Goal: Task Accomplishment & Management: Contribute content

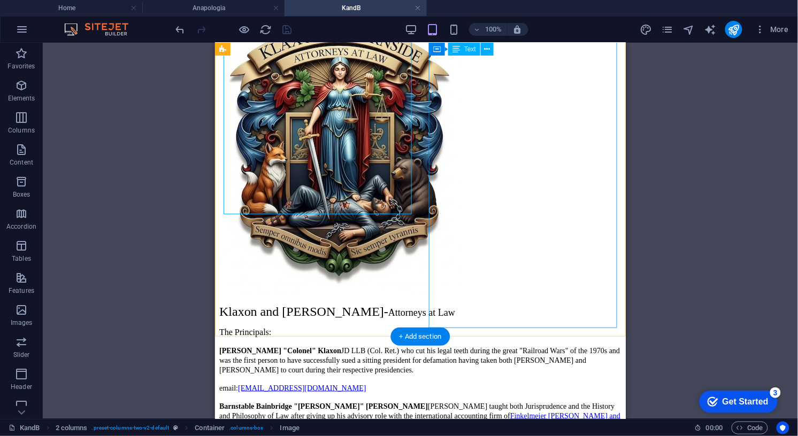
scroll to position [134, 0]
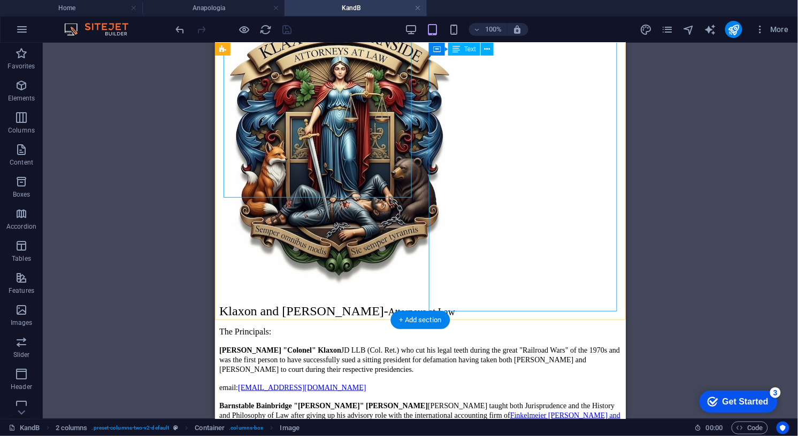
click at [512, 304] on div "Klaxon and [PERSON_NAME] - Attorneys at Law The Principals: [PERSON_NAME] "Colo…" at bounding box center [420, 413] width 402 height 218
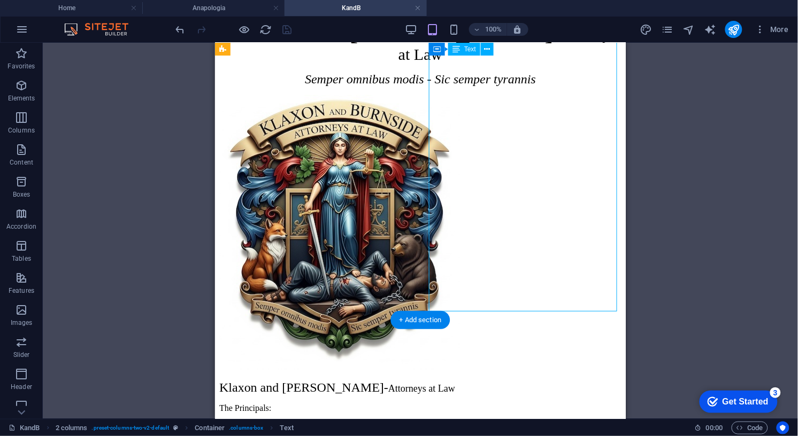
scroll to position [0, 0]
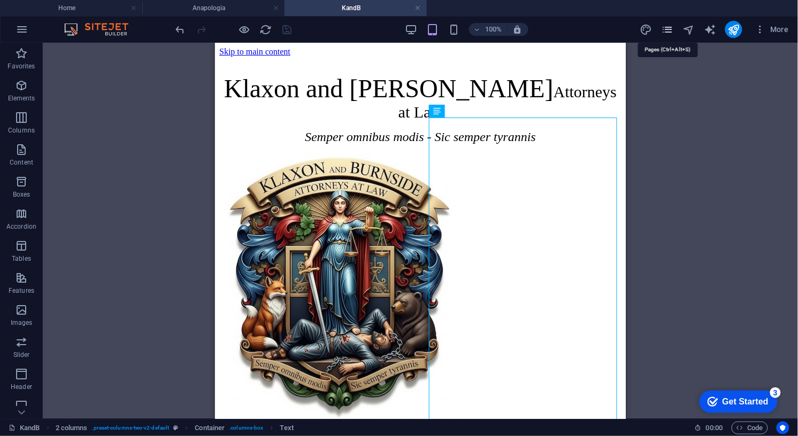
click at [667, 29] on icon "pages" at bounding box center [667, 30] width 12 height 12
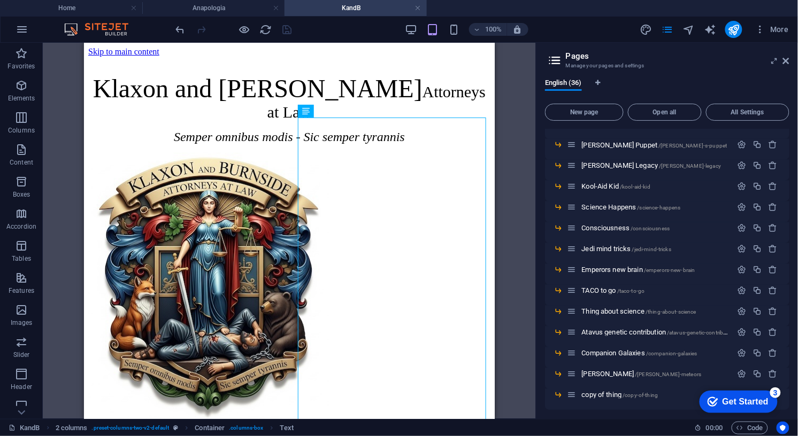
scroll to position [533, 0]
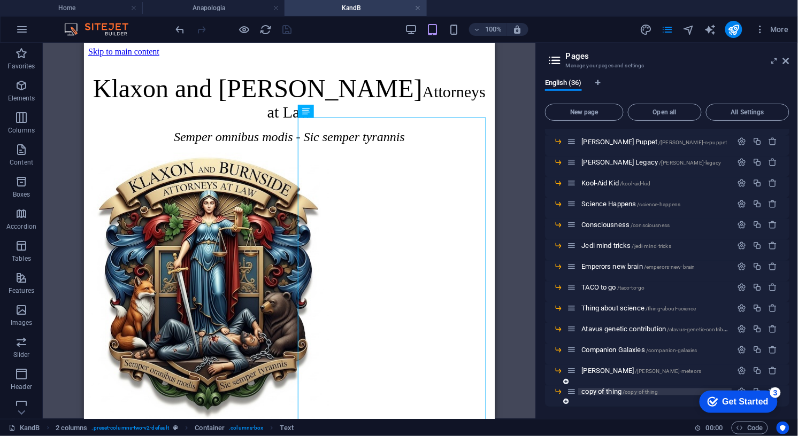
click at [593, 393] on span "copy of thing /copy-of-thing" at bounding box center [619, 392] width 76 height 8
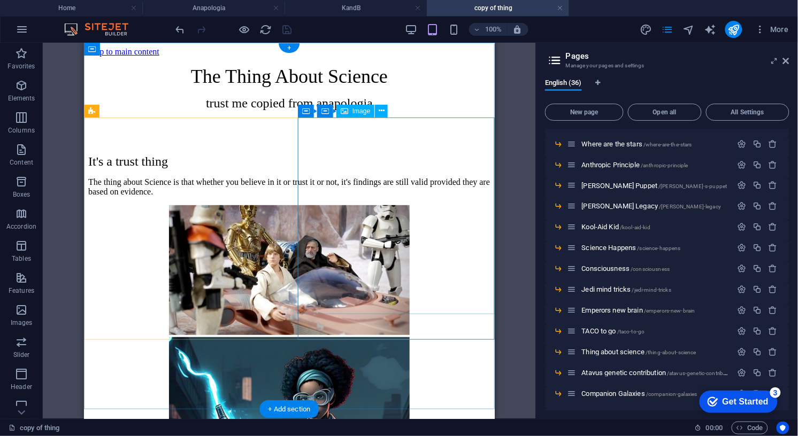
scroll to position [0, 0]
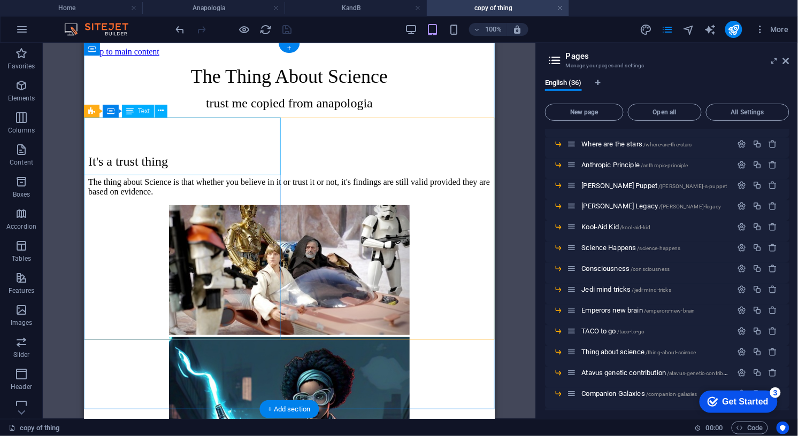
click at [227, 154] on div "It's a trust thing The thing about Science is that whether you believe in it or…" at bounding box center [289, 175] width 402 height 42
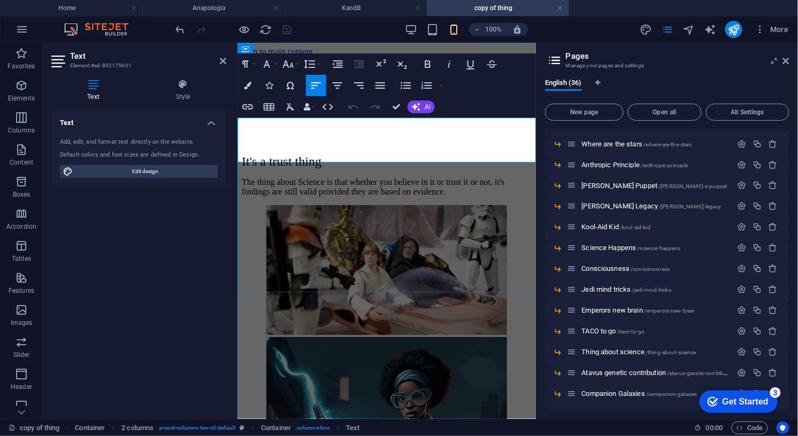
click at [389, 177] on p "The thing about Science is that whether you believe in it or trust it or not, i…" at bounding box center [386, 186] width 290 height 19
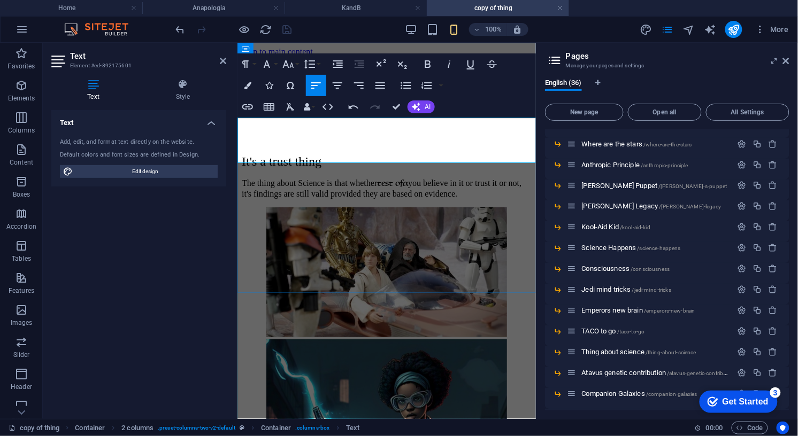
click at [388, 177] on p "The thing about Science is that whether test of α you believe in it or trust it…" at bounding box center [386, 187] width 290 height 21
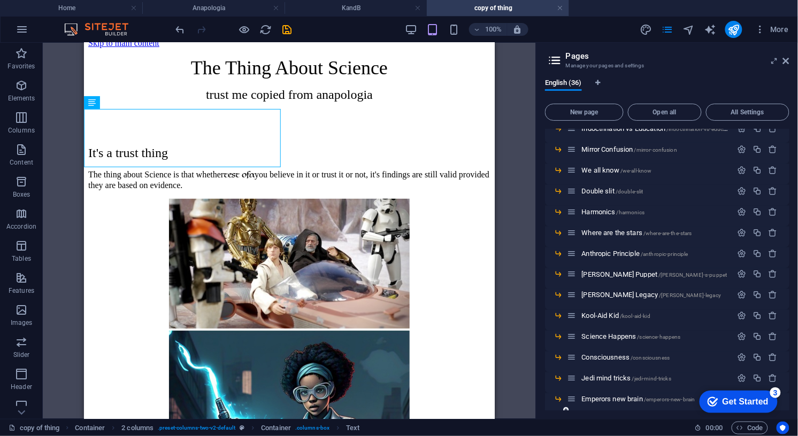
scroll to position [388, 0]
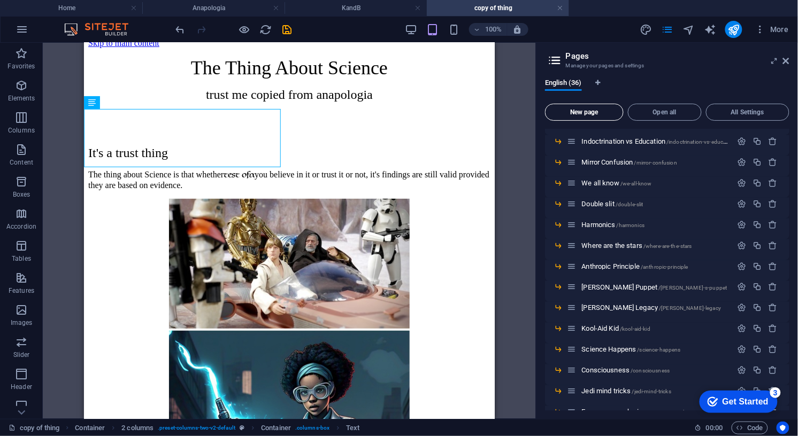
click at [579, 112] on span "New page" at bounding box center [584, 112] width 69 height 6
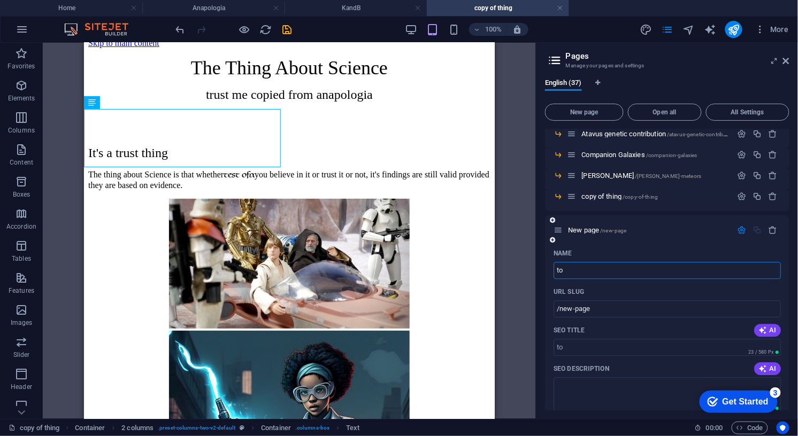
type input "to b"
type input "/to"
type input "to bec"
type input "/to-be"
type input "to become"
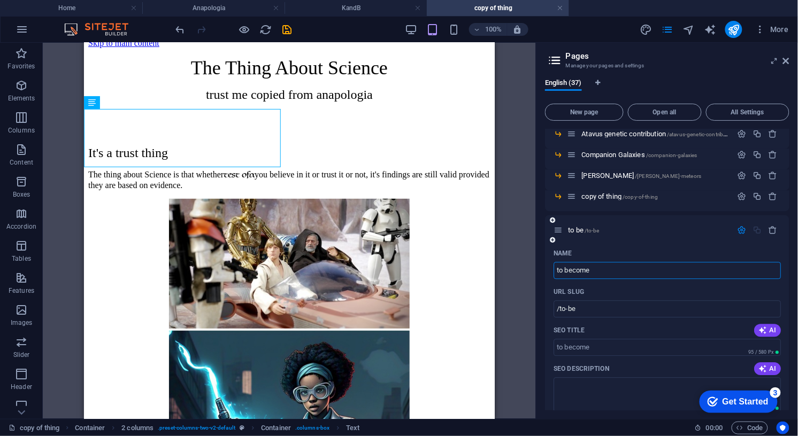
type input "/to-become"
type input "to become [PERSON_NAME]"
type input "/to-become-[PERSON_NAME]"
type input "to become anapo"
type input "/to-become-anap"
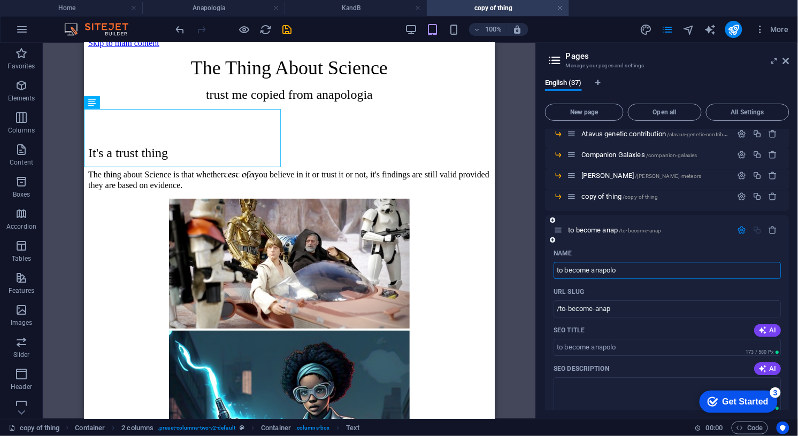
type input "to become anapolo"
type input "/to-become-anapolo"
type input "to become anapologia"
type input "/to-become-anapologia"
type input "to become anapologia"
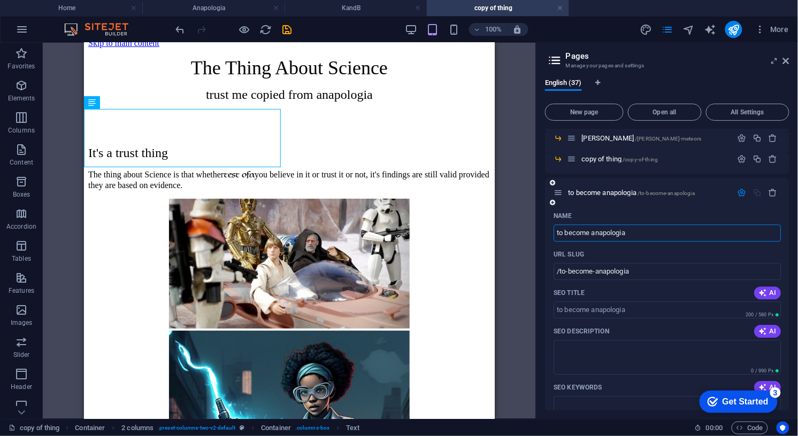
scroll to position [767, 0]
click at [742, 189] on icon "button" at bounding box center [741, 192] width 9 height 9
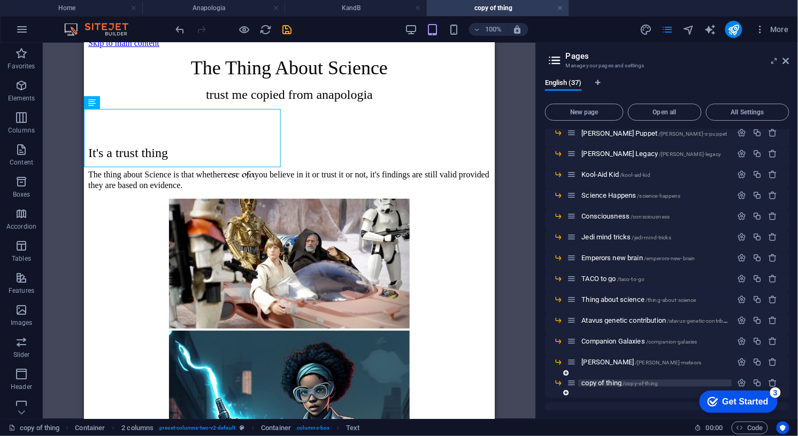
scroll to position [567, 0]
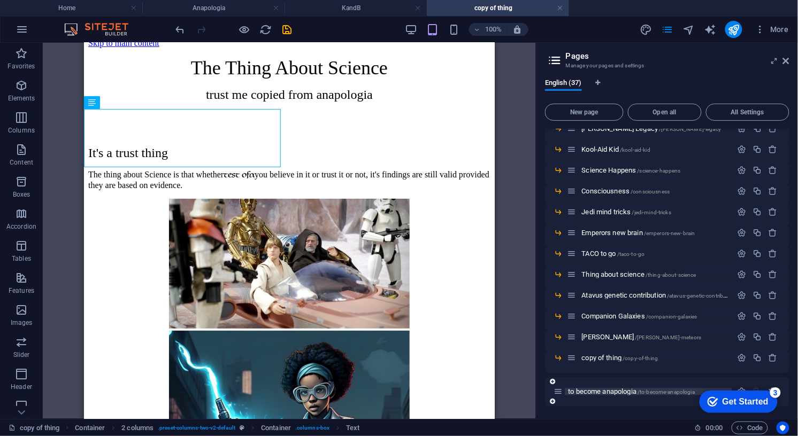
click at [590, 390] on span "to become anapologia /to-become-anapologia" at bounding box center [631, 392] width 127 height 8
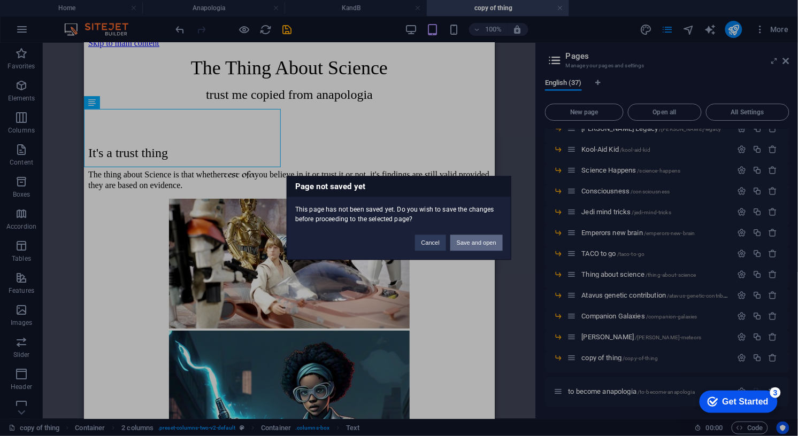
click at [478, 242] on button "Save and open" at bounding box center [476, 243] width 52 height 16
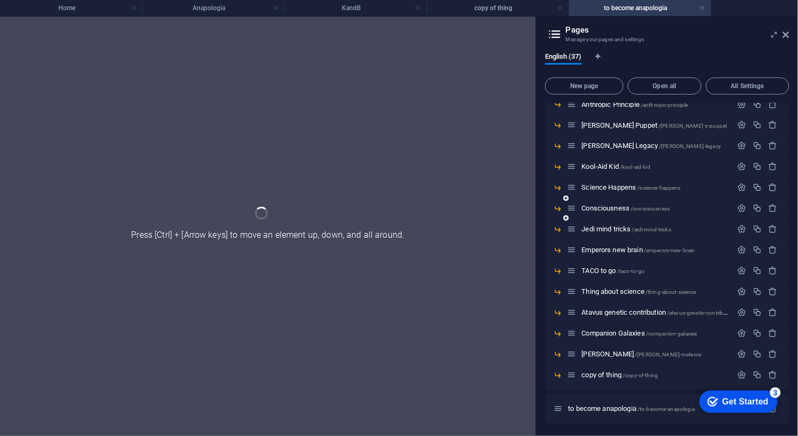
scroll to position [0, 0]
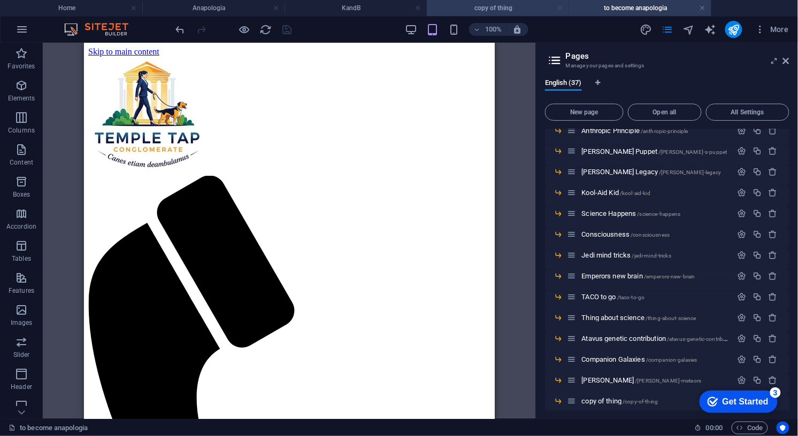
click at [560, 6] on link at bounding box center [560, 8] width 6 height 10
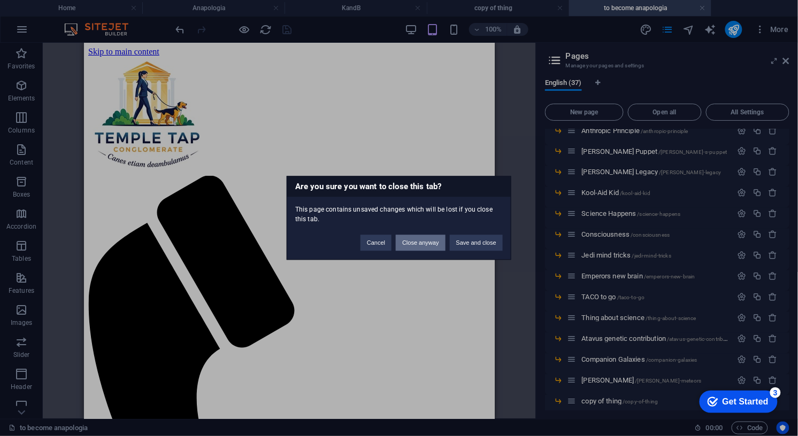
click at [423, 242] on button "Close anyway" at bounding box center [420, 243] width 49 height 16
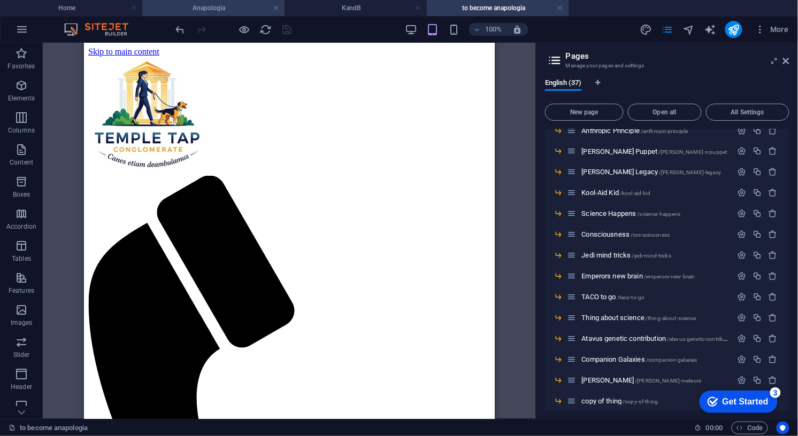
click at [206, 6] on h4 "Anapologia" at bounding box center [213, 8] width 142 height 12
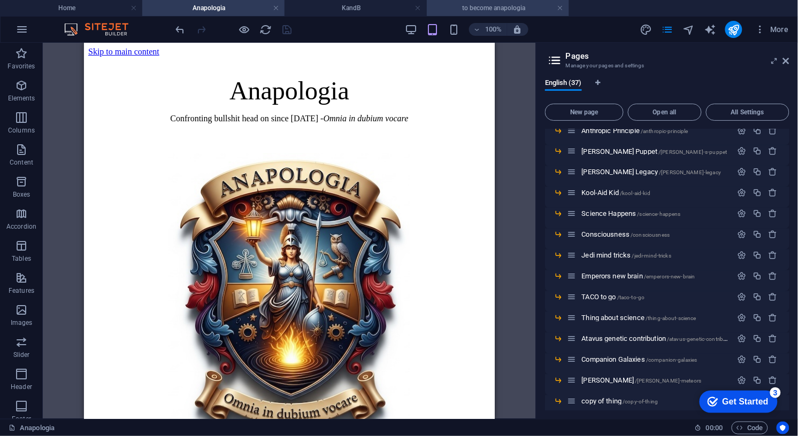
click at [495, 8] on h4 "to become anapologia" at bounding box center [498, 8] width 142 height 12
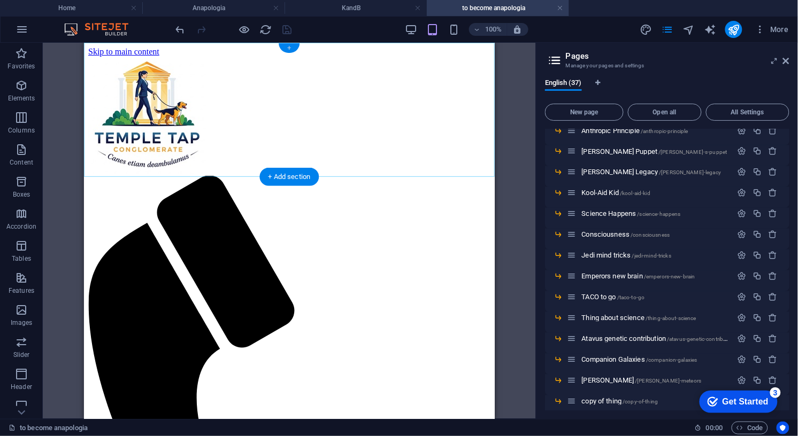
click at [289, 43] on div "+" at bounding box center [289, 48] width 21 height 10
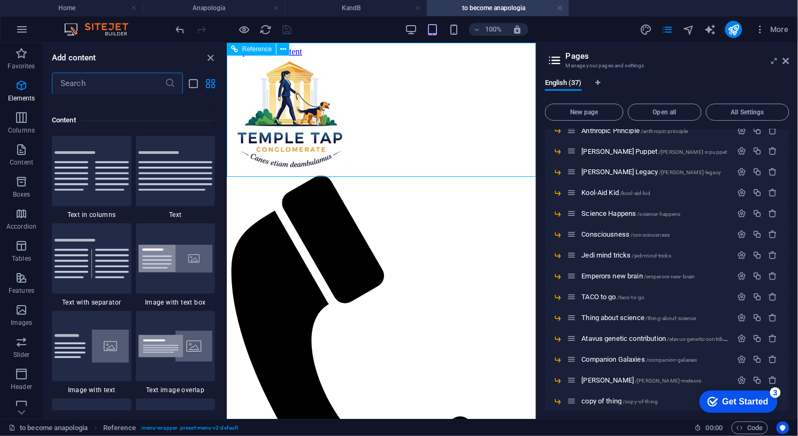
scroll to position [1871, 0]
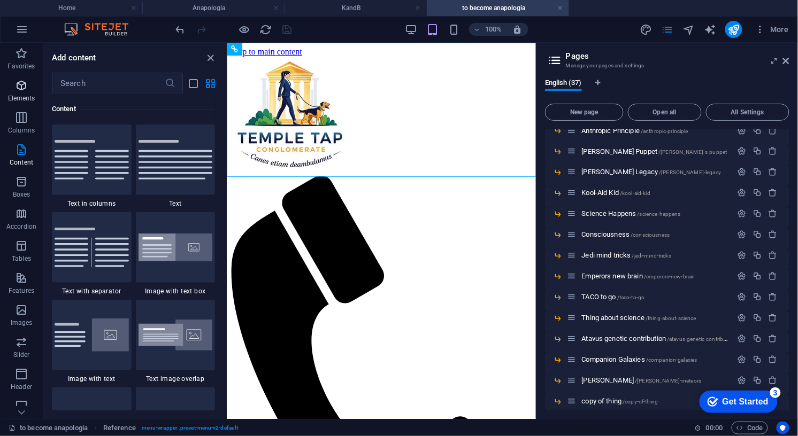
click at [16, 84] on icon "button" at bounding box center [21, 85] width 13 height 13
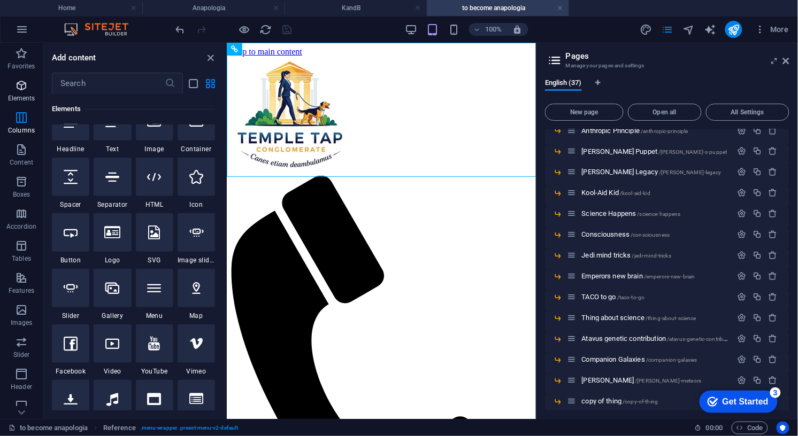
scroll to position [114, 0]
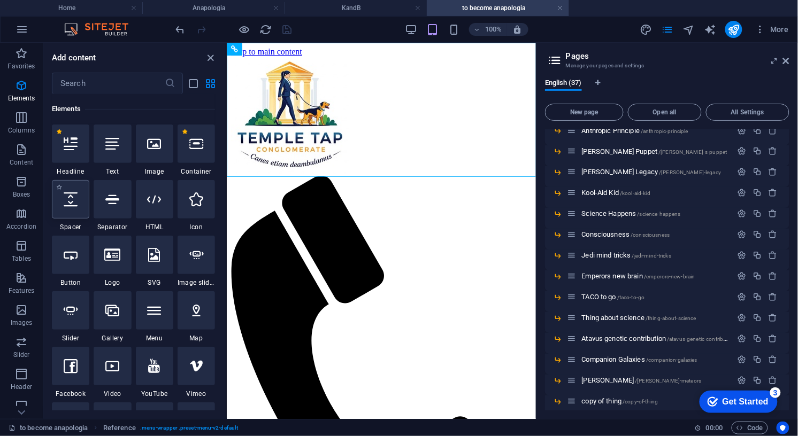
click at [71, 198] on icon at bounding box center [71, 199] width 14 height 14
select select "px"
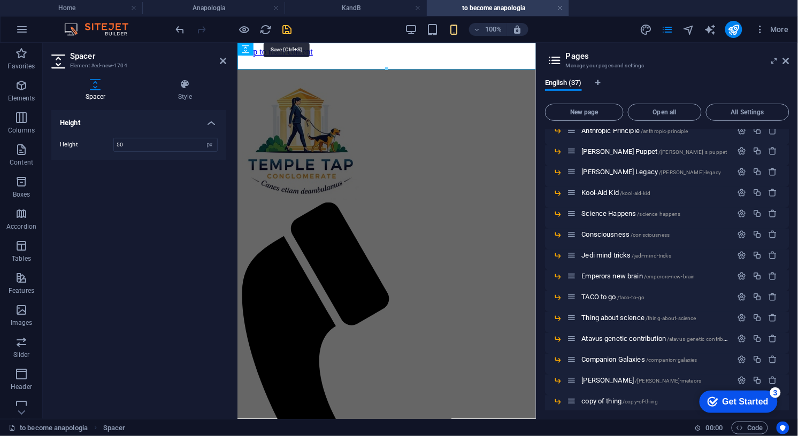
click at [286, 27] on icon "save" at bounding box center [287, 30] width 12 height 12
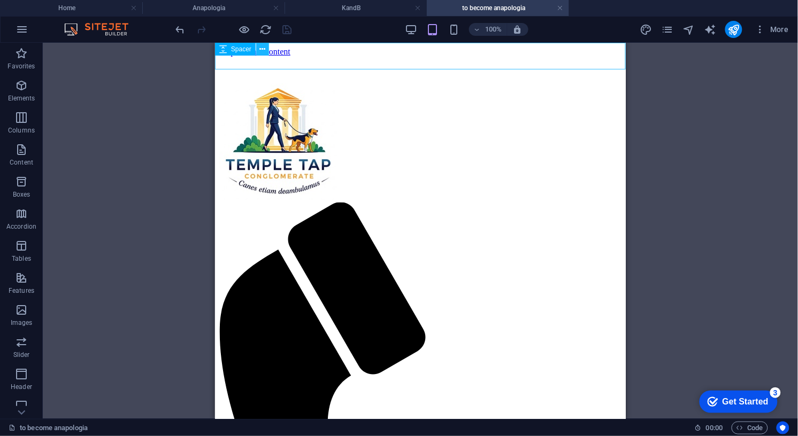
click at [266, 48] on button at bounding box center [262, 49] width 13 height 13
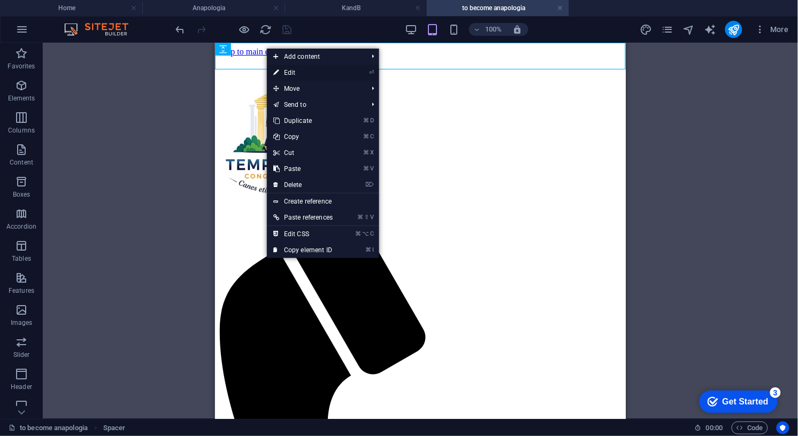
click at [289, 70] on link "⏎ Edit" at bounding box center [303, 73] width 72 height 16
select select "px"
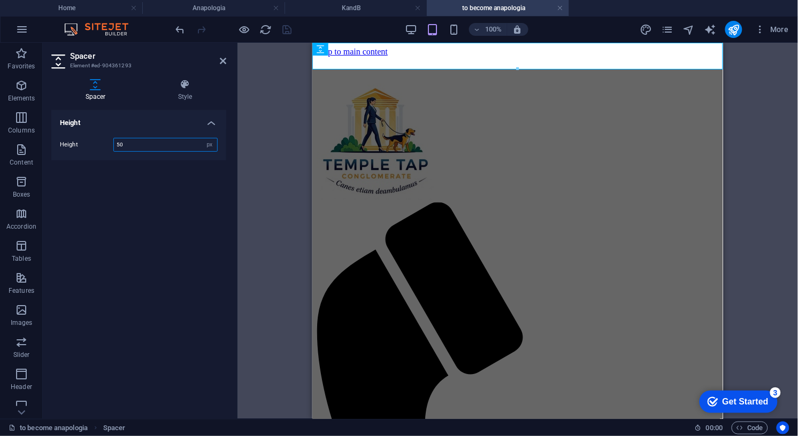
drag, startPoint x: 126, startPoint y: 144, endPoint x: 112, endPoint y: 144, distance: 13.9
click at [112, 144] on div "Height 50 px rem vh vw" at bounding box center [139, 145] width 158 height 14
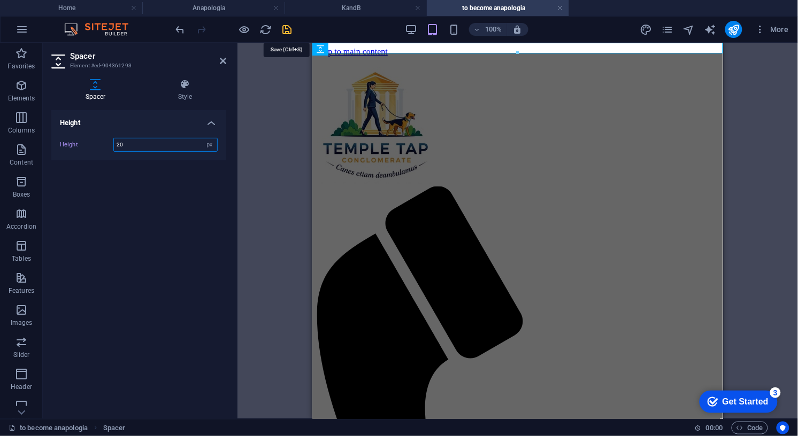
type input "20"
click at [287, 28] on icon "save" at bounding box center [287, 30] width 12 height 12
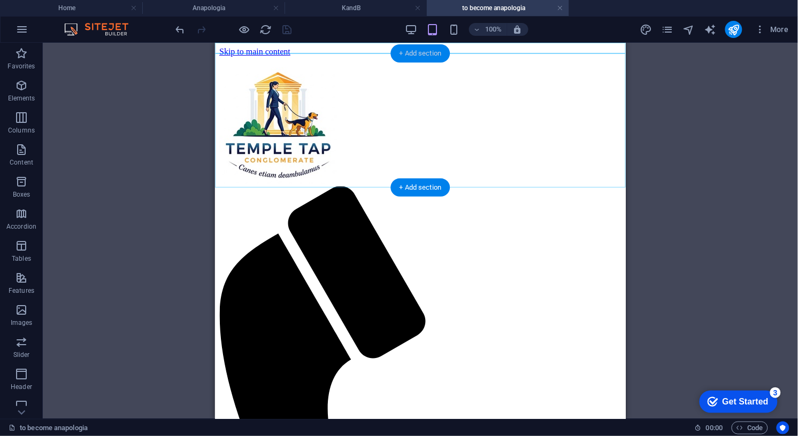
click at [421, 51] on div "+ Add section" at bounding box center [420, 53] width 59 height 18
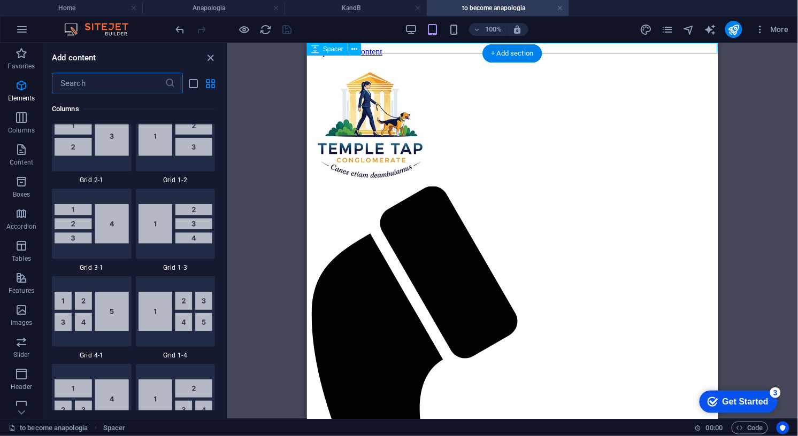
scroll to position [1871, 0]
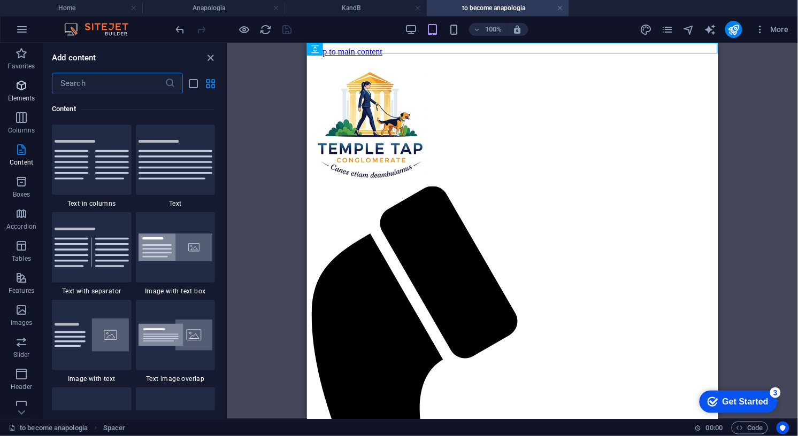
click at [26, 84] on icon "button" at bounding box center [21, 85] width 13 height 13
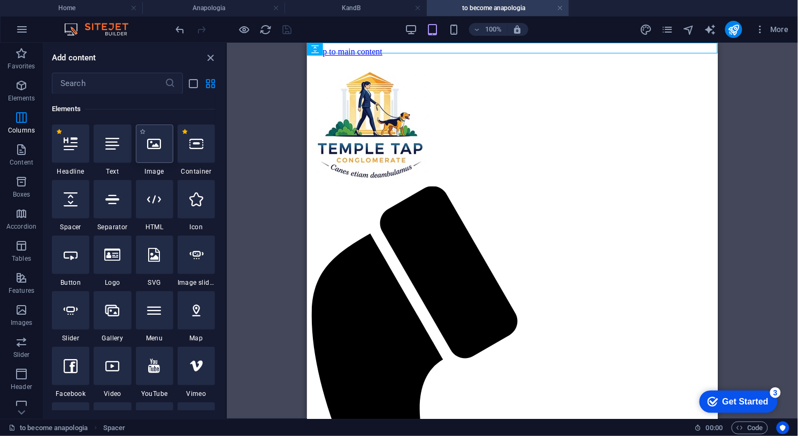
scroll to position [114, 0]
click at [111, 152] on div at bounding box center [112, 144] width 37 height 38
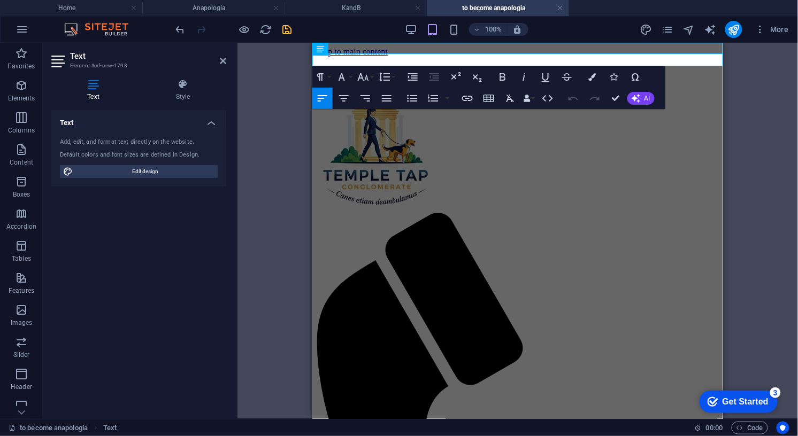
drag, startPoint x: 382, startPoint y: 59, endPoint x: 308, endPoint y: 59, distance: 73.8
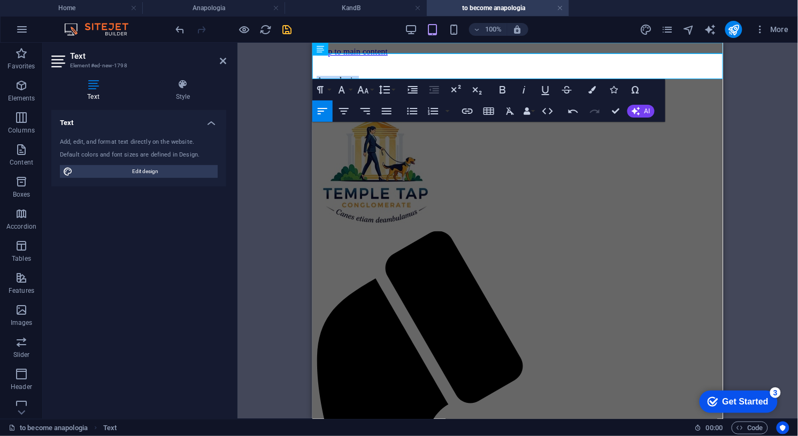
drag, startPoint x: 565, startPoint y: 73, endPoint x: 281, endPoint y: 55, distance: 284.4
click at [343, 110] on icon "button" at bounding box center [343, 111] width 13 height 13
click at [596, 87] on icon "button" at bounding box center [592, 89] width 7 height 7
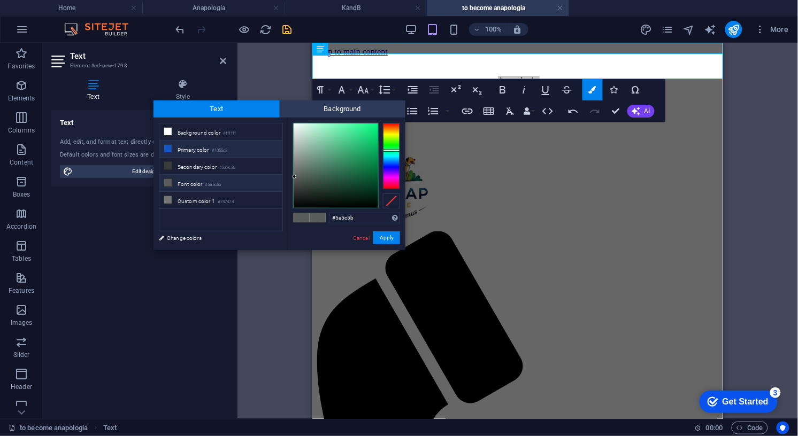
click at [165, 148] on icon at bounding box center [167, 148] width 7 height 7
type input "#1055c3"
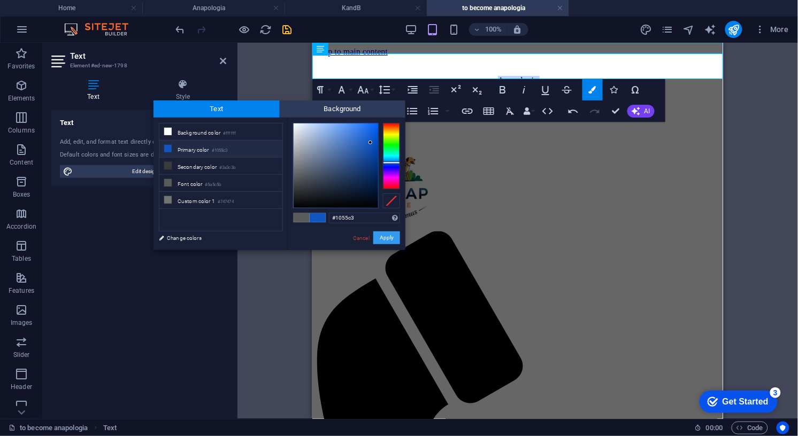
click at [389, 237] on button "Apply" at bounding box center [386, 237] width 27 height 13
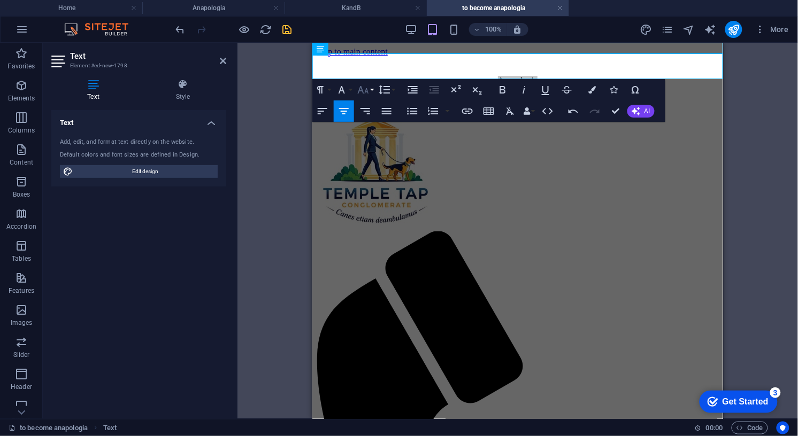
click at [362, 89] on icon "button" at bounding box center [363, 89] width 13 height 13
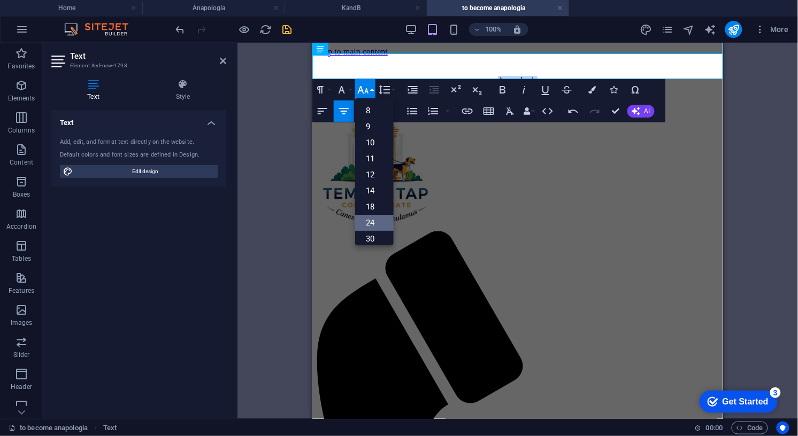
click at [373, 218] on link "24" at bounding box center [374, 223] width 38 height 16
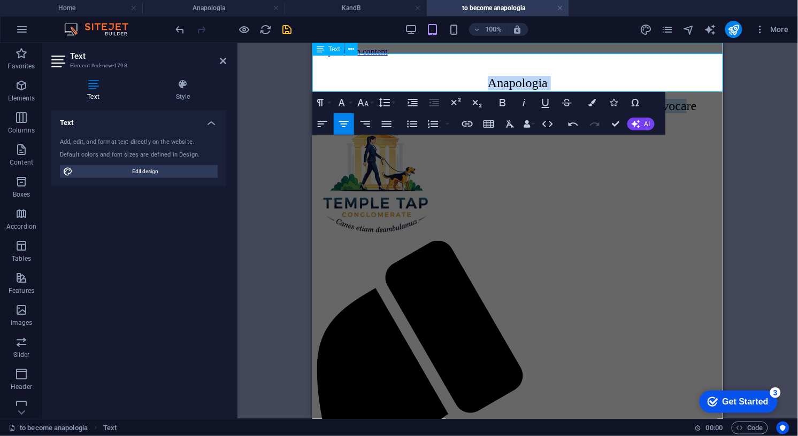
click at [552, 75] on p "Anapologia" at bounding box center [517, 82] width 402 height 14
drag, startPoint x: 552, startPoint y: 65, endPoint x: 487, endPoint y: 65, distance: 65.8
click at [487, 75] on p "Anapologia" at bounding box center [517, 82] width 402 height 14
click at [365, 104] on icon "button" at bounding box center [363, 102] width 13 height 13
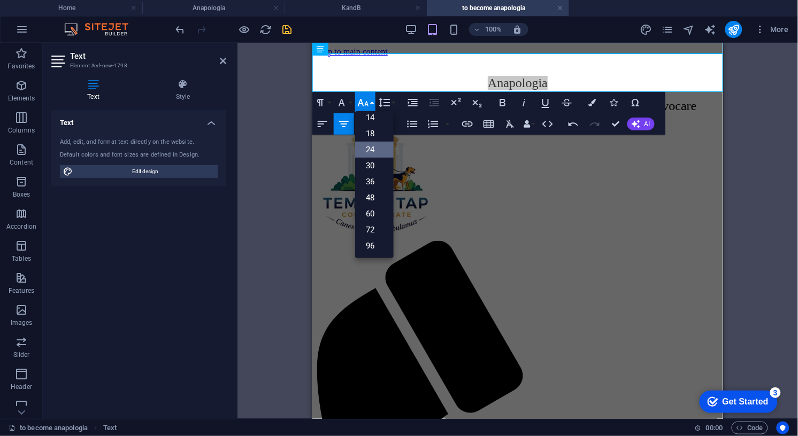
scroll to position [86, 0]
click at [373, 195] on link "48" at bounding box center [374, 198] width 38 height 16
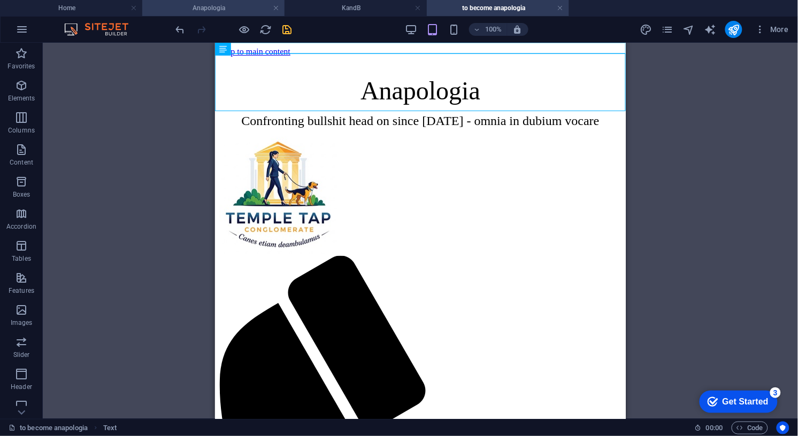
click at [214, 9] on h4 "Anapologia" at bounding box center [213, 8] width 142 height 12
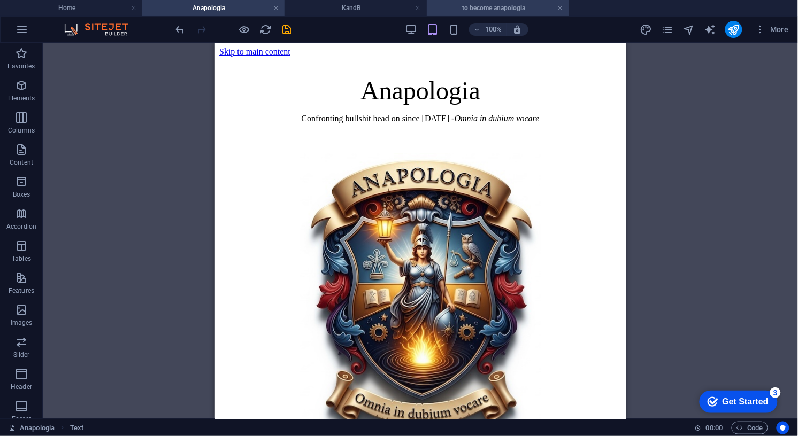
click at [495, 9] on h4 "to become anapologia" at bounding box center [498, 8] width 142 height 12
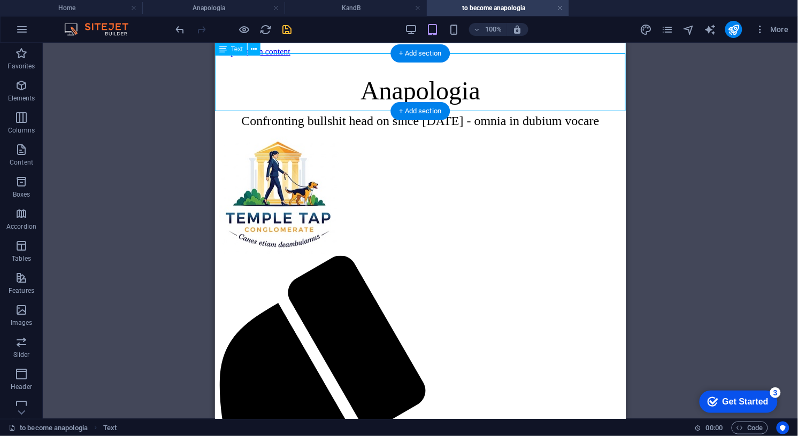
click at [597, 99] on div "Anapologia Confronting bullshit head on since [DATE] - omnia in dubium vocare" at bounding box center [420, 101] width 402 height 52
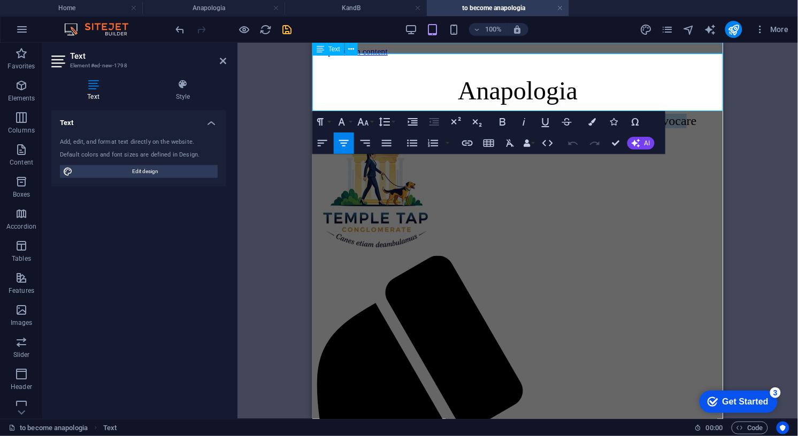
drag, startPoint x: 706, startPoint y: 103, endPoint x: 330, endPoint y: 98, distance: 375.9
click at [330, 113] on p "Confronting bullshit head on since [DATE] - omnia in dubium vocare" at bounding box center [517, 120] width 402 height 14
click at [362, 121] on icon "button" at bounding box center [363, 121] width 11 height 7
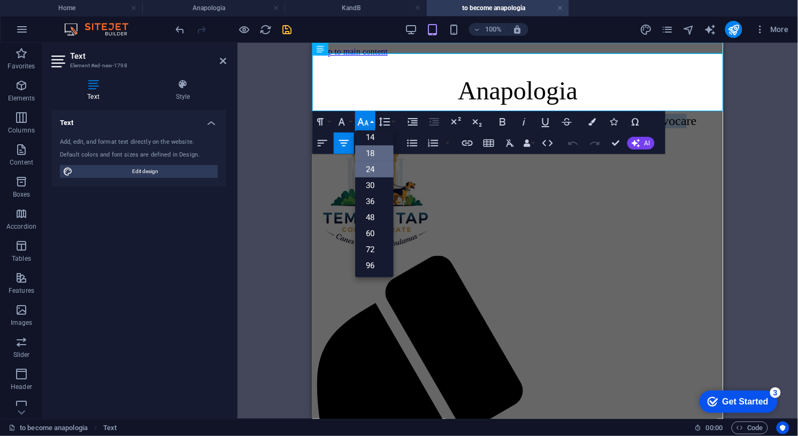
click at [372, 148] on link "18" at bounding box center [374, 153] width 38 height 16
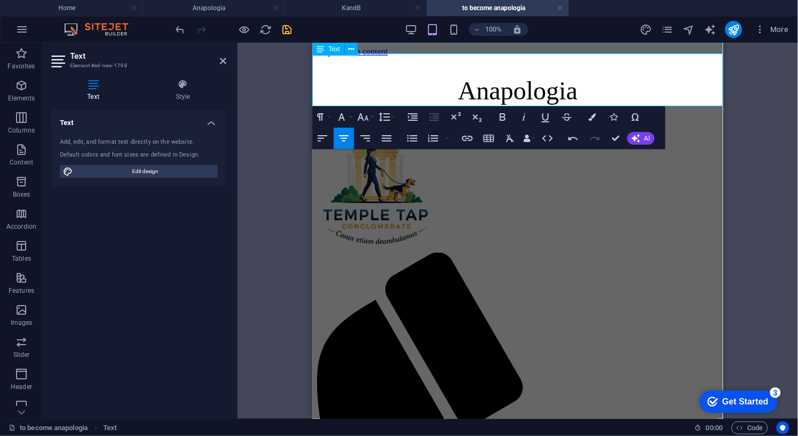
click at [615, 113] on span "Confronting bullshit head on since [DATE] - omnia in dubium vocare" at bounding box center [517, 118] width 268 height 11
drag, startPoint x: 557, startPoint y: 101, endPoint x: 662, endPoint y: 96, distance: 105.4
click at [662, 113] on p "Confronting bullshit head on since [DATE] - omnia in dubium vocare" at bounding box center [517, 118] width 402 height 11
click at [520, 112] on icon "button" at bounding box center [524, 117] width 13 height 13
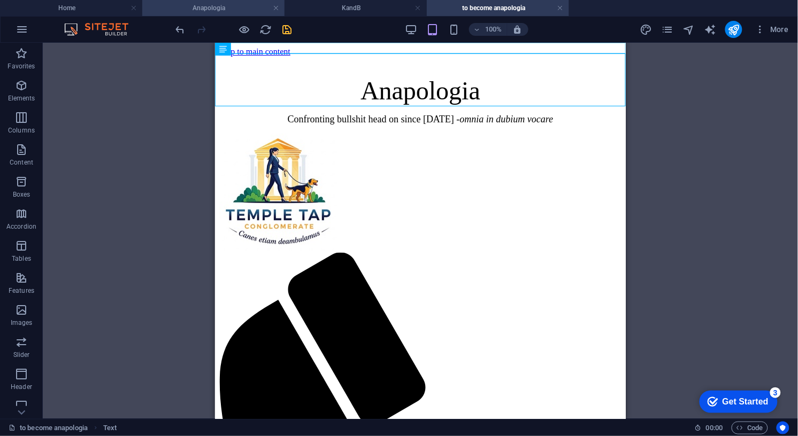
click at [235, 7] on h4 "Anapologia" at bounding box center [213, 8] width 142 height 12
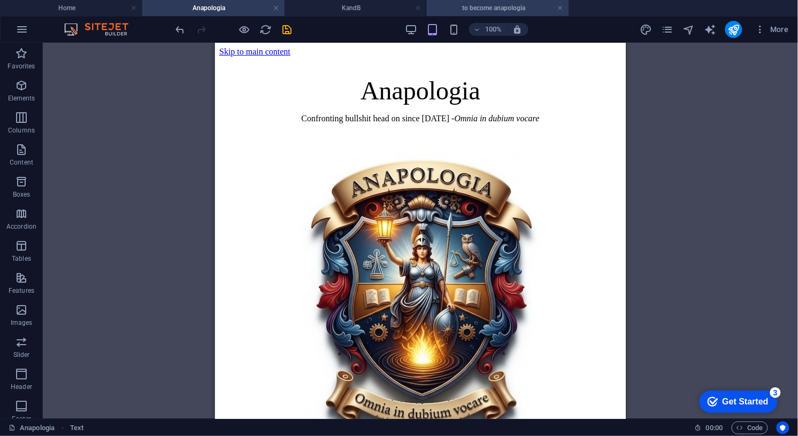
click at [501, 6] on h4 "to become anapologia" at bounding box center [498, 8] width 142 height 12
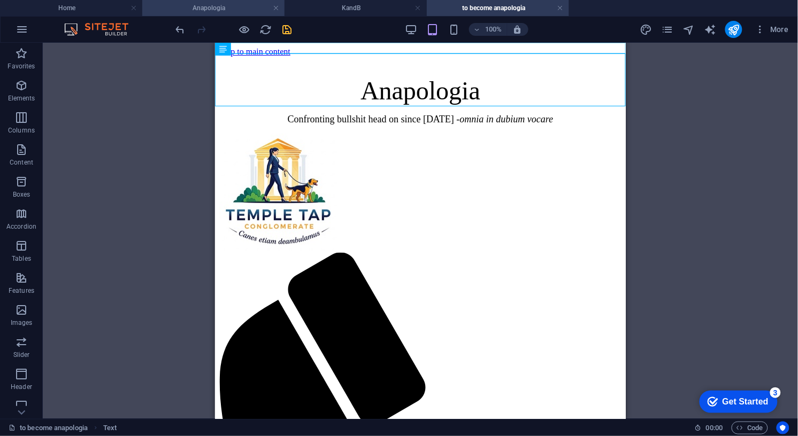
click at [210, 7] on h4 "Anapologia" at bounding box center [213, 8] width 142 height 12
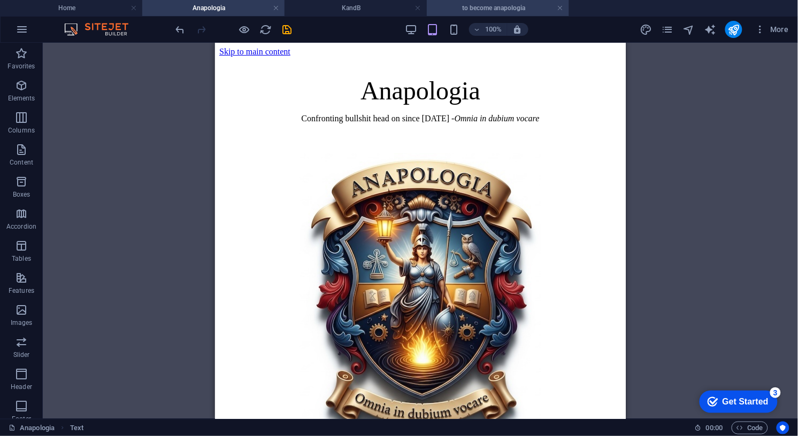
click at [508, 6] on h4 "to become anapologia" at bounding box center [498, 8] width 142 height 12
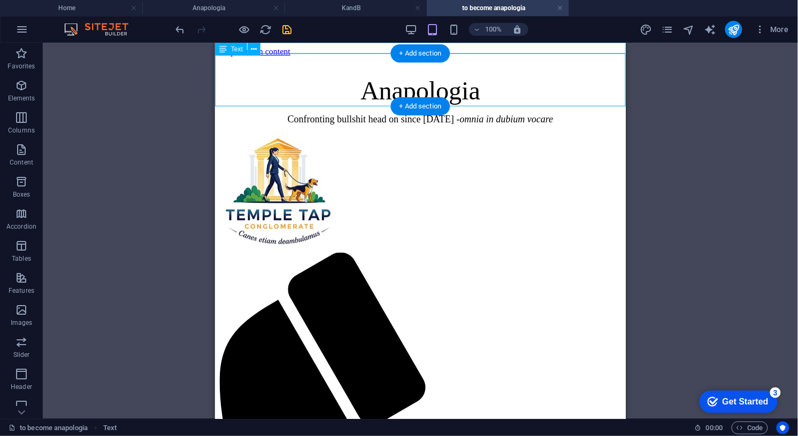
click at [366, 98] on div "Anapologia Confronting bullshit head on since [DATE] - omnia in dubium vocare" at bounding box center [420, 99] width 402 height 49
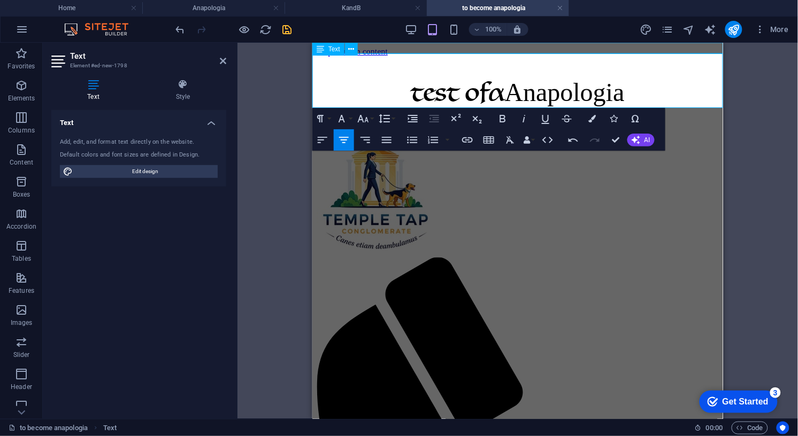
click at [482, 80] on span "test of" at bounding box center [450, 92] width 78 height 34
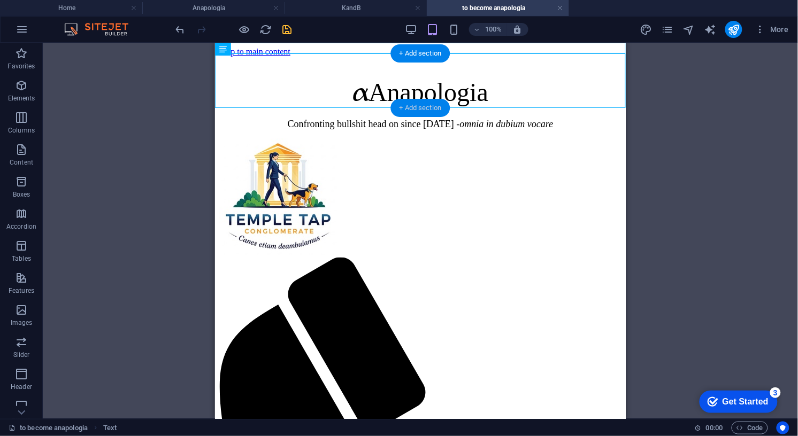
click at [416, 104] on div "+ Add section" at bounding box center [420, 108] width 59 height 18
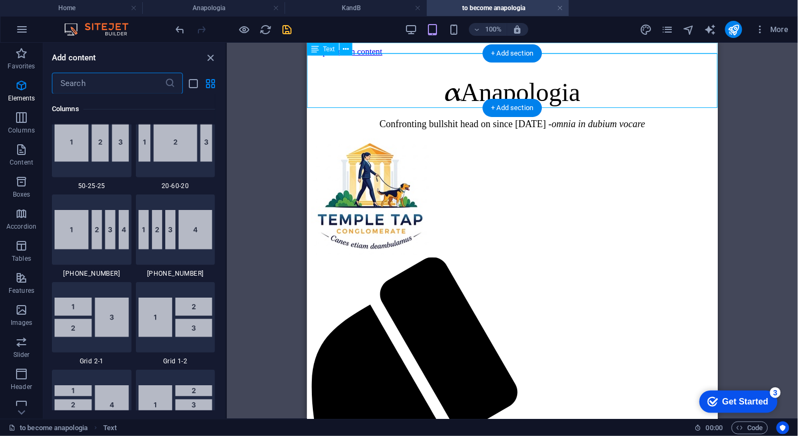
scroll to position [1871, 0]
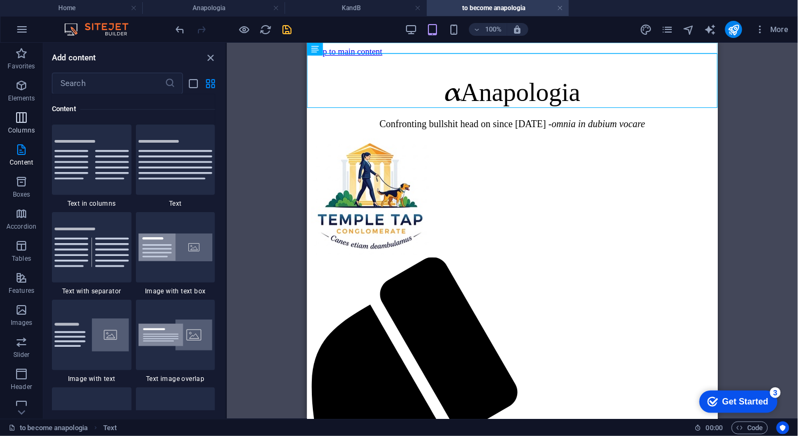
click at [16, 113] on icon "button" at bounding box center [21, 117] width 13 height 13
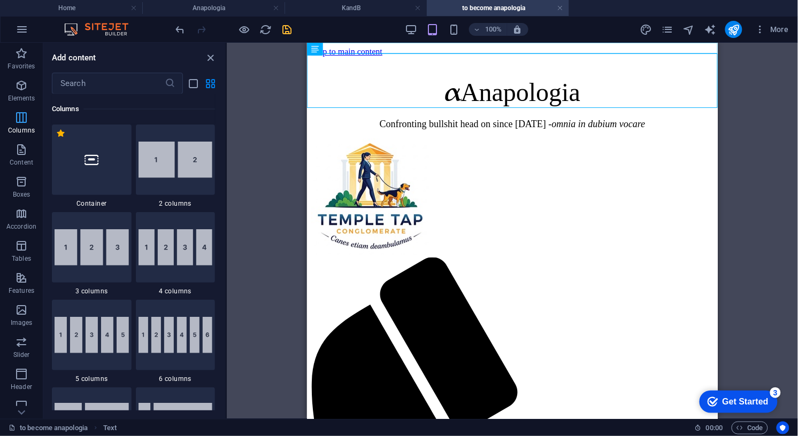
scroll to position [529, 0]
click at [160, 158] on img at bounding box center [175, 160] width 74 height 36
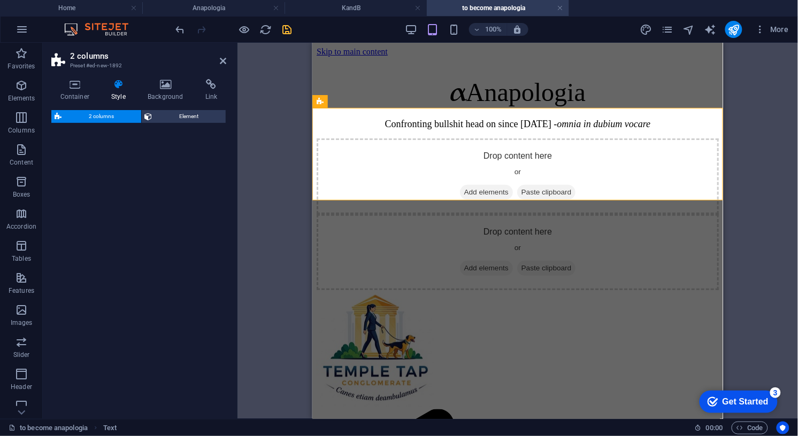
select select "rem"
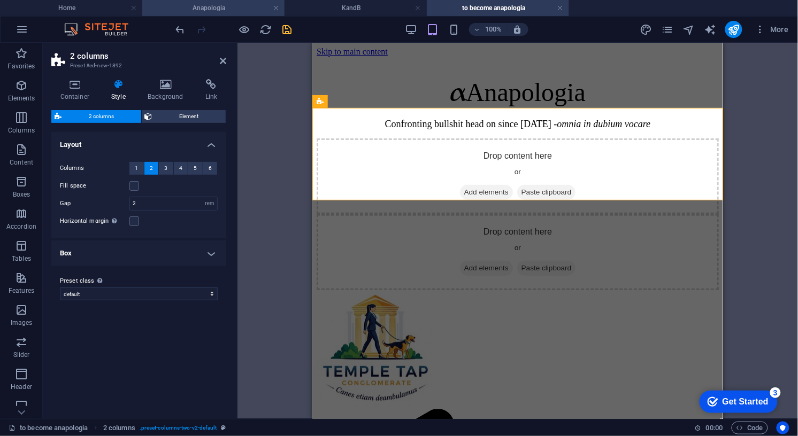
click at [224, 4] on h4 "Anapologia" at bounding box center [213, 8] width 142 height 12
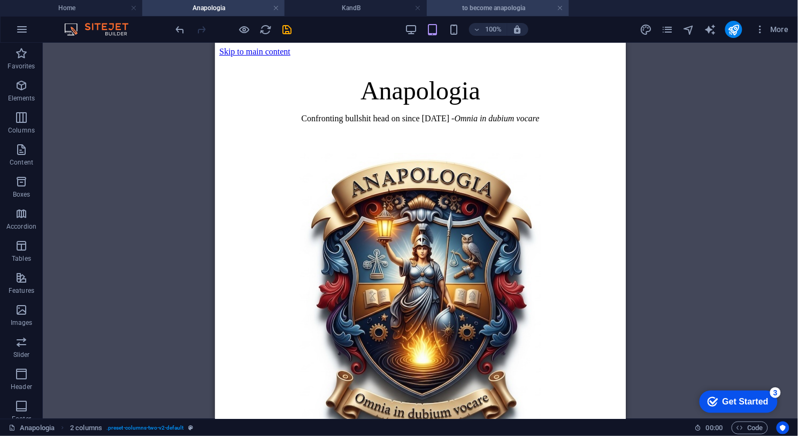
click at [513, 5] on h4 "to become anapologia" at bounding box center [498, 8] width 142 height 12
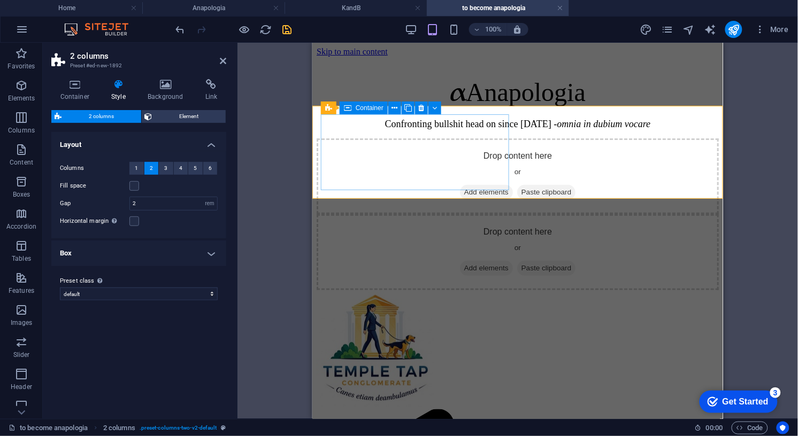
scroll to position [6, 0]
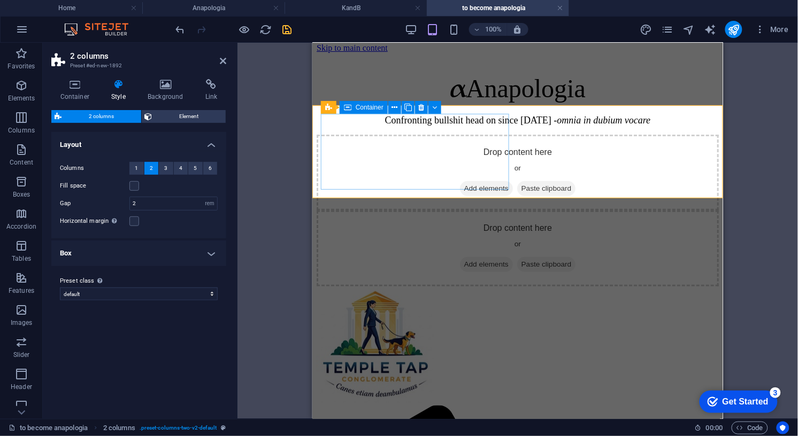
click at [459, 181] on span "Add elements" at bounding box center [485, 188] width 53 height 15
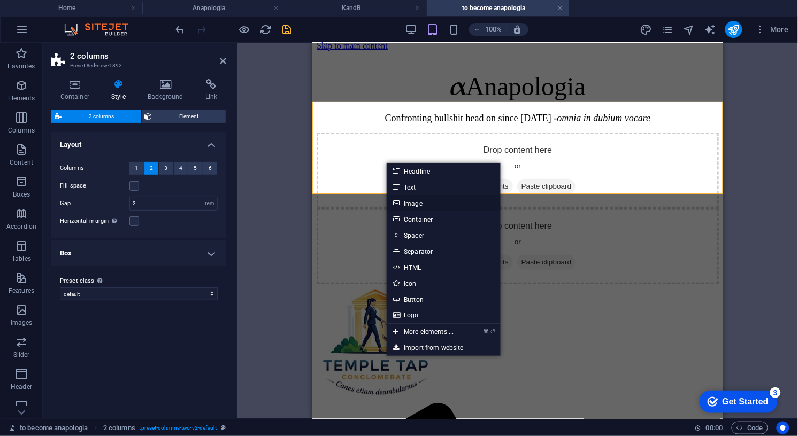
click at [424, 203] on link "Image" at bounding box center [443, 203] width 113 height 16
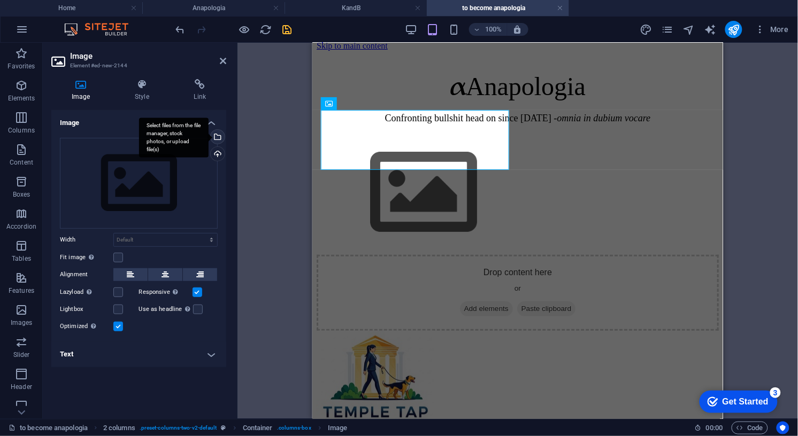
click at [218, 138] on div "Select files from the file manager, stock photos, or upload file(s)" at bounding box center [217, 138] width 16 height 16
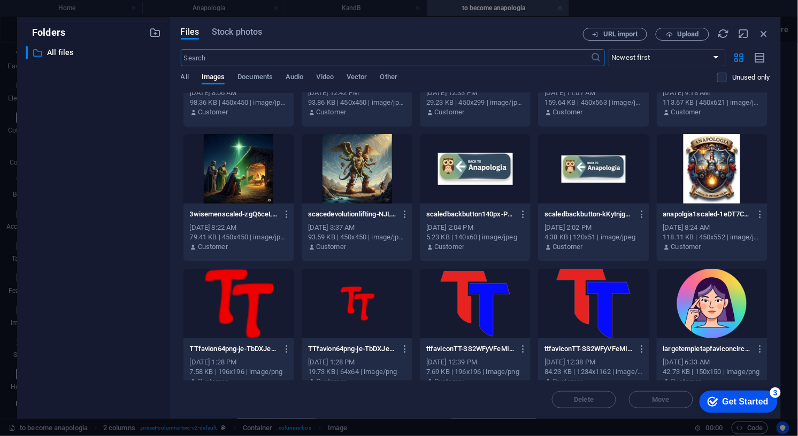
scroll to position [1168, 0]
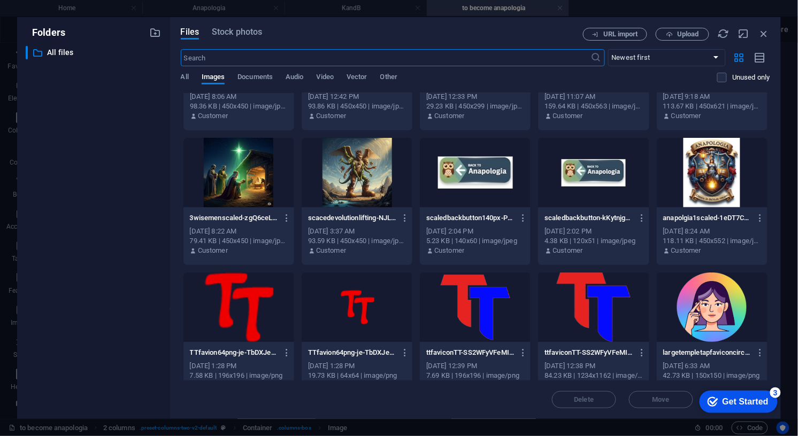
click at [705, 167] on div at bounding box center [712, 173] width 111 height 70
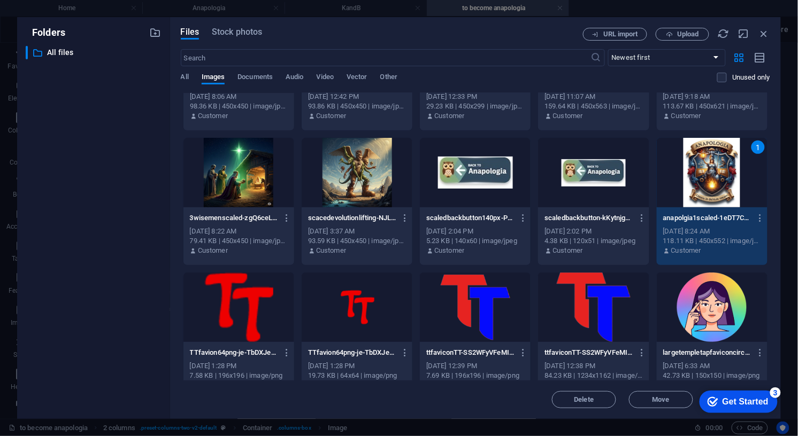
click at [705, 167] on div "1" at bounding box center [712, 173] width 111 height 70
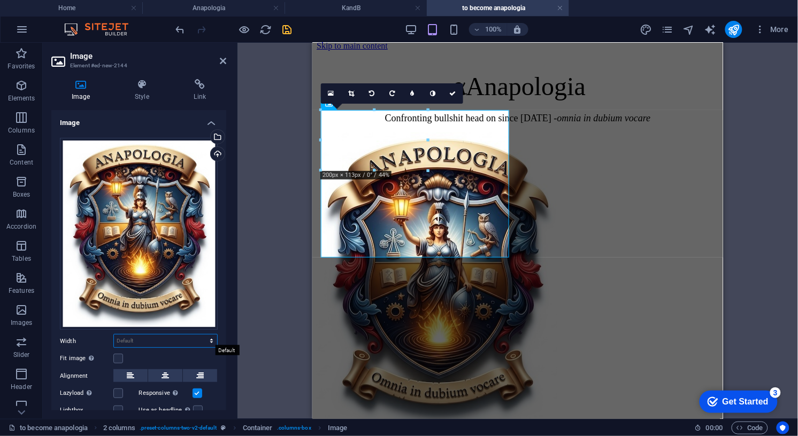
click at [132, 337] on select "Default auto px rem % em vh vw" at bounding box center [165, 341] width 103 height 13
select select "px"
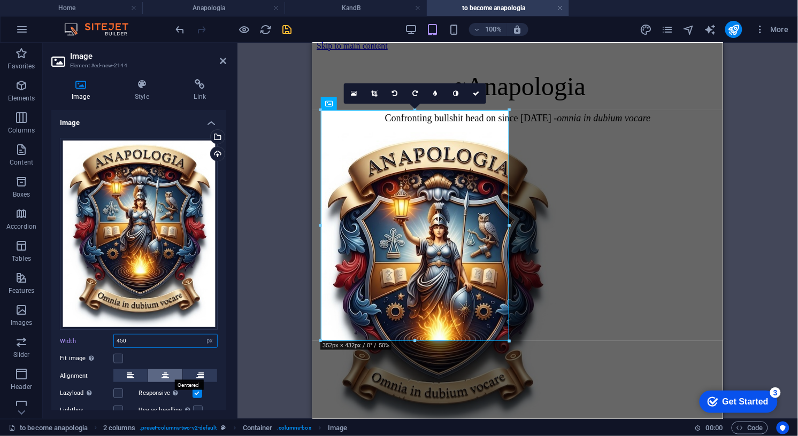
type input "450"
click at [164, 372] on icon at bounding box center [164, 375] width 7 height 13
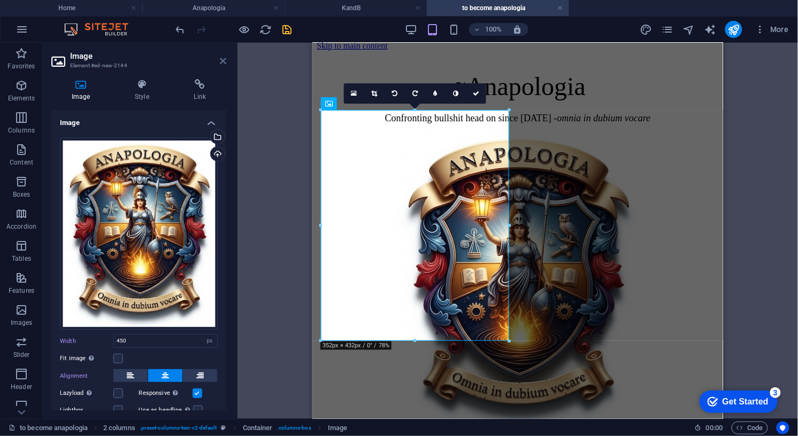
click at [224, 60] on icon at bounding box center [223, 61] width 6 height 9
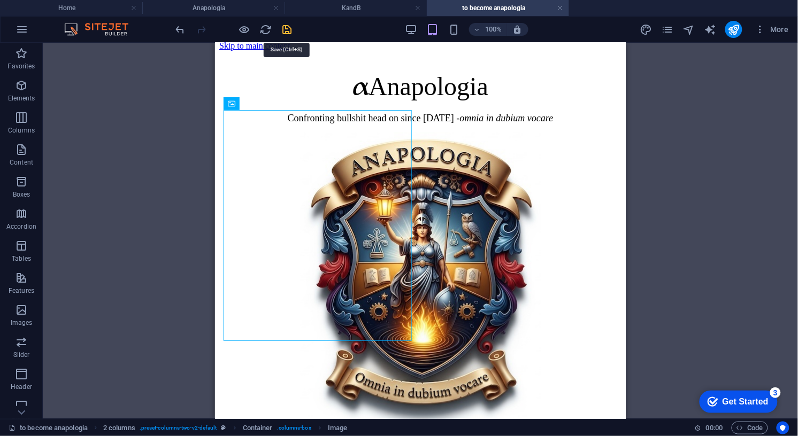
click at [289, 28] on icon "save" at bounding box center [287, 30] width 12 height 12
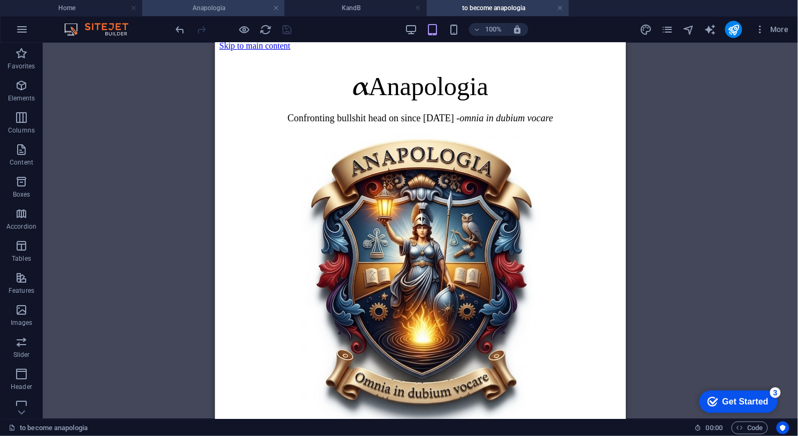
click at [228, 10] on h4 "Anapologia" at bounding box center [213, 8] width 142 height 12
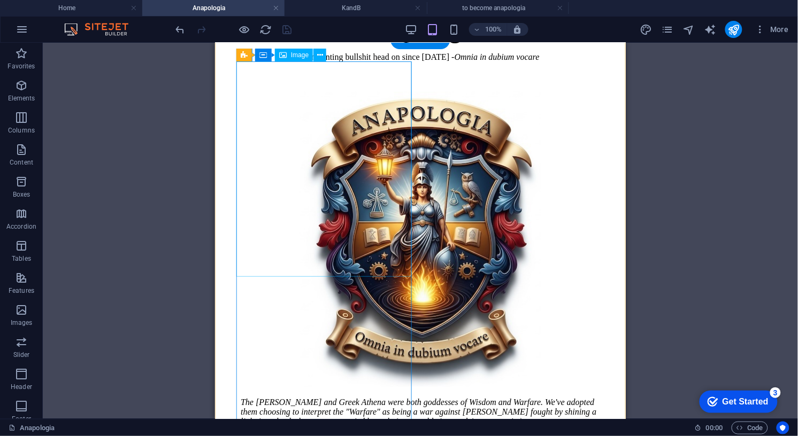
scroll to position [65, 0]
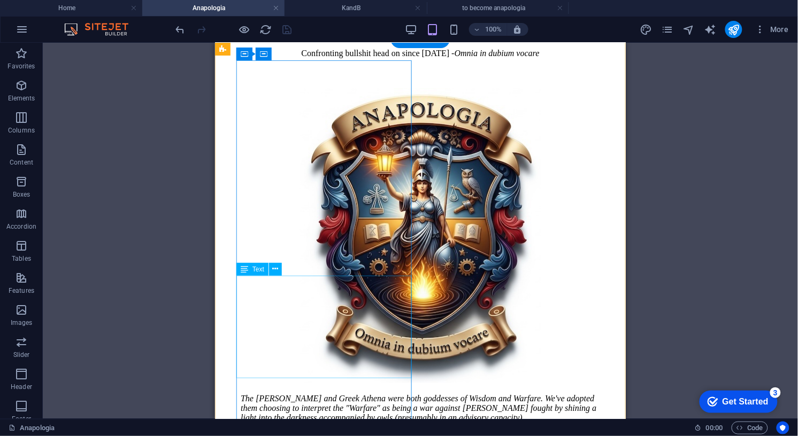
click at [307, 393] on div "The [PERSON_NAME] and Greek Athena were both goddesses of Wisdom and Warfare. W…" at bounding box center [419, 416] width 359 height 47
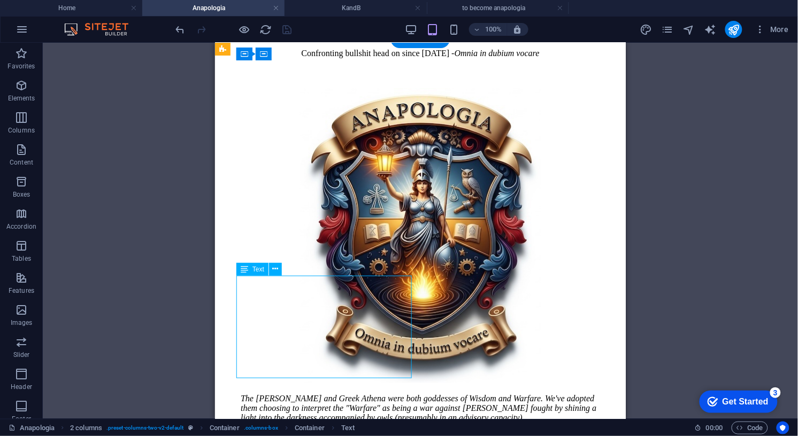
click at [267, 393] on div "The [PERSON_NAME] and Greek Athena were both goddesses of Wisdom and Warfare. W…" at bounding box center [419, 416] width 359 height 47
click at [243, 393] on div "The [PERSON_NAME] and Greek Athena were both goddesses of Wisdom and Warfare. W…" at bounding box center [419, 416] width 359 height 47
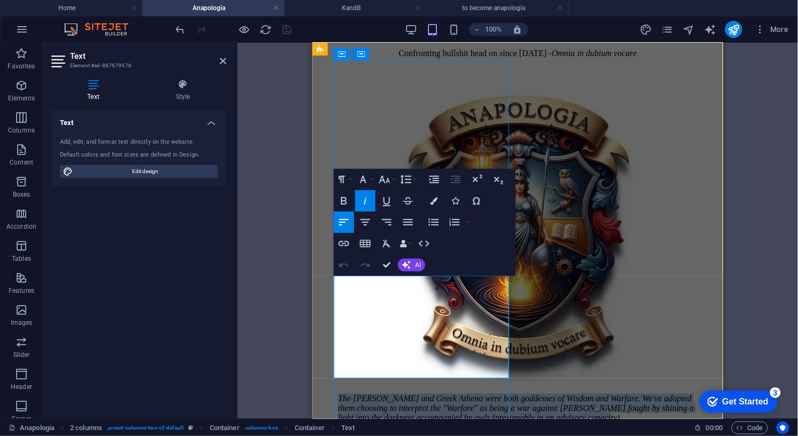
drag, startPoint x: 335, startPoint y: 284, endPoint x: 406, endPoint y: 358, distance: 102.5
click at [406, 393] on p "The [PERSON_NAME] and Greek Athena were both goddesses of Wisdom and Warfare. W…" at bounding box center [516, 407] width 359 height 29
copy em "The [PERSON_NAME] and Greek Athena were both goddesses of Wisdom and Warfare. W…"
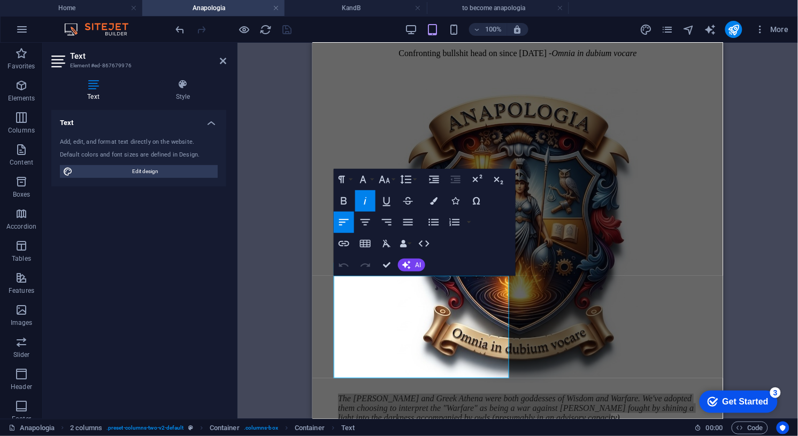
click at [307, 238] on div "Drag here to replace the existing content. Press “Ctrl” if you want to create a…" at bounding box center [517, 231] width 560 height 376
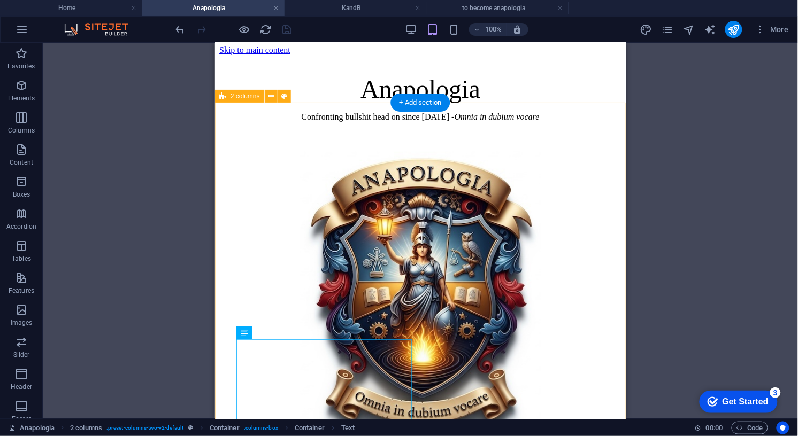
scroll to position [0, 0]
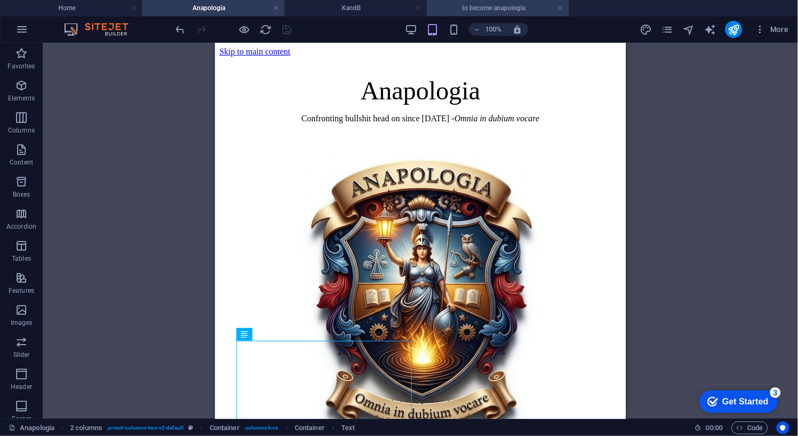
click at [493, 6] on h4 "to become anapologia" at bounding box center [498, 8] width 142 height 12
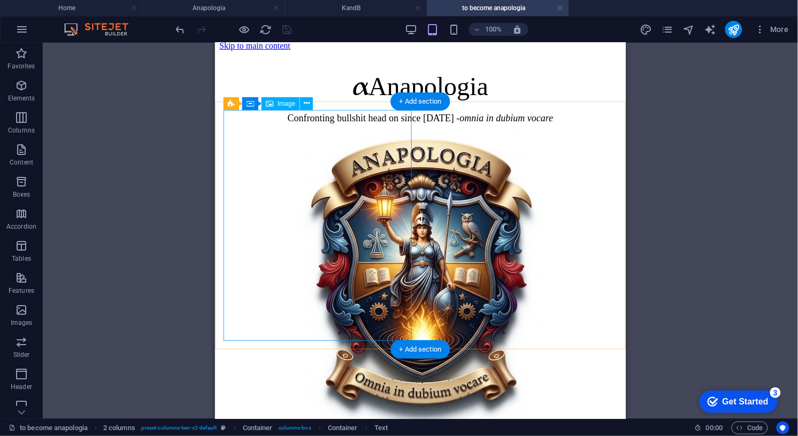
scroll to position [37, 0]
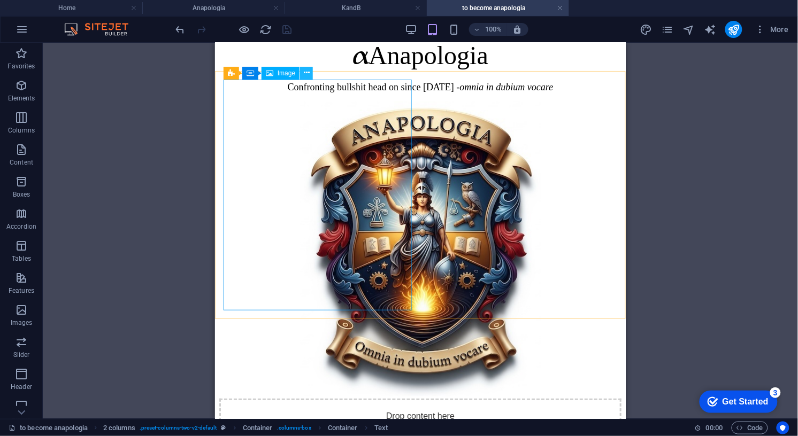
click at [307, 71] on icon at bounding box center [307, 72] width 6 height 11
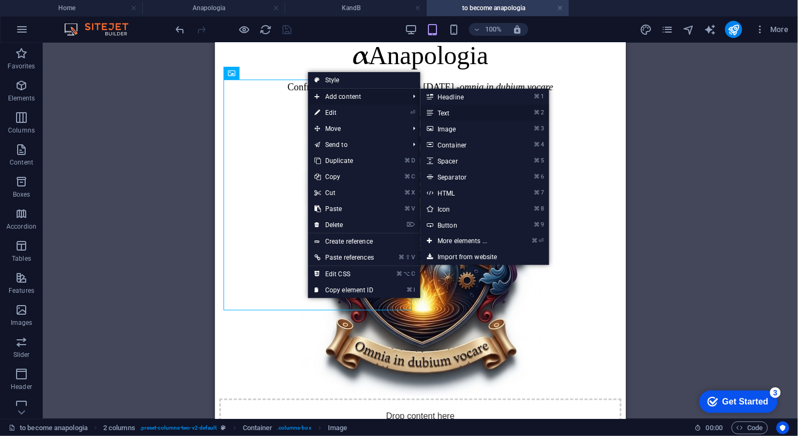
click at [443, 111] on link "⌘ 2 Text" at bounding box center [464, 113] width 88 height 16
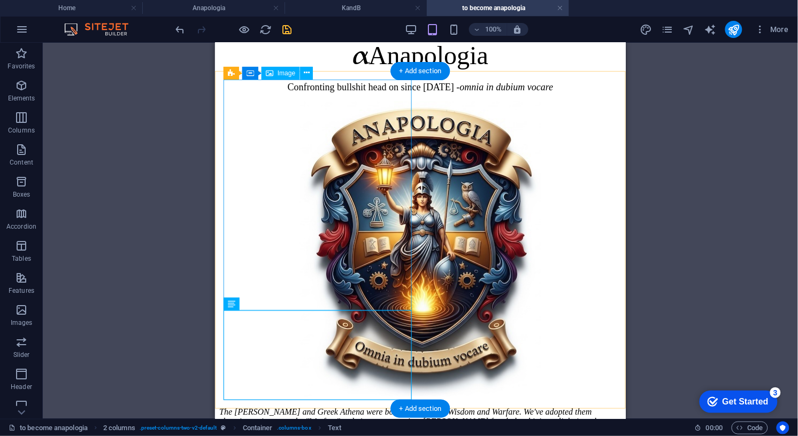
scroll to position [36, 0]
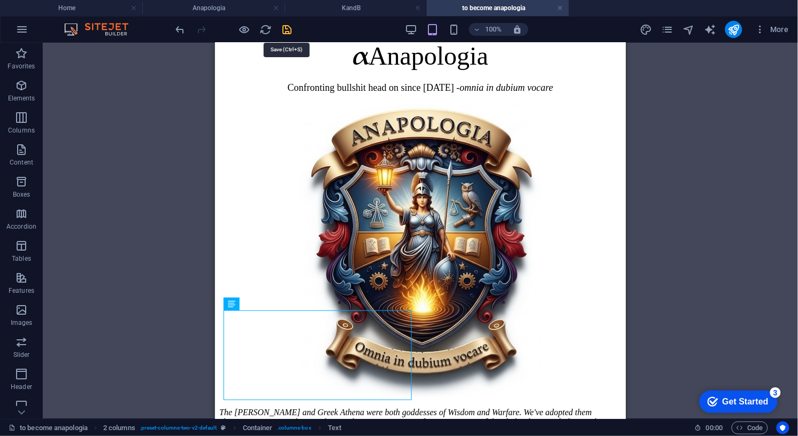
click at [284, 25] on icon "save" at bounding box center [287, 30] width 12 height 12
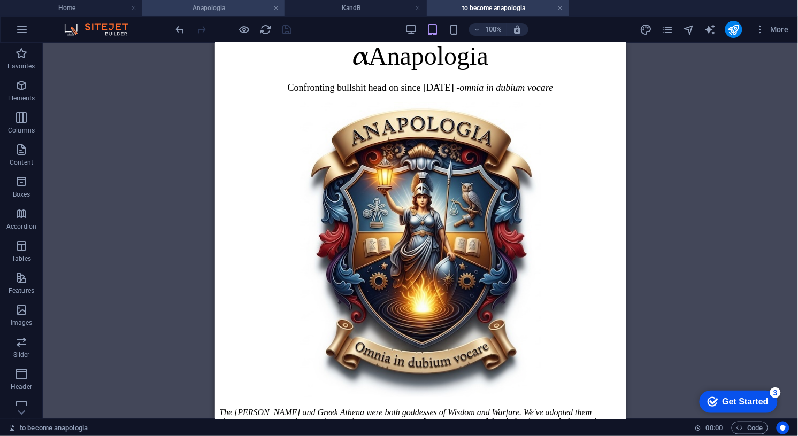
click at [200, 10] on h4 "Anapologia" at bounding box center [213, 8] width 142 height 12
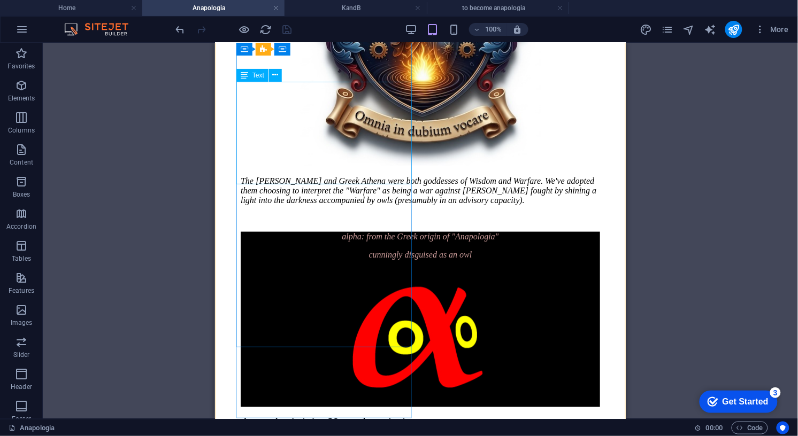
scroll to position [290, 0]
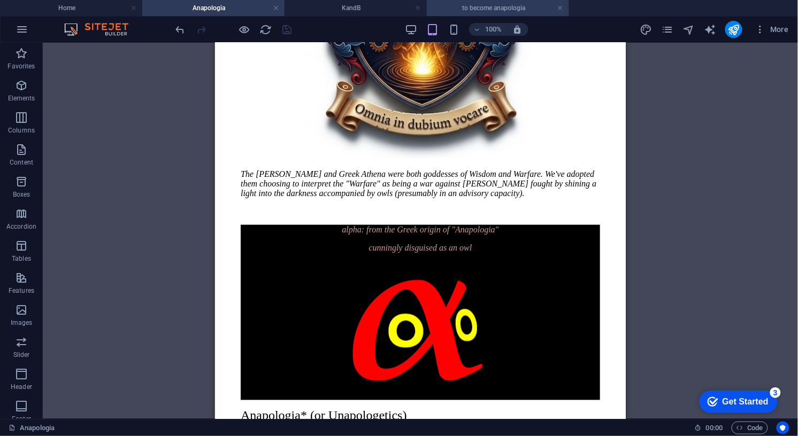
click at [491, 6] on h4 "to become anapologia" at bounding box center [498, 8] width 142 height 12
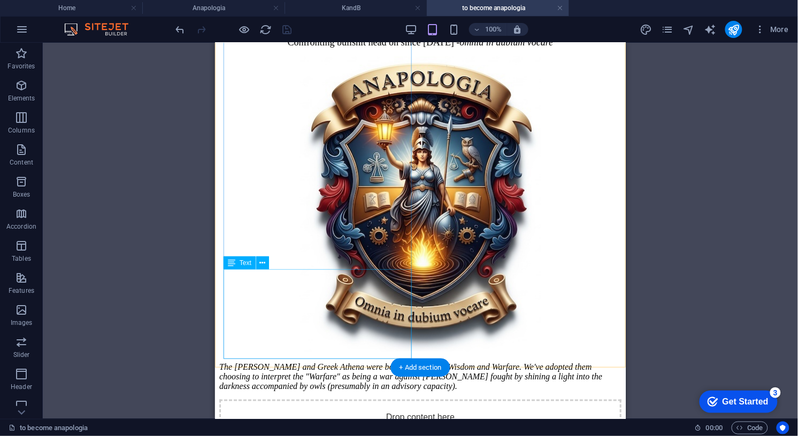
scroll to position [86, 0]
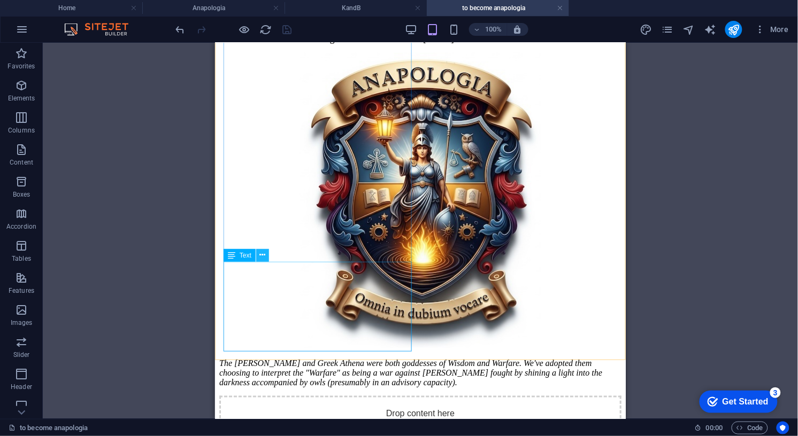
click at [262, 254] on icon at bounding box center [263, 255] width 6 height 11
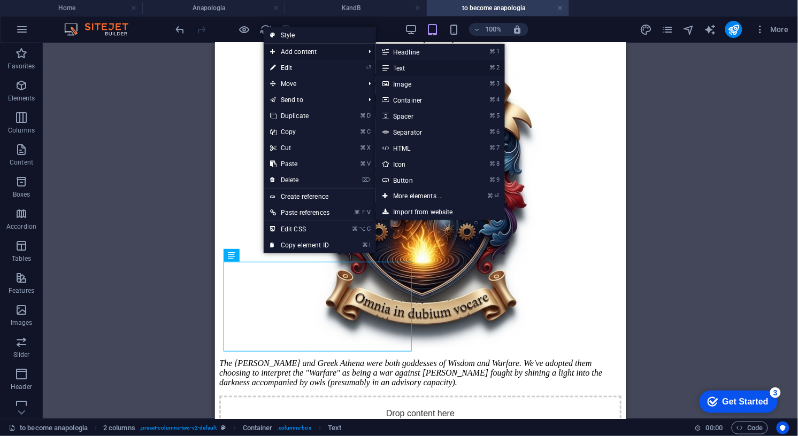
click at [408, 69] on link "⌘ 2 Text" at bounding box center [420, 68] width 88 height 16
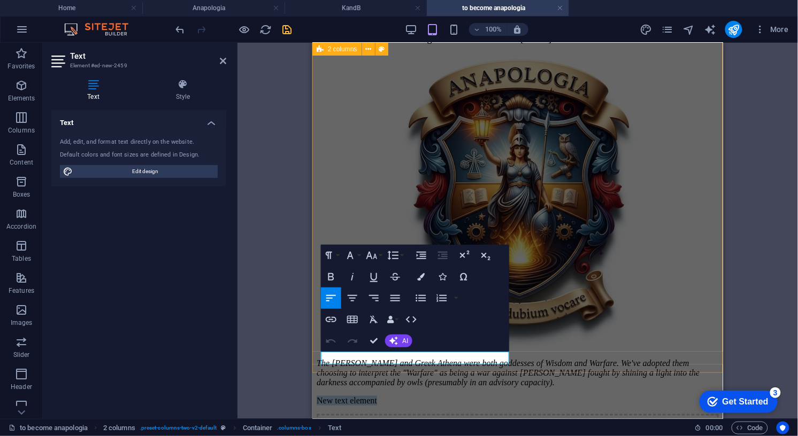
drag, startPoint x: 390, startPoint y: 359, endPoint x: 317, endPoint y: 357, distance: 73.3
click at [317, 357] on div "The [PERSON_NAME] and Greek Athena were both goddesses of Wisdom and Warfare. W…" at bounding box center [517, 270] width 402 height 437
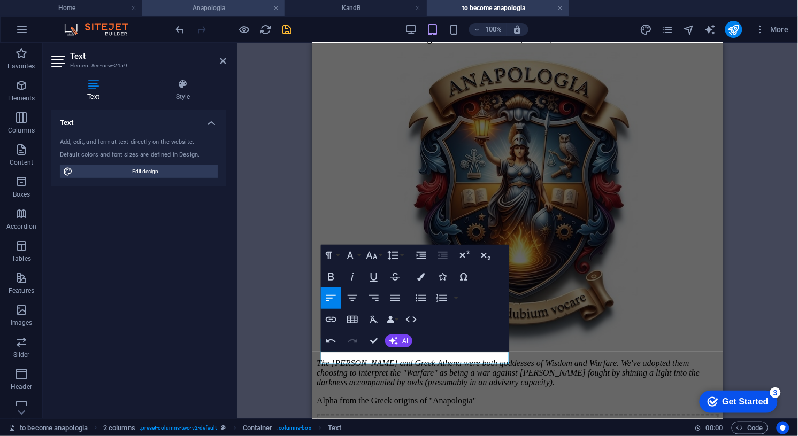
click at [201, 7] on h4 "Anapologia" at bounding box center [213, 8] width 142 height 12
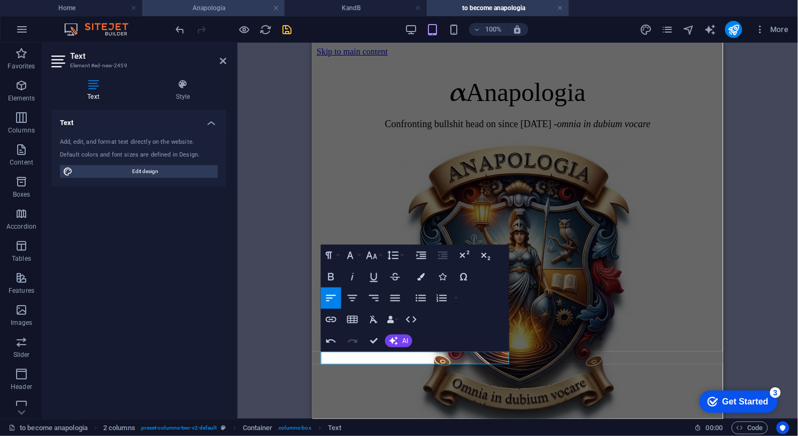
scroll to position [290, 0]
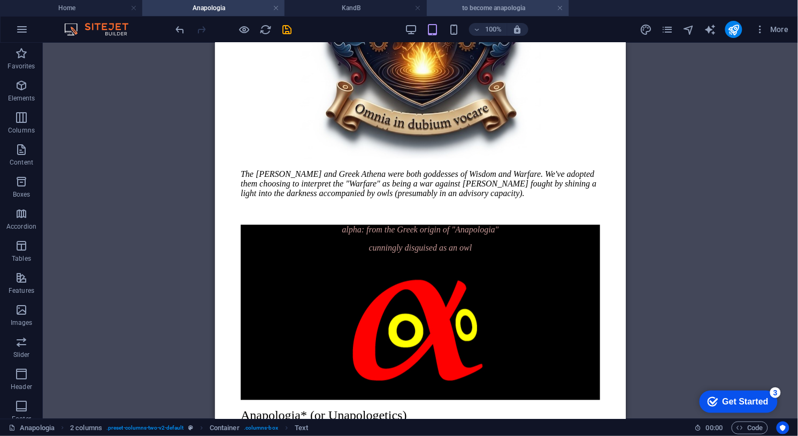
click at [499, 7] on h4 "to become anapologia" at bounding box center [498, 8] width 142 height 12
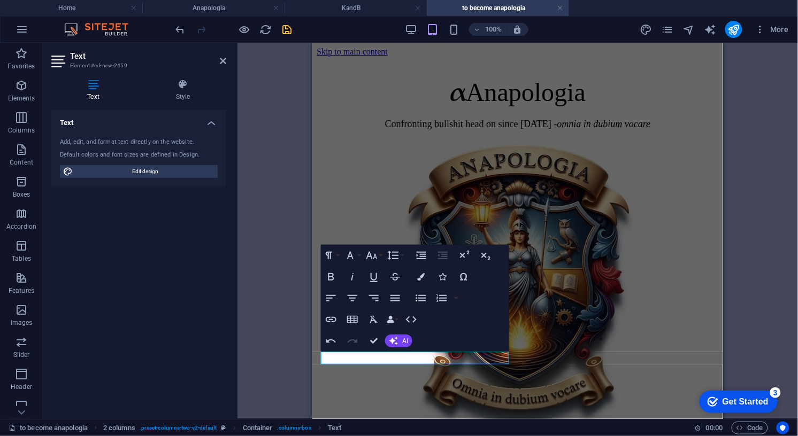
scroll to position [86, 0]
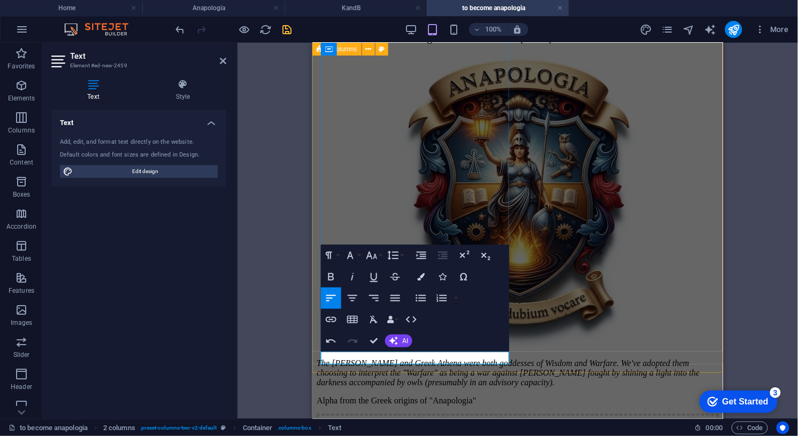
click at [494, 396] on p "Alpha from the Greek origins of "Anapologia"" at bounding box center [517, 401] width 402 height 10
click at [376, 414] on p "cunningly disquised a" at bounding box center [517, 419] width 402 height 10
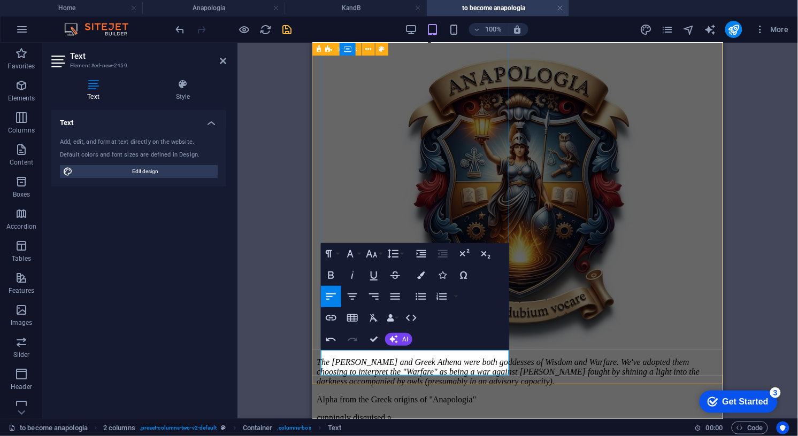
click at [415, 413] on p "cunningly disguised a" at bounding box center [517, 418] width 402 height 10
click at [341, 395] on p "Alpha from the Greek origins of "Anapologia"" at bounding box center [517, 400] width 402 height 10
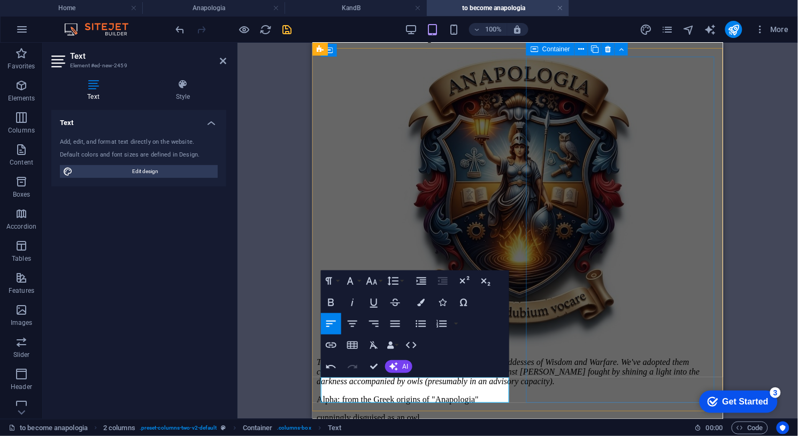
scroll to position [0, 0]
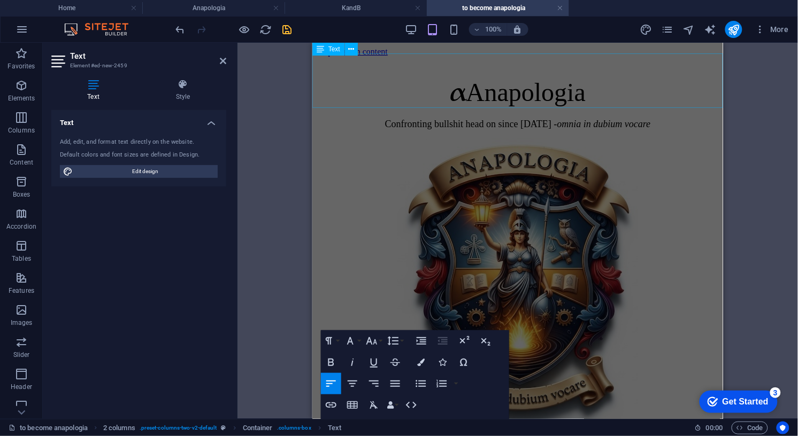
click at [454, 76] on div "α Anapologia Confronting bullshit head on since [DATE] - omnia in dubium vocare" at bounding box center [517, 102] width 402 height 54
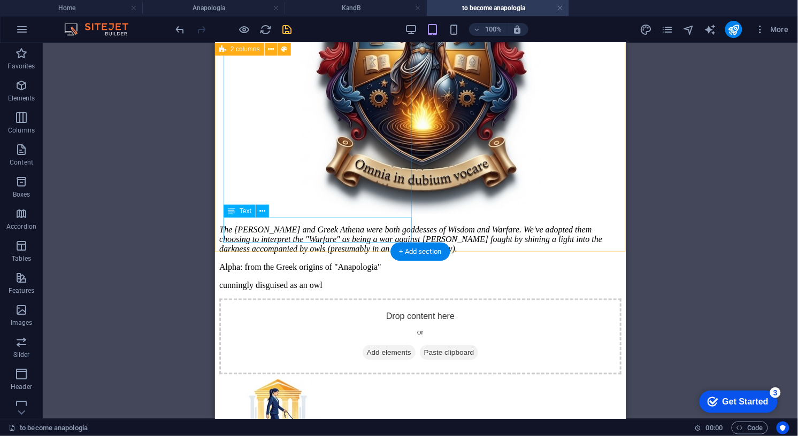
scroll to position [208, 0]
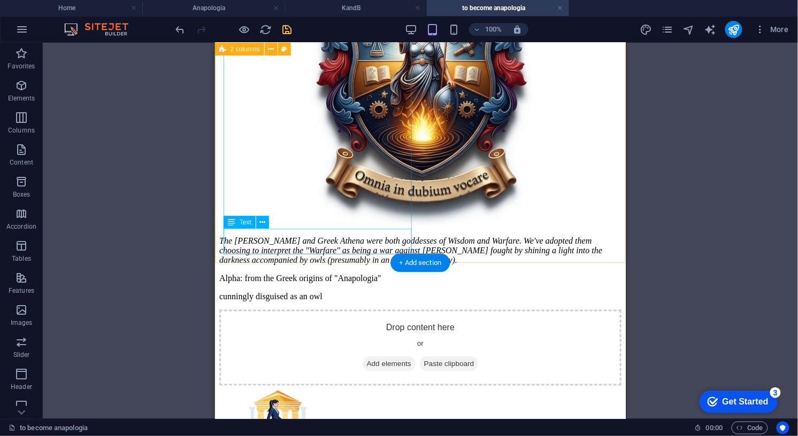
click at [224, 273] on div "Alpha: from the Greek origins of "Anapologia" cunningly disguised as an owl" at bounding box center [420, 287] width 402 height 28
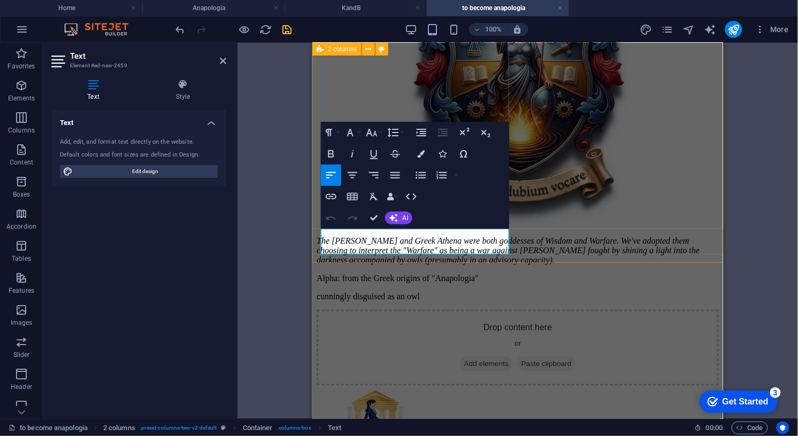
click at [322, 273] on p "Alpha: from the Greek origins of "Anapologia"" at bounding box center [517, 278] width 402 height 10
drag, startPoint x: 326, startPoint y: 237, endPoint x: 319, endPoint y: 237, distance: 6.4
click at [319, 237] on div "The [PERSON_NAME] and Greek Athena were both goddesses of Wisdom and Warfare. W…" at bounding box center [517, 157] width 402 height 455
click at [351, 130] on icon "button" at bounding box center [350, 132] width 13 height 13
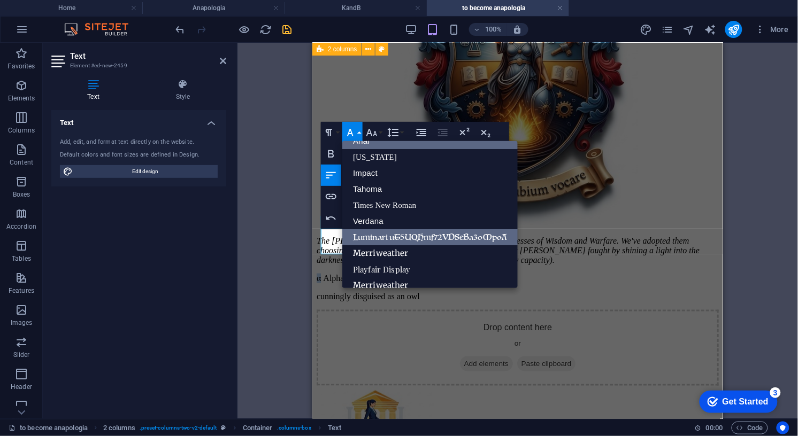
click at [385, 240] on link "Luminari uT5UQHmf72VDSeBa3oMpoA" at bounding box center [429, 237] width 175 height 16
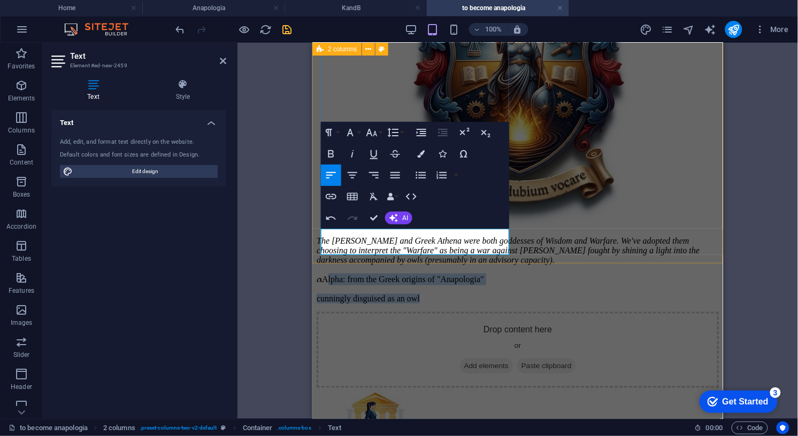
drag, startPoint x: 329, startPoint y: 237, endPoint x: 441, endPoint y: 248, distance: 111.7
click at [441, 273] on div "α Alpha: from the Greek origins of "Anapologia" cunningly disguised as an owl" at bounding box center [517, 288] width 402 height 30
click at [355, 157] on icon "button" at bounding box center [352, 154] width 13 height 13
click at [326, 273] on p "α Alpha: from the Greek origins of "Anapologia"" at bounding box center [517, 279] width 402 height 12
click at [320, 236] on div "The [PERSON_NAME] and Greek Athena were both goddesses of Wisdom and Warfare. W…" at bounding box center [517, 159] width 402 height 458
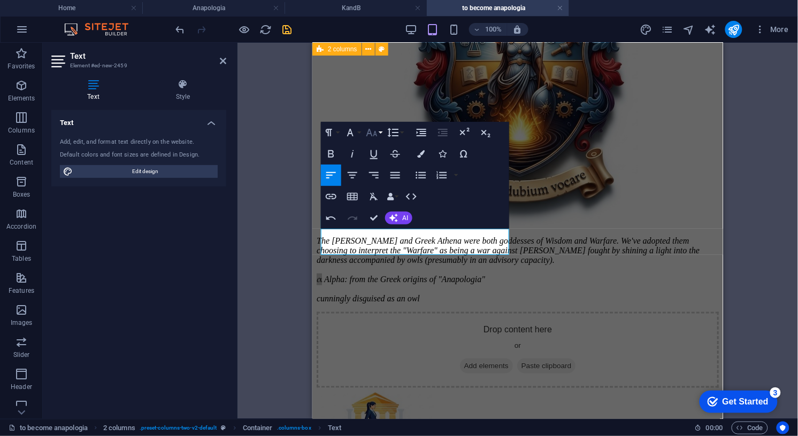
click at [374, 134] on icon "button" at bounding box center [371, 132] width 11 height 7
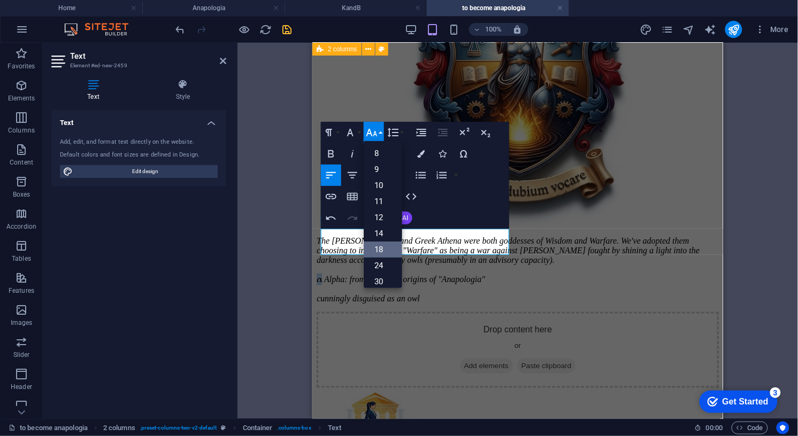
click at [381, 249] on link "18" at bounding box center [383, 250] width 38 height 16
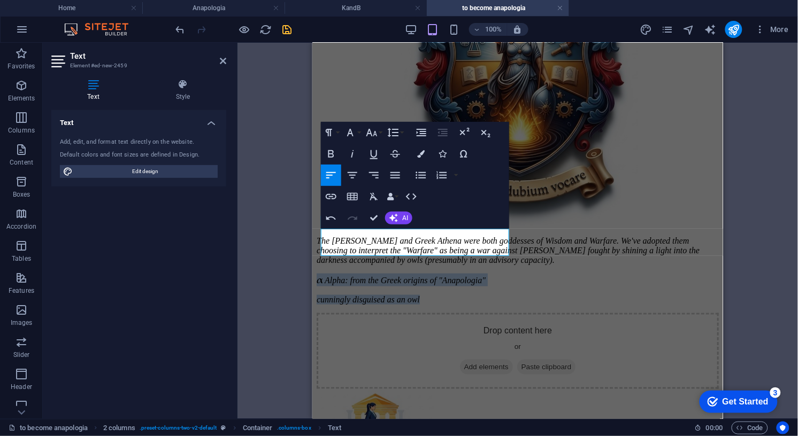
drag, startPoint x: 439, startPoint y: 249, endPoint x: 302, endPoint y: 237, distance: 137.4
click at [353, 174] on icon "button" at bounding box center [352, 175] width 13 height 13
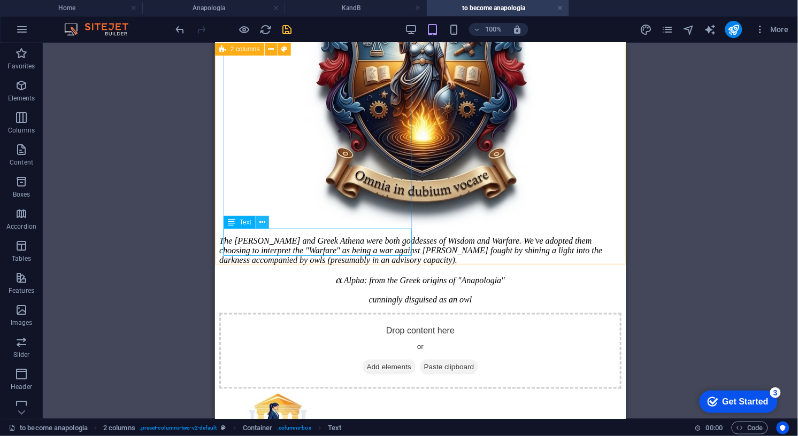
click at [263, 221] on icon at bounding box center [263, 222] width 6 height 11
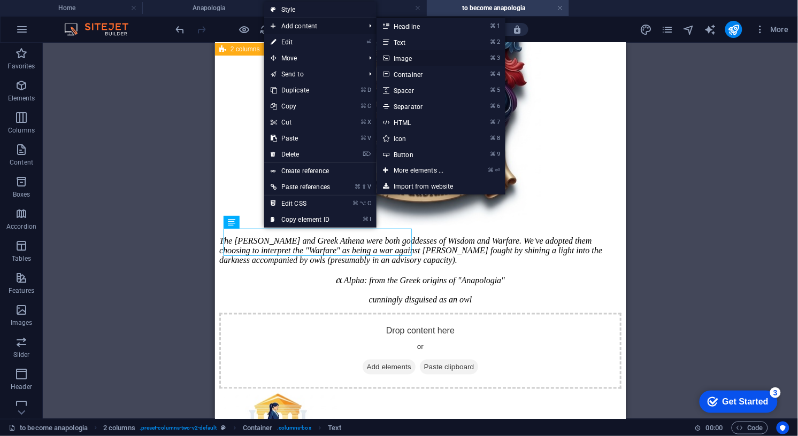
click at [401, 57] on link "⌘ 3 Image" at bounding box center [420, 58] width 88 height 16
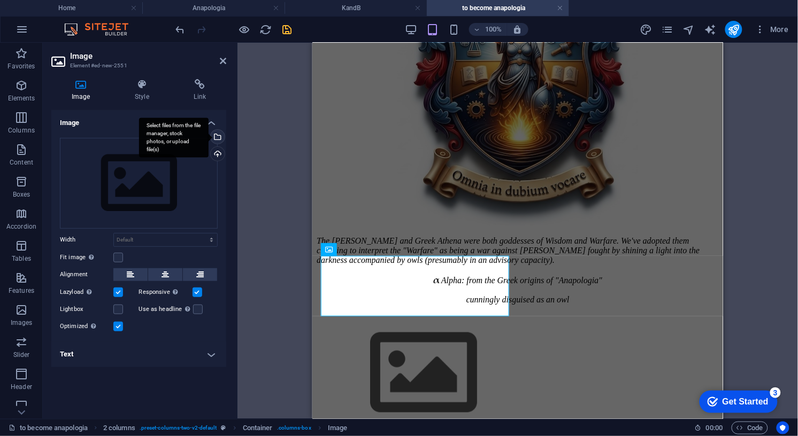
click at [220, 136] on div "Select files from the file manager, stock photos, or upload file(s)" at bounding box center [217, 138] width 16 height 16
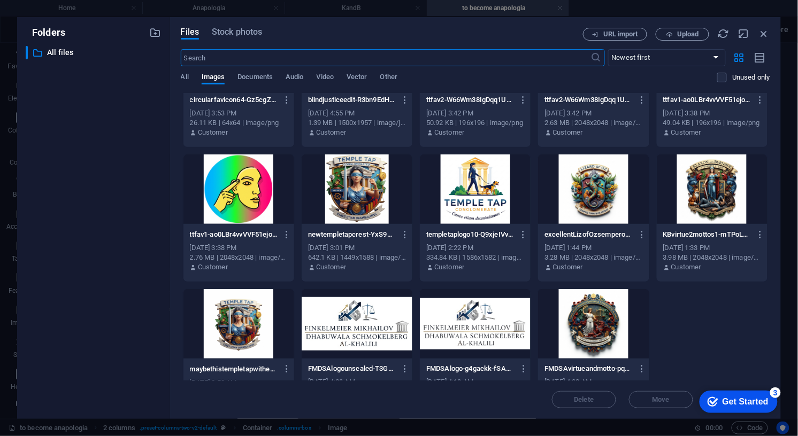
scroll to position [1726, 0]
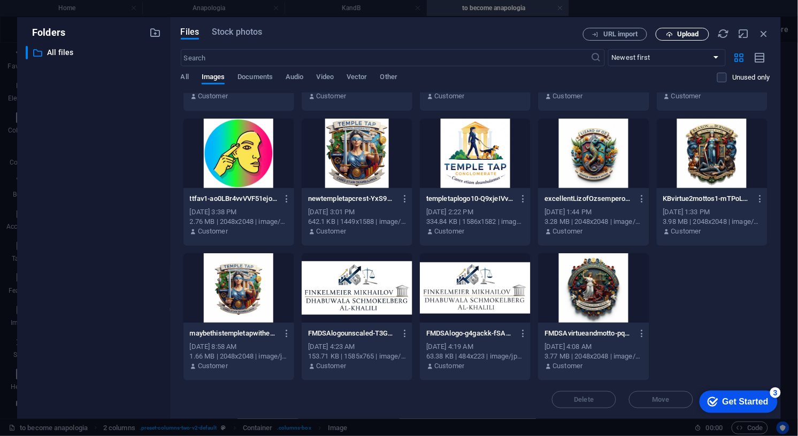
click at [686, 34] on span "Upload" at bounding box center [688, 34] width 22 height 6
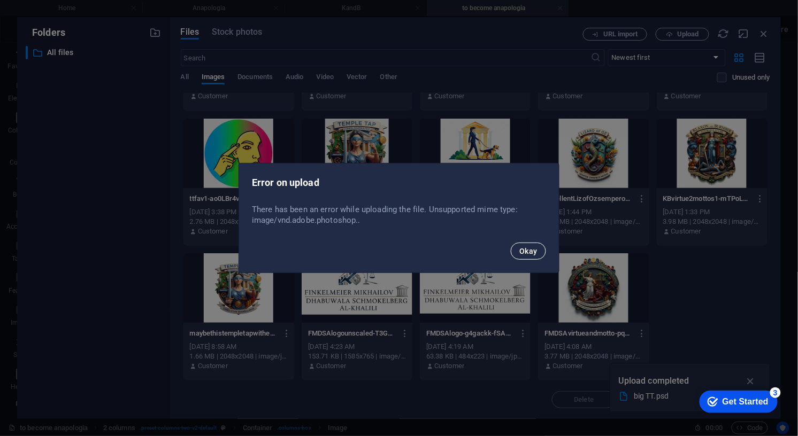
click at [532, 252] on span "Okay" at bounding box center [528, 251] width 18 height 9
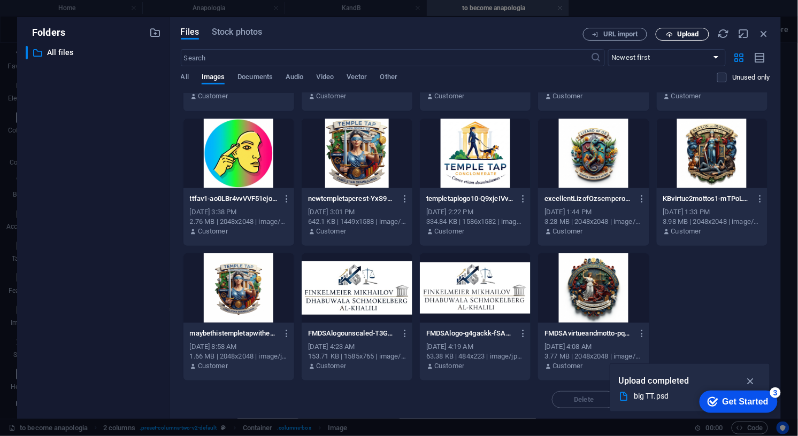
click at [684, 35] on span "Upload" at bounding box center [688, 34] width 22 height 6
click at [678, 33] on span "Upload" at bounding box center [688, 34] width 22 height 6
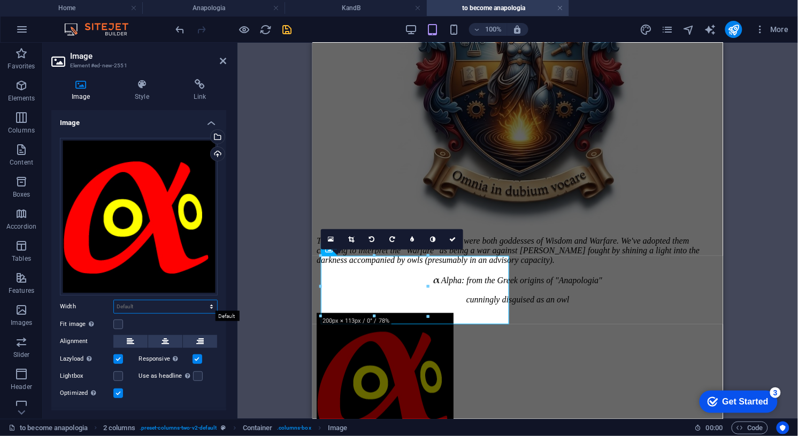
click at [142, 304] on select "Default auto px rem % em vh vw" at bounding box center [165, 306] width 103 height 13
select select "px"
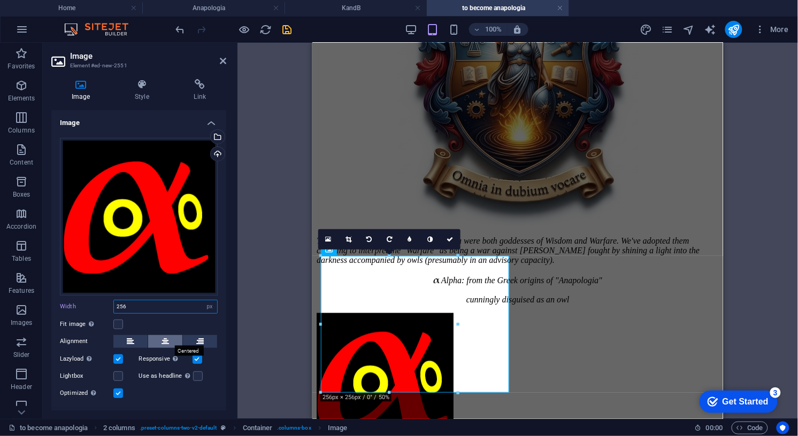
type input "256"
click at [162, 337] on icon at bounding box center [164, 341] width 7 height 13
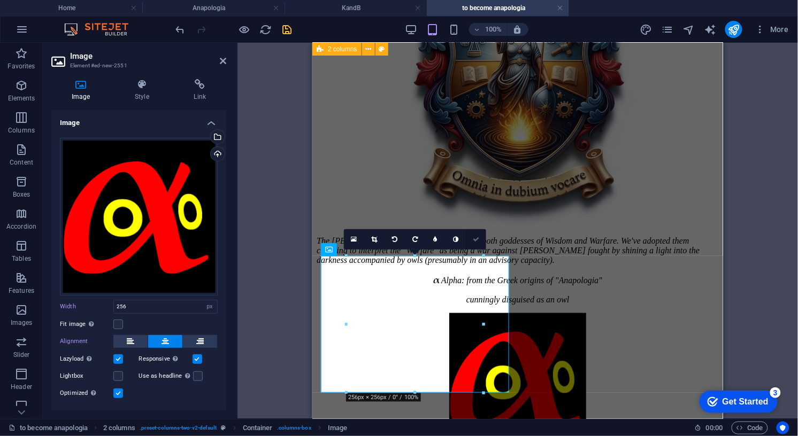
click at [478, 240] on icon at bounding box center [476, 239] width 6 height 6
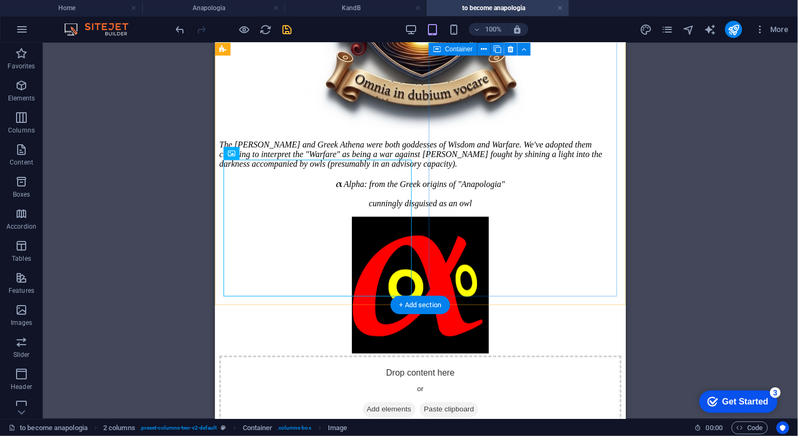
scroll to position [305, 0]
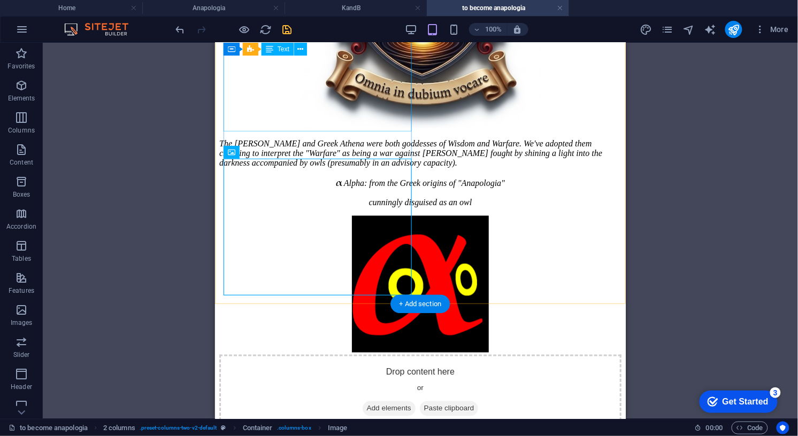
click at [280, 138] on div "The [PERSON_NAME] and Greek Athena were both goddesses of Wisdom and Warfare. W…" at bounding box center [420, 152] width 402 height 29
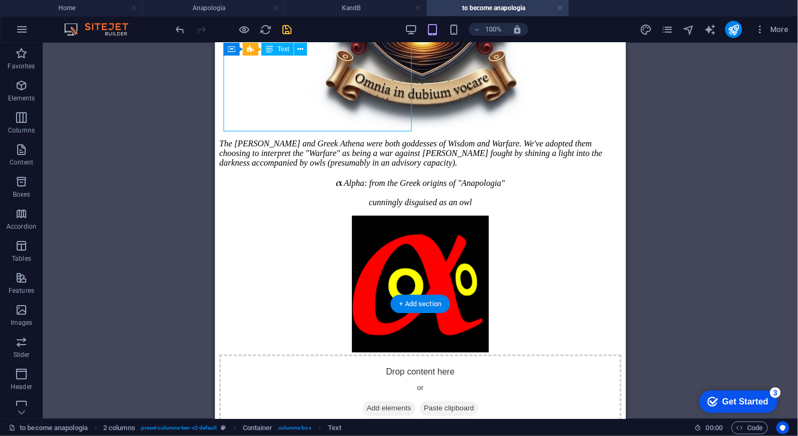
click at [280, 138] on div "The [PERSON_NAME] and Greek Athena were both goddesses of Wisdom and Warfare. W…" at bounding box center [420, 152] width 402 height 29
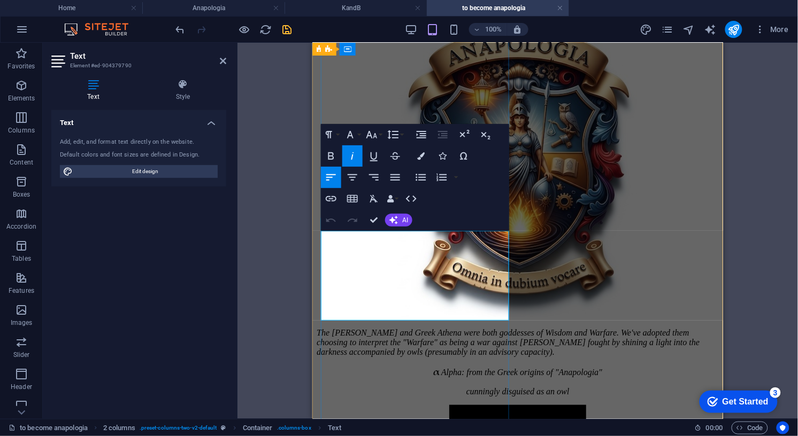
click at [385, 328] on p "The [PERSON_NAME] and Greek Athena were both goddesses of Wisdom and Warfare. W…" at bounding box center [517, 342] width 402 height 29
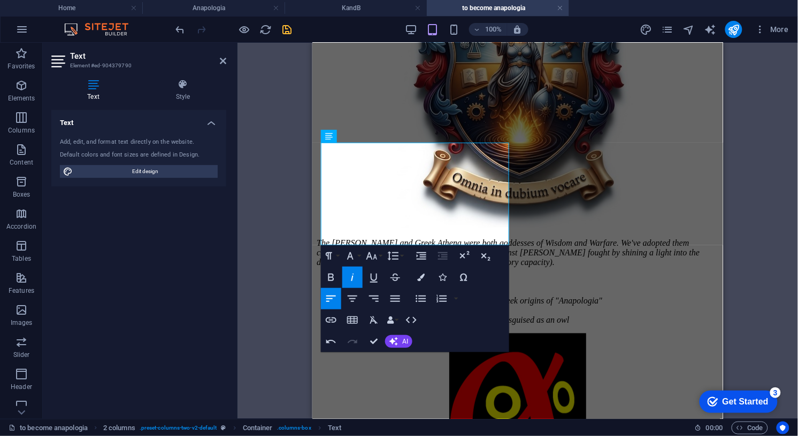
scroll to position [211, 0]
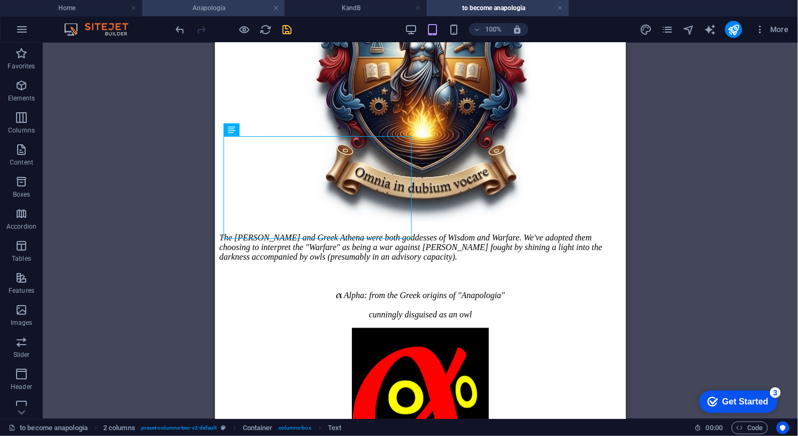
click at [197, 7] on h4 "Anapologia" at bounding box center [213, 8] width 142 height 12
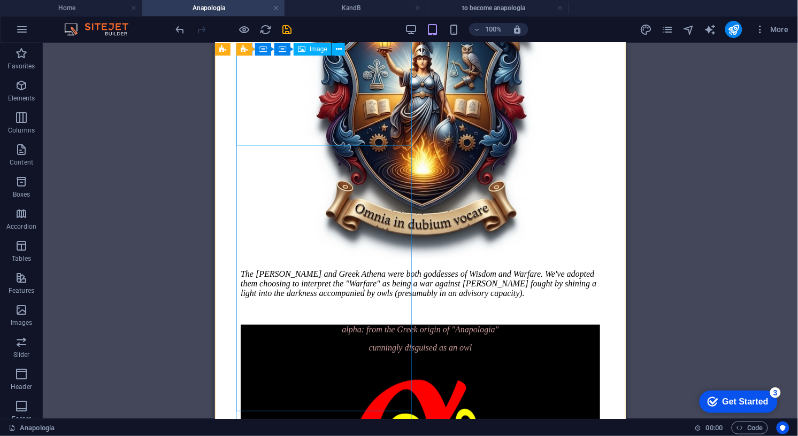
scroll to position [187, 0]
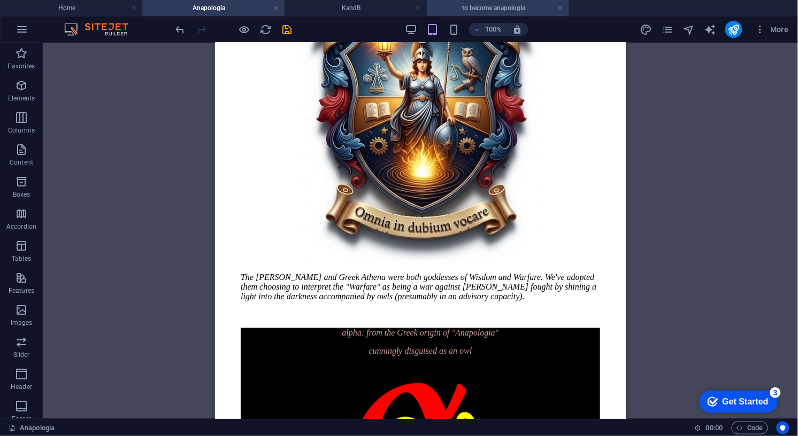
click at [496, 10] on h4 "to become anapologia" at bounding box center [498, 8] width 142 height 12
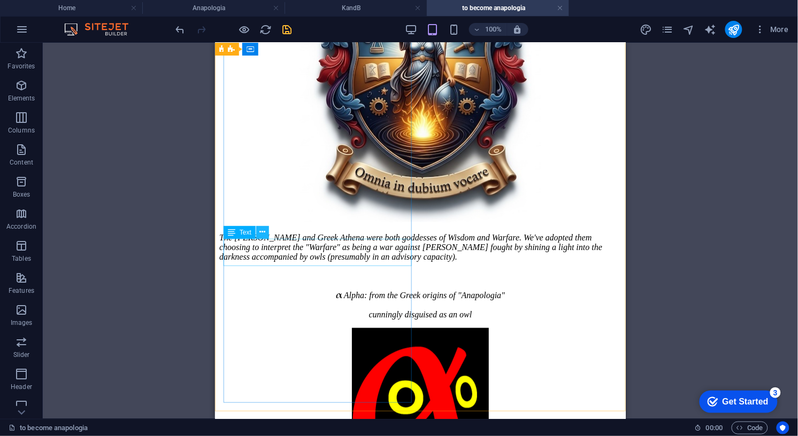
click at [263, 231] on icon at bounding box center [263, 232] width 6 height 11
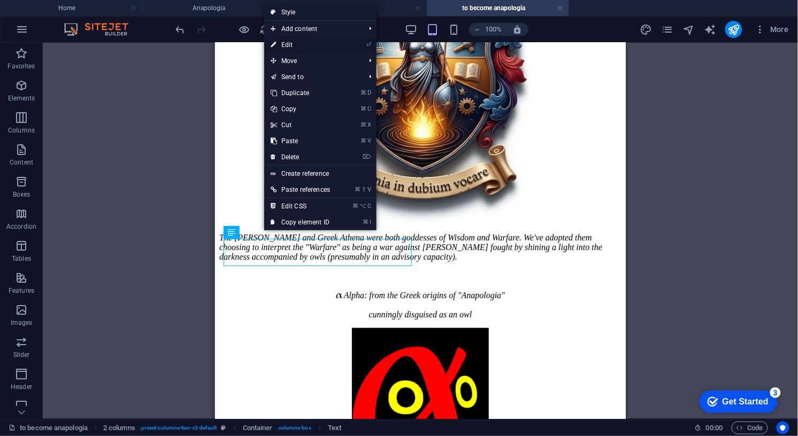
click at [294, 44] on link "⏎ Edit" at bounding box center [300, 45] width 72 height 16
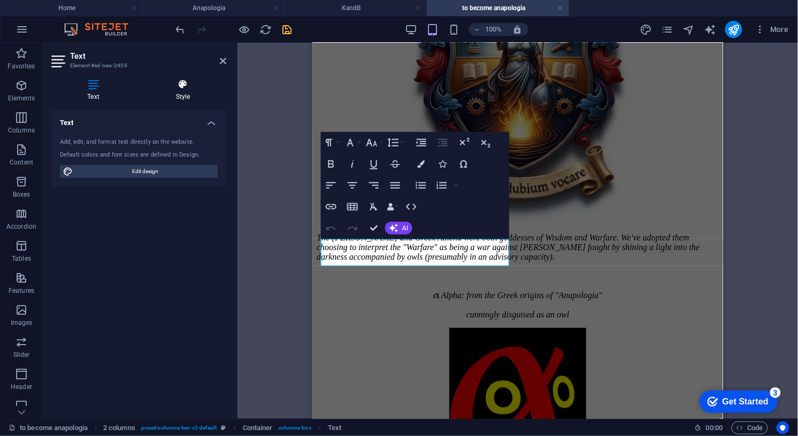
click at [184, 84] on icon at bounding box center [183, 84] width 87 height 11
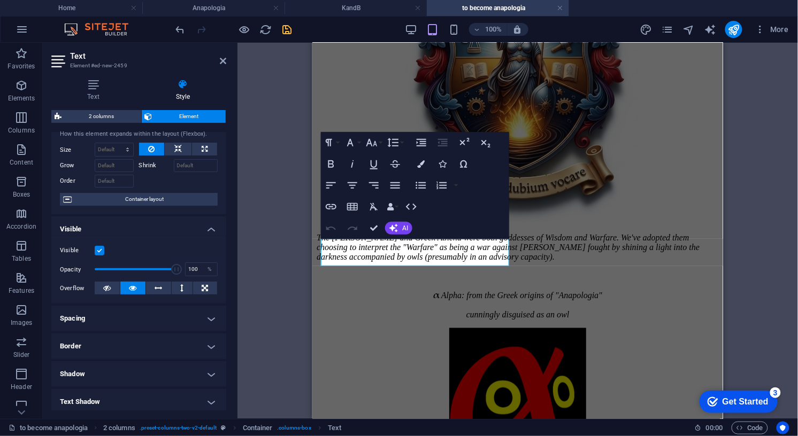
scroll to position [0, 0]
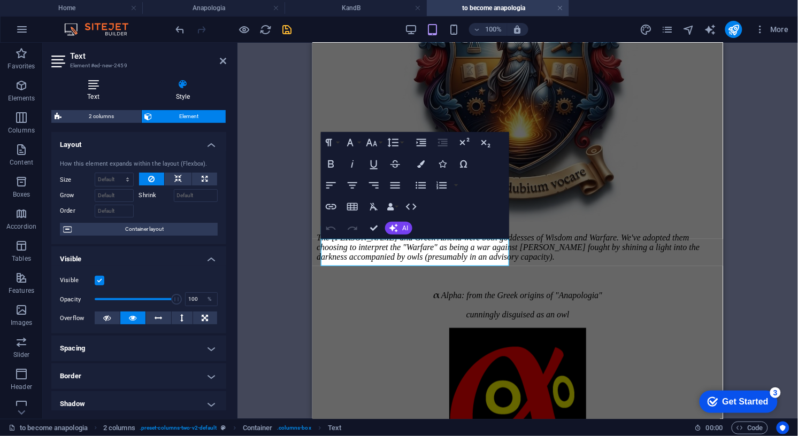
click at [94, 82] on icon at bounding box center [93, 84] width 84 height 11
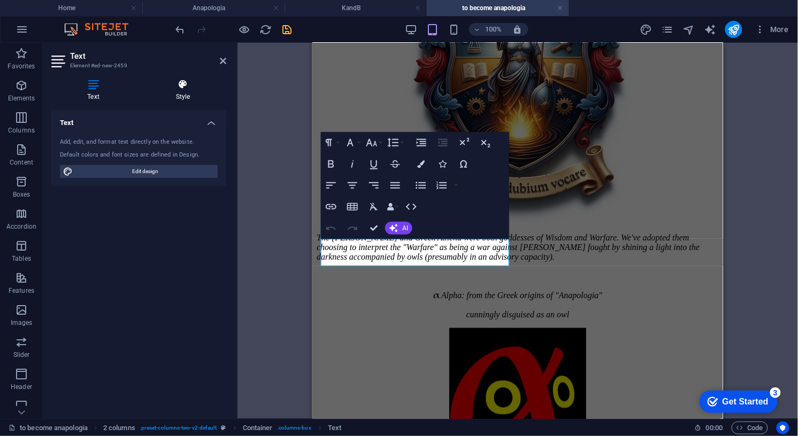
click at [184, 84] on icon at bounding box center [183, 84] width 87 height 11
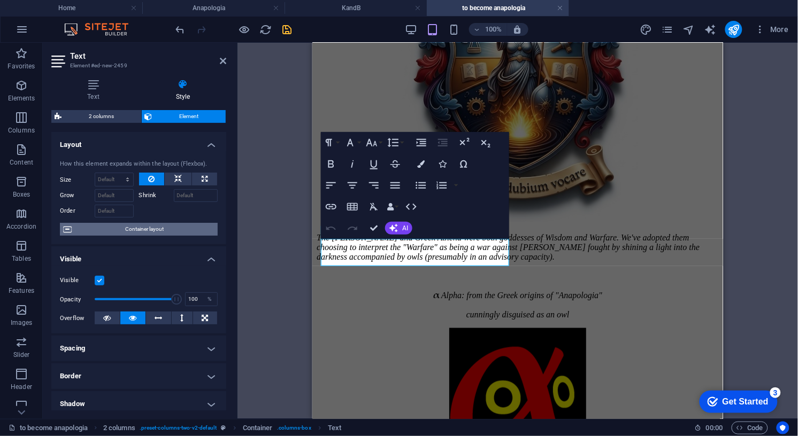
click at [164, 228] on span "Container layout" at bounding box center [145, 229] width 140 height 13
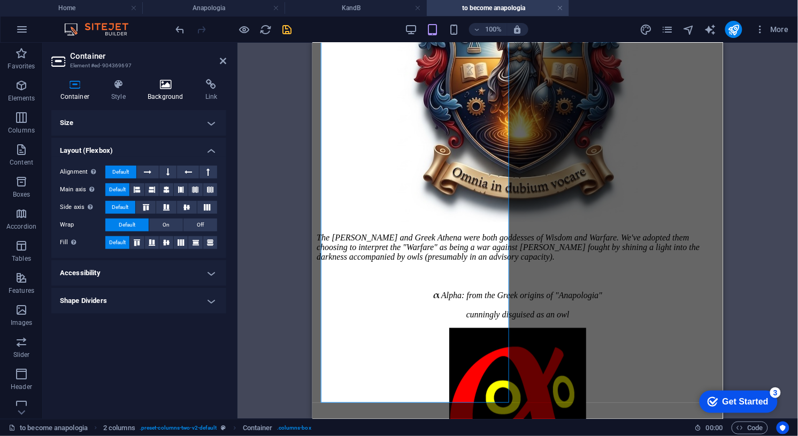
click at [165, 85] on icon at bounding box center [165, 84] width 53 height 11
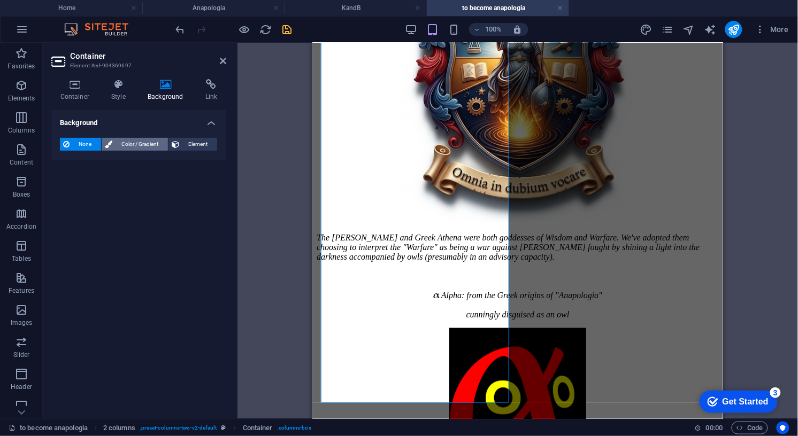
click at [134, 140] on span "Color / Gradient" at bounding box center [139, 144] width 49 height 13
click at [67, 185] on span at bounding box center [67, 187] width 12 height 12
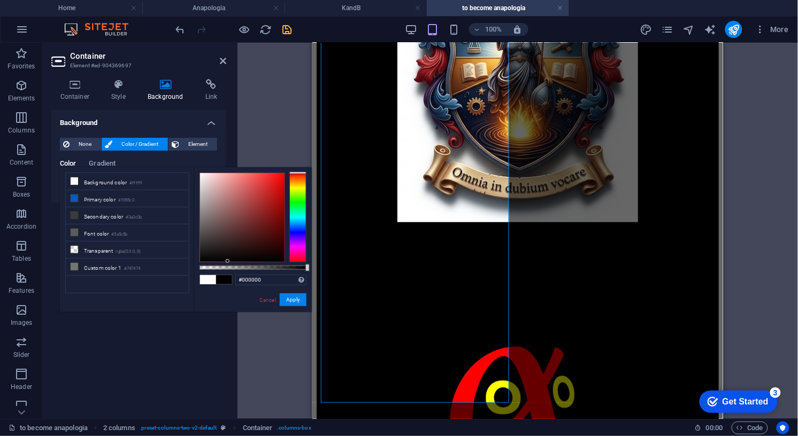
drag, startPoint x: 226, startPoint y: 251, endPoint x: 228, endPoint y: 266, distance: 15.1
click at [228, 262] on div at bounding box center [252, 218] width 107 height 90
click at [291, 299] on button "Apply" at bounding box center [293, 300] width 27 height 13
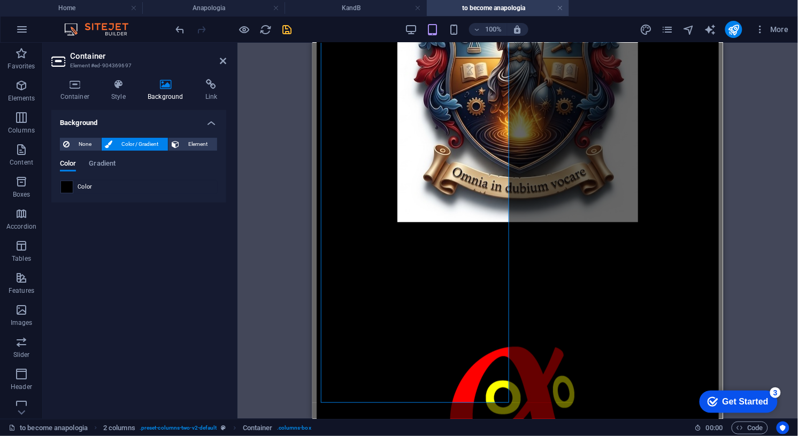
click at [67, 188] on span at bounding box center [67, 187] width 12 height 12
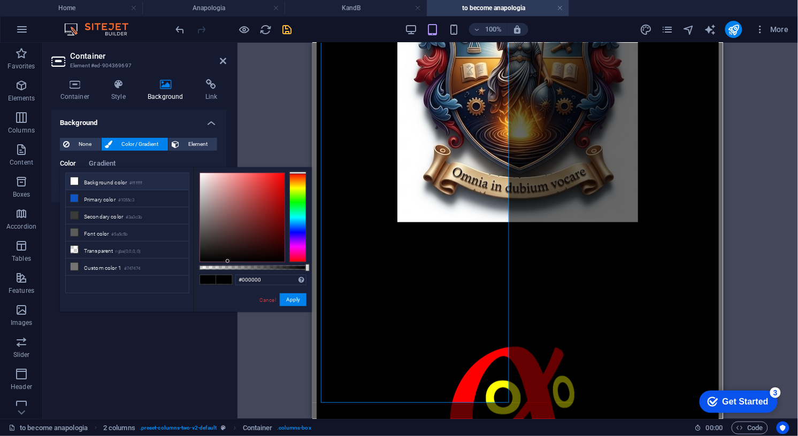
click at [74, 179] on icon at bounding box center [74, 180] width 7 height 7
type input "#ffffff"
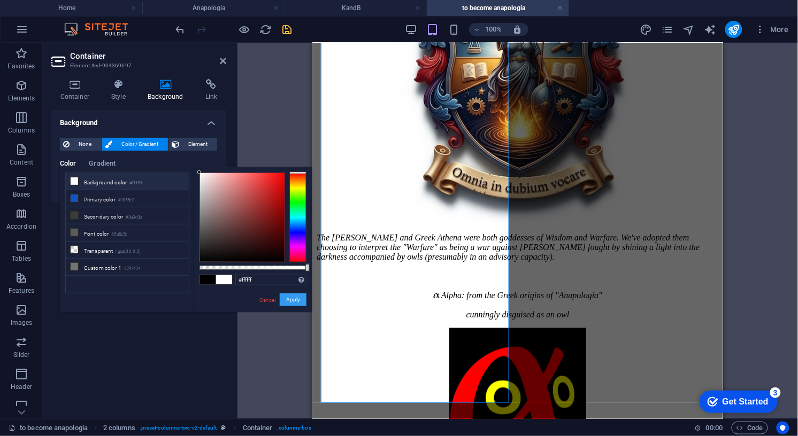
click at [284, 297] on button "Apply" at bounding box center [293, 300] width 27 height 13
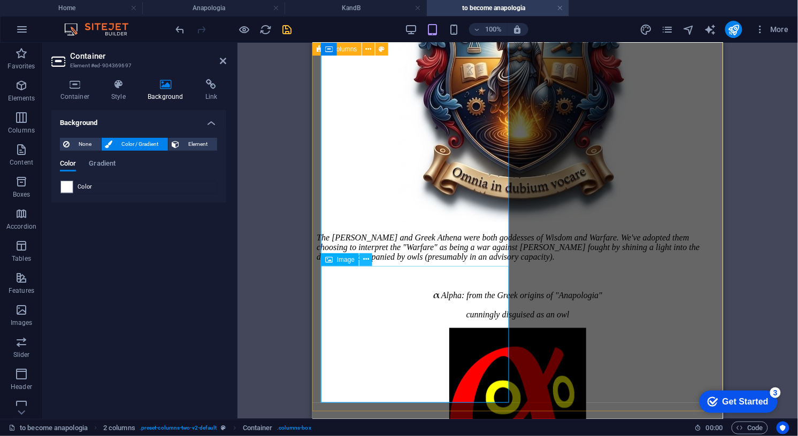
click at [368, 260] on icon at bounding box center [366, 259] width 6 height 11
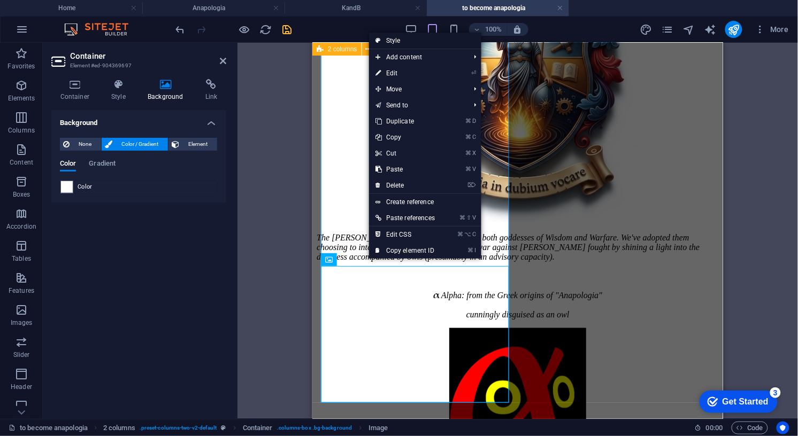
click at [399, 38] on link "Style" at bounding box center [425, 41] width 112 height 16
select select "rem"
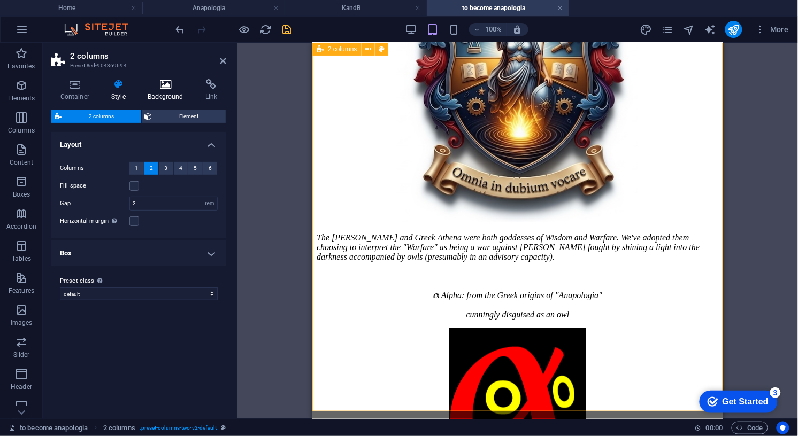
click at [169, 88] on icon at bounding box center [165, 84] width 53 height 11
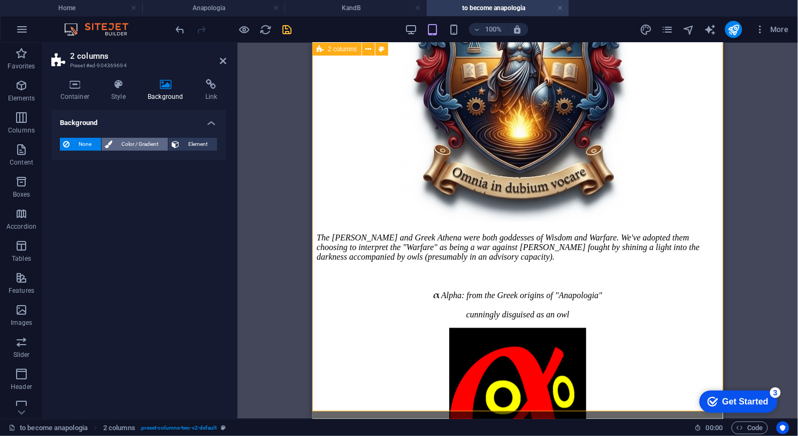
click at [137, 142] on span "Color / Gradient" at bounding box center [139, 144] width 49 height 13
click at [72, 186] on span at bounding box center [67, 187] width 12 height 12
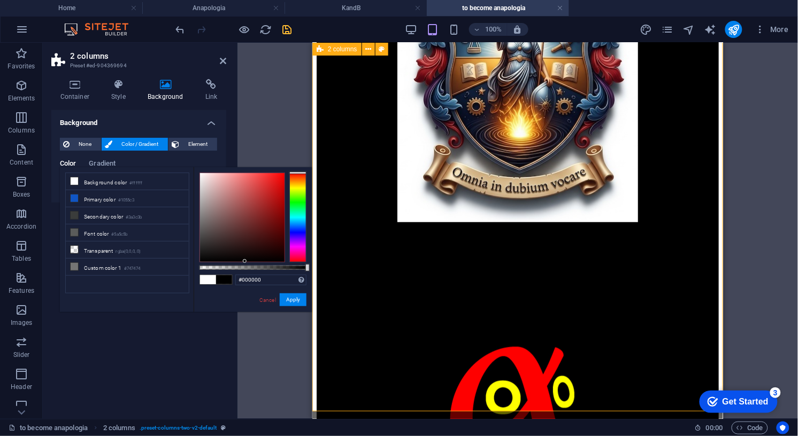
drag, startPoint x: 244, startPoint y: 260, endPoint x: 245, endPoint y: 267, distance: 7.6
click at [245, 262] on div at bounding box center [252, 218] width 107 height 90
click at [294, 297] on button "Apply" at bounding box center [293, 300] width 27 height 13
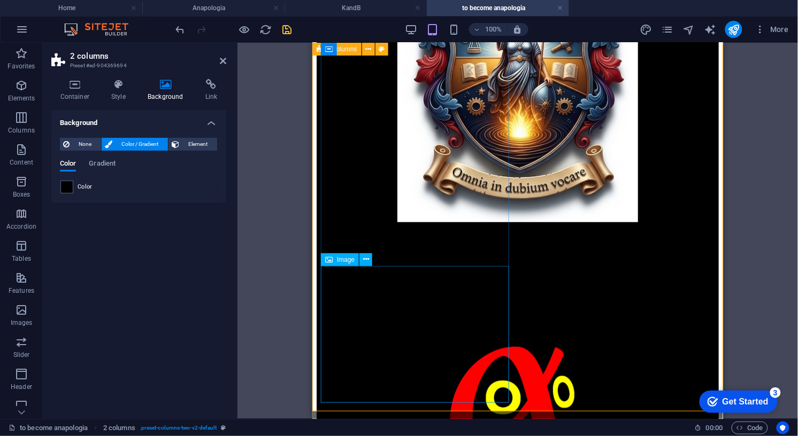
scroll to position [211, 0]
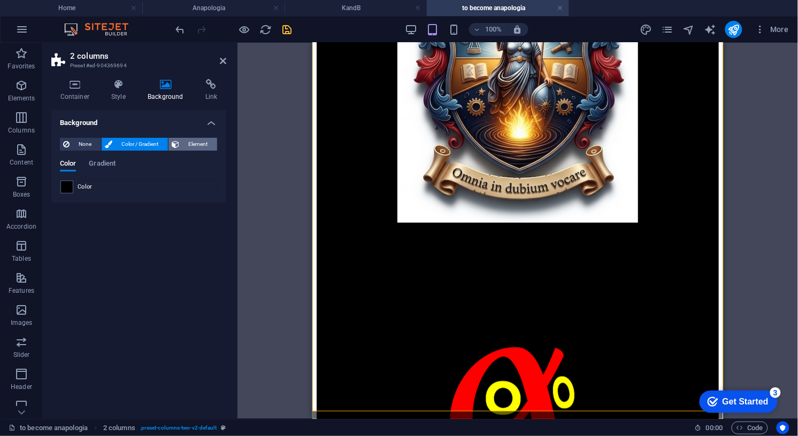
click at [190, 144] on span "Element" at bounding box center [198, 144] width 32 height 13
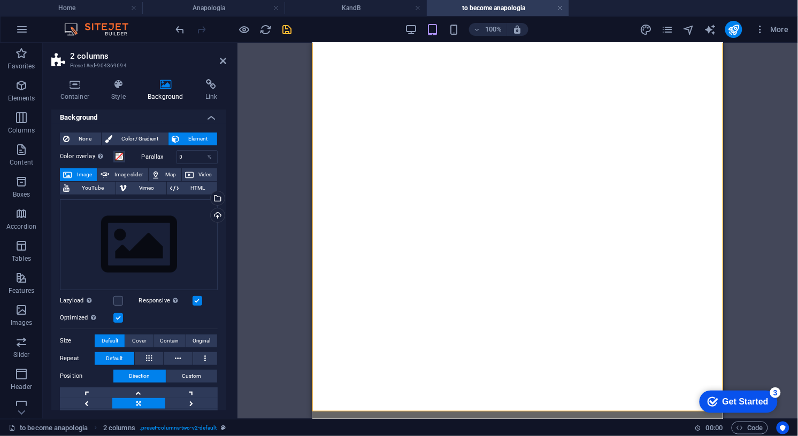
scroll to position [0, 0]
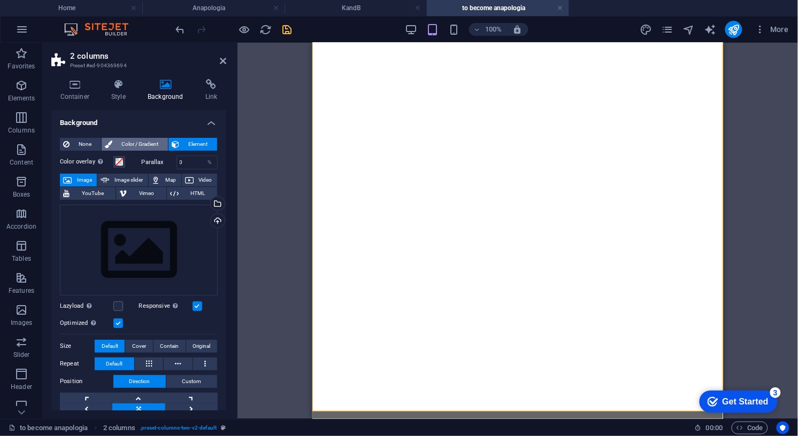
click at [137, 141] on span "Color / Gradient" at bounding box center [139, 144] width 49 height 13
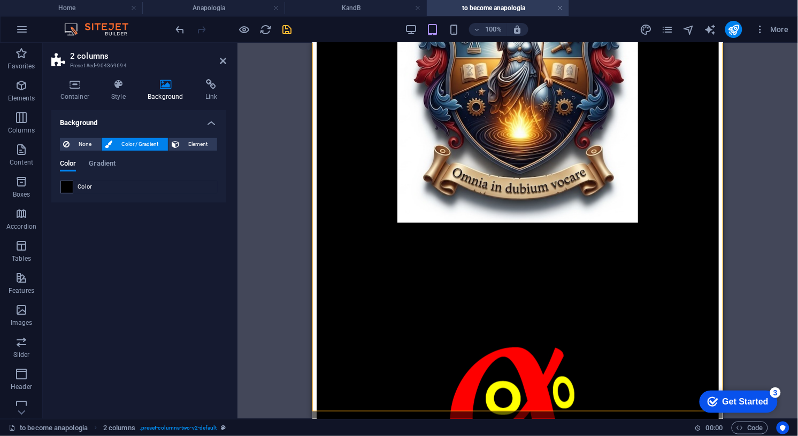
click at [82, 186] on span "Color" at bounding box center [85, 187] width 15 height 9
click at [72, 187] on span at bounding box center [67, 187] width 12 height 12
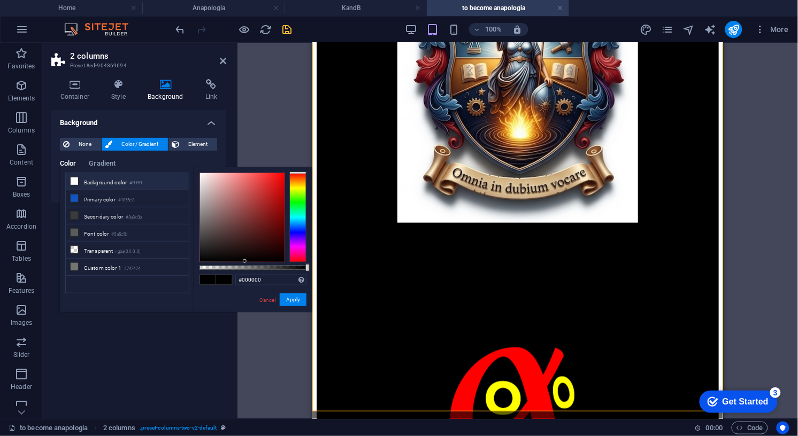
click at [75, 181] on icon at bounding box center [74, 180] width 7 height 7
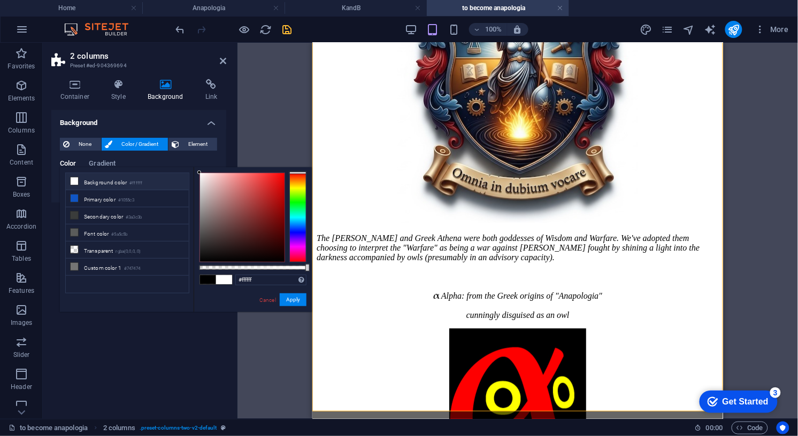
type input "#000000"
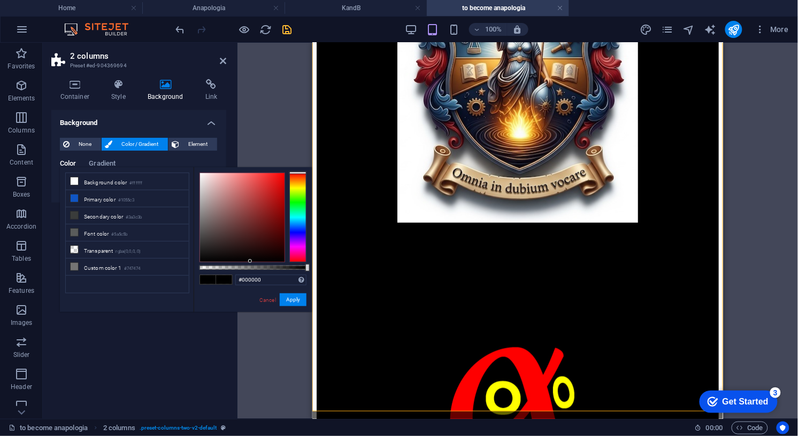
drag, startPoint x: 251, startPoint y: 262, endPoint x: 250, endPoint y: 268, distance: 6.4
click at [250, 262] on div at bounding box center [252, 218] width 107 height 90
click at [289, 300] on button "Apply" at bounding box center [293, 300] width 27 height 13
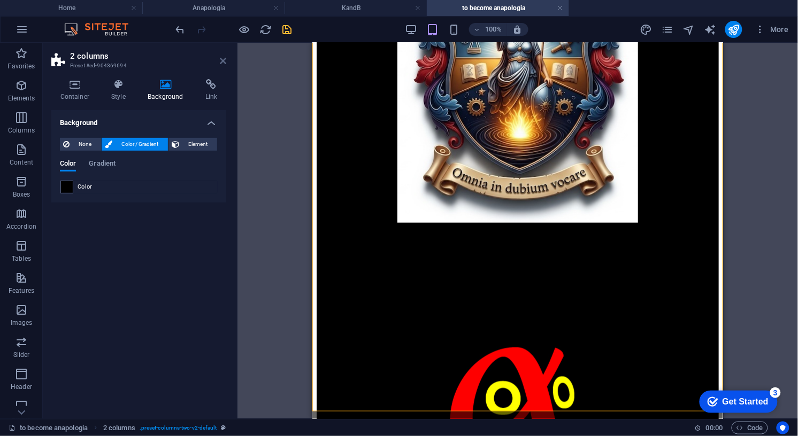
click at [223, 60] on icon at bounding box center [223, 61] width 6 height 9
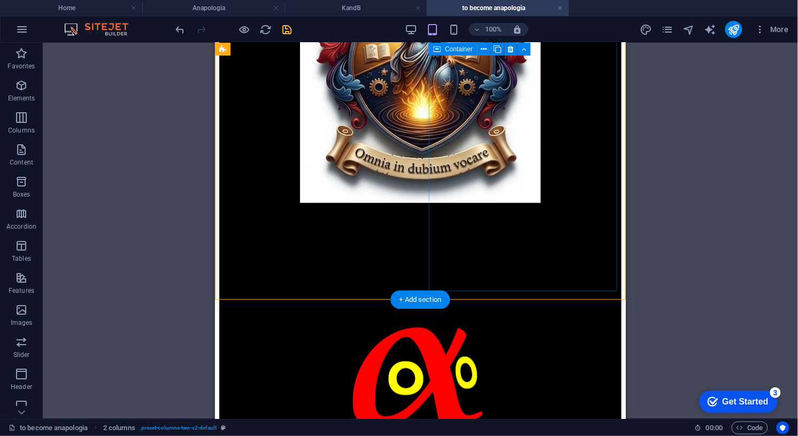
scroll to position [211, 0]
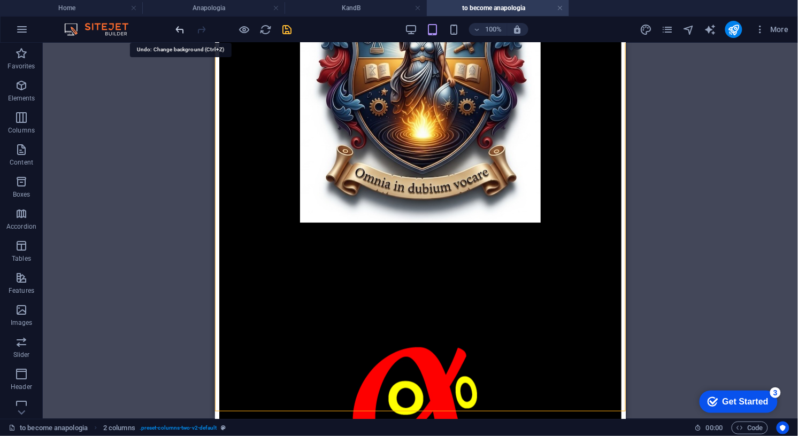
click at [180, 25] on icon "undo" at bounding box center [180, 30] width 12 height 12
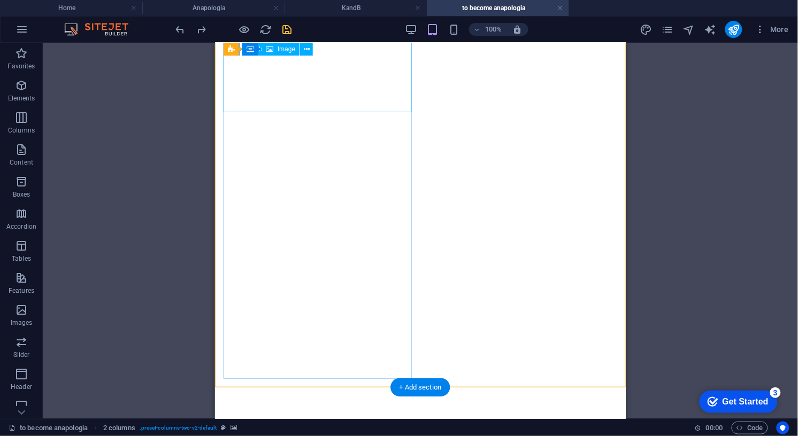
scroll to position [205, 0]
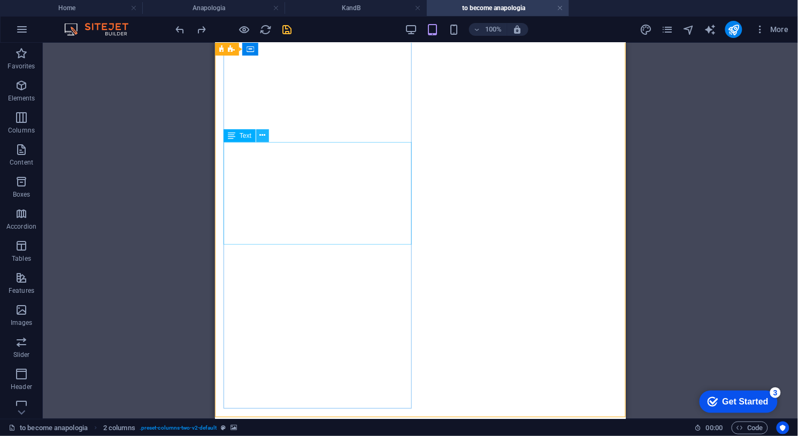
click at [260, 133] on icon at bounding box center [263, 135] width 6 height 11
click at [261, 135] on icon at bounding box center [263, 135] width 6 height 11
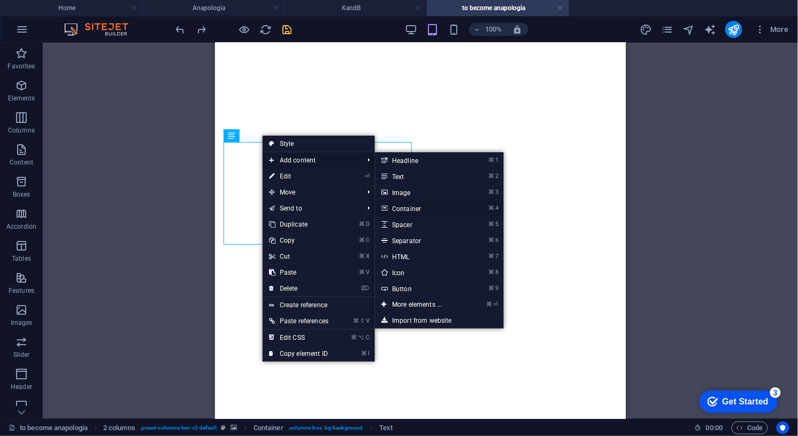
click at [406, 209] on link "⌘ 4 Container" at bounding box center [419, 208] width 88 height 16
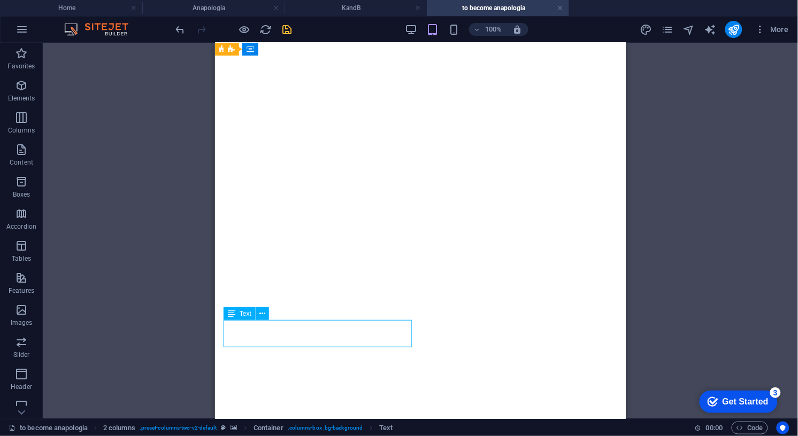
click at [263, 314] on icon at bounding box center [263, 313] width 6 height 11
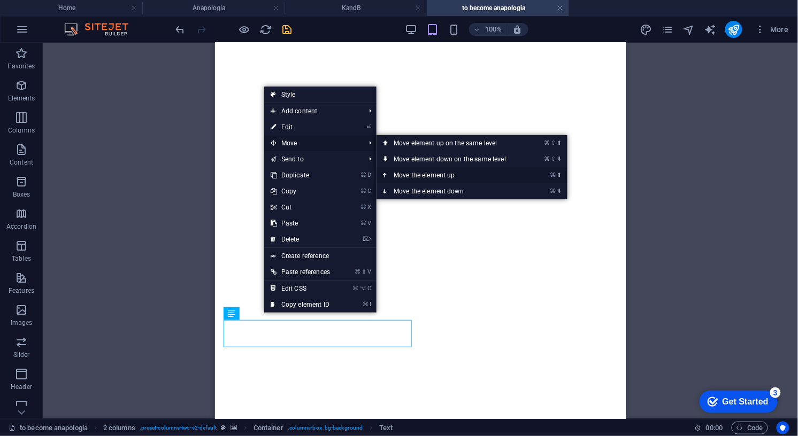
click at [425, 174] on link "⌘ ⬆ Move the element up" at bounding box center [451, 175] width 151 height 16
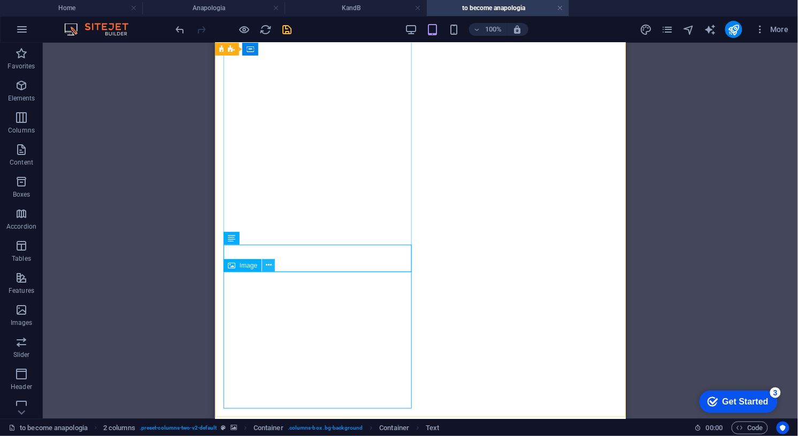
click at [269, 265] on icon at bounding box center [269, 265] width 6 height 11
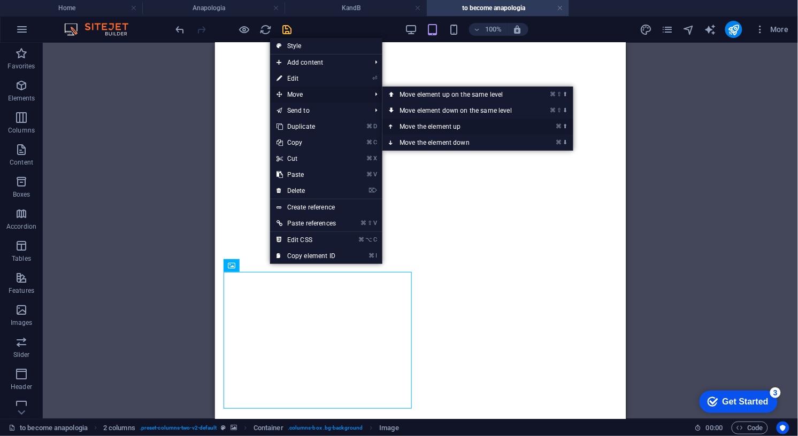
click at [424, 124] on link "⌘ ⬆ Move the element up" at bounding box center [457, 127] width 151 height 16
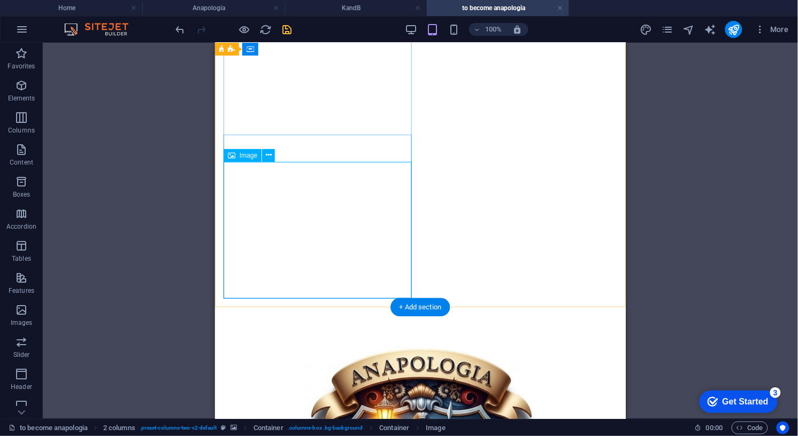
scroll to position [307, 0]
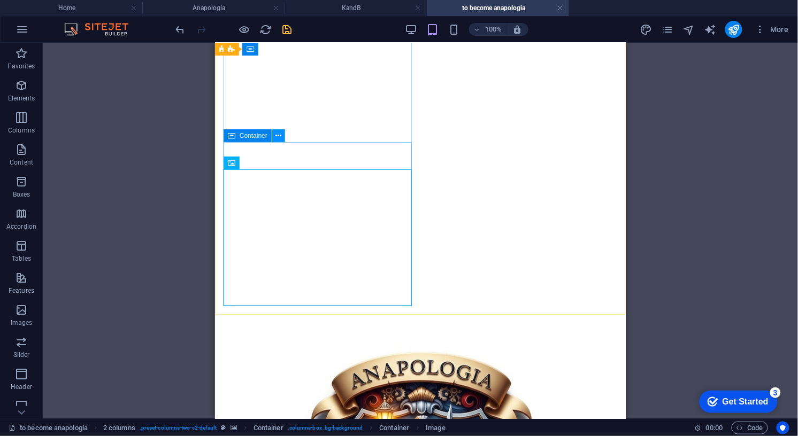
click at [281, 134] on icon at bounding box center [279, 135] width 6 height 11
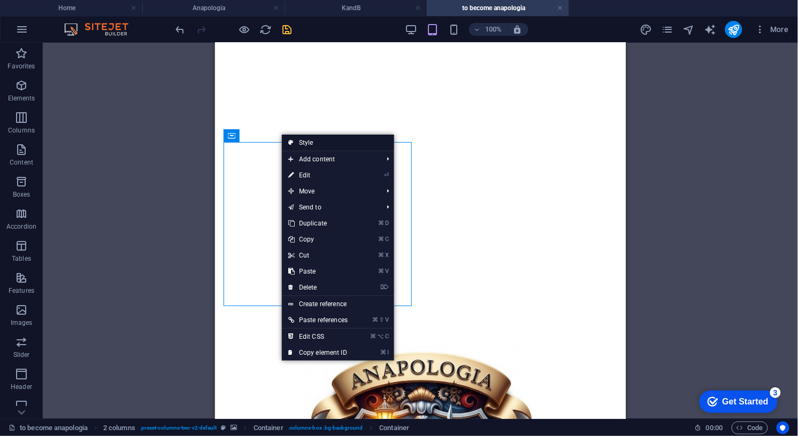
click at [300, 141] on link "Style" at bounding box center [338, 143] width 112 height 16
select select "rem"
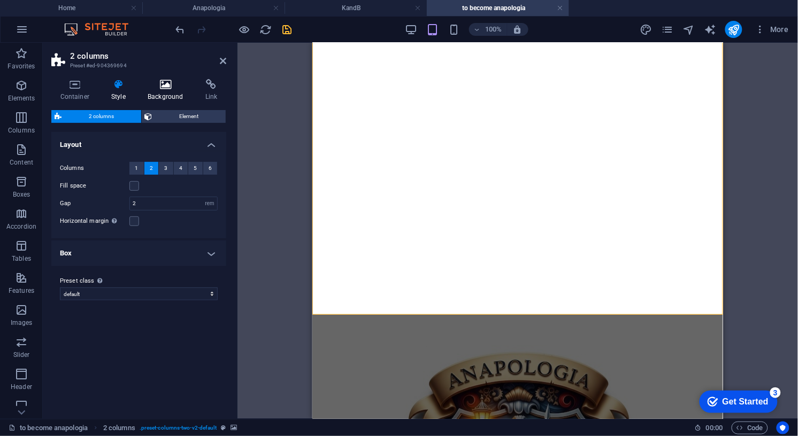
click at [166, 84] on icon at bounding box center [165, 84] width 53 height 11
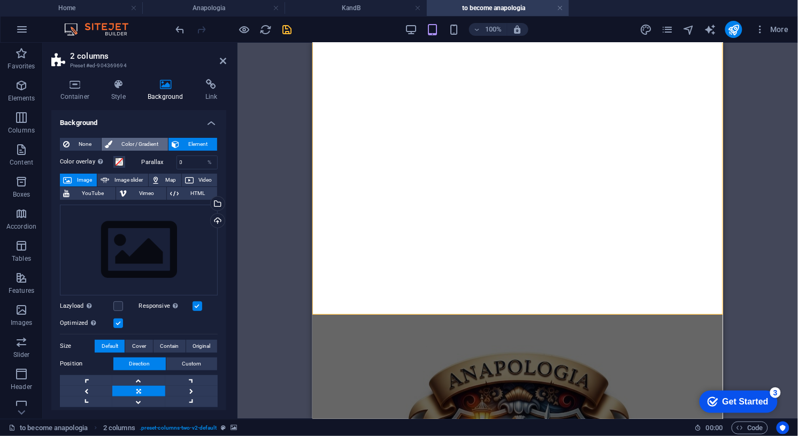
click at [146, 145] on span "Color / Gradient" at bounding box center [139, 144] width 49 height 13
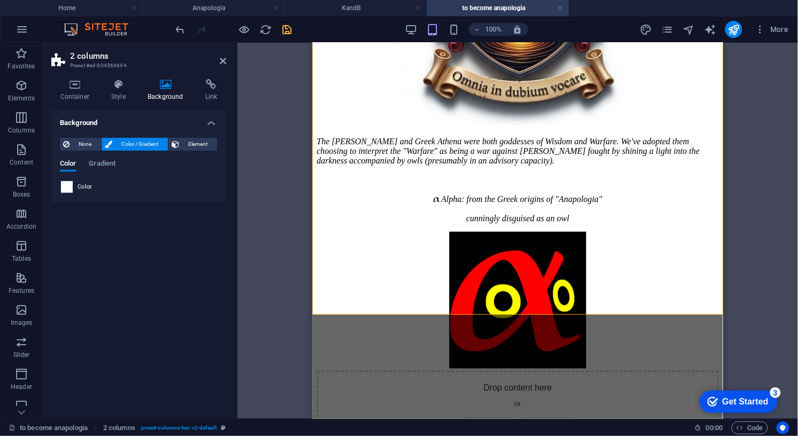
click at [70, 187] on span at bounding box center [67, 187] width 12 height 12
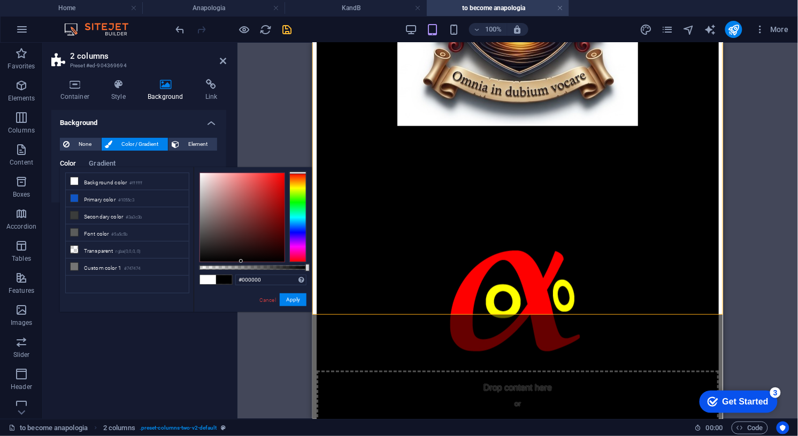
drag, startPoint x: 240, startPoint y: 256, endPoint x: 241, endPoint y: 266, distance: 10.3
click at [241, 262] on div at bounding box center [252, 218] width 107 height 90
click at [264, 300] on link "Cancel" at bounding box center [267, 300] width 19 height 8
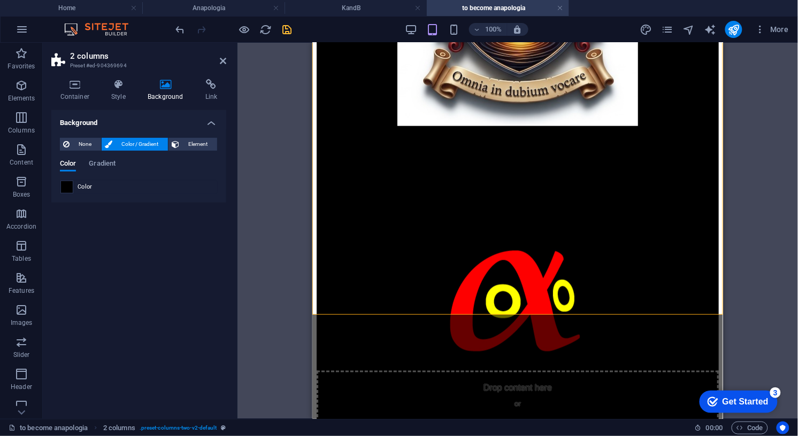
click at [73, 188] on div at bounding box center [66, 187] width 13 height 13
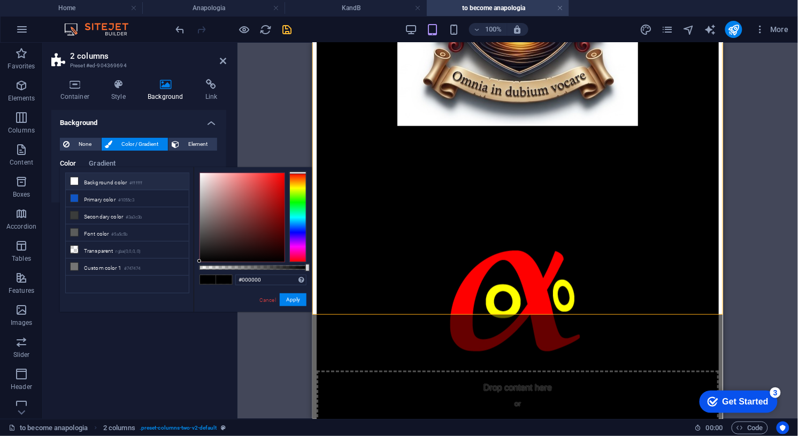
click at [74, 180] on icon at bounding box center [74, 180] width 7 height 7
type input "#ffffff"
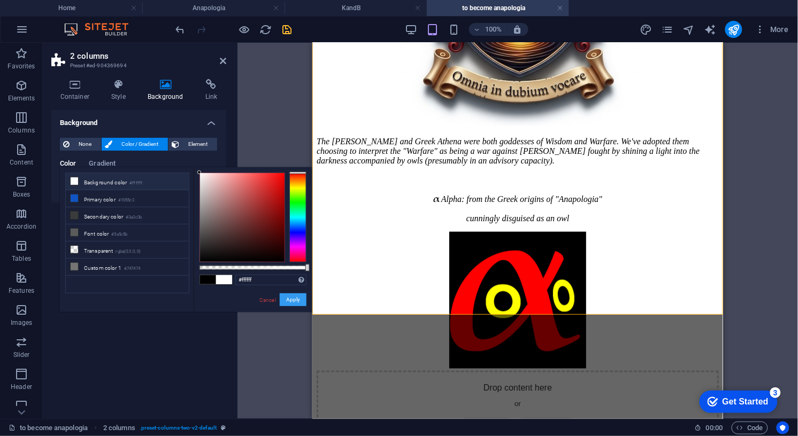
click at [289, 297] on button "Apply" at bounding box center [293, 300] width 27 height 13
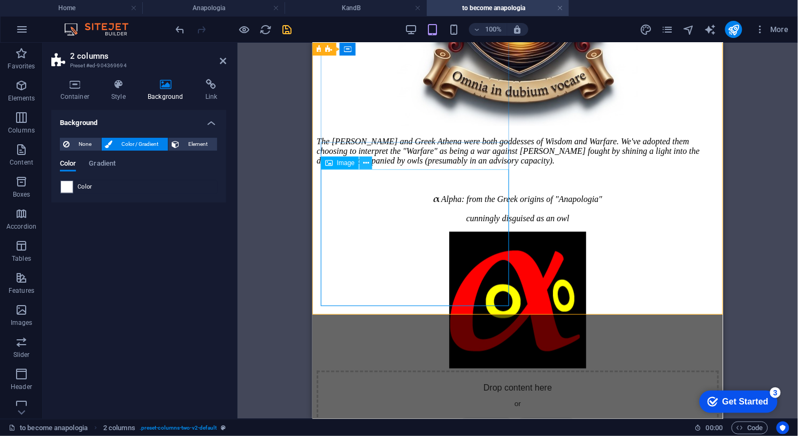
click at [368, 161] on icon at bounding box center [366, 163] width 6 height 11
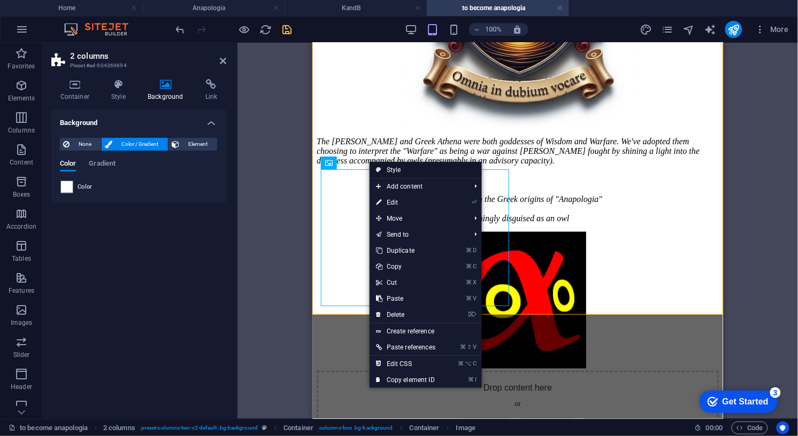
click at [389, 169] on link "Style" at bounding box center [425, 170] width 112 height 16
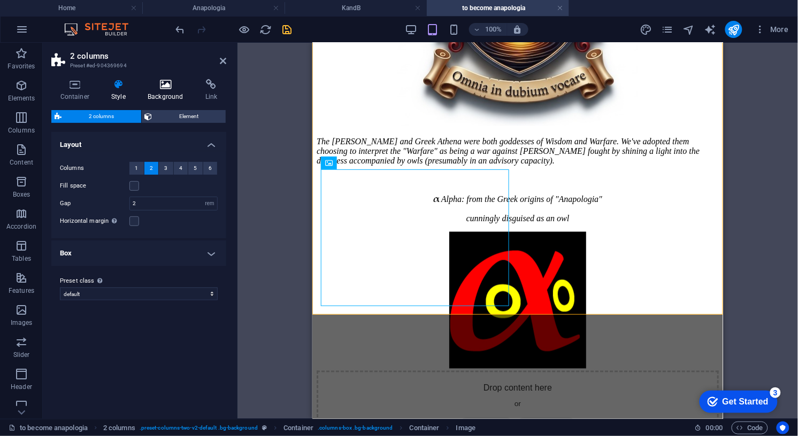
click at [165, 86] on icon at bounding box center [165, 84] width 53 height 11
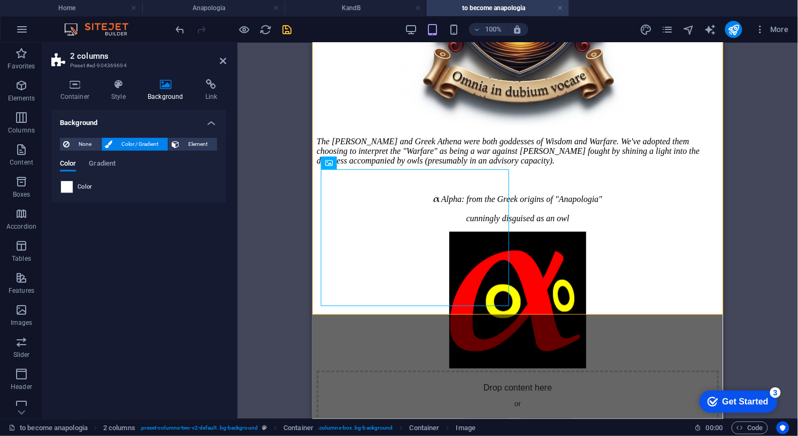
click at [71, 186] on span at bounding box center [67, 187] width 12 height 12
click at [88, 187] on span "Color" at bounding box center [85, 187] width 15 height 9
click at [65, 187] on span at bounding box center [67, 187] width 12 height 12
click at [66, 183] on span at bounding box center [67, 187] width 12 height 12
click at [132, 140] on span "Color / Gradient" at bounding box center [139, 144] width 49 height 13
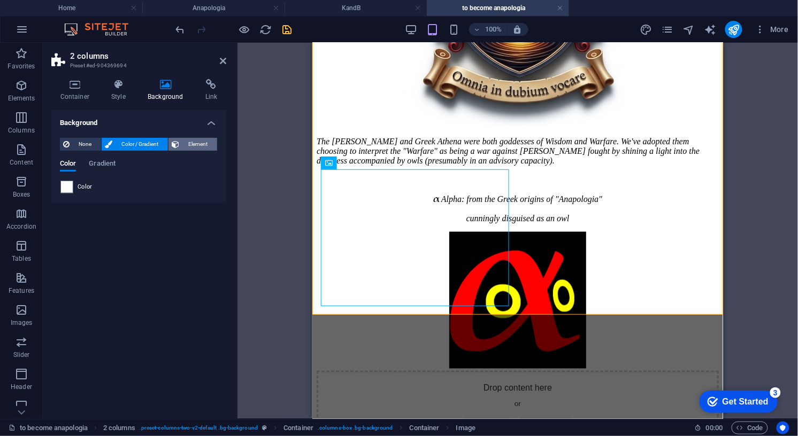
click at [203, 142] on span "Element" at bounding box center [198, 144] width 32 height 13
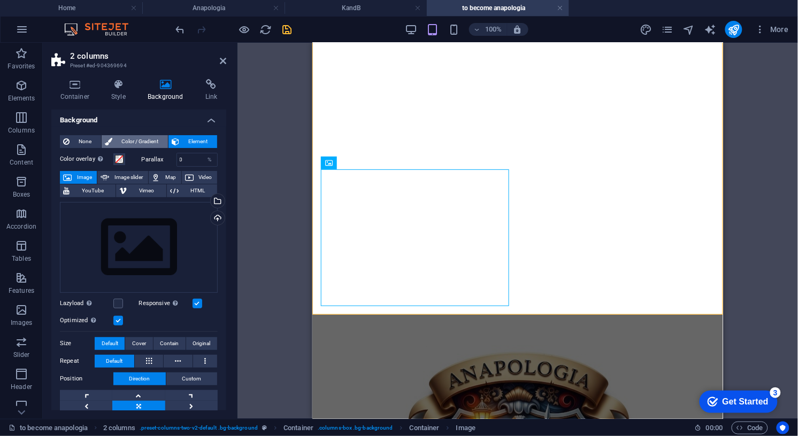
scroll to position [2, 0]
click at [132, 143] on span "Color / Gradient" at bounding box center [139, 142] width 49 height 13
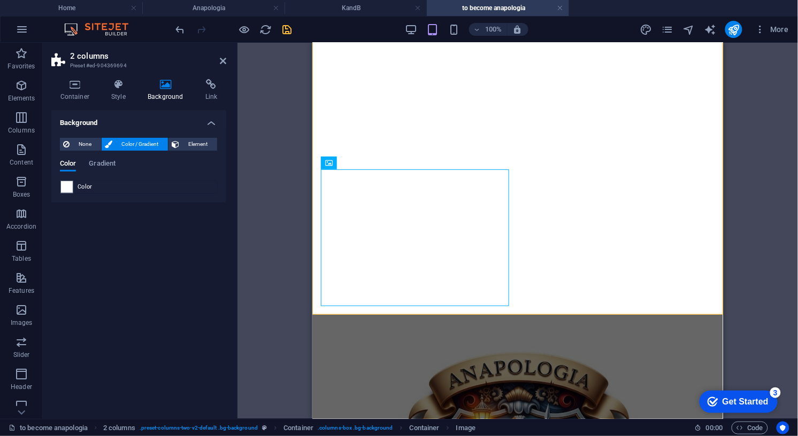
scroll to position [0, 0]
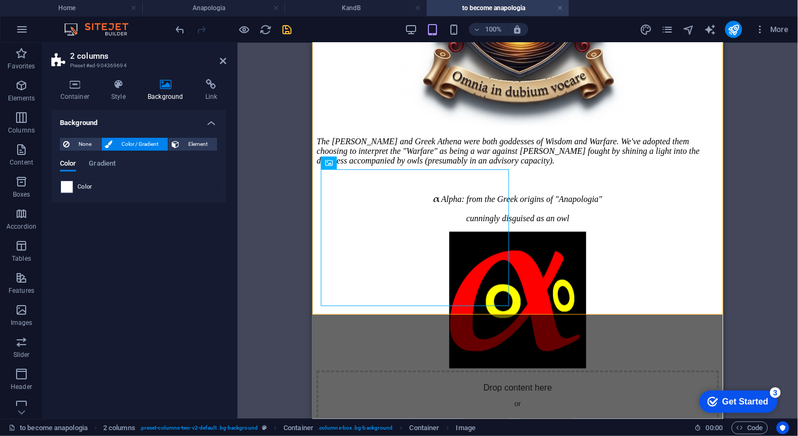
click at [67, 185] on span at bounding box center [67, 187] width 12 height 12
click at [81, 186] on span "Color" at bounding box center [85, 187] width 15 height 9
click at [105, 162] on span "Gradient" at bounding box center [102, 164] width 27 height 15
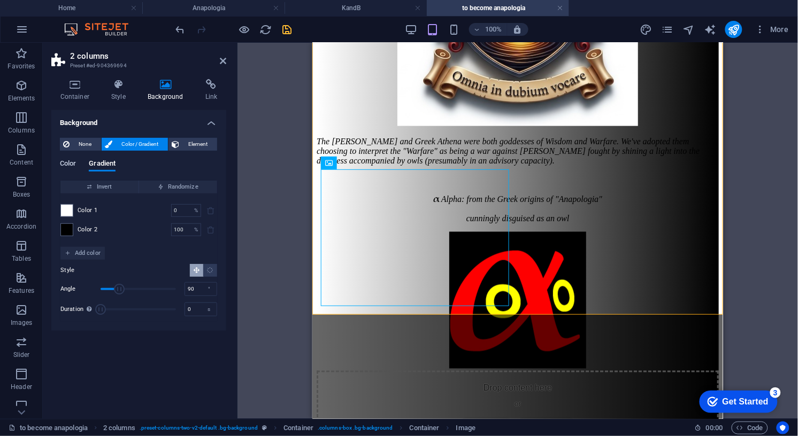
click at [63, 164] on span "Color" at bounding box center [68, 164] width 16 height 15
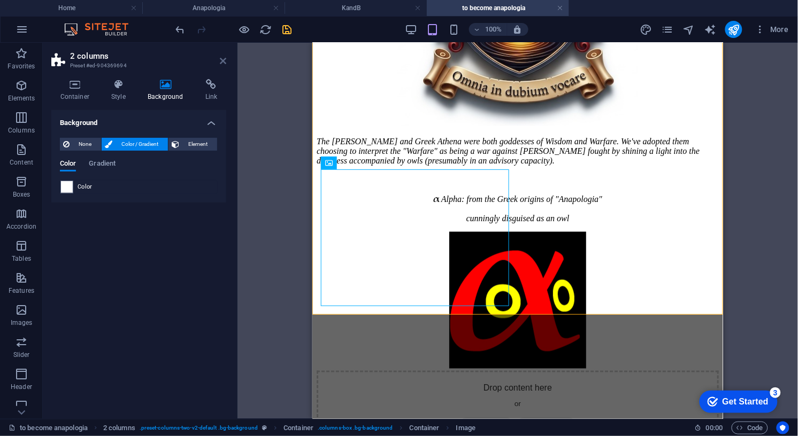
drag, startPoint x: 222, startPoint y: 61, endPoint x: 16, endPoint y: 16, distance: 210.8
click at [222, 61] on icon at bounding box center [223, 61] width 6 height 9
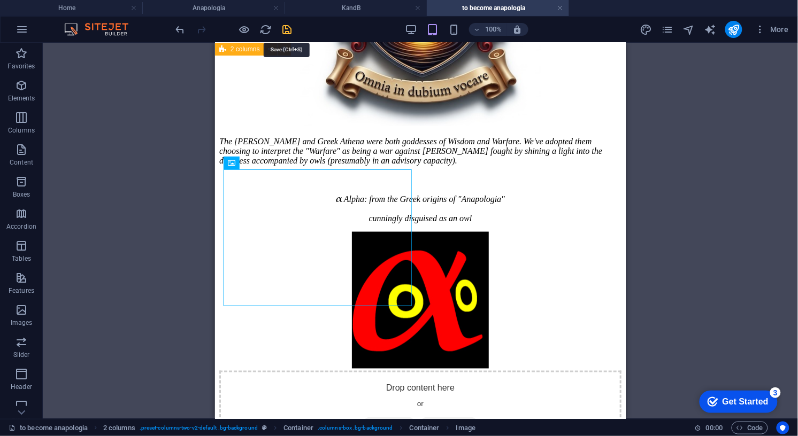
click at [286, 27] on icon "save" at bounding box center [287, 30] width 12 height 12
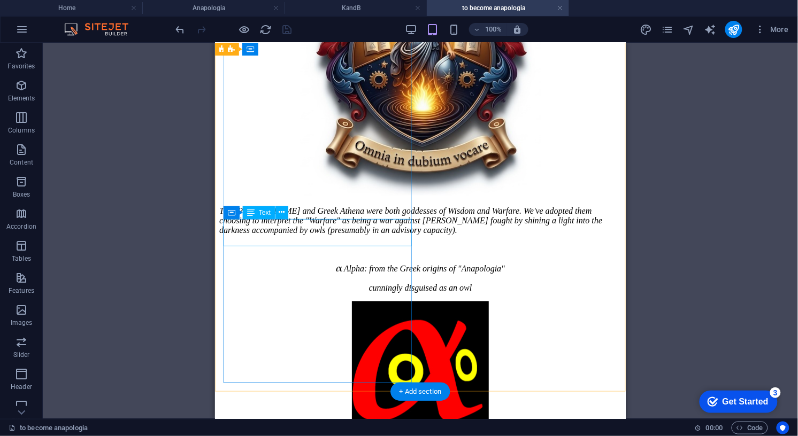
scroll to position [242, 0]
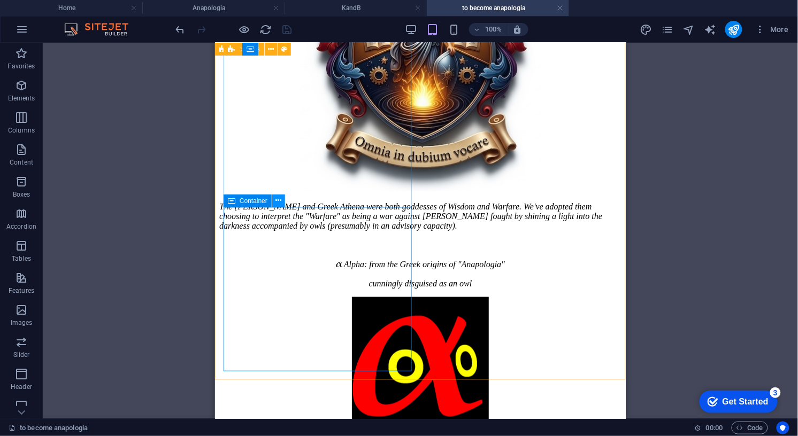
click at [279, 200] on icon at bounding box center [279, 200] width 6 height 11
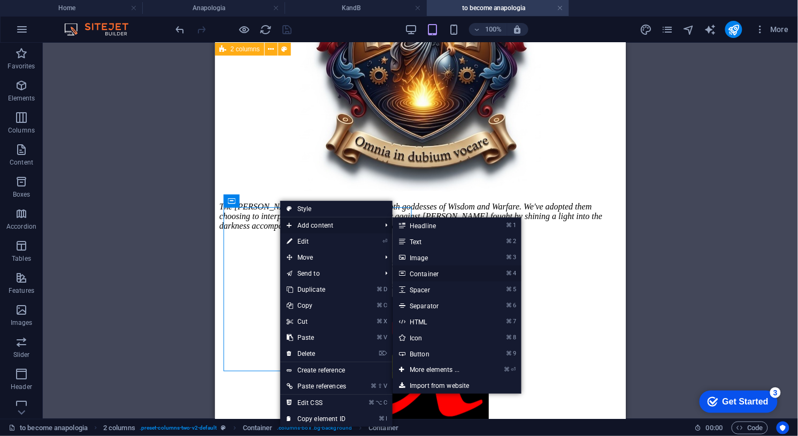
click at [427, 272] on link "⌘ 4 Container" at bounding box center [436, 274] width 88 height 16
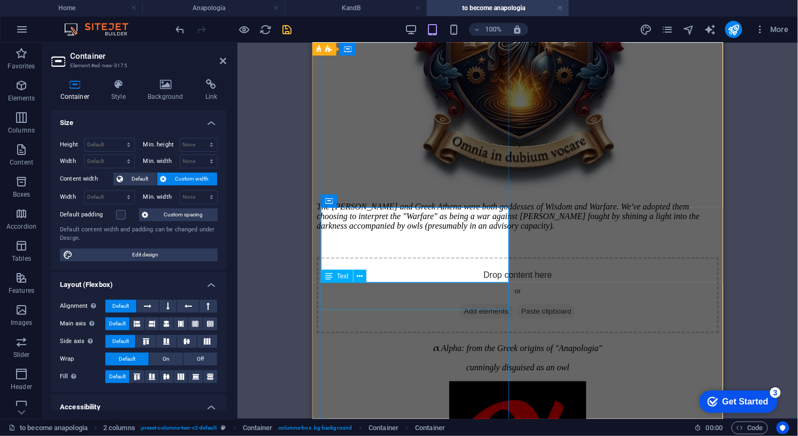
click at [360, 342] on div "α Alpha: from the Greek origins of "Anapologia" cunningly disguised as an owl" at bounding box center [517, 357] width 402 height 31
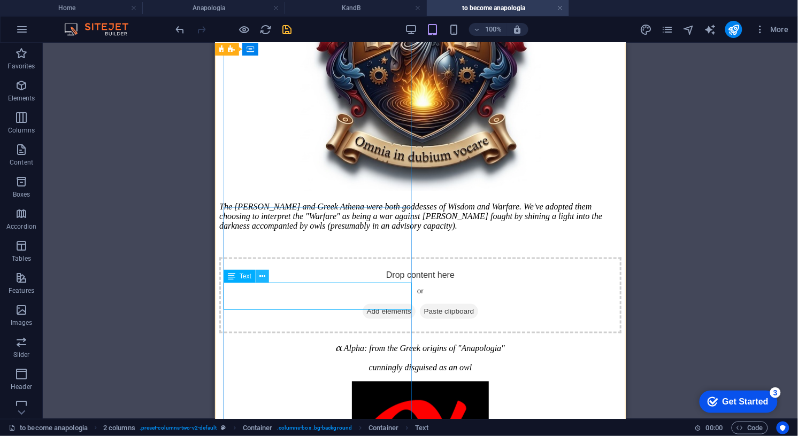
click at [262, 276] on icon at bounding box center [263, 276] width 6 height 11
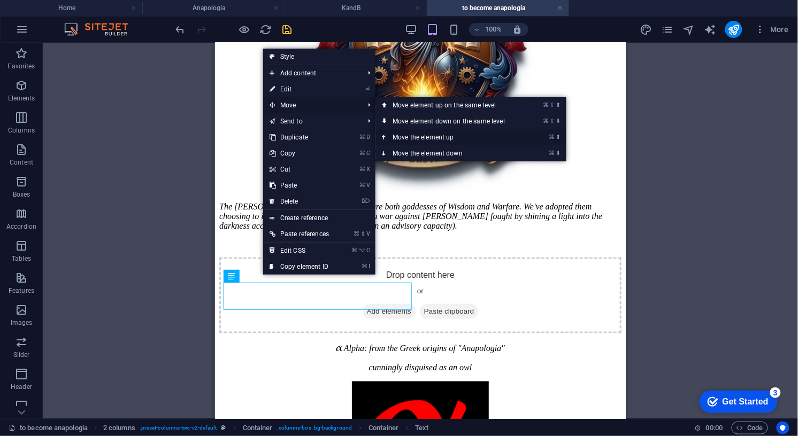
click at [414, 137] on link "⌘ ⬆ Move the element up" at bounding box center [450, 137] width 151 height 16
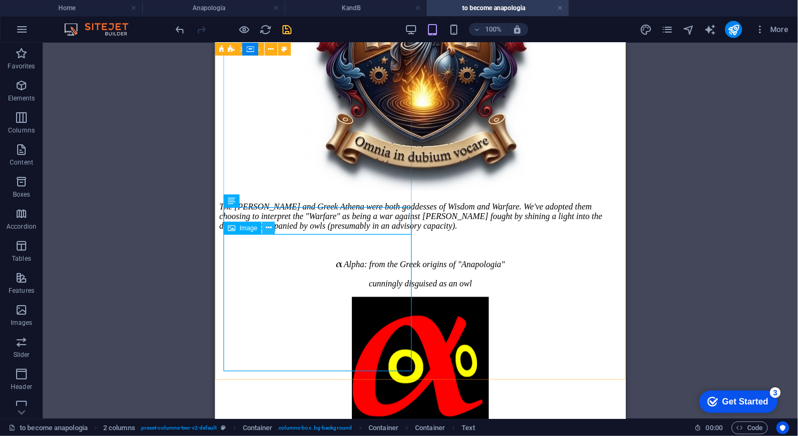
click at [269, 228] on icon at bounding box center [269, 227] width 6 height 11
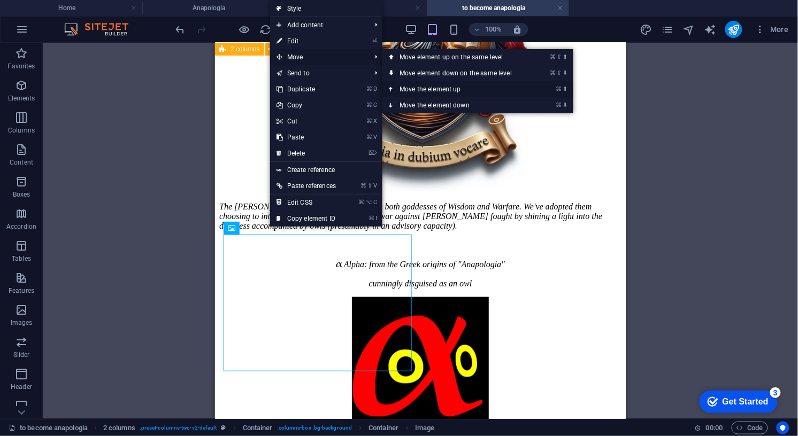
click at [421, 88] on link "⌘ ⬆ Move the element up" at bounding box center [457, 89] width 151 height 16
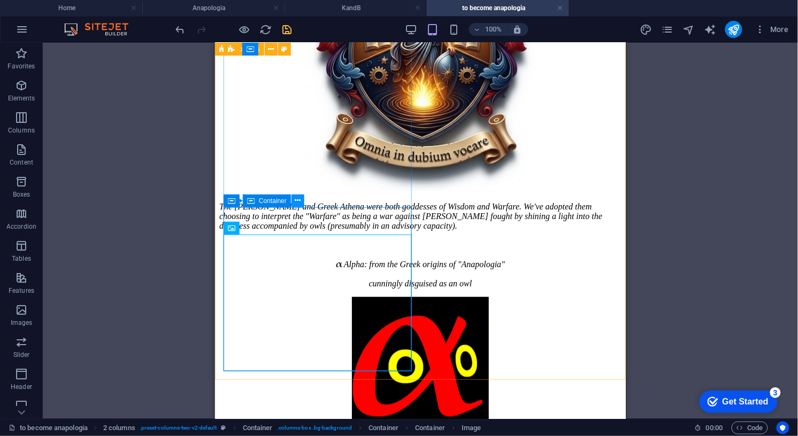
click at [297, 199] on icon at bounding box center [298, 200] width 6 height 11
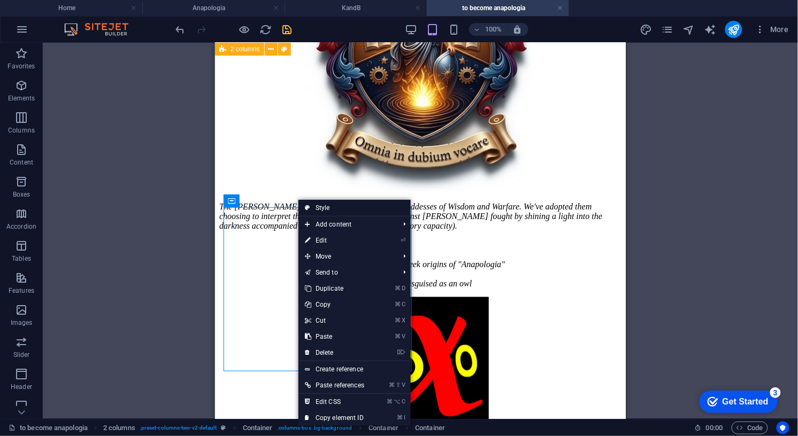
click at [324, 207] on link "Style" at bounding box center [354, 208] width 112 height 16
select select "rem"
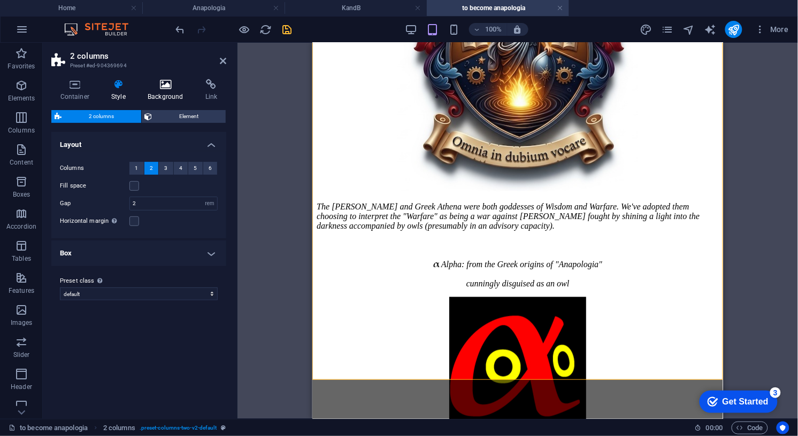
click at [167, 82] on icon at bounding box center [165, 84] width 53 height 11
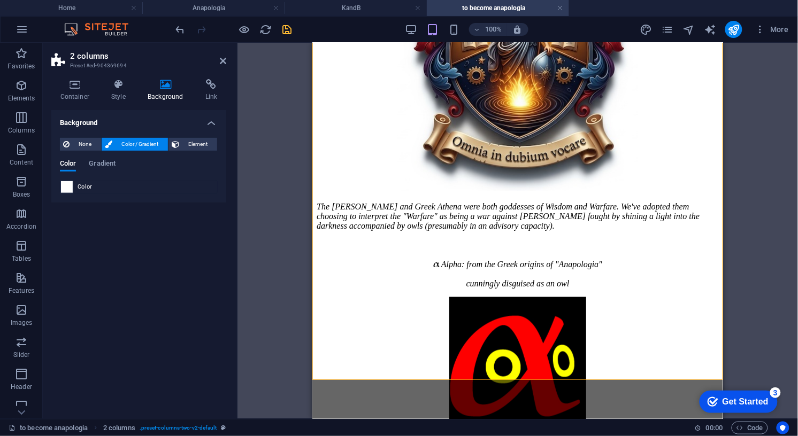
click at [68, 187] on span at bounding box center [67, 187] width 12 height 12
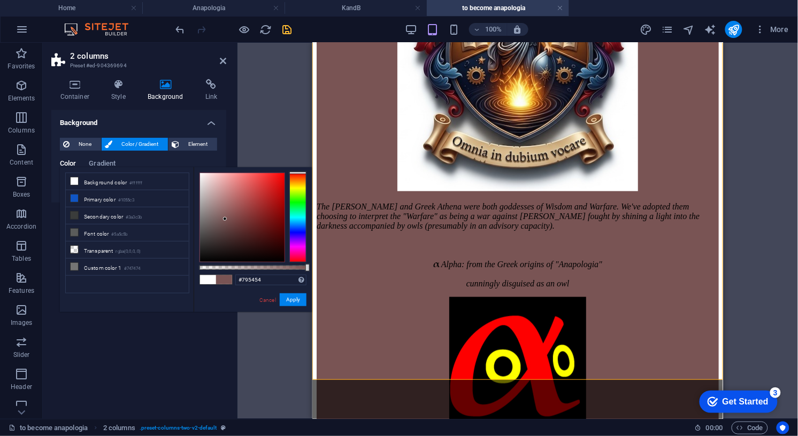
drag, startPoint x: 241, startPoint y: 254, endPoint x: 225, endPoint y: 219, distance: 38.1
click at [225, 219] on div at bounding box center [242, 217] width 84 height 89
click at [265, 299] on link "Cancel" at bounding box center [267, 300] width 19 height 8
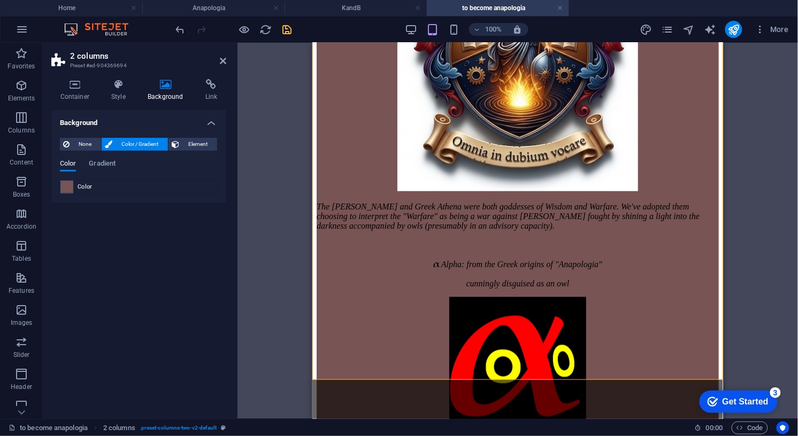
click at [64, 163] on span "Color" at bounding box center [68, 164] width 16 height 15
click at [83, 187] on span "Color" at bounding box center [85, 187] width 15 height 9
click at [70, 188] on span at bounding box center [67, 187] width 12 height 12
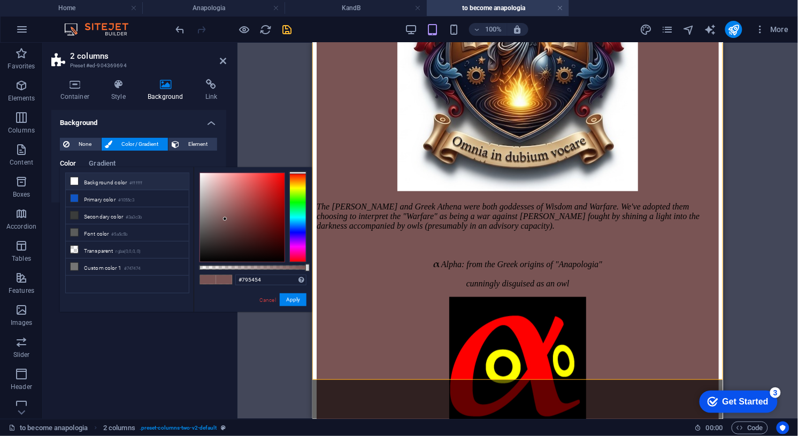
click at [75, 181] on icon at bounding box center [74, 180] width 7 height 7
type input "#ffffff"
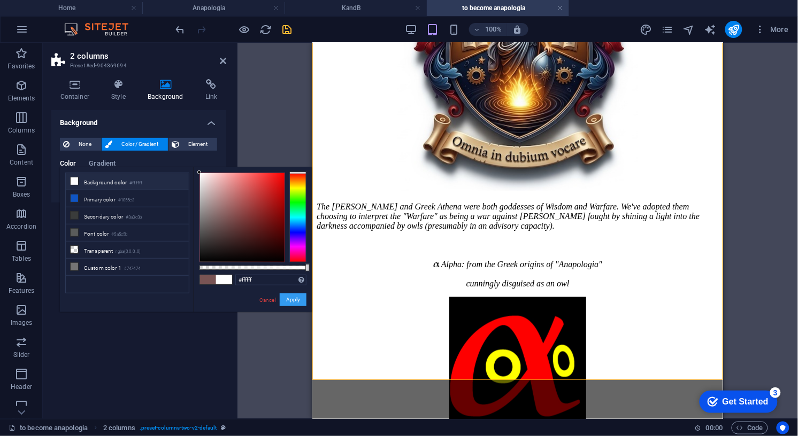
click at [294, 299] on button "Apply" at bounding box center [293, 300] width 27 height 13
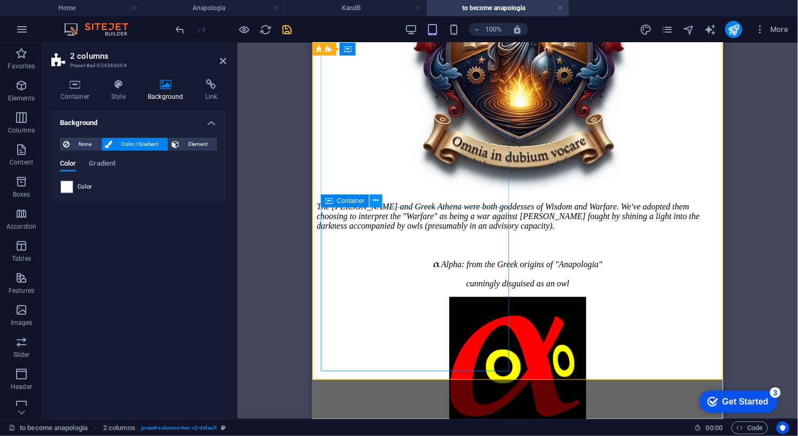
click at [379, 201] on button at bounding box center [375, 201] width 13 height 13
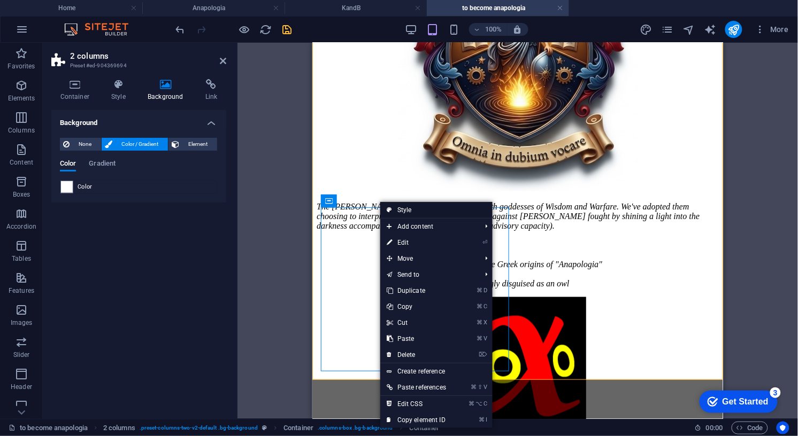
click at [399, 208] on link "Style" at bounding box center [436, 210] width 112 height 16
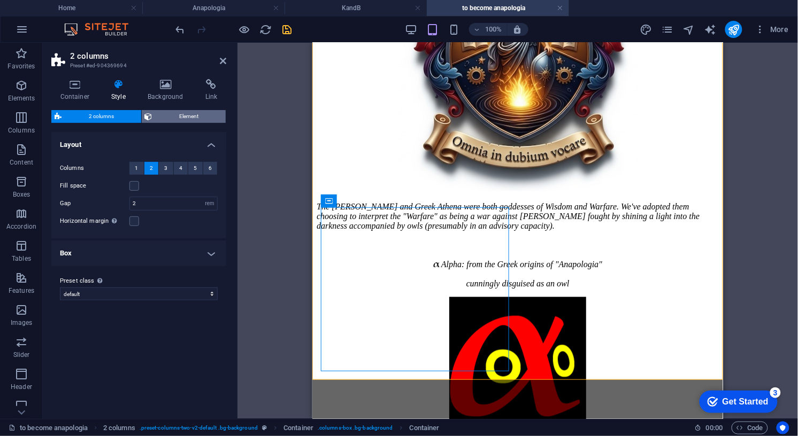
click at [175, 117] on span "Element" at bounding box center [189, 116] width 67 height 13
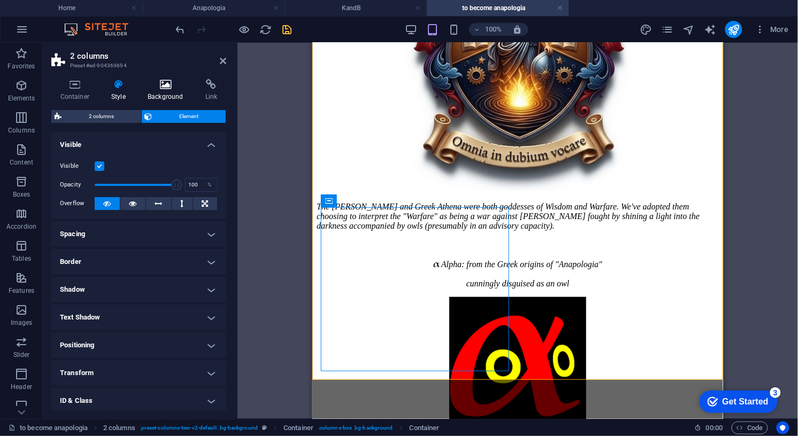
click at [169, 87] on icon at bounding box center [165, 84] width 53 height 11
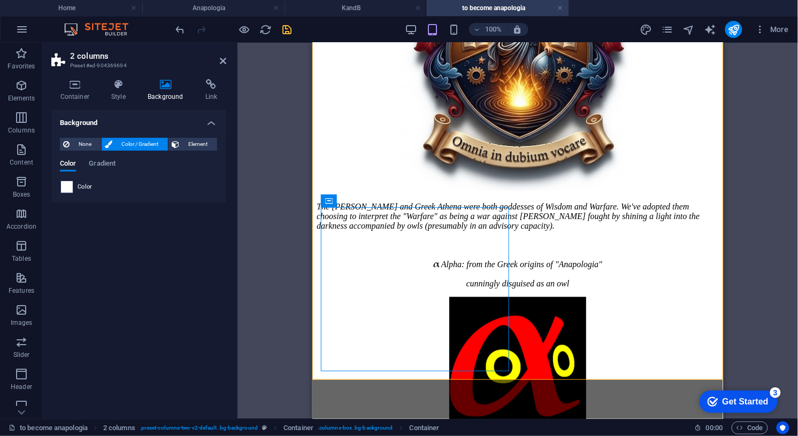
click at [71, 187] on span at bounding box center [67, 187] width 12 height 12
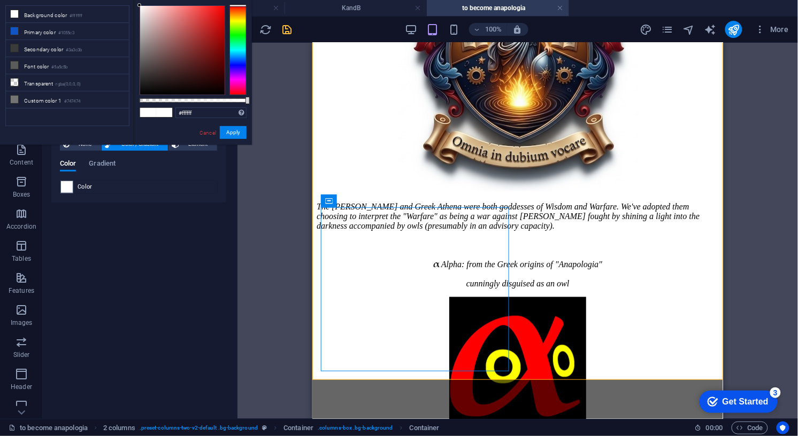
click at [178, 97] on div "#ffffff Supported formats #0852ed rgb(8, 82, 237) rgba(8, 82, 237, 90%) hsv(221…" at bounding box center [193, 150] width 118 height 300
click at [178, 99] on div "#ffffff Supported formats #0852ed rgb(8, 82, 237) rgba(8, 82, 237, 90%) hsv(221…" at bounding box center [193, 150] width 118 height 300
click at [69, 188] on span at bounding box center [67, 187] width 12 height 12
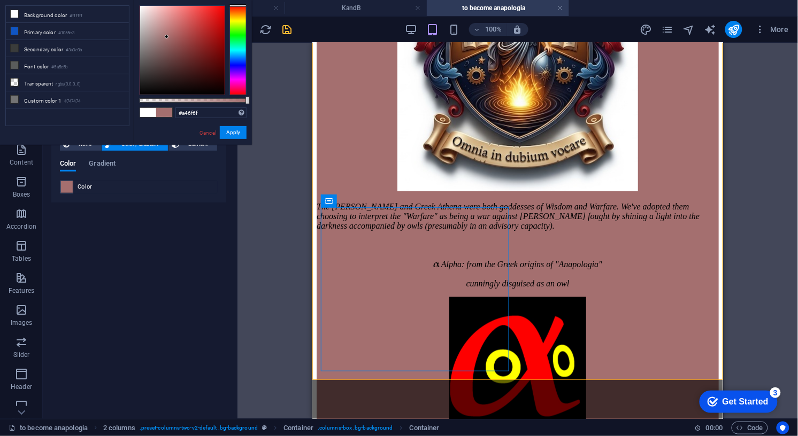
drag, startPoint x: 139, startPoint y: 4, endPoint x: 167, endPoint y: 37, distance: 43.3
click at [167, 37] on div at bounding box center [167, 37] width 4 height 4
click at [207, 131] on link "Cancel" at bounding box center [207, 133] width 19 height 8
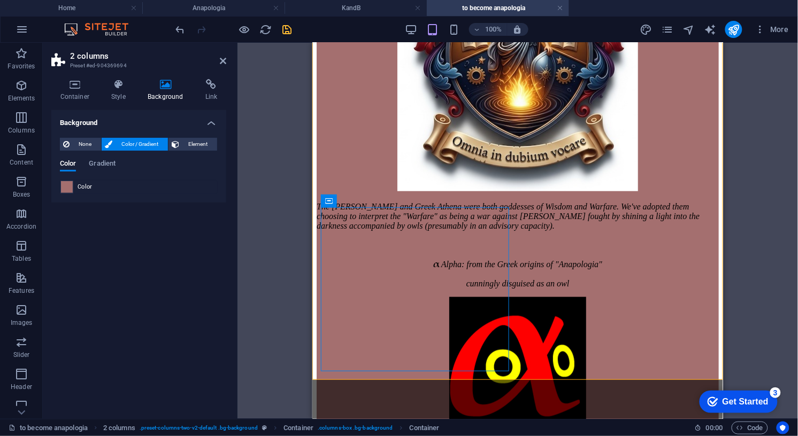
click at [68, 188] on span at bounding box center [67, 187] width 12 height 12
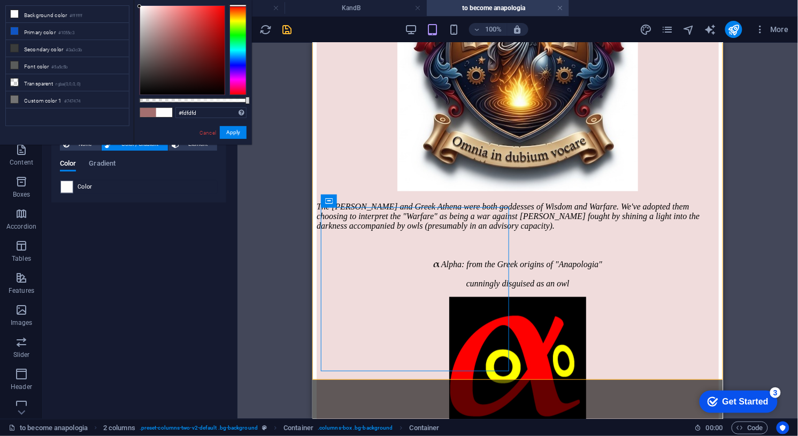
type input "#ffffff"
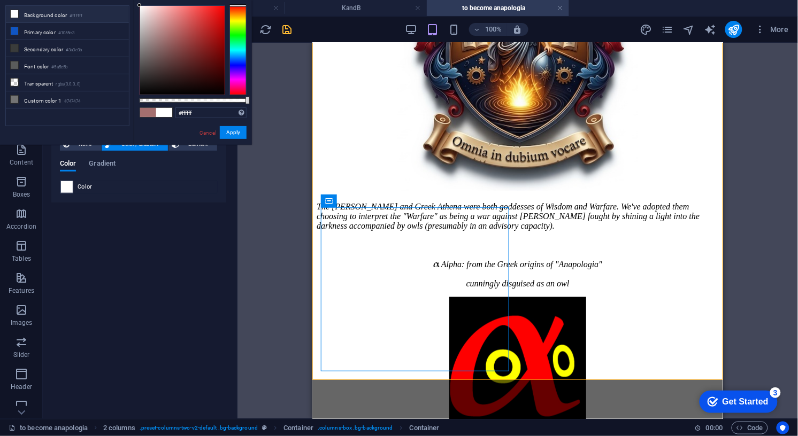
drag, startPoint x: 167, startPoint y: 37, endPoint x: 137, endPoint y: 4, distance: 44.3
click at [137, 4] on div at bounding box center [139, 5] width 4 height 4
click at [231, 131] on button "Apply" at bounding box center [233, 132] width 27 height 13
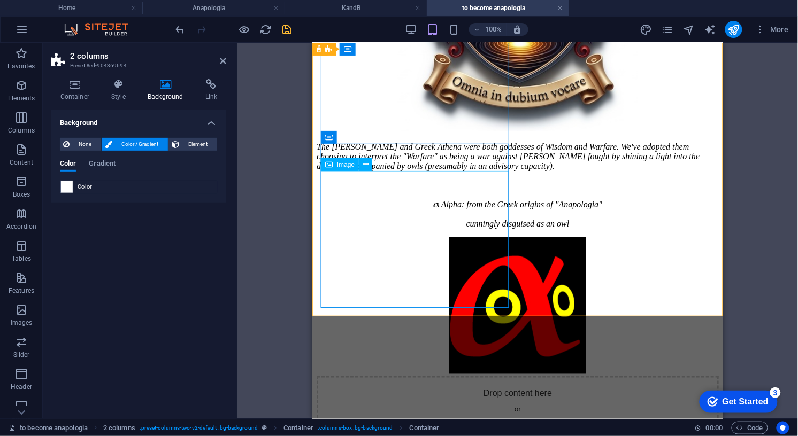
scroll to position [310, 0]
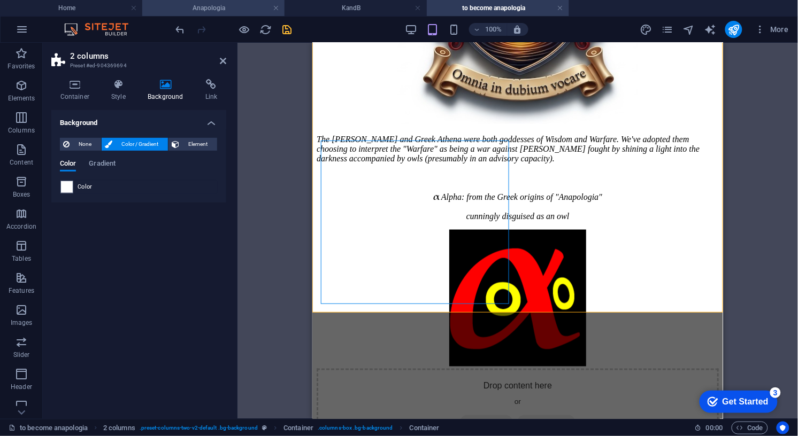
click at [204, 10] on h4 "Anapologia" at bounding box center [213, 8] width 142 height 12
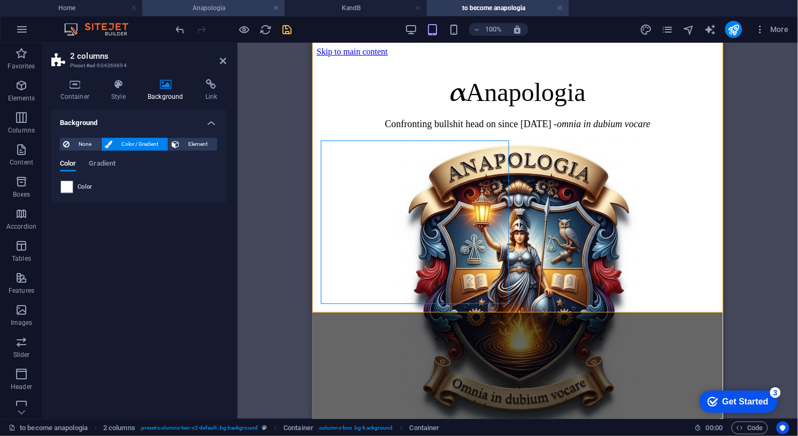
scroll to position [187, 0]
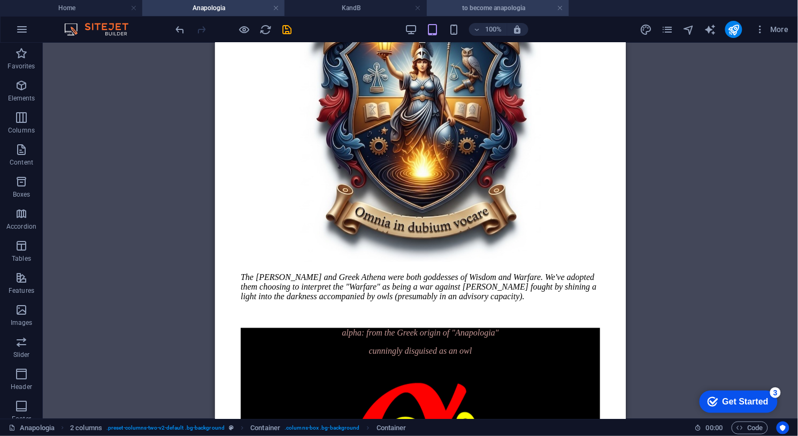
click at [482, 10] on h4 "to become anapologia" at bounding box center [498, 8] width 142 height 12
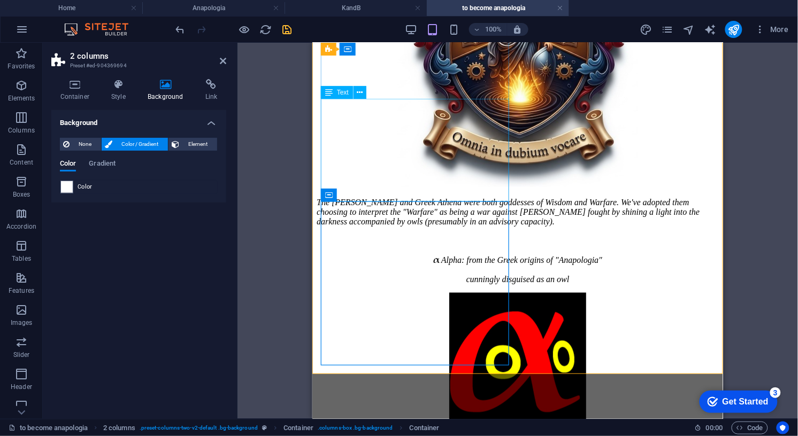
scroll to position [250, 0]
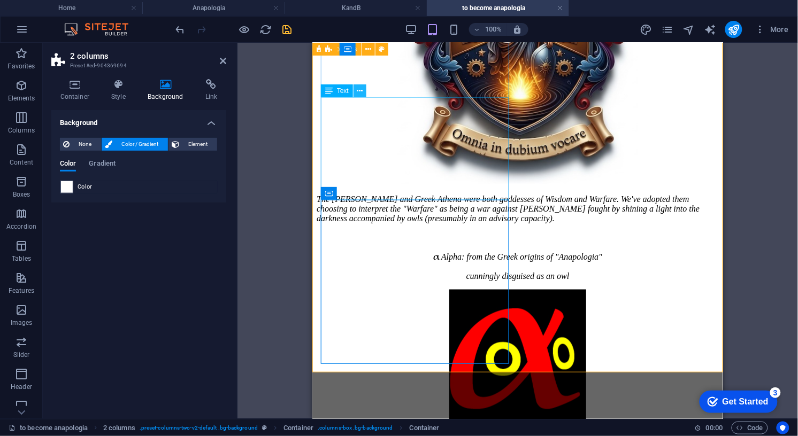
click at [361, 88] on icon at bounding box center [360, 91] width 6 height 11
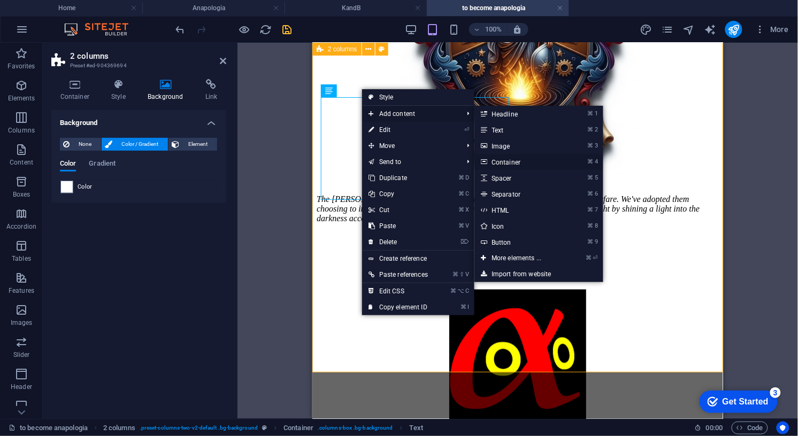
click at [504, 162] on link "⌘ 4 Container" at bounding box center [518, 162] width 88 height 16
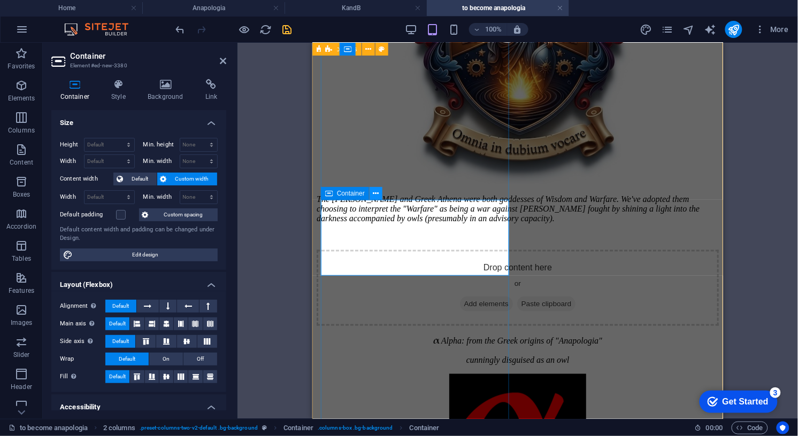
click at [376, 194] on icon at bounding box center [376, 193] width 6 height 11
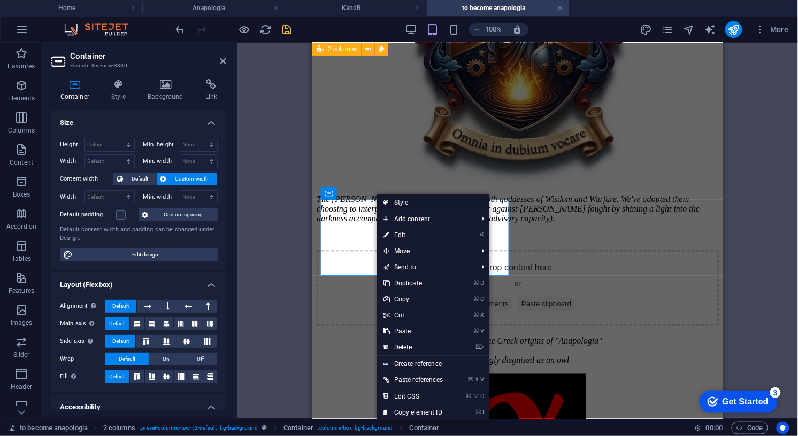
click at [400, 204] on link "Style" at bounding box center [433, 203] width 112 height 16
select select "rem"
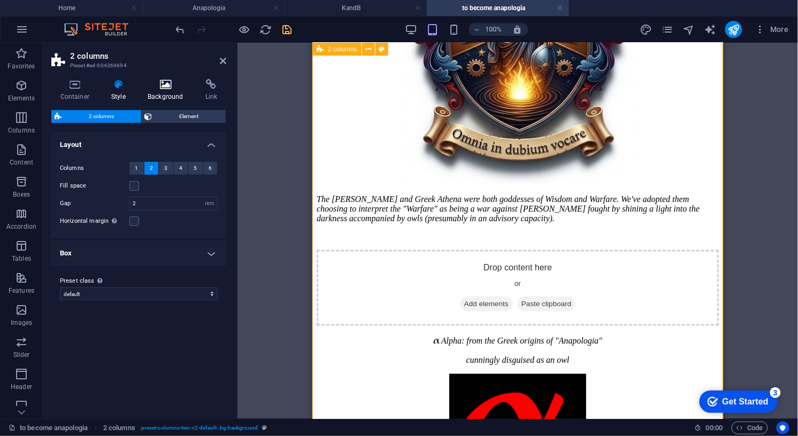
click at [166, 82] on icon at bounding box center [165, 84] width 53 height 11
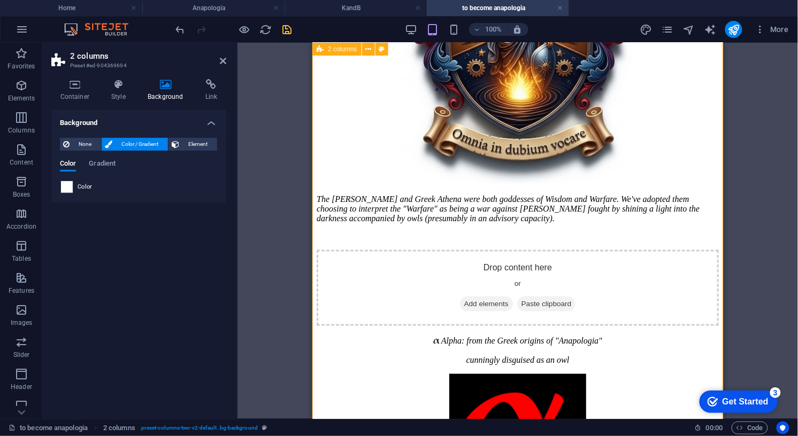
click at [68, 184] on span at bounding box center [67, 187] width 12 height 12
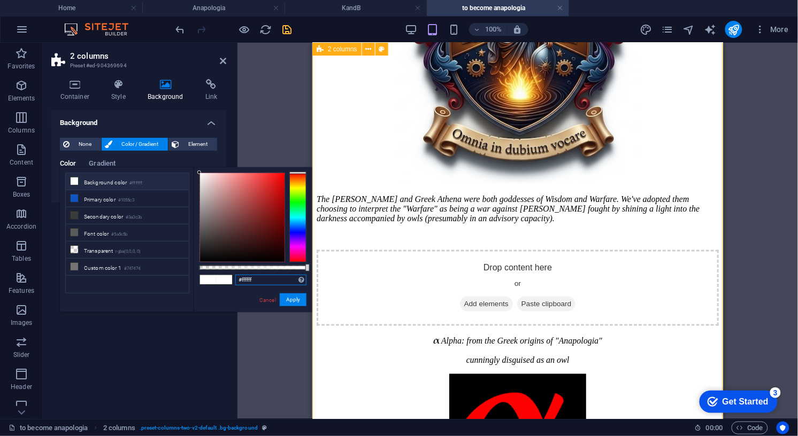
click at [251, 280] on input "#ffffff" at bounding box center [270, 280] width 71 height 11
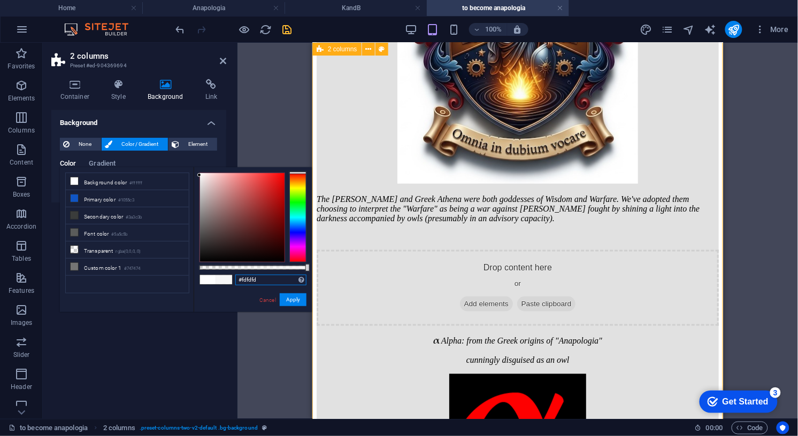
type input "#ffffff"
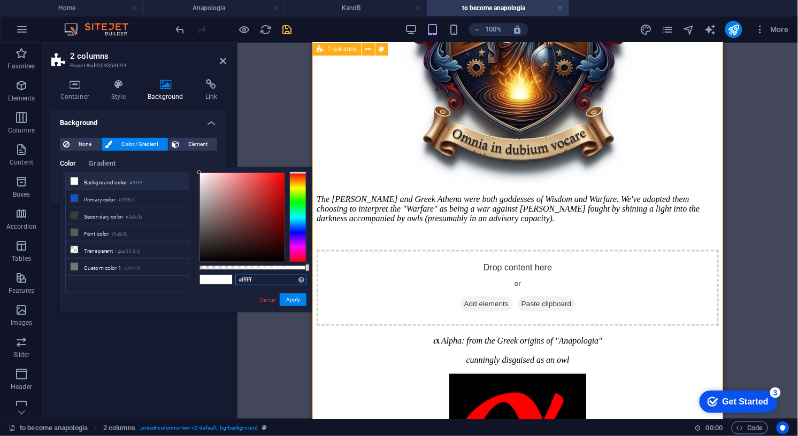
drag, startPoint x: 236, startPoint y: 265, endPoint x: 196, endPoint y: 171, distance: 102.8
click at [196, 171] on div "#ffffff Supported formats #0852ed rgb(8, 82, 237) rgba(8, 82, 237, 90%) hsv(221…" at bounding box center [253, 317] width 118 height 300
click at [369, 250] on div "Drop content here or Add elements Paste clipboard" at bounding box center [517, 288] width 402 height 76
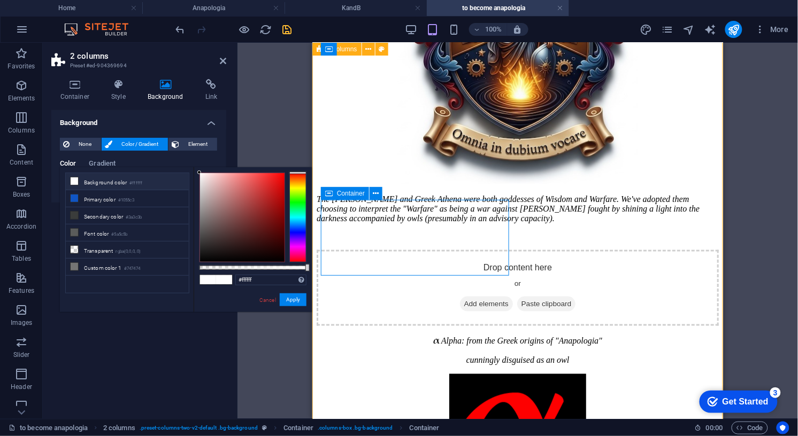
click at [369, 250] on div "Drop content here or Add elements Paste clipboard" at bounding box center [517, 288] width 402 height 76
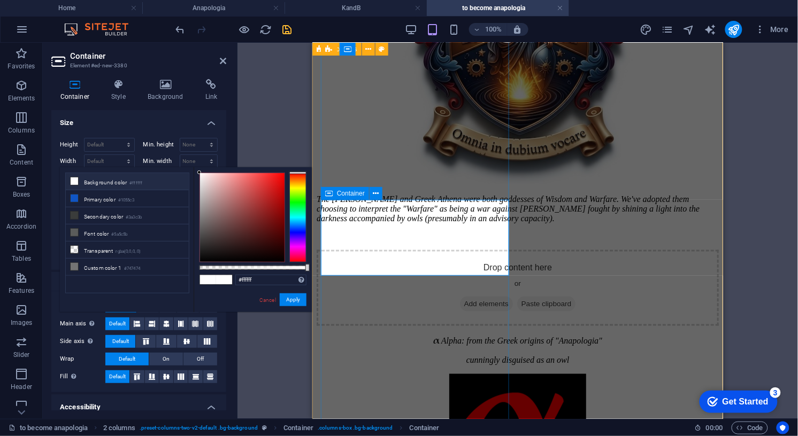
click at [359, 194] on span "Container" at bounding box center [351, 193] width 28 height 6
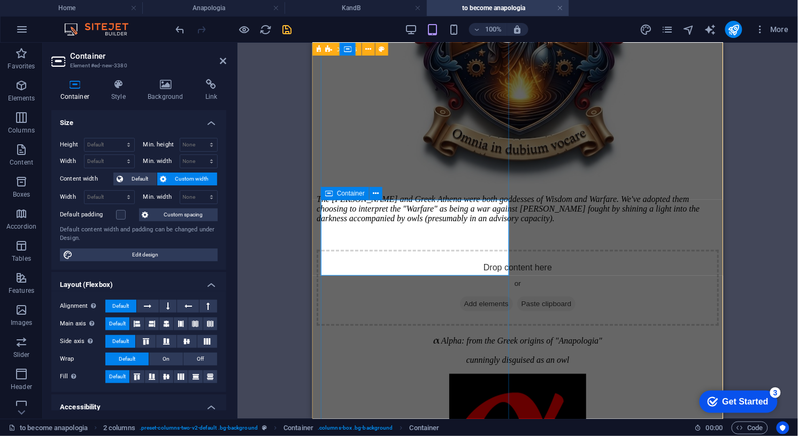
click at [349, 192] on span "Container" at bounding box center [351, 193] width 28 height 6
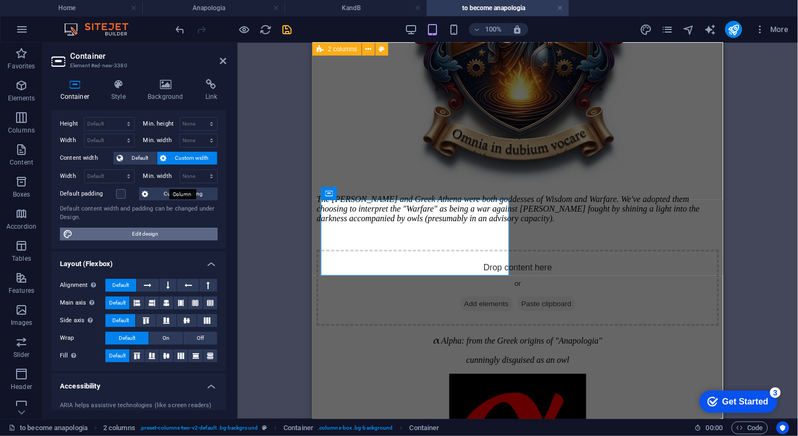
scroll to position [0, 0]
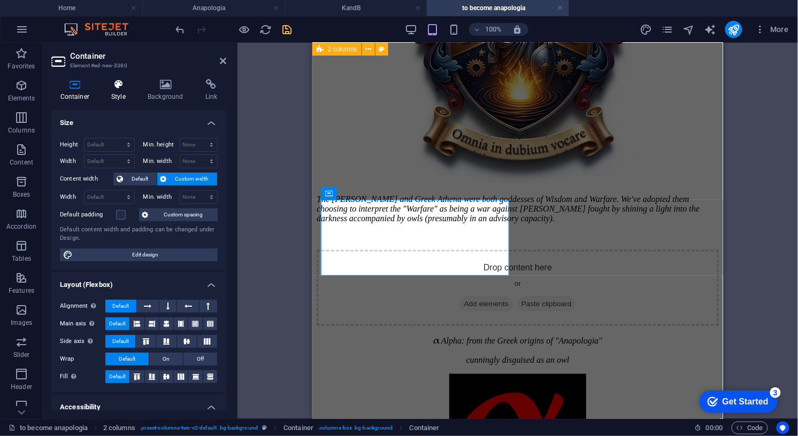
click at [124, 84] on icon at bounding box center [119, 84] width 32 height 11
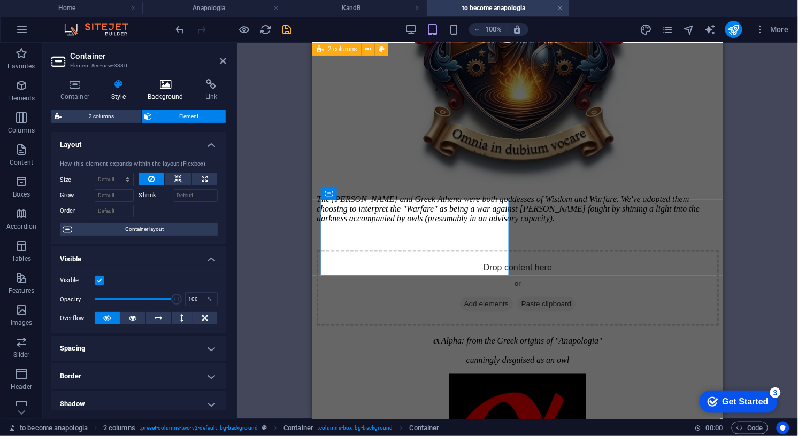
click at [166, 86] on icon at bounding box center [165, 84] width 53 height 11
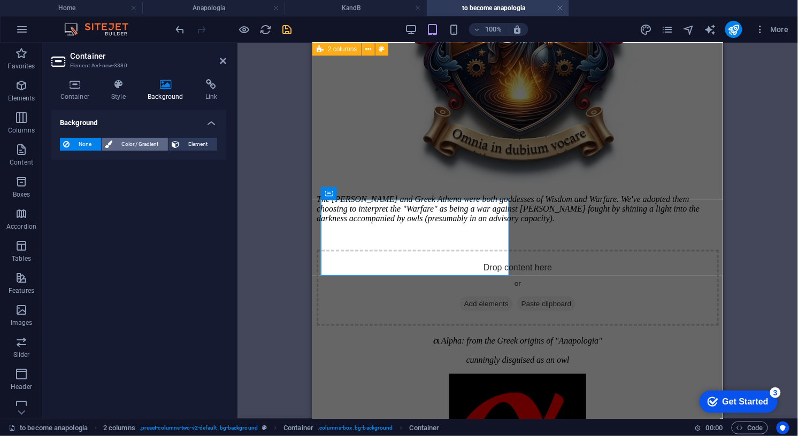
click at [141, 143] on span "Color / Gradient" at bounding box center [139, 144] width 49 height 13
click at [68, 187] on span at bounding box center [67, 187] width 12 height 12
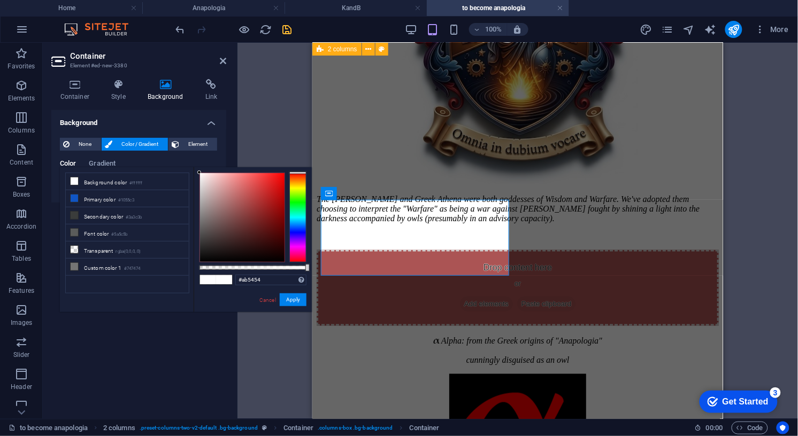
click at [243, 202] on div at bounding box center [242, 217] width 84 height 89
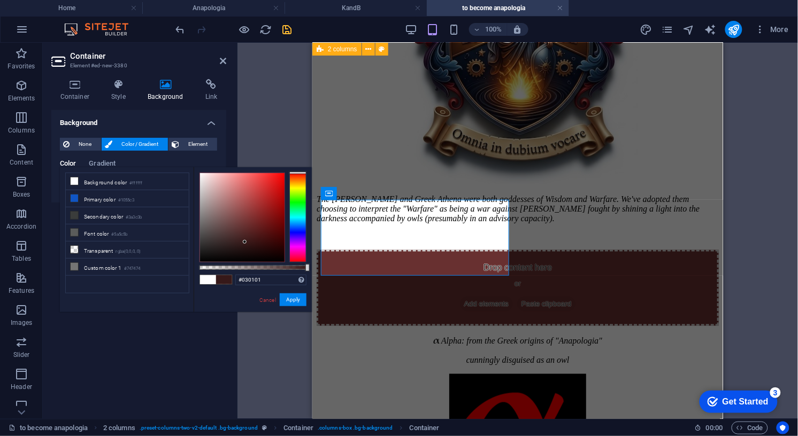
type input "#000000"
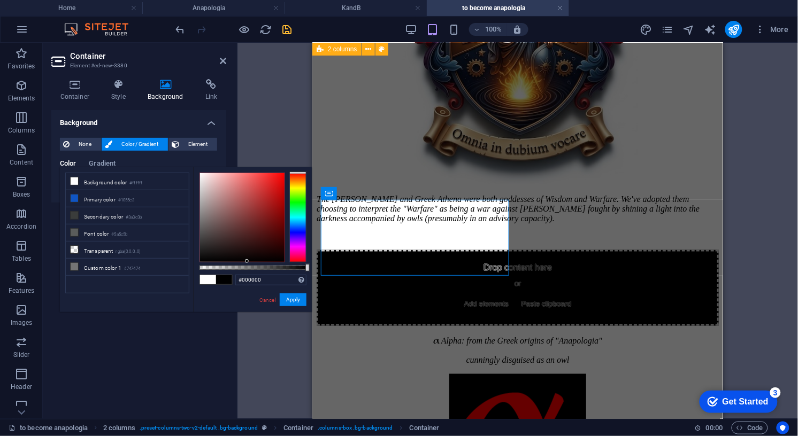
drag, startPoint x: 243, startPoint y: 202, endPoint x: 247, endPoint y: 266, distance: 64.8
click at [247, 262] on div at bounding box center [252, 218] width 107 height 90
click at [292, 300] on button "Apply" at bounding box center [293, 300] width 27 height 13
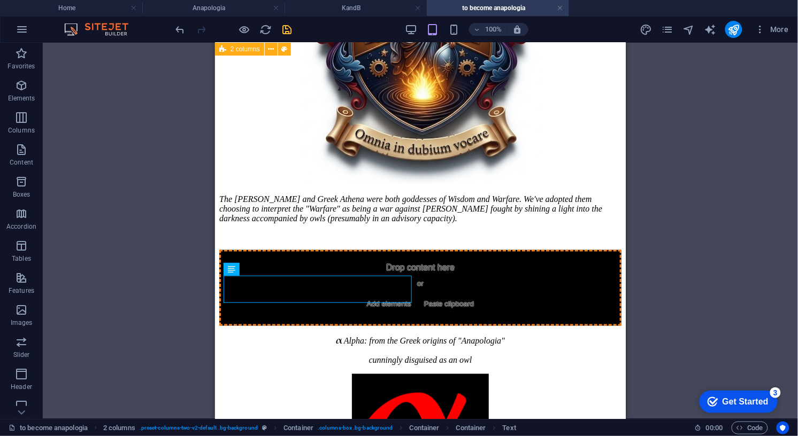
drag, startPoint x: 594, startPoint y: 311, endPoint x: 288, endPoint y: 248, distance: 312.3
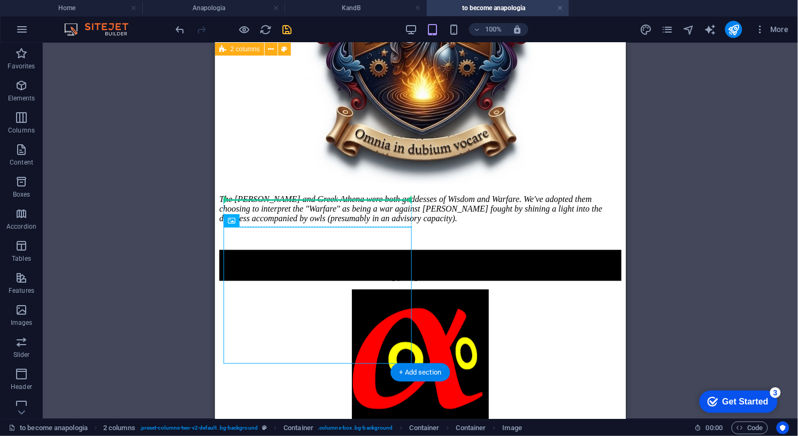
drag, startPoint x: 500, startPoint y: 263, endPoint x: 282, endPoint y: 211, distance: 224.2
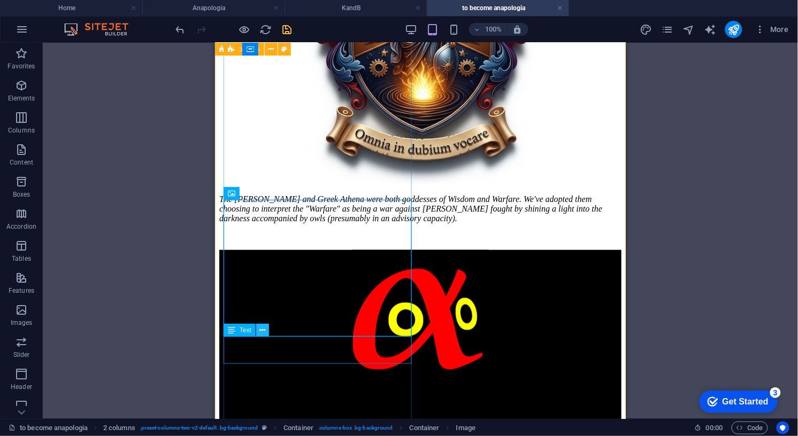
click at [263, 330] on icon at bounding box center [263, 330] width 6 height 11
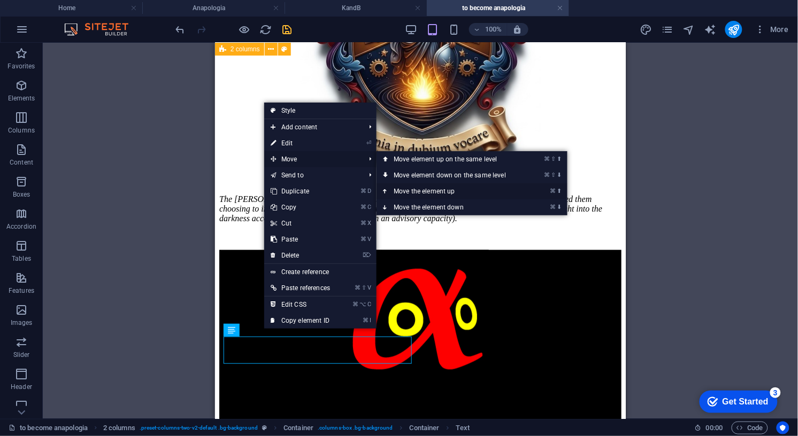
click at [425, 190] on link "⌘ ⬆ Move the element up" at bounding box center [451, 191] width 151 height 16
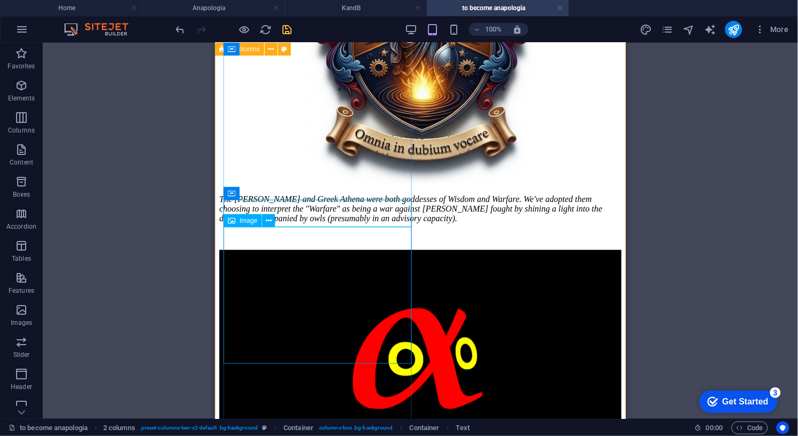
scroll to position [250, 0]
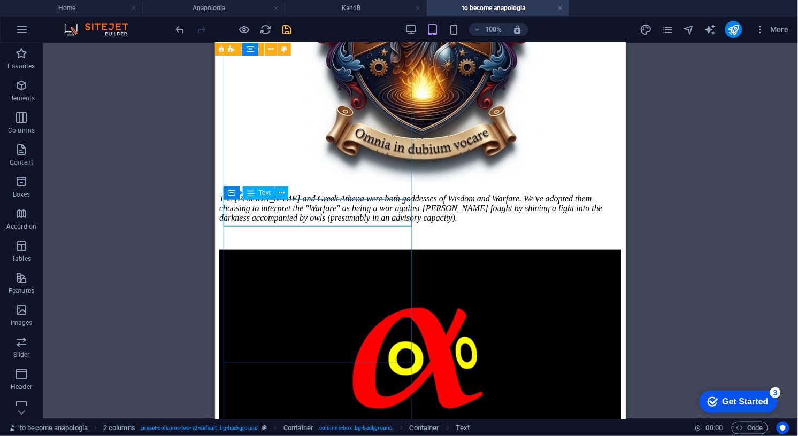
click at [305, 249] on div "α Alpha: from the Greek origins of "Anapologia" cunningly disguised as an owl" at bounding box center [420, 264] width 402 height 31
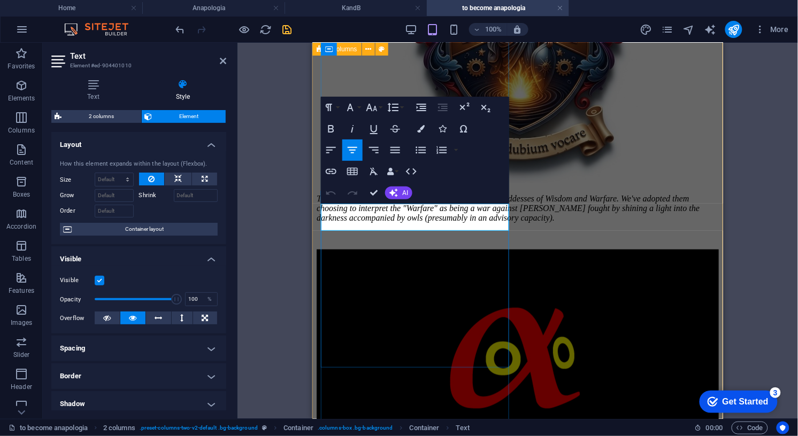
scroll to position [246, 0]
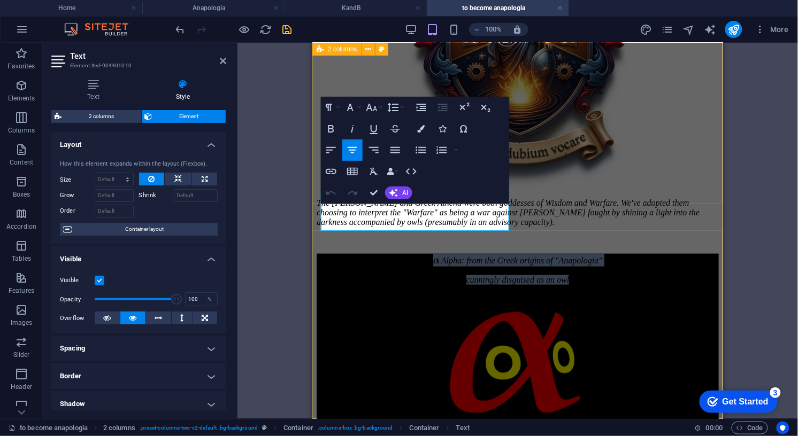
drag, startPoint x: 474, startPoint y: 223, endPoint x: 318, endPoint y: 215, distance: 156.3
click at [318, 215] on div "The [PERSON_NAME] and Greek Athena were both goddesses of Wisdom and Warfare. W…" at bounding box center [517, 238] width 402 height 692
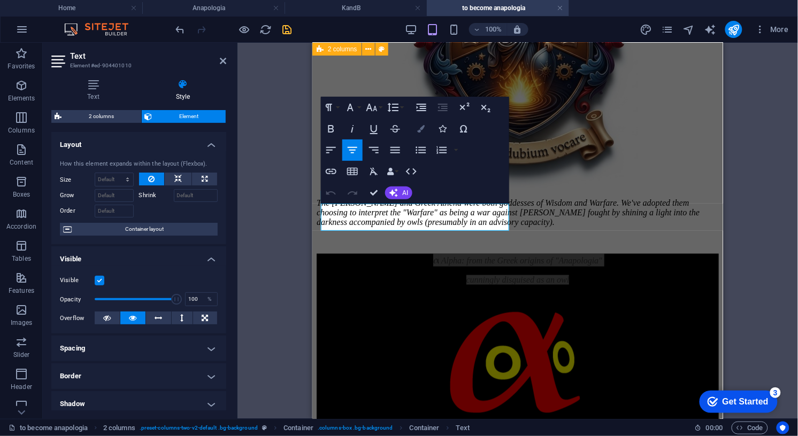
click at [420, 127] on icon "button" at bounding box center [420, 128] width 7 height 7
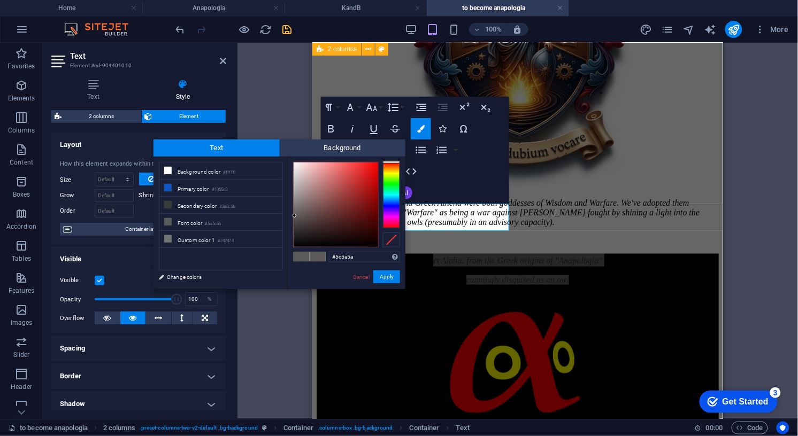
click at [392, 162] on div at bounding box center [391, 195] width 17 height 66
type input "#fbb4b4"
click at [317, 163] on div at bounding box center [336, 205] width 84 height 84
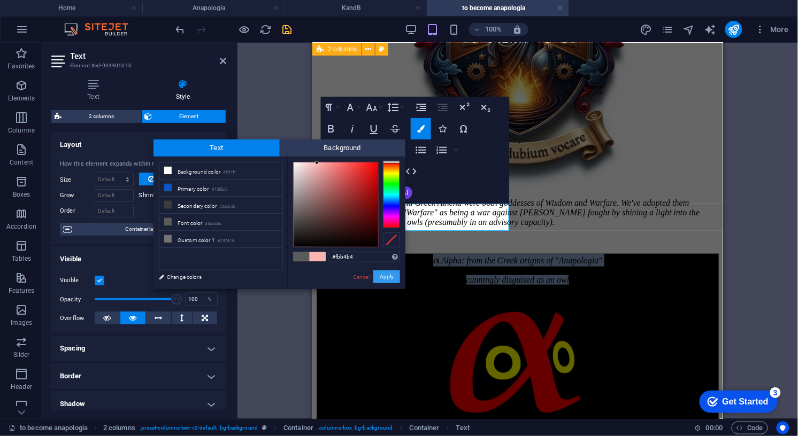
click at [388, 276] on button "Apply" at bounding box center [386, 277] width 27 height 13
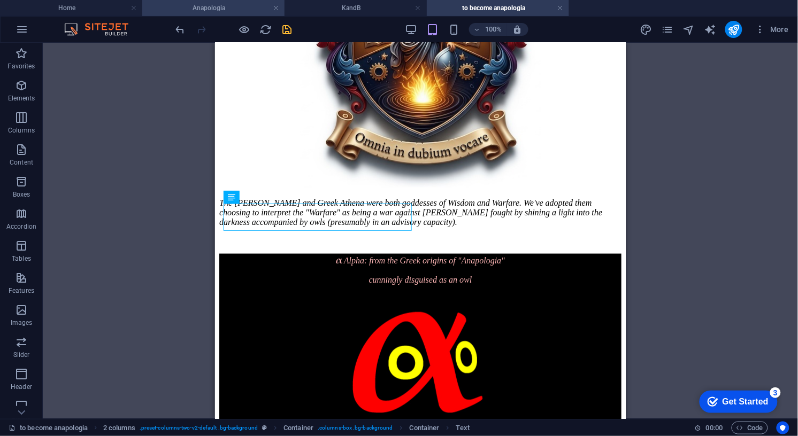
click at [210, 8] on h4 "Anapologia" at bounding box center [213, 8] width 142 height 12
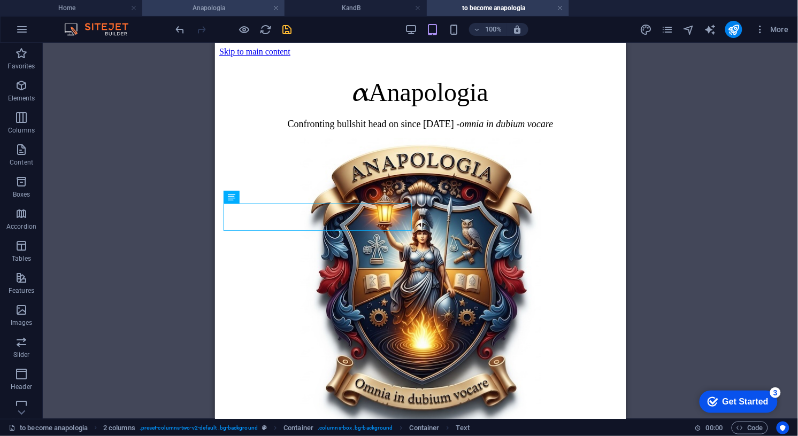
scroll to position [187, 0]
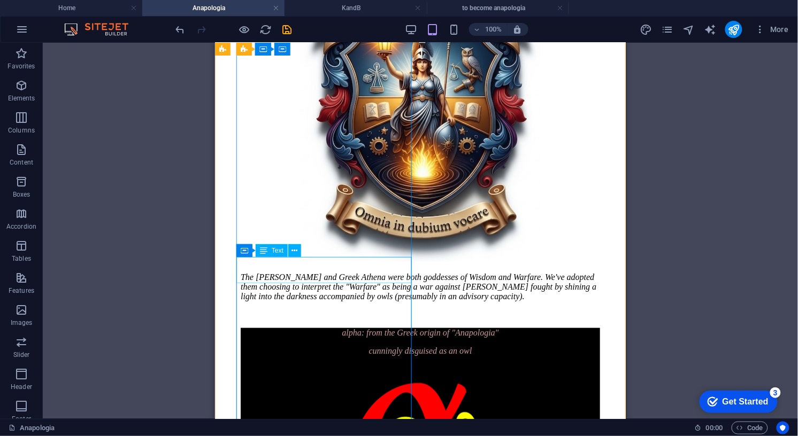
click at [338, 328] on div "a lpha: from the Greek o rigin of "Anapologia" cunningly disguised as an owl" at bounding box center [419, 342] width 359 height 28
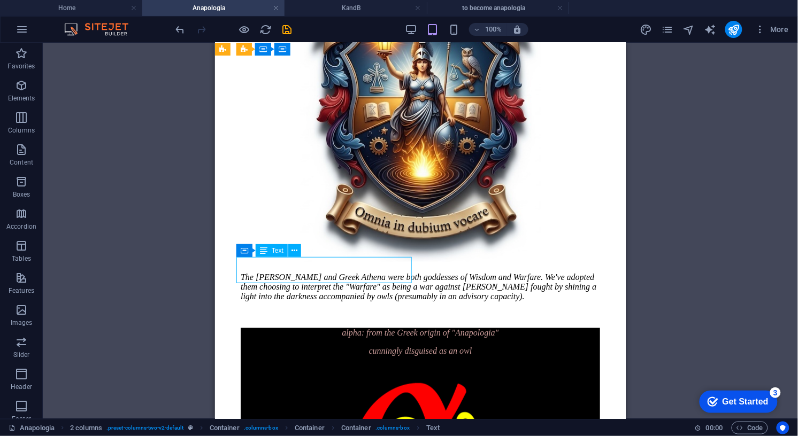
click at [338, 328] on div "a lpha: from the Greek o rigin of "Anapologia" cunningly disguised as an owl" at bounding box center [419, 342] width 359 height 28
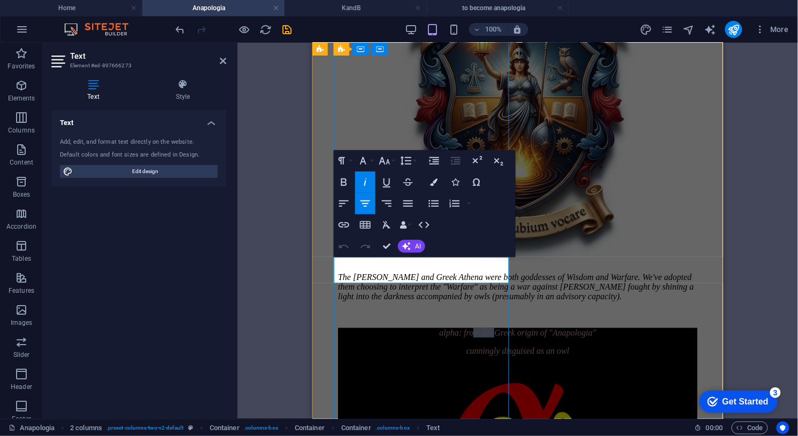
drag, startPoint x: 397, startPoint y: 267, endPoint x: 374, endPoint y: 265, distance: 23.7
click at [443, 328] on span "lpha: from the Greek o" at bounding box center [482, 332] width 78 height 9
click at [435, 183] on icon "button" at bounding box center [433, 182] width 7 height 7
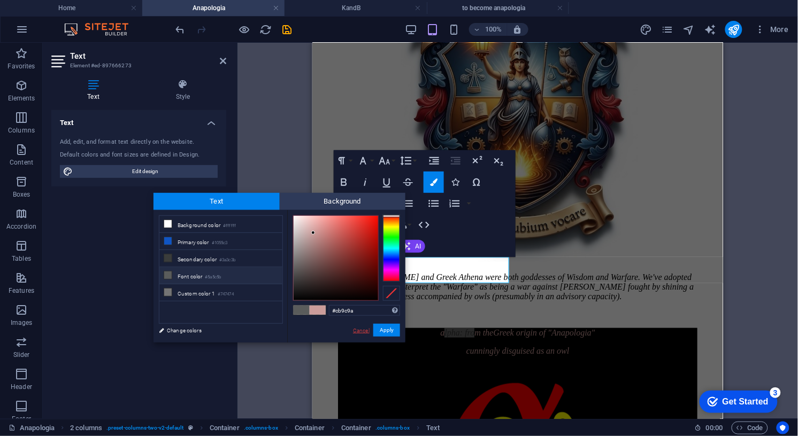
click at [359, 330] on link "Cancel" at bounding box center [361, 331] width 19 height 8
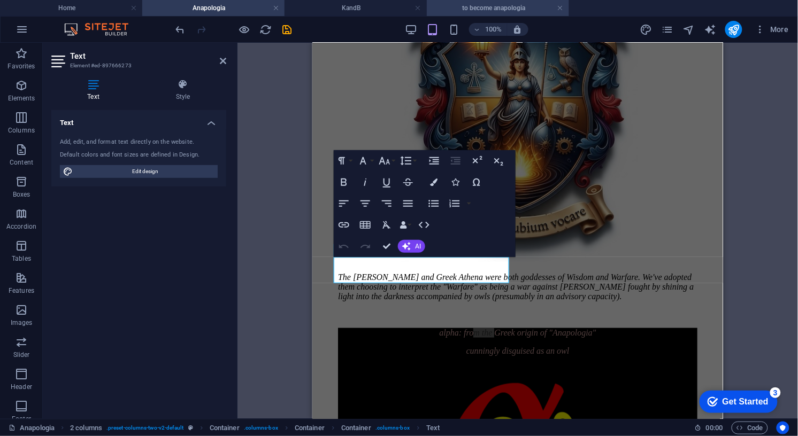
click at [482, 5] on h4 "to become anapologia" at bounding box center [498, 8] width 142 height 12
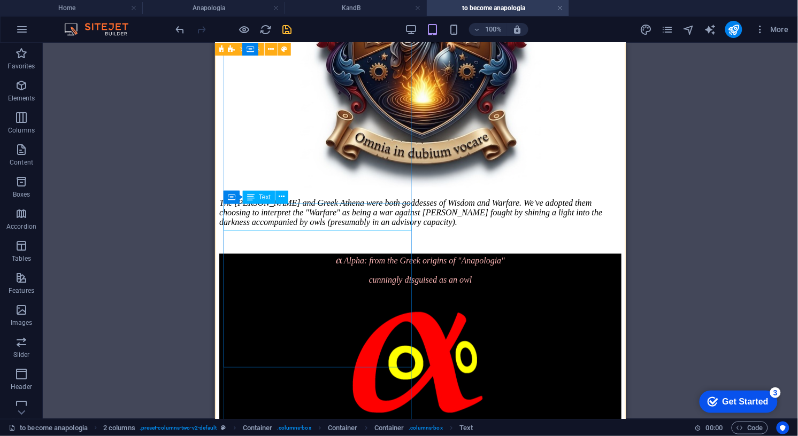
click at [361, 253] on div "α Alpha: from the Greek origins of "Anapologia" cunningly disguised as an owl" at bounding box center [420, 268] width 402 height 31
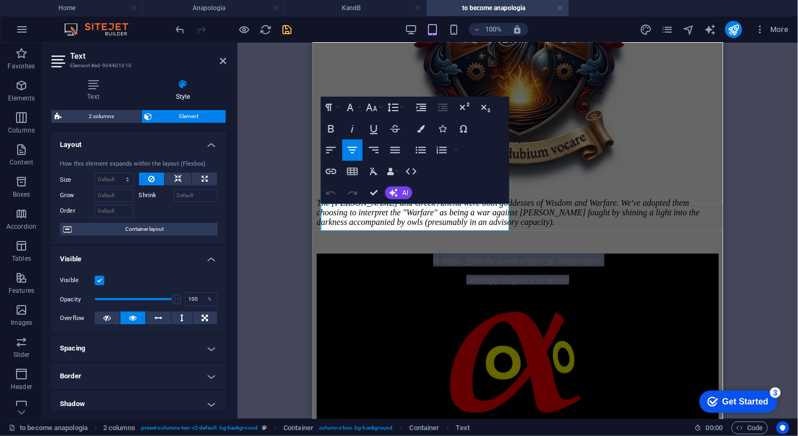
drag, startPoint x: 475, startPoint y: 225, endPoint x: 307, endPoint y: 211, distance: 168.4
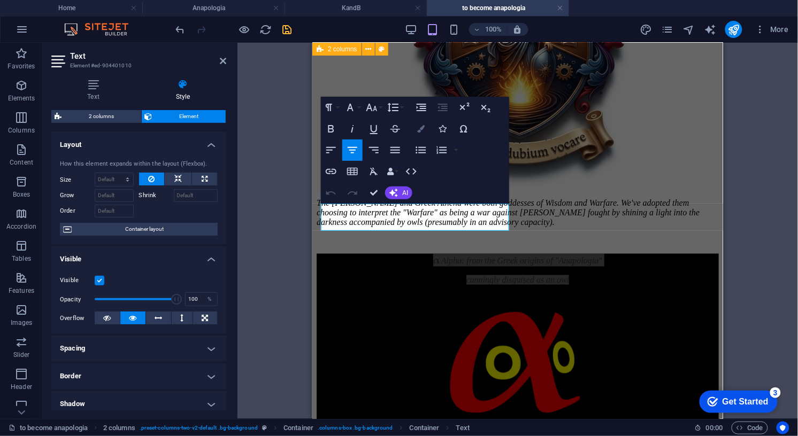
click at [420, 128] on icon "button" at bounding box center [420, 128] width 7 height 7
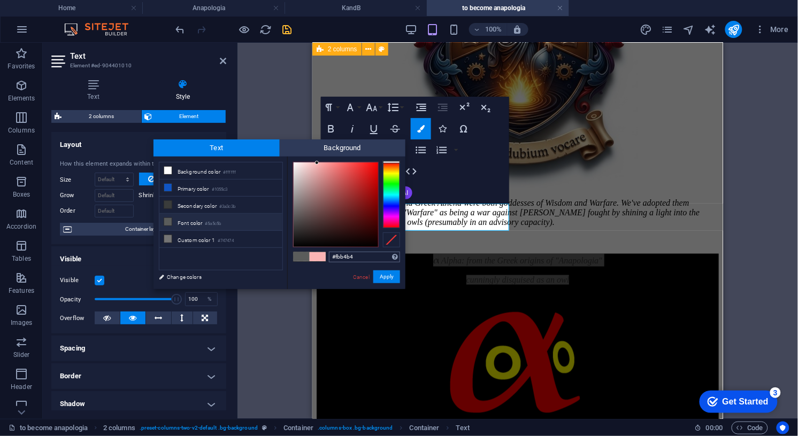
drag, startPoint x: 335, startPoint y: 259, endPoint x: 357, endPoint y: 258, distance: 21.9
click at [357, 258] on input "#fbb4b4" at bounding box center [364, 257] width 71 height 11
type input "#cb9c9a"
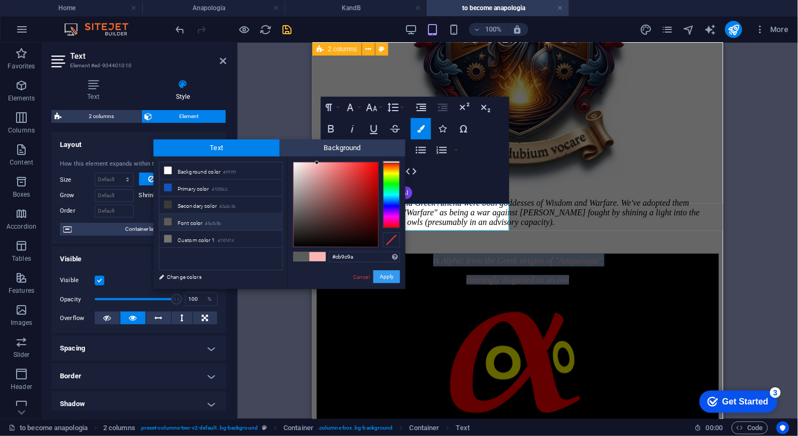
click at [392, 277] on button "Apply" at bounding box center [386, 277] width 27 height 13
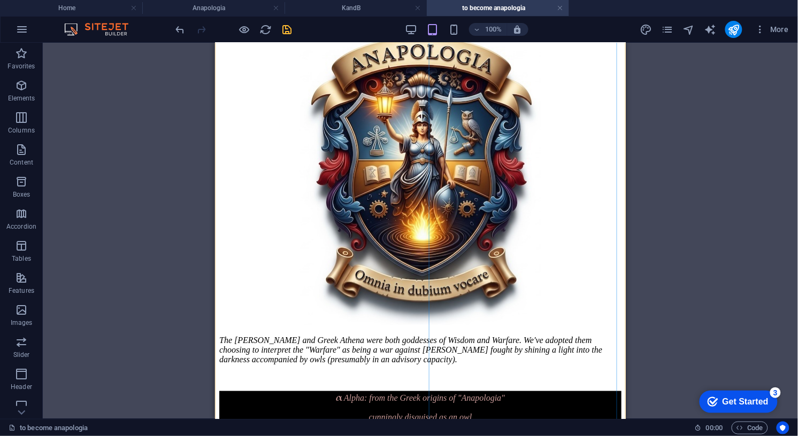
scroll to position [111, 0]
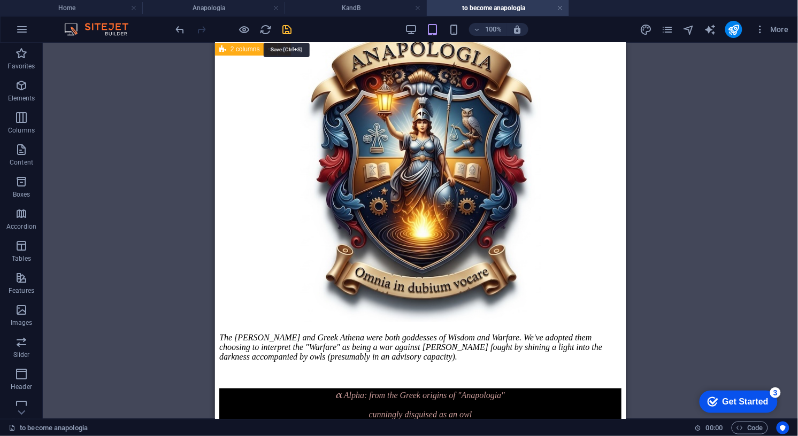
click at [287, 30] on icon "save" at bounding box center [287, 30] width 12 height 12
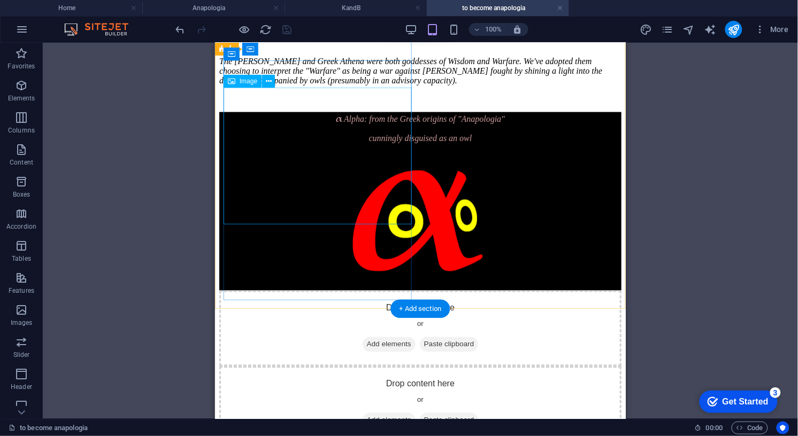
scroll to position [390, 0]
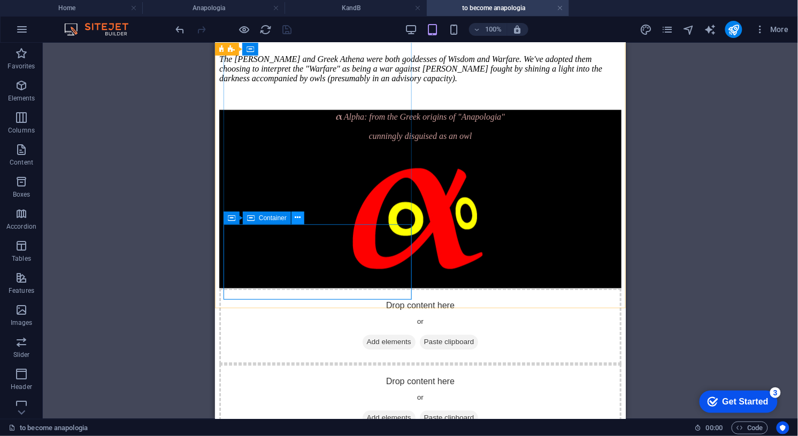
click at [300, 218] on icon at bounding box center [298, 217] width 6 height 11
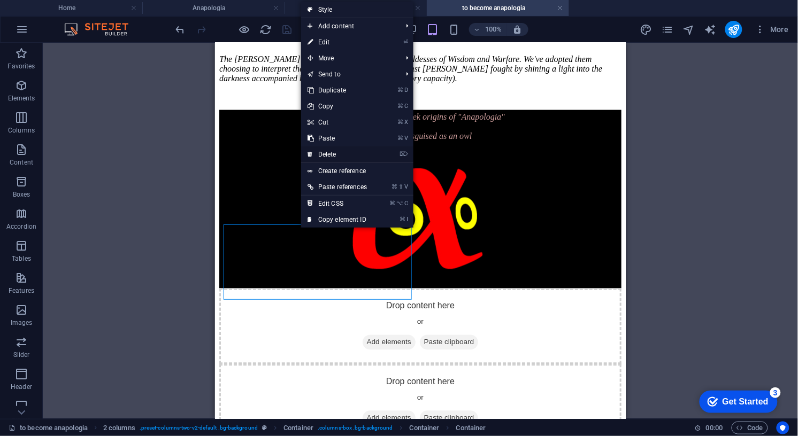
click at [336, 153] on link "⌦ Delete" at bounding box center [337, 154] width 72 height 16
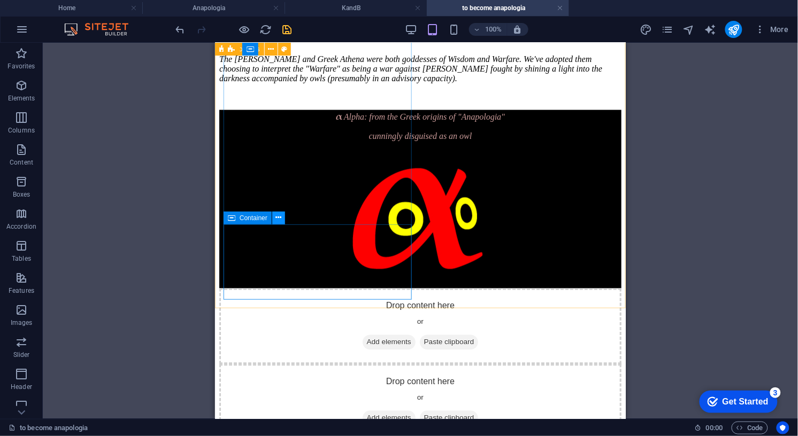
click at [281, 217] on icon at bounding box center [279, 217] width 6 height 11
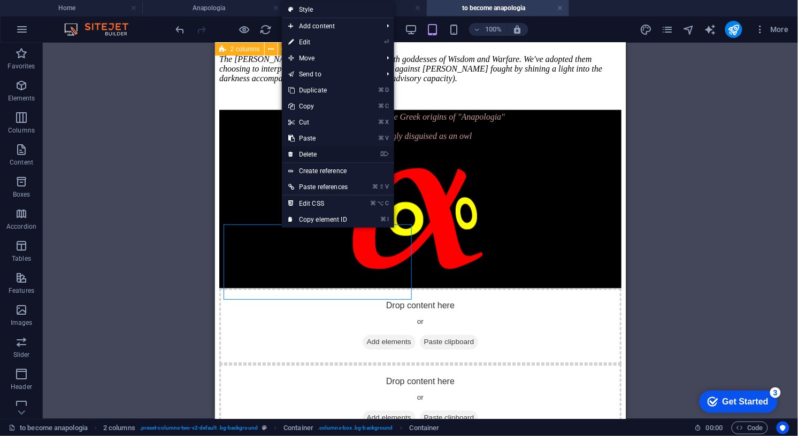
click at [314, 155] on link "⌦ Delete" at bounding box center [318, 154] width 72 height 16
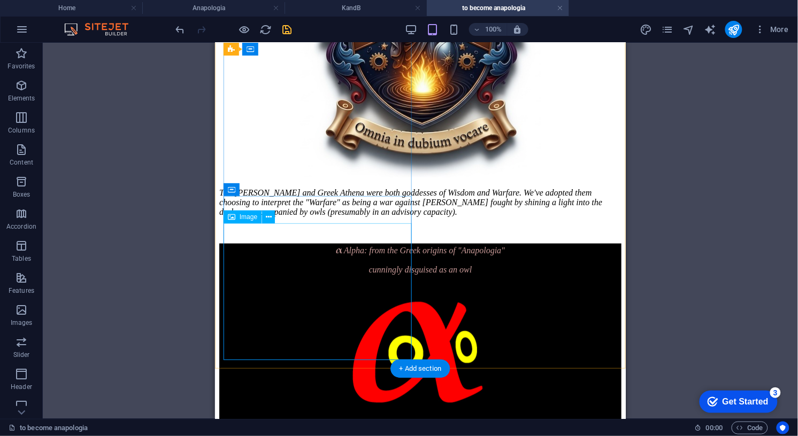
scroll to position [257, 0]
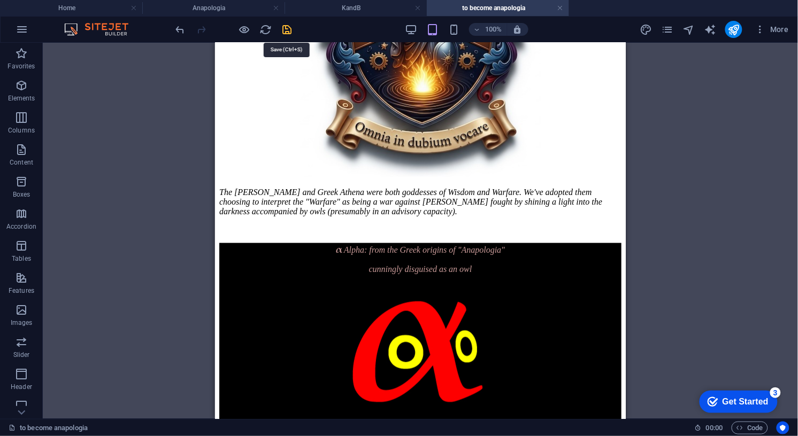
click at [290, 29] on icon "save" at bounding box center [287, 30] width 12 height 12
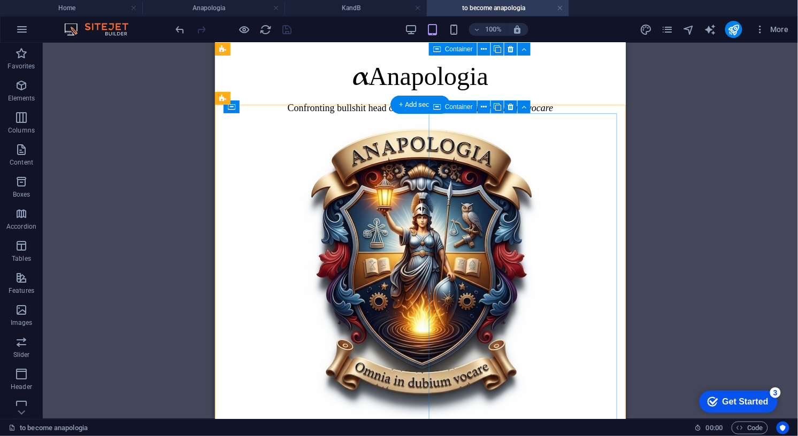
scroll to position [0, 0]
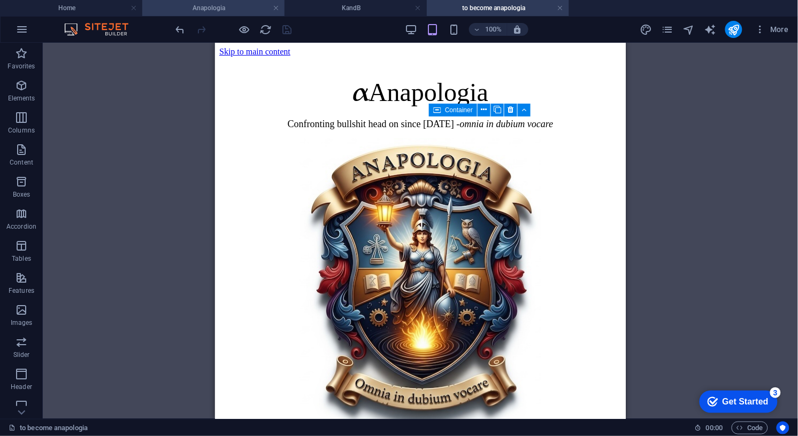
click at [209, 11] on h4 "Anapologia" at bounding box center [213, 8] width 142 height 12
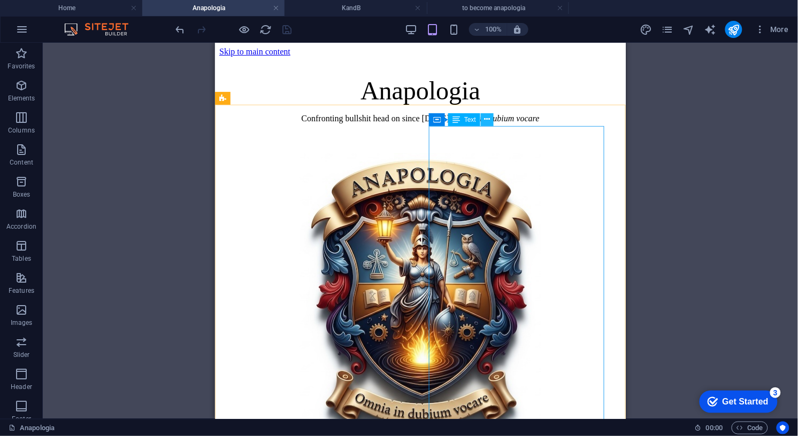
click at [489, 119] on icon at bounding box center [487, 119] width 6 height 11
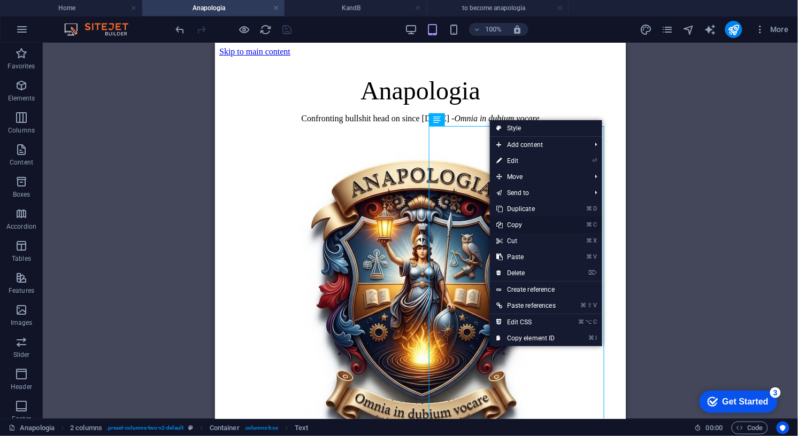
click at [513, 224] on link "⌘ C Copy" at bounding box center [526, 225] width 72 height 16
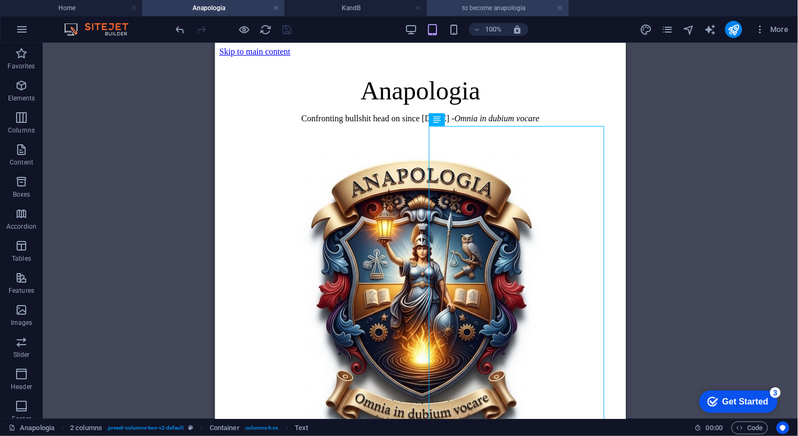
click at [474, 7] on h4 "to become anapologia" at bounding box center [498, 8] width 142 height 12
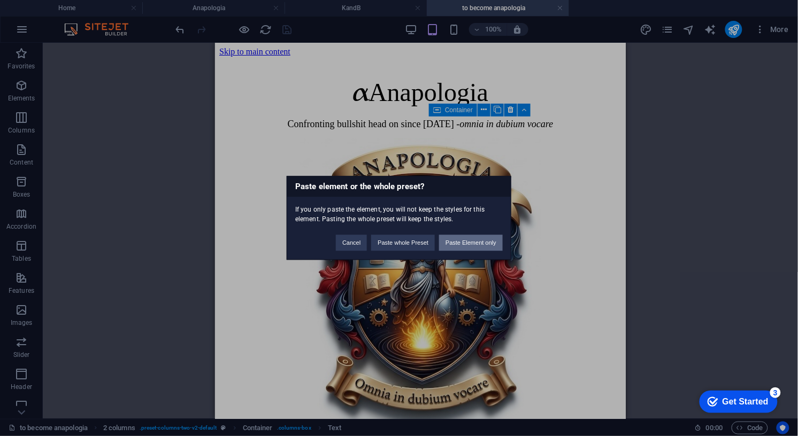
click at [470, 244] on button "Paste Element only" at bounding box center [471, 243] width 64 height 16
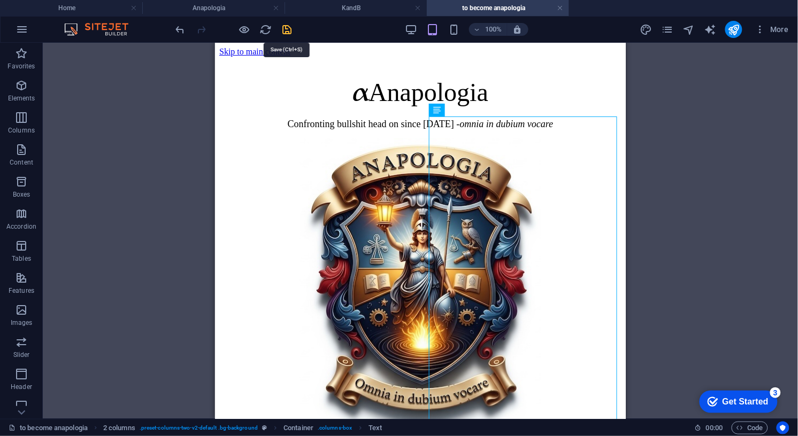
click at [288, 28] on icon "save" at bounding box center [287, 30] width 12 height 12
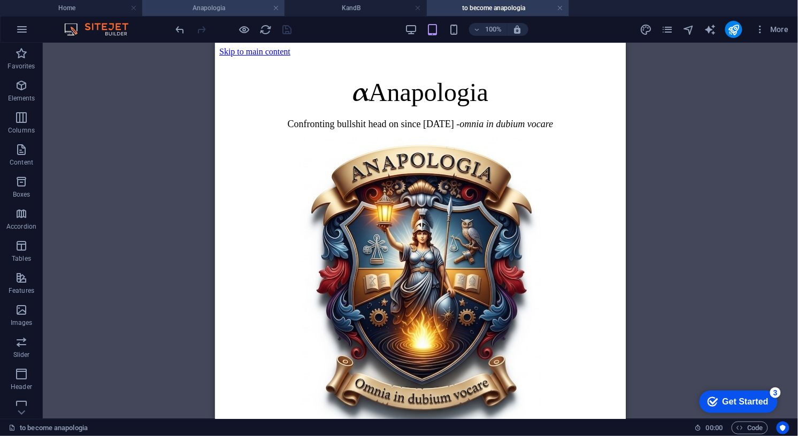
click at [203, 6] on h4 "Anapologia" at bounding box center [213, 8] width 142 height 12
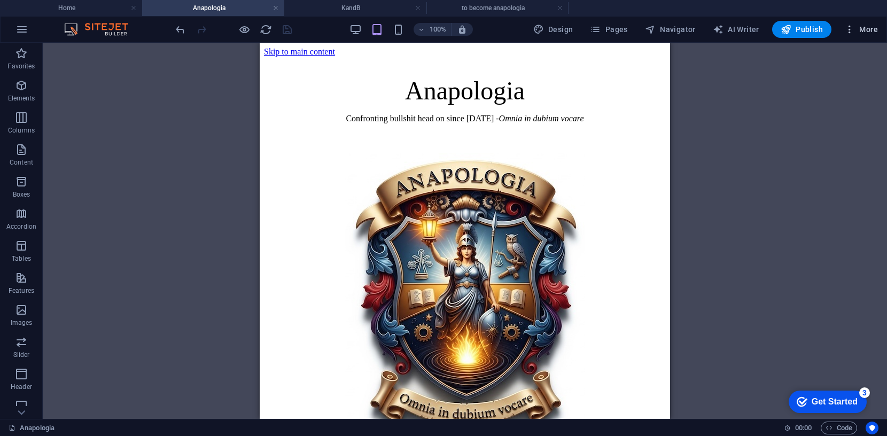
click at [797, 25] on span "More" at bounding box center [862, 29] width 34 height 11
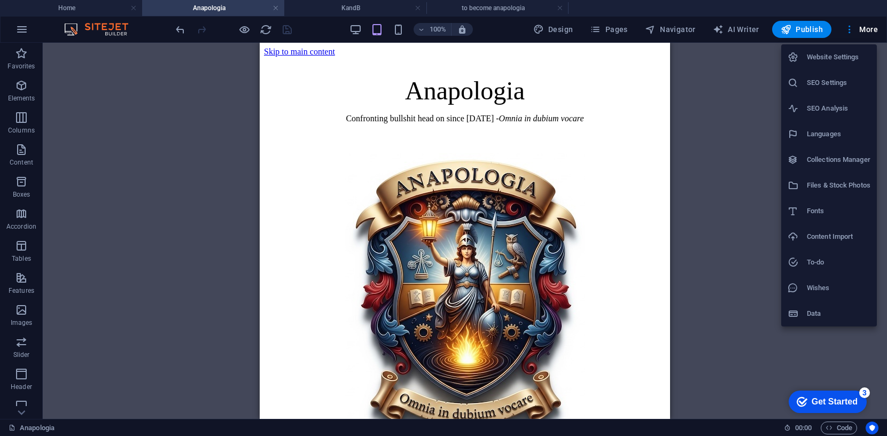
click at [797, 56] on h6 "Website Settings" at bounding box center [839, 57] width 64 height 13
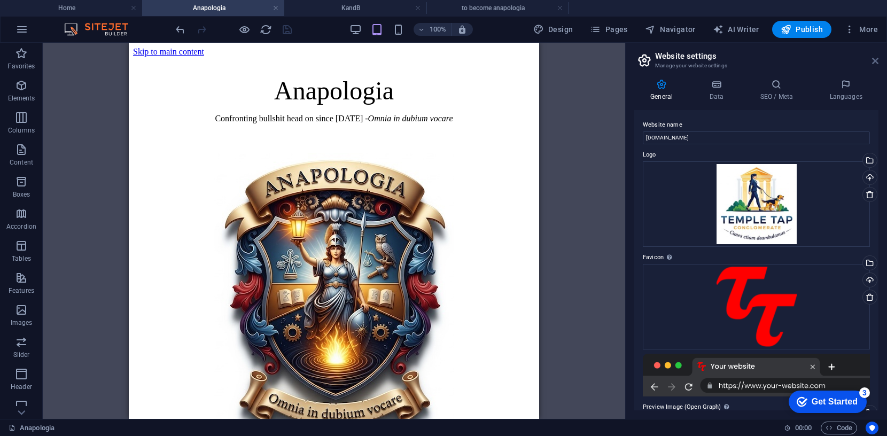
click at [797, 61] on icon at bounding box center [875, 61] width 6 height 9
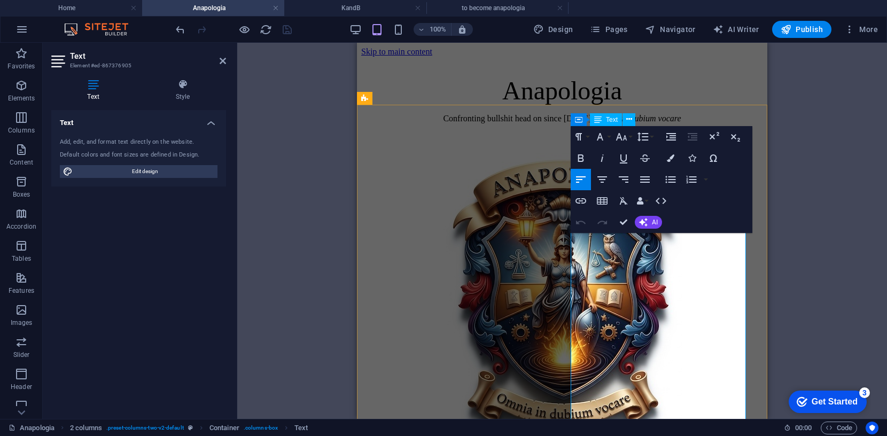
drag, startPoint x: 633, startPoint y: 301, endPoint x: 661, endPoint y: 305, distance: 28.1
click at [600, 135] on icon "button" at bounding box center [600, 136] width 6 height 7
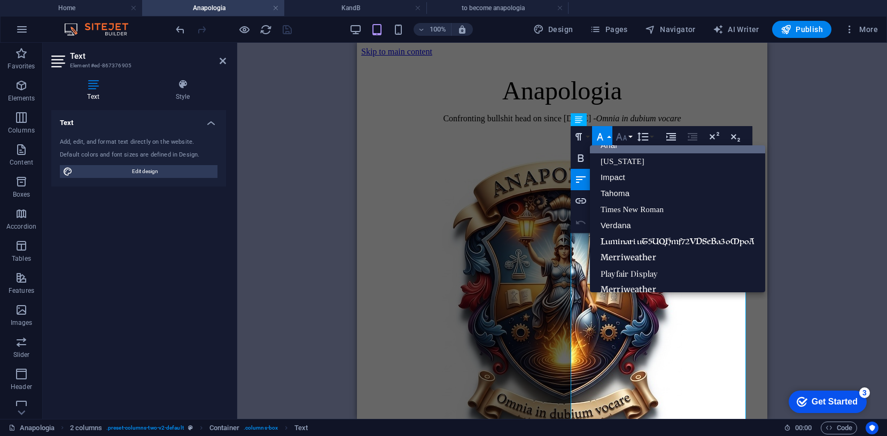
click at [623, 133] on icon "button" at bounding box center [621, 136] width 13 height 13
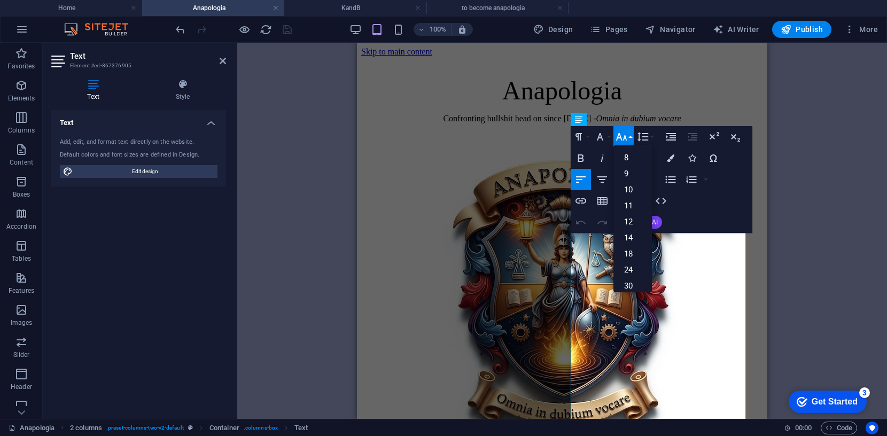
click at [797, 121] on div "Drag here to replace the existing content. Press “Ctrl” if you want to create a…" at bounding box center [562, 231] width 650 height 376
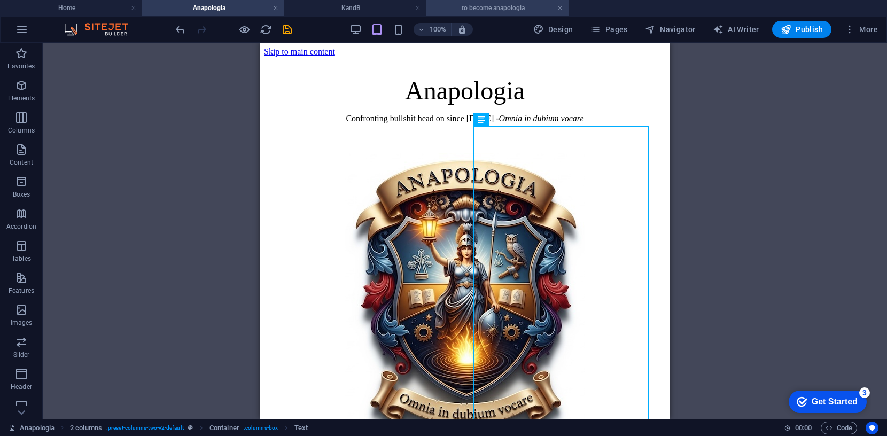
click at [514, 8] on h4 "to become anapologia" at bounding box center [498, 8] width 142 height 12
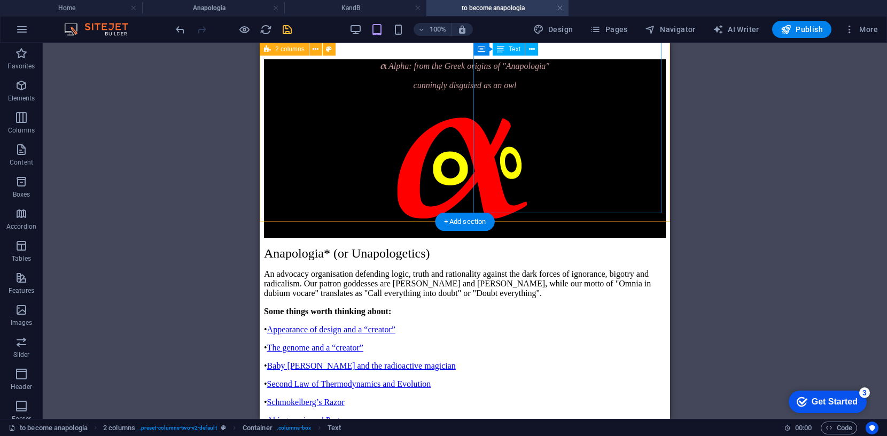
scroll to position [444, 0]
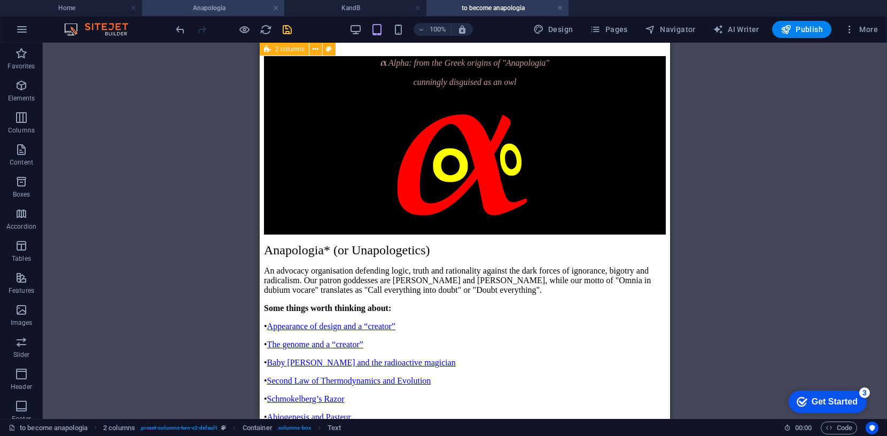
click at [229, 7] on h4 "Anapologia" at bounding box center [213, 8] width 142 height 12
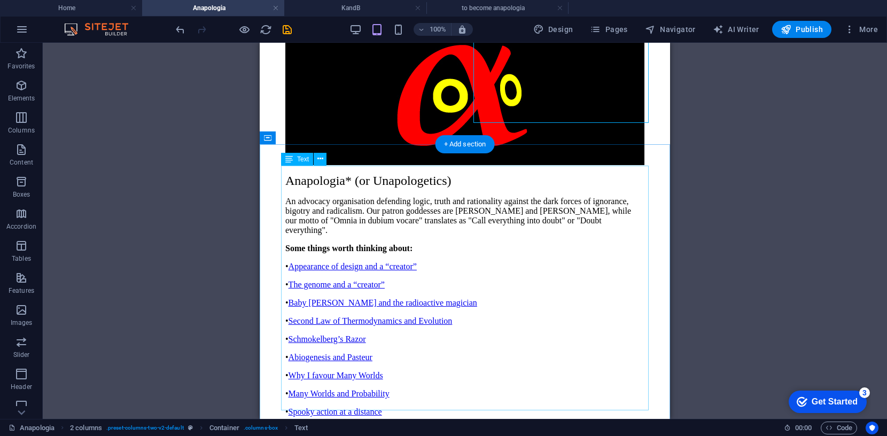
scroll to position [522, 0]
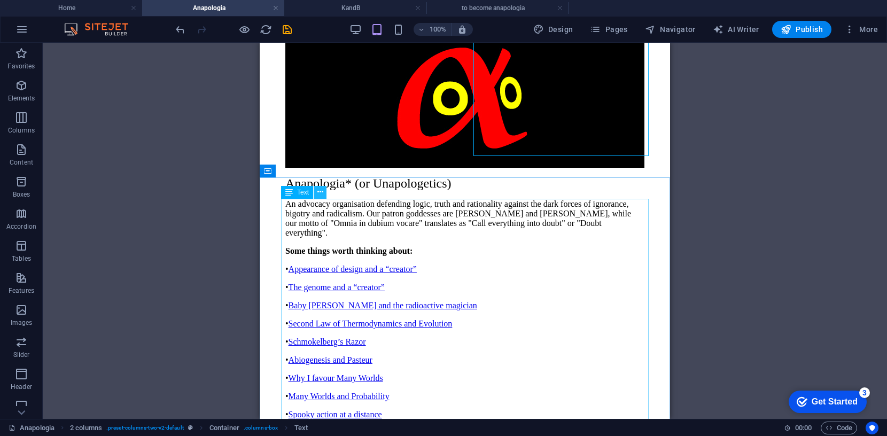
click at [320, 191] on icon at bounding box center [321, 192] width 6 height 11
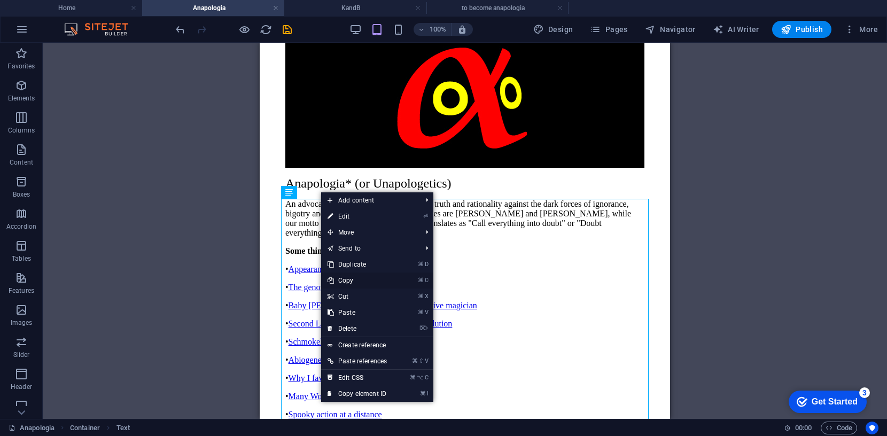
click at [353, 279] on link "⌘ C Copy" at bounding box center [357, 281] width 72 height 16
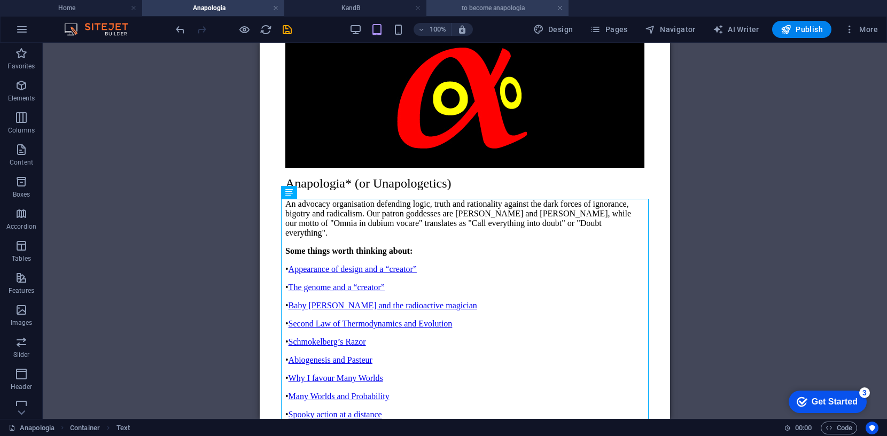
click at [512, 6] on h4 "to become anapologia" at bounding box center [498, 8] width 142 height 12
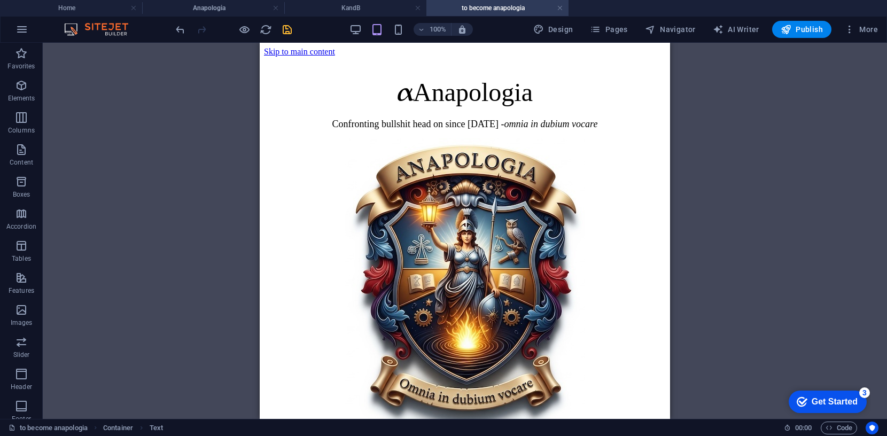
scroll to position [0, 0]
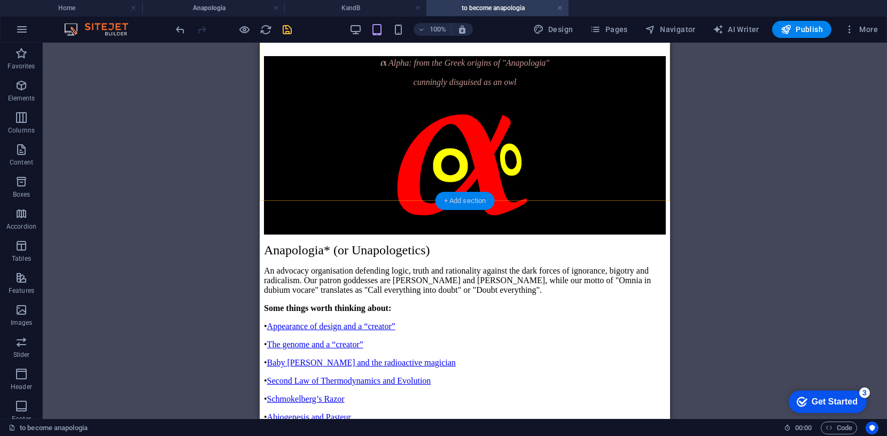
click at [460, 197] on div "+ Add section" at bounding box center [465, 201] width 59 height 18
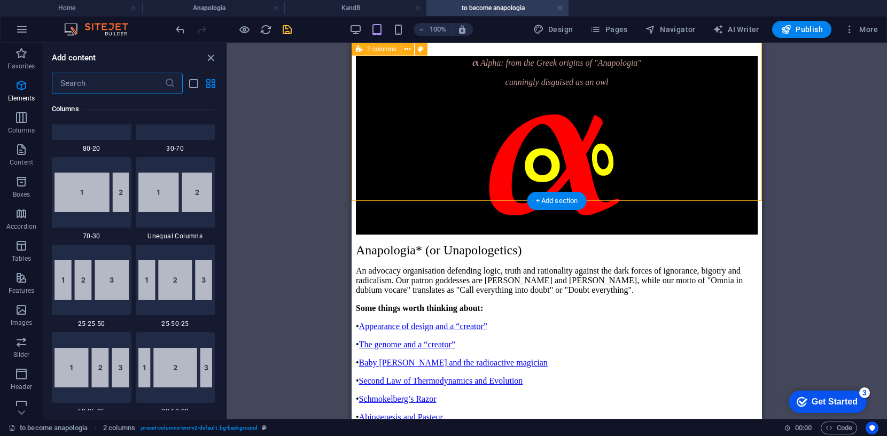
scroll to position [1871, 0]
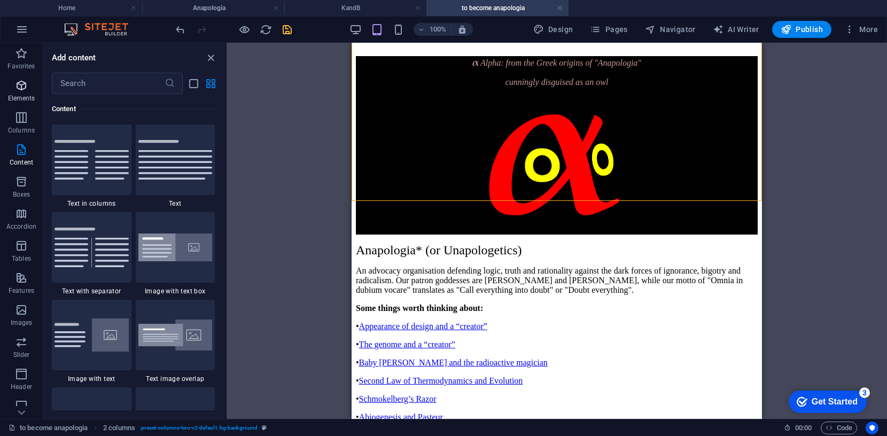
click at [20, 83] on icon "button" at bounding box center [21, 85] width 13 height 13
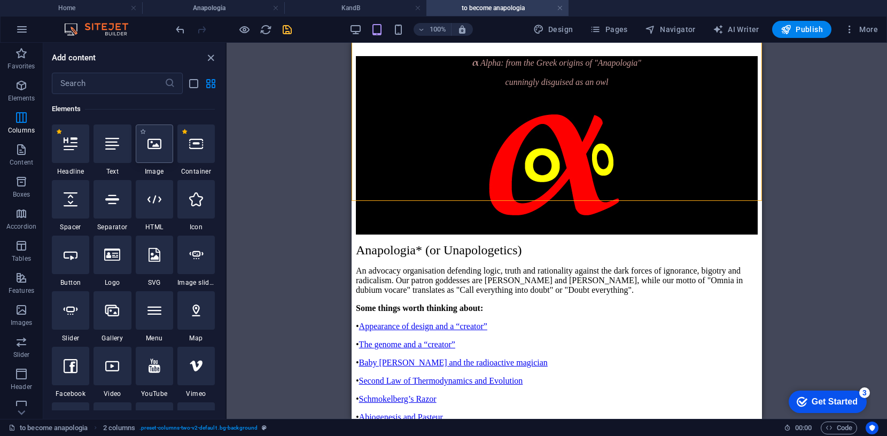
scroll to position [114, 0]
click at [202, 146] on icon at bounding box center [196, 144] width 14 height 14
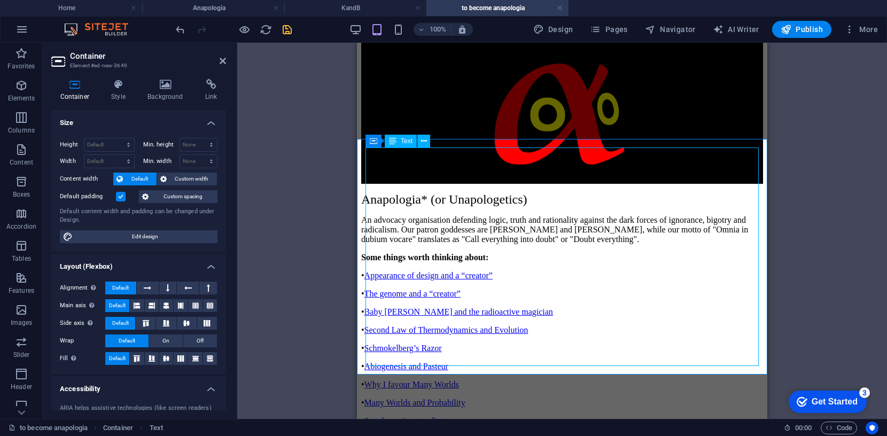
scroll to position [475, 0]
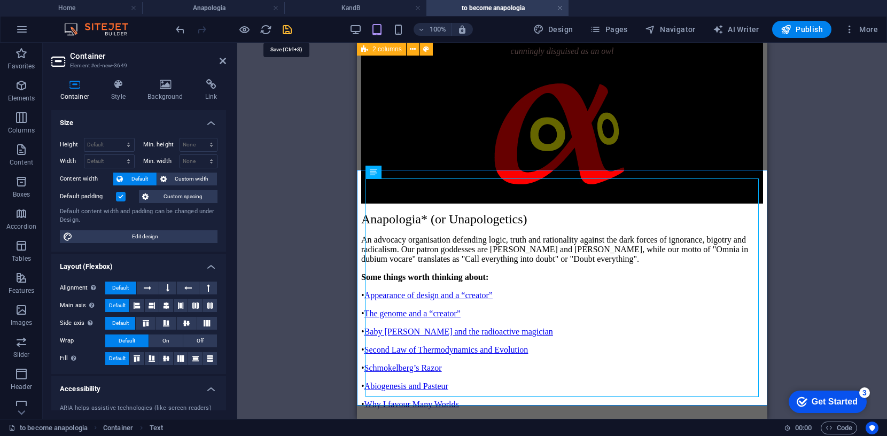
click at [284, 24] on icon "save" at bounding box center [287, 30] width 12 height 12
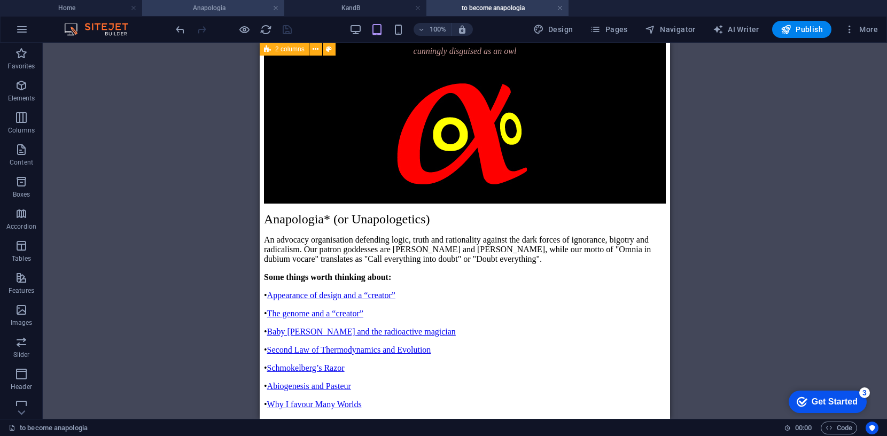
click at [204, 8] on h4 "Anapologia" at bounding box center [213, 8] width 142 height 12
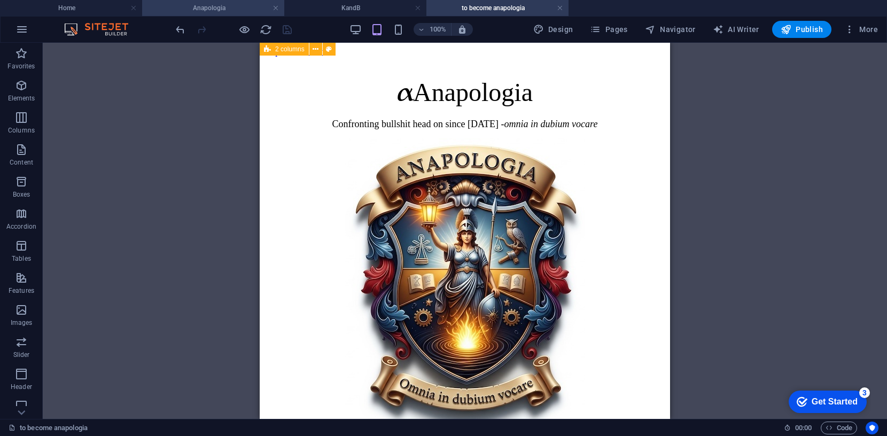
scroll to position [522, 0]
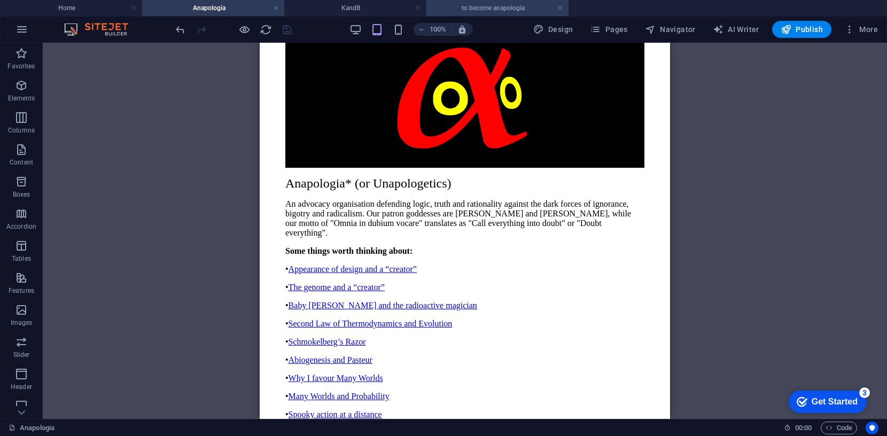
click at [500, 7] on h4 "to become anapologia" at bounding box center [498, 8] width 142 height 12
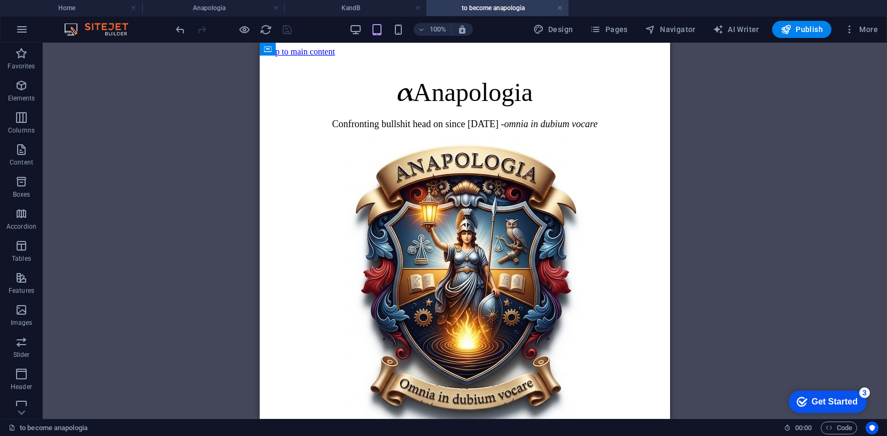
scroll to position [475, 0]
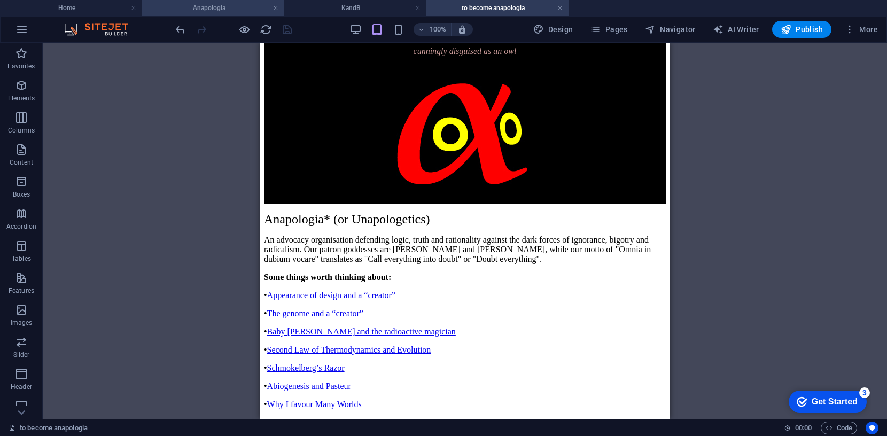
click at [233, 7] on h4 "Anapologia" at bounding box center [213, 8] width 142 height 12
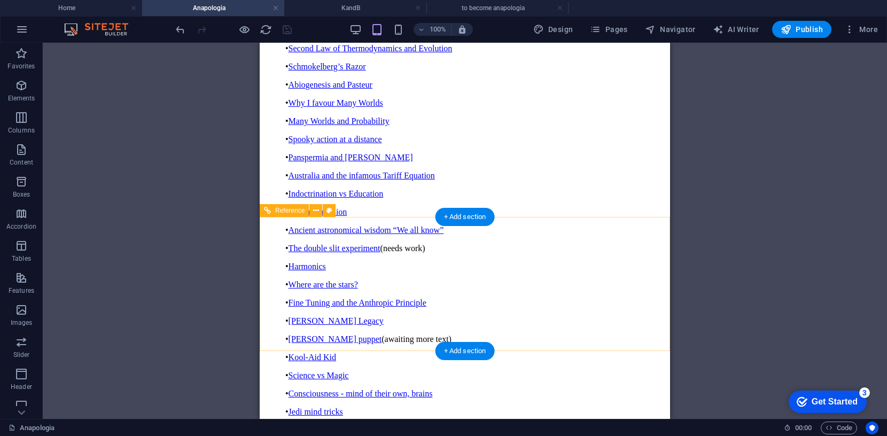
scroll to position [804, 0]
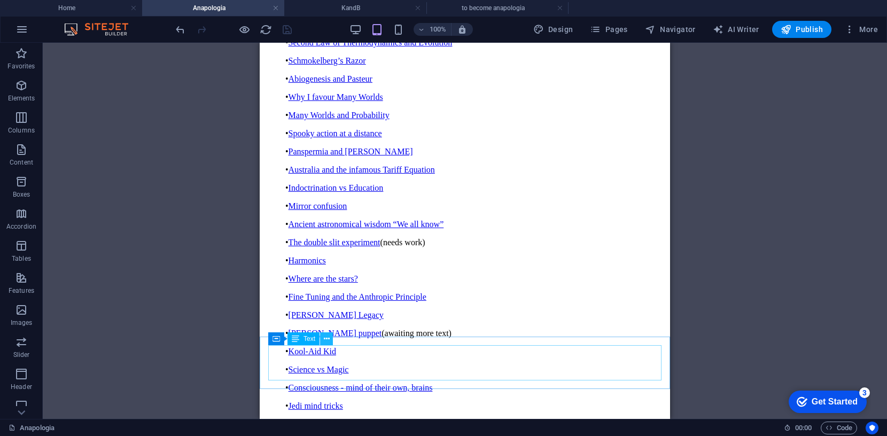
click at [326, 337] on icon at bounding box center [327, 339] width 6 height 11
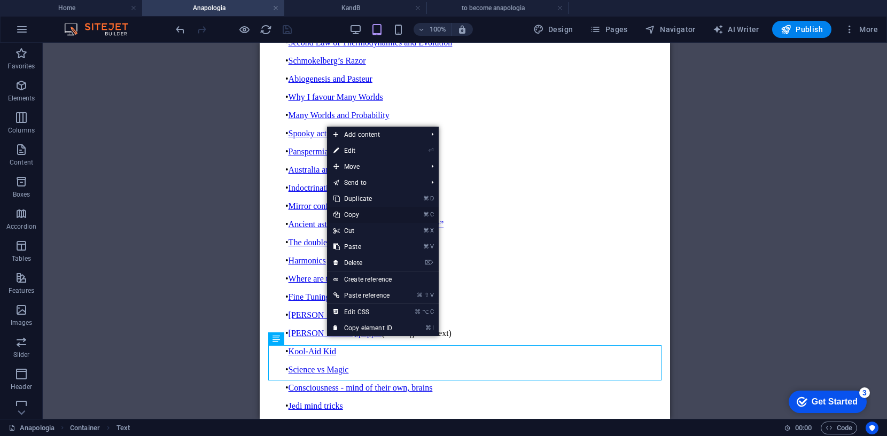
click at [359, 212] on link "⌘ C Copy" at bounding box center [363, 215] width 72 height 16
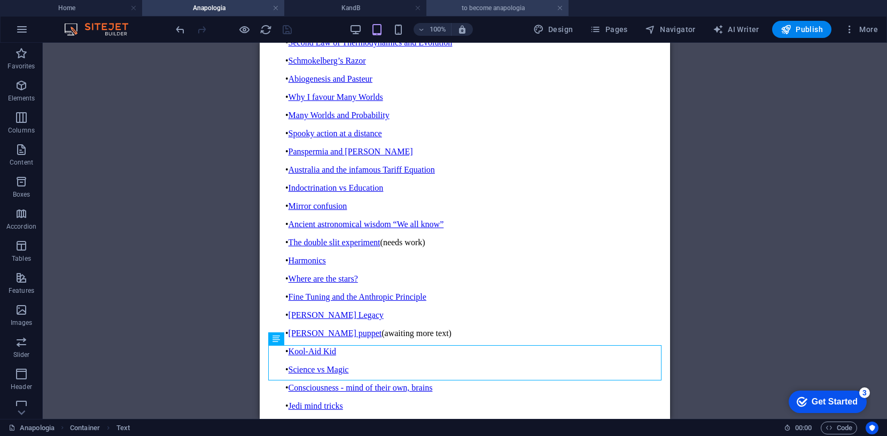
click at [501, 7] on h4 "to become anapologia" at bounding box center [498, 8] width 142 height 12
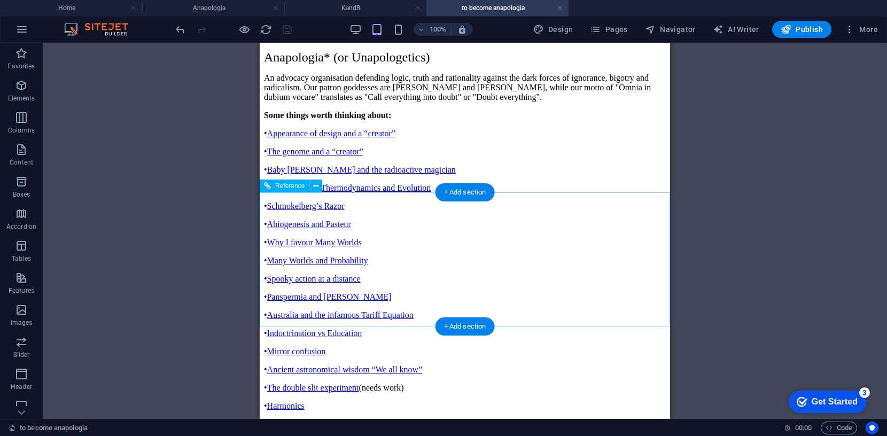
scroll to position [688, 0]
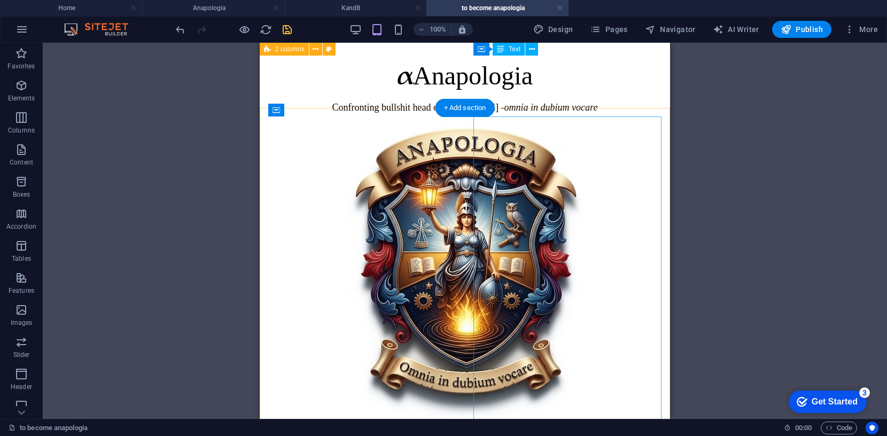
scroll to position [0, 0]
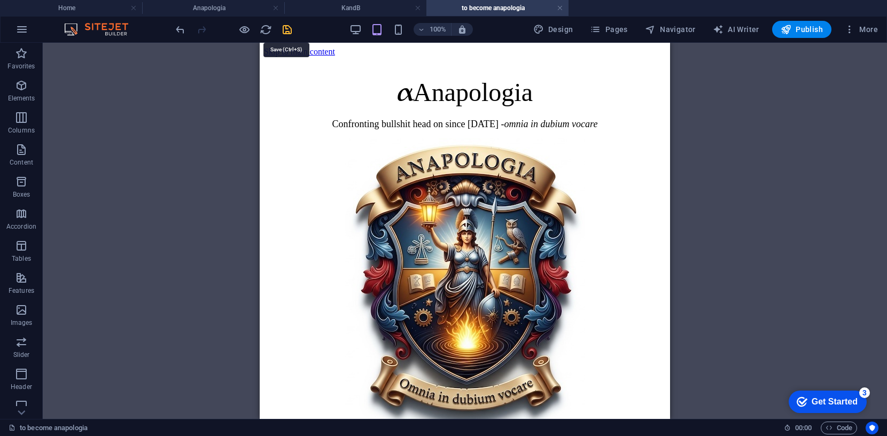
click at [288, 28] on icon "save" at bounding box center [287, 30] width 12 height 12
click at [68, 7] on h4 "Home" at bounding box center [71, 8] width 142 height 12
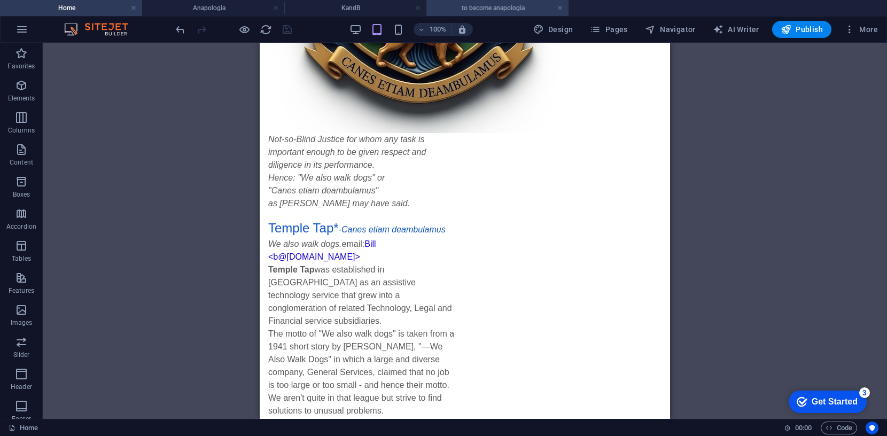
click at [478, 6] on h4 "to become anapologia" at bounding box center [498, 8] width 142 height 12
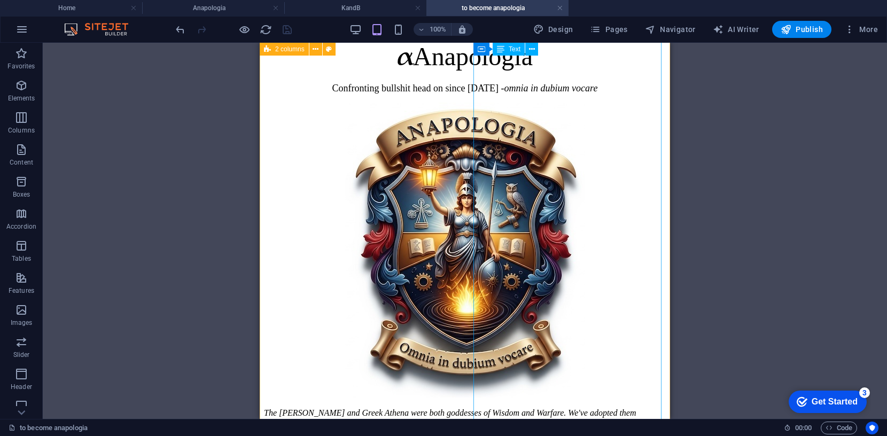
scroll to position [0, 0]
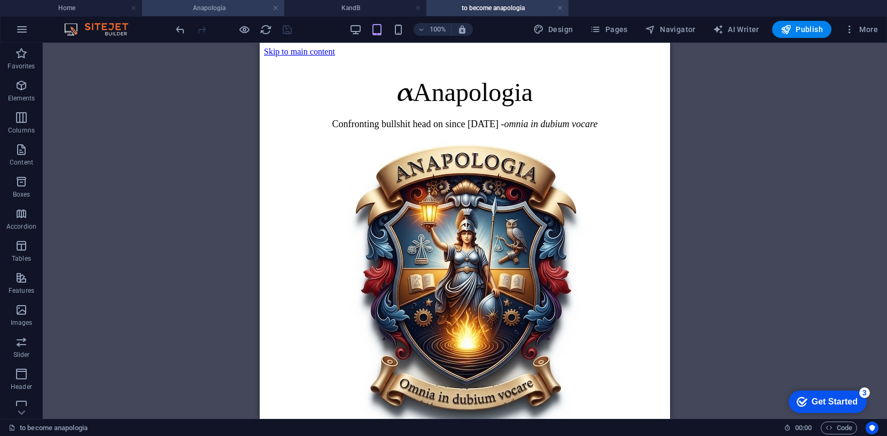
click at [205, 7] on h4 "Anapologia" at bounding box center [213, 8] width 142 height 12
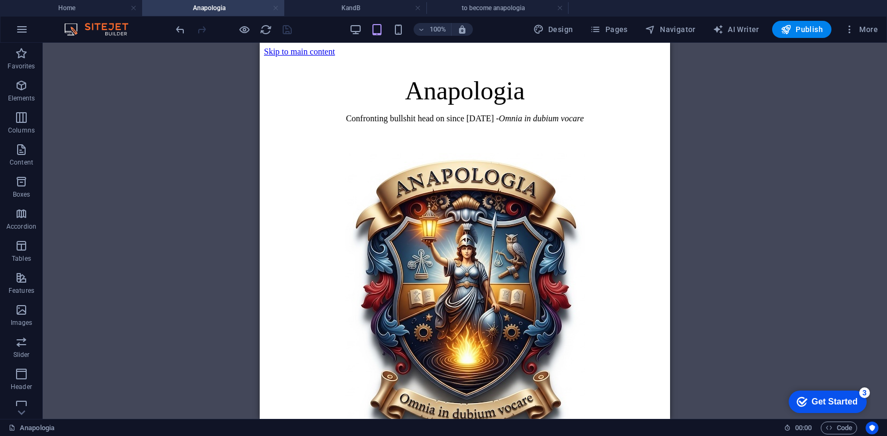
click at [275, 8] on link at bounding box center [276, 8] width 6 height 10
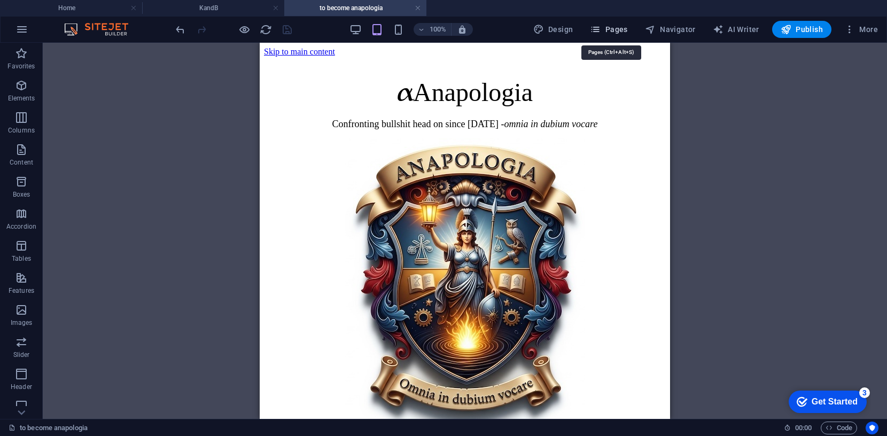
click at [614, 24] on span "Pages" at bounding box center [608, 29] width 37 height 11
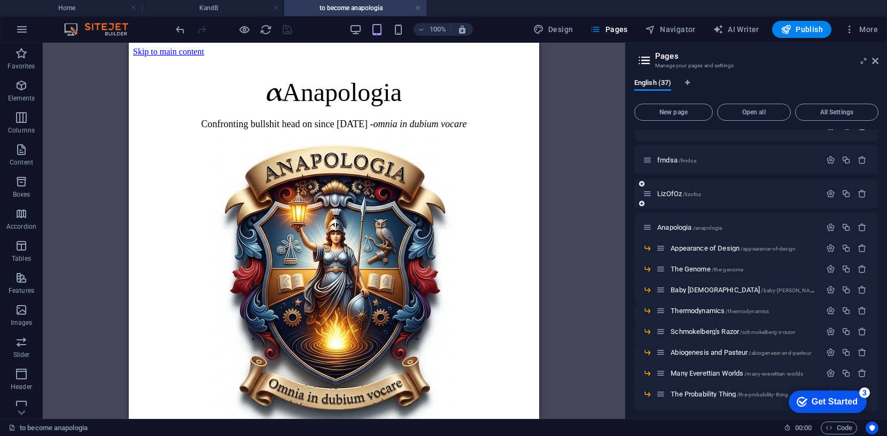
scroll to position [55, 0]
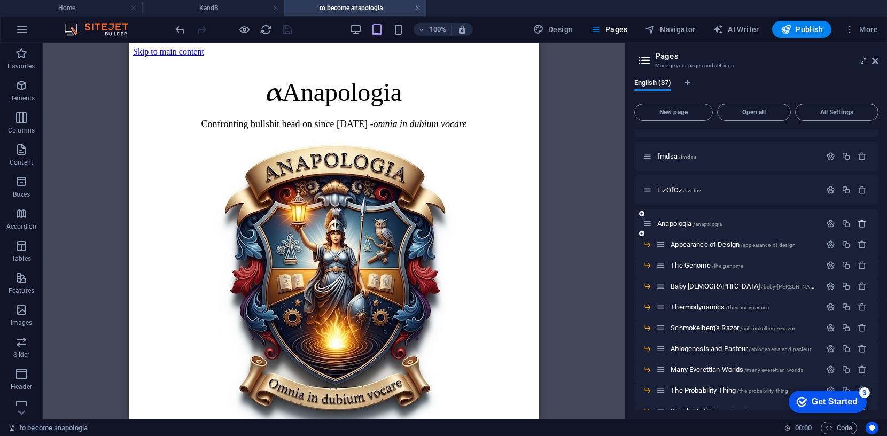
click at [797, 222] on icon "button" at bounding box center [862, 223] width 9 height 9
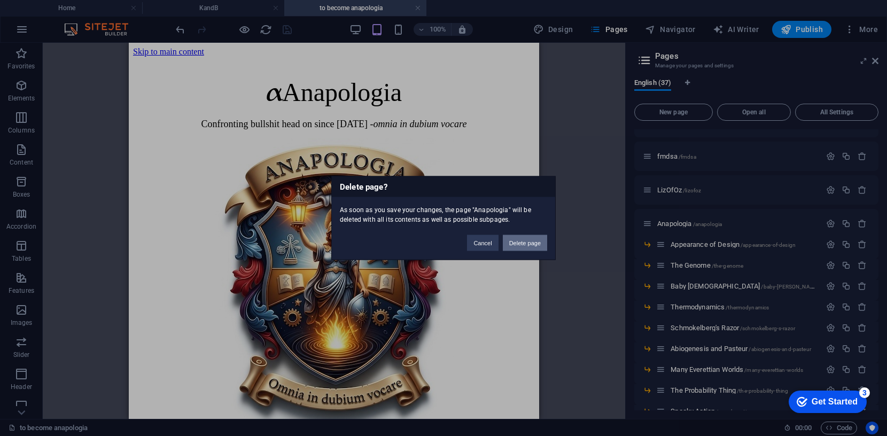
click at [529, 243] on button "Delete page" at bounding box center [525, 243] width 44 height 16
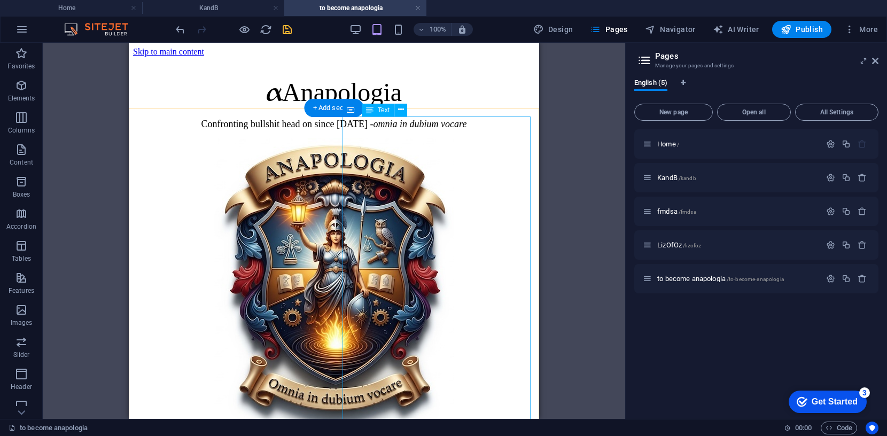
scroll to position [0, 0]
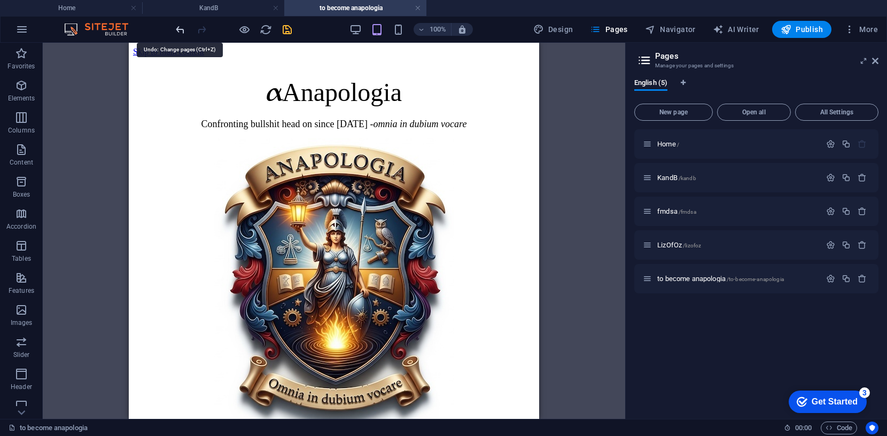
click at [175, 27] on icon "undo" at bounding box center [180, 30] width 12 height 12
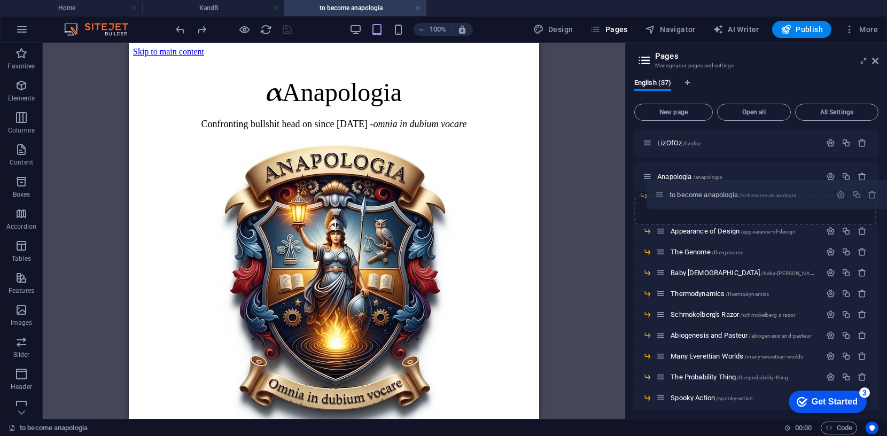
scroll to position [97, 0]
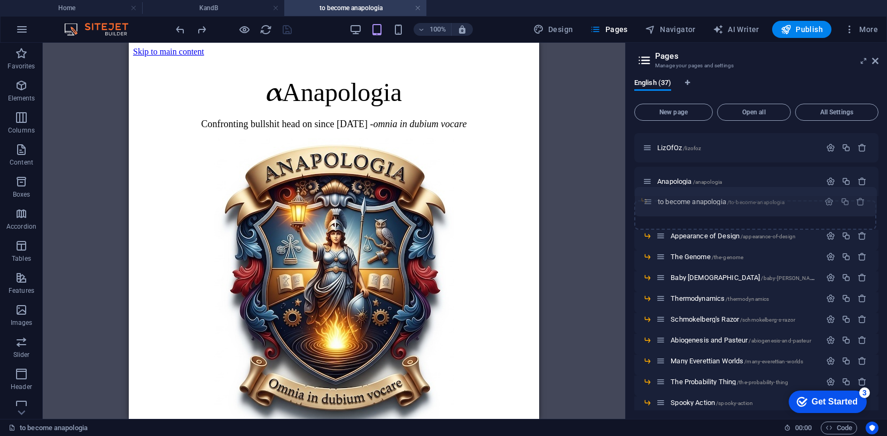
drag, startPoint x: 647, startPoint y: 389, endPoint x: 648, endPoint y: 197, distance: 191.4
click at [648, 196] on div "Home / KandB /kandb fmdsa /fmdsa LizOfOz /lizofoz Anapologia /anapologia Appear…" at bounding box center [757, 437] width 244 height 810
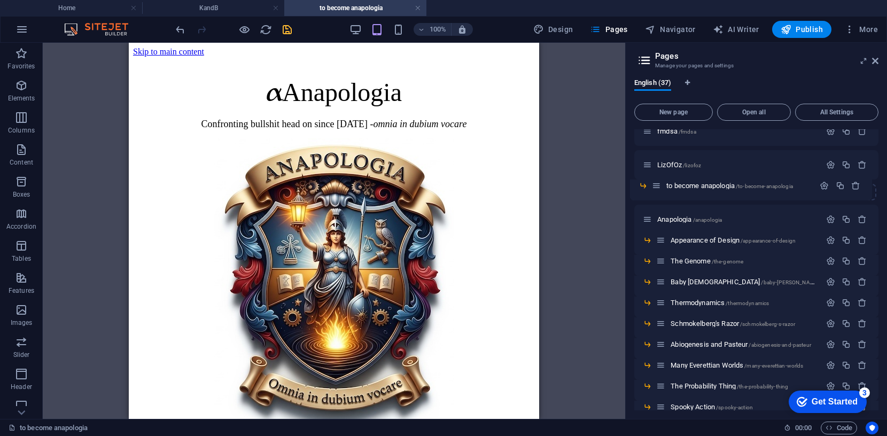
drag, startPoint x: 662, startPoint y: 202, endPoint x: 657, endPoint y: 183, distance: 19.5
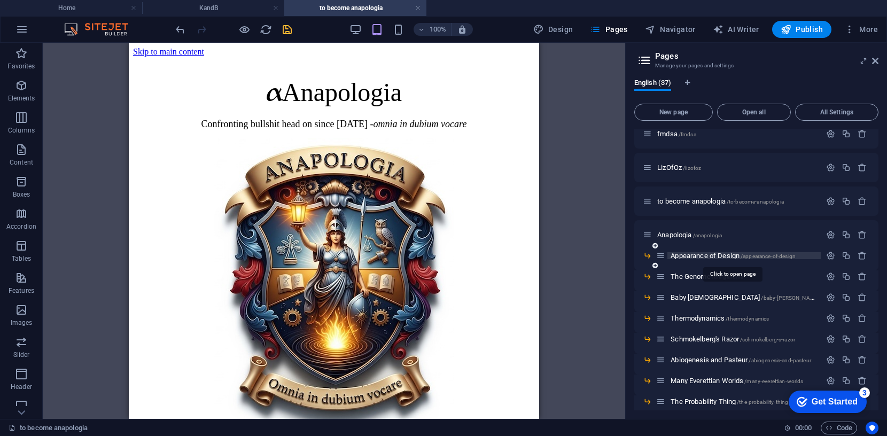
click at [678, 257] on span "Appearance of Design /appearance-of-design" at bounding box center [733, 256] width 125 height 8
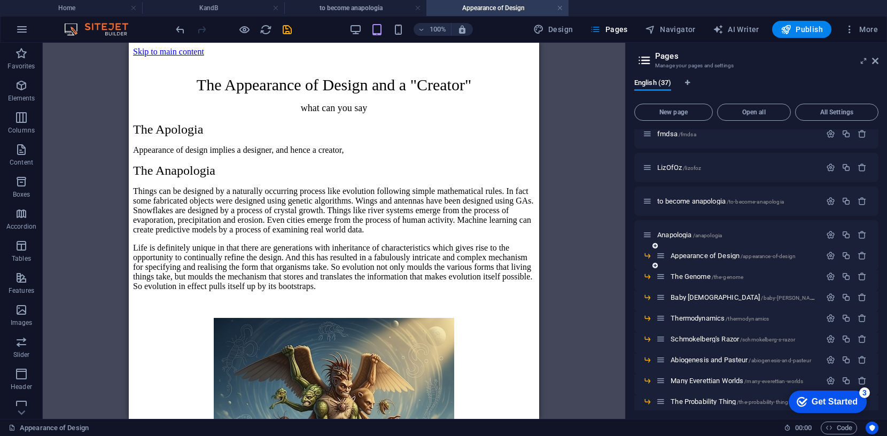
scroll to position [0, 0]
click at [664, 259] on icon at bounding box center [661, 255] width 9 height 9
drag, startPoint x: 665, startPoint y: 258, endPoint x: 675, endPoint y: 215, distance: 44.4
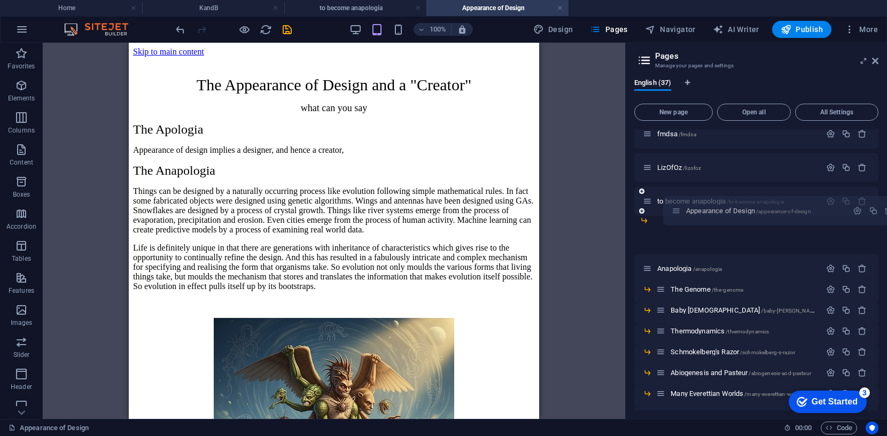
drag, startPoint x: 648, startPoint y: 234, endPoint x: 679, endPoint y: 208, distance: 41.0
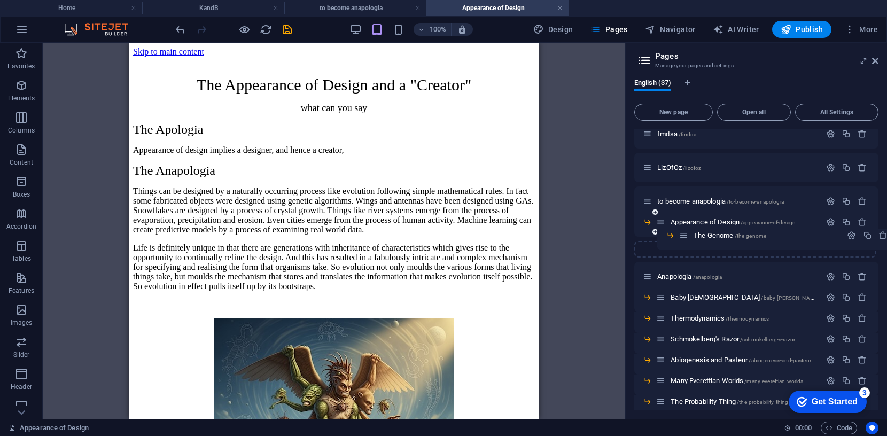
drag, startPoint x: 662, startPoint y: 280, endPoint x: 686, endPoint y: 235, distance: 51.2
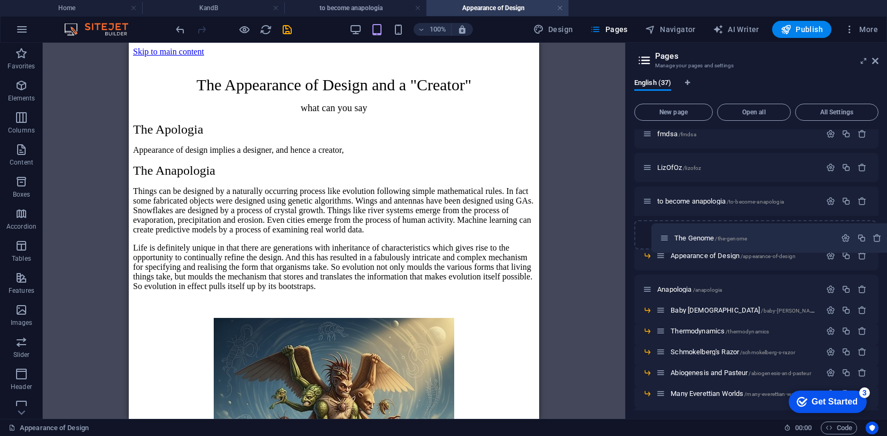
drag, startPoint x: 647, startPoint y: 258, endPoint x: 668, endPoint y: 238, distance: 28.7
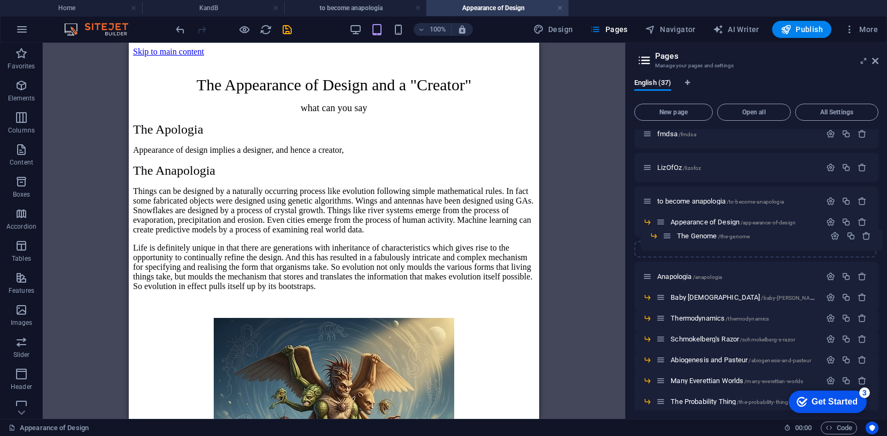
drag, startPoint x: 661, startPoint y: 223, endPoint x: 668, endPoint y: 239, distance: 17.3
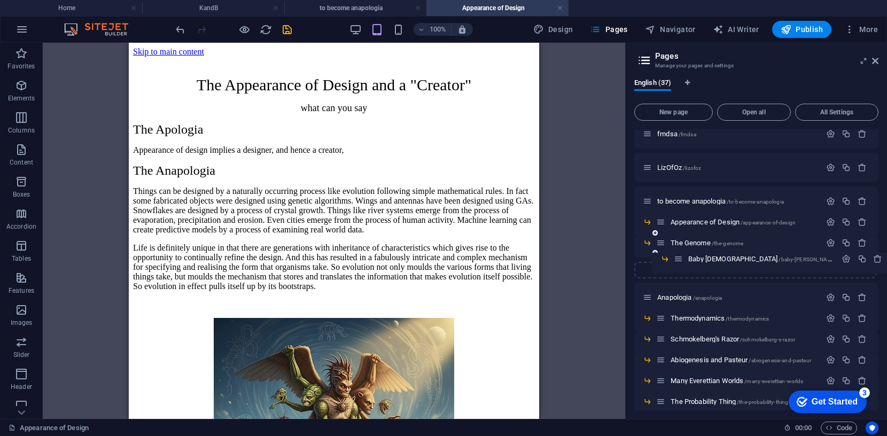
drag, startPoint x: 663, startPoint y: 299, endPoint x: 682, endPoint y: 257, distance: 46.0
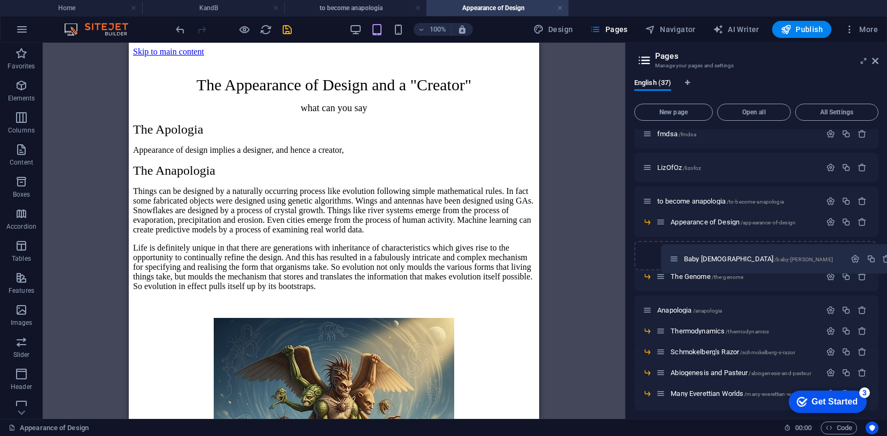
drag, startPoint x: 651, startPoint y: 274, endPoint x: 679, endPoint y: 256, distance: 34.4
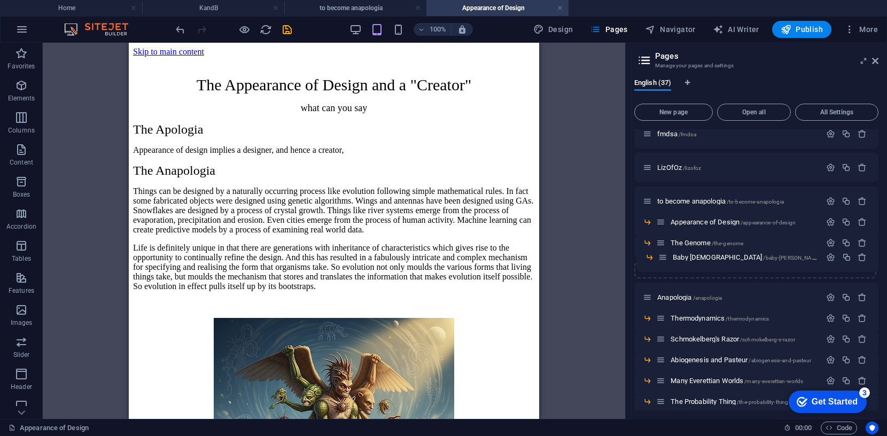
drag, startPoint x: 662, startPoint y: 249, endPoint x: 665, endPoint y: 262, distance: 13.0
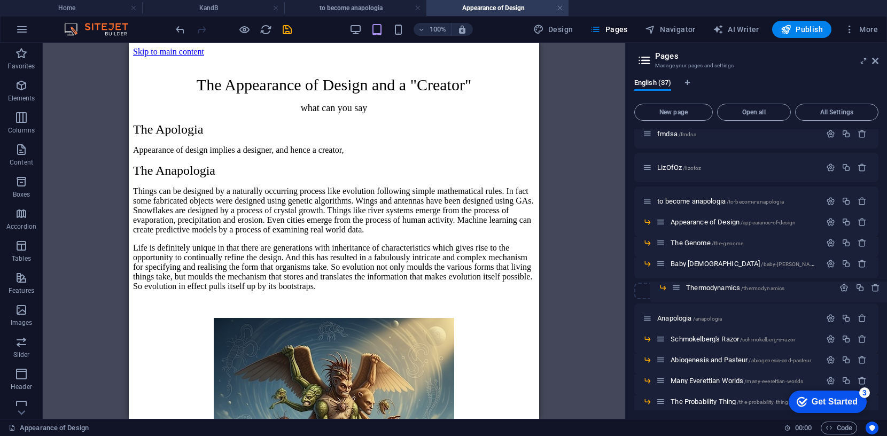
drag, startPoint x: 661, startPoint y: 319, endPoint x: 678, endPoint y: 285, distance: 37.3
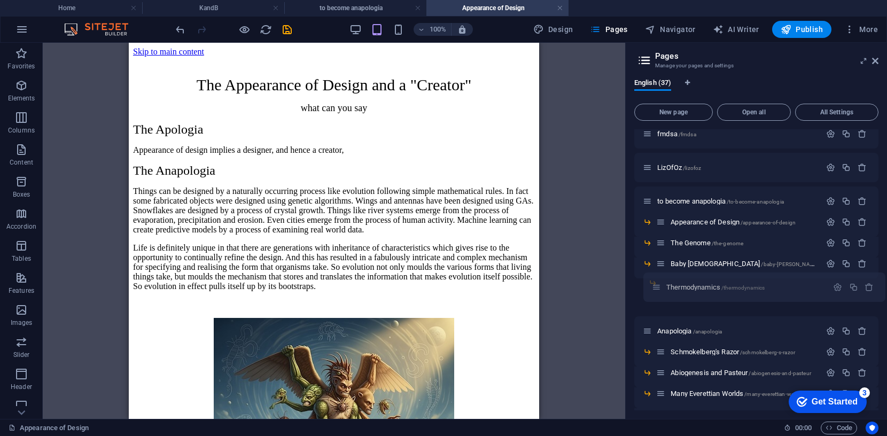
drag, startPoint x: 649, startPoint y: 300, endPoint x: 661, endPoint y: 288, distance: 17.4
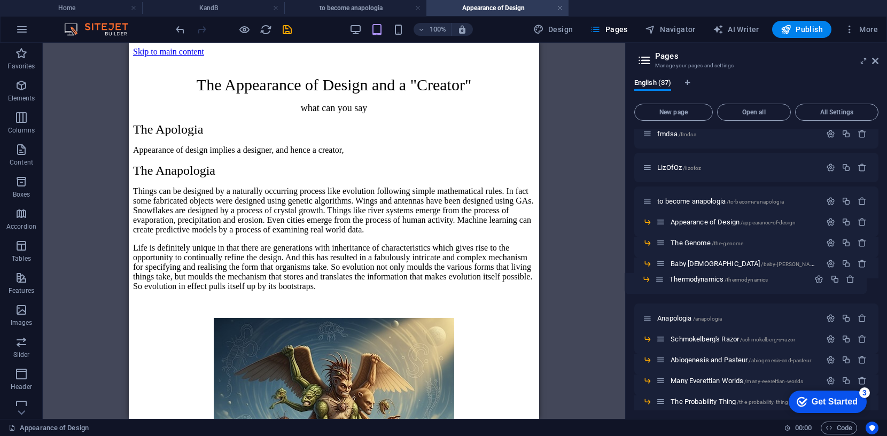
drag, startPoint x: 671, startPoint y: 288, endPoint x: 659, endPoint y: 280, distance: 14.9
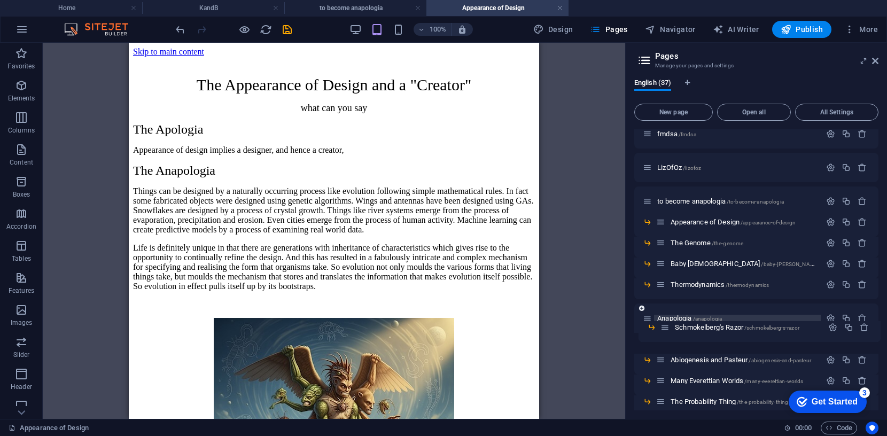
scroll to position [78, 0]
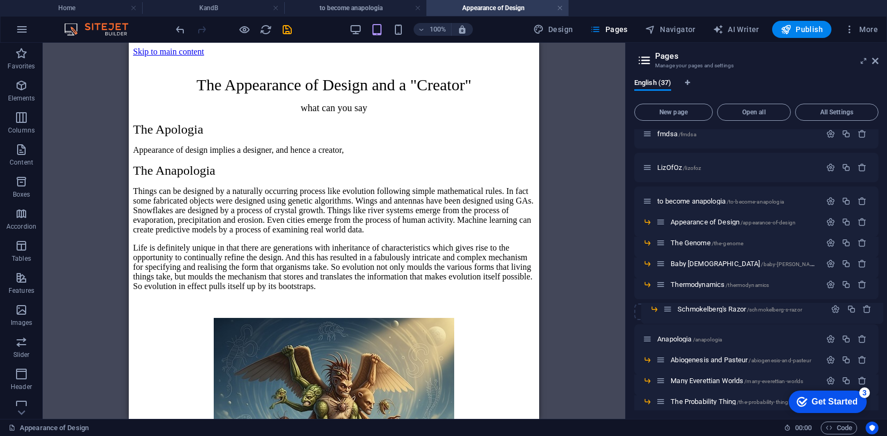
drag, startPoint x: 662, startPoint y: 335, endPoint x: 668, endPoint y: 307, distance: 28.4
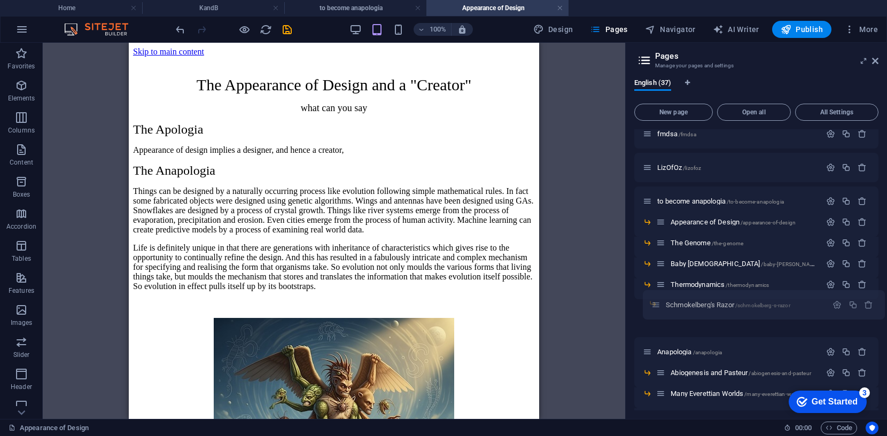
drag, startPoint x: 648, startPoint y: 319, endPoint x: 659, endPoint y: 304, distance: 19.1
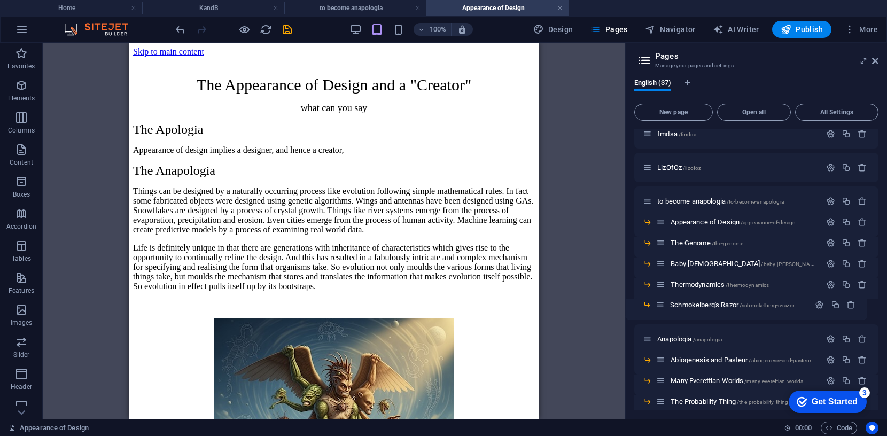
drag, startPoint x: 673, startPoint y: 305, endPoint x: 661, endPoint y: 305, distance: 11.8
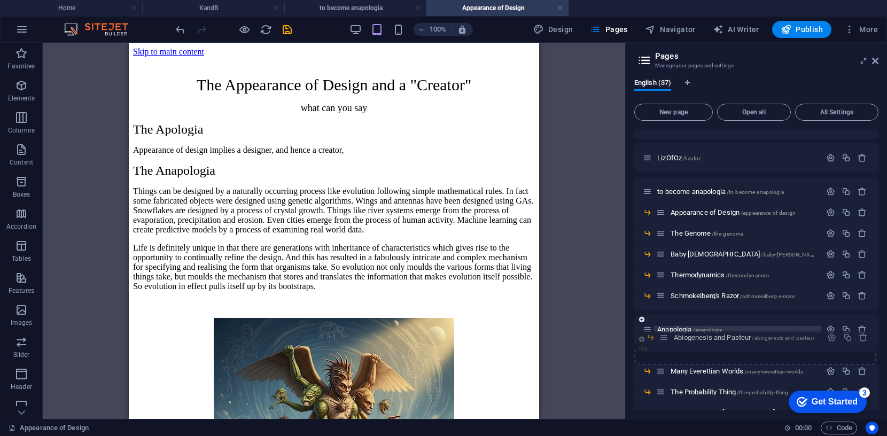
scroll to position [89, 0]
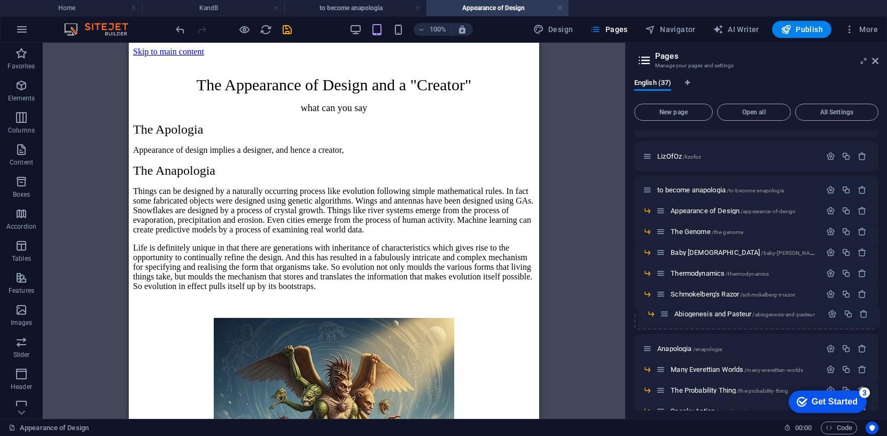
drag, startPoint x: 663, startPoint y: 358, endPoint x: 667, endPoint y: 309, distance: 48.8
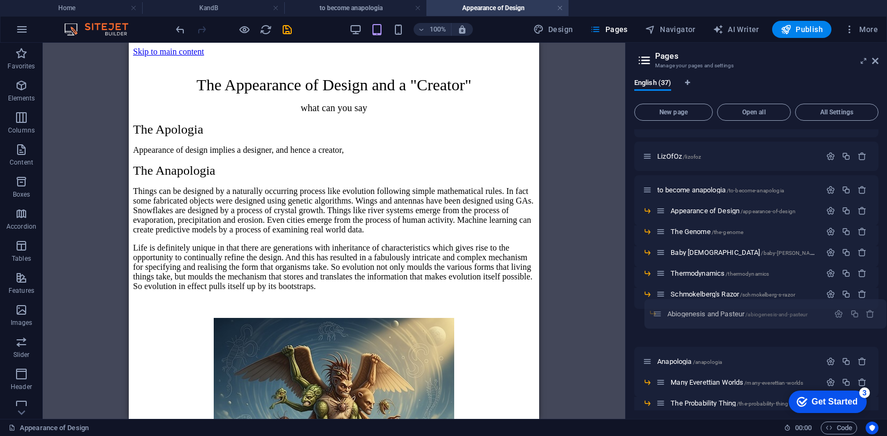
drag, startPoint x: 653, startPoint y: 322, endPoint x: 661, endPoint y: 313, distance: 12.2
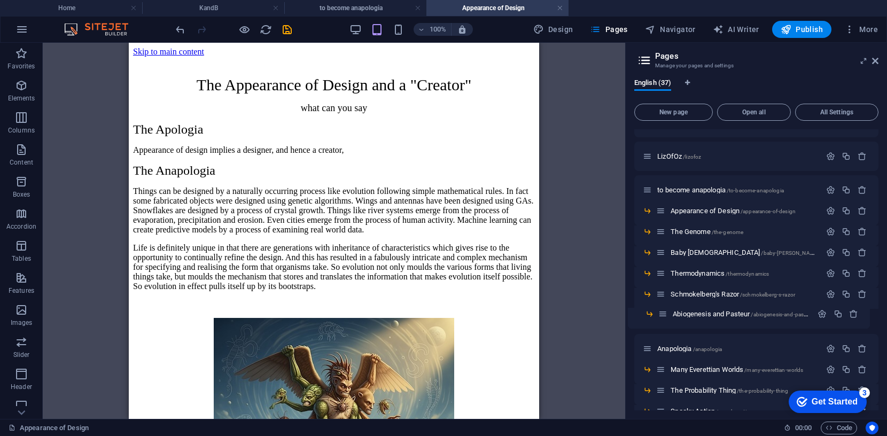
drag, startPoint x: 673, startPoint y: 315, endPoint x: 662, endPoint y: 315, distance: 10.2
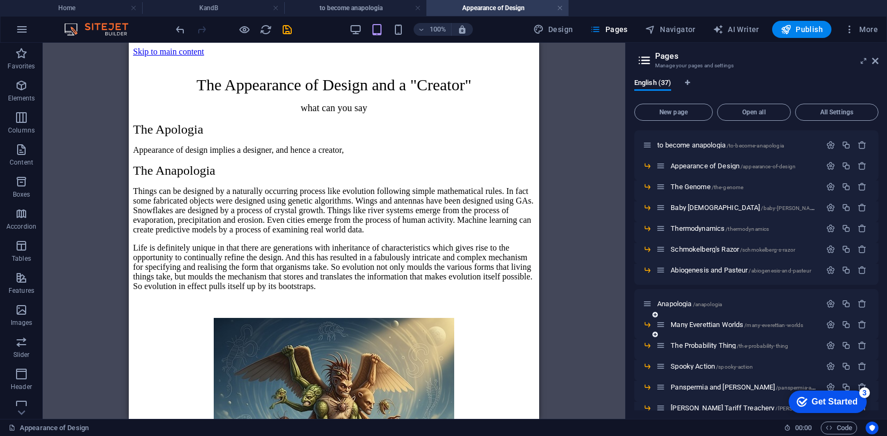
scroll to position [133, 0]
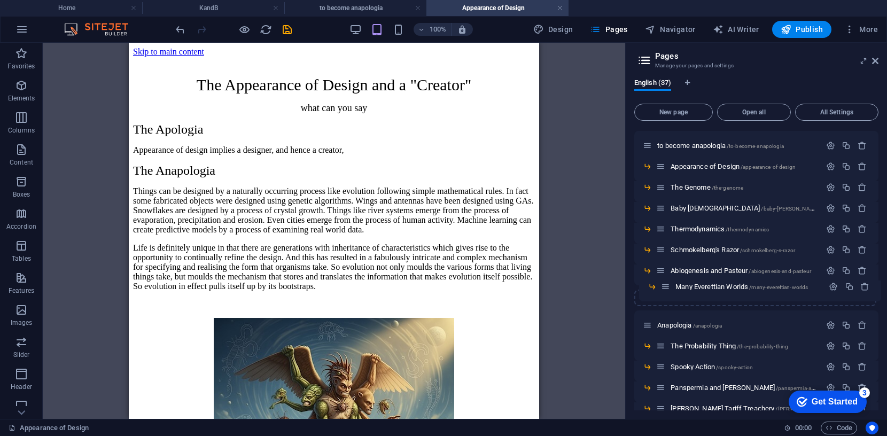
drag, startPoint x: 661, startPoint y: 327, endPoint x: 667, endPoint y: 286, distance: 41.7
click at [667, 286] on div "Home / KandB /kandb fmdsa /fmdsa LizOfOz /lizofoz to become anapologia /to-beco…" at bounding box center [757, 407] width 244 height 823
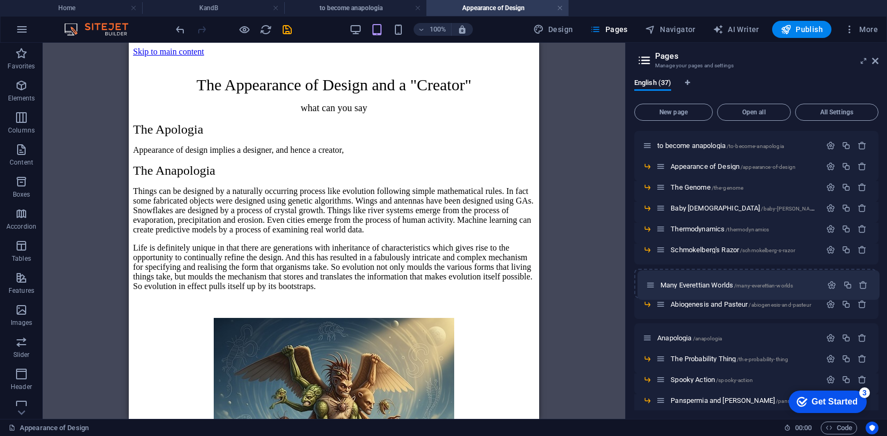
drag, startPoint x: 650, startPoint y: 301, endPoint x: 657, endPoint y: 282, distance: 20.5
click at [655, 281] on div "Home / KandB /kandb fmdsa /fmdsa LizOfOz /lizofoz to become anapologia /to-beco…" at bounding box center [757, 424] width 244 height 857
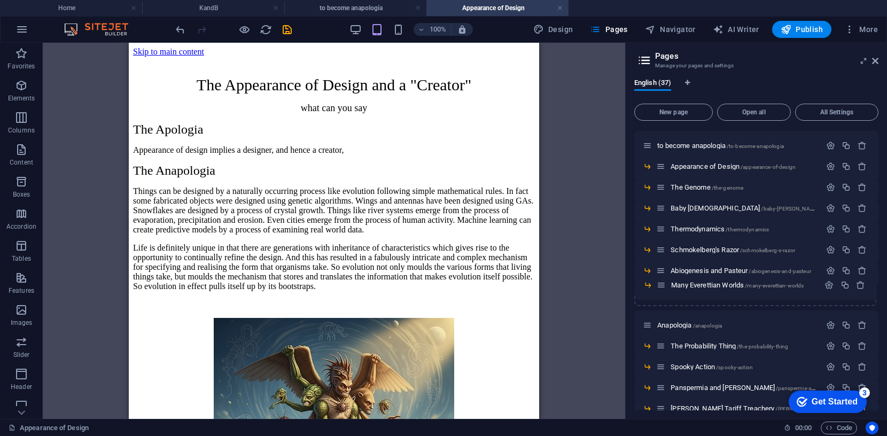
drag, startPoint x: 663, startPoint y: 273, endPoint x: 664, endPoint y: 290, distance: 17.7
click at [664, 290] on div "Home / KandB /kandb fmdsa /fmdsa LizOfOz /lizofoz to become anapologia /to-beco…" at bounding box center [757, 418] width 244 height 844
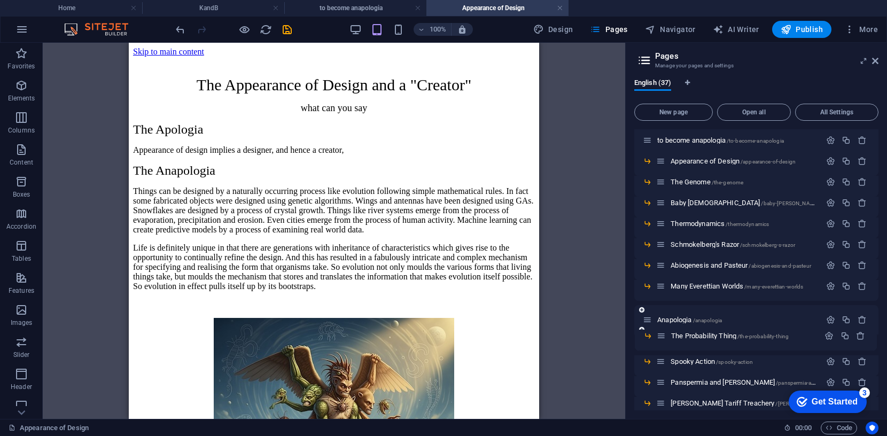
scroll to position [141, 0]
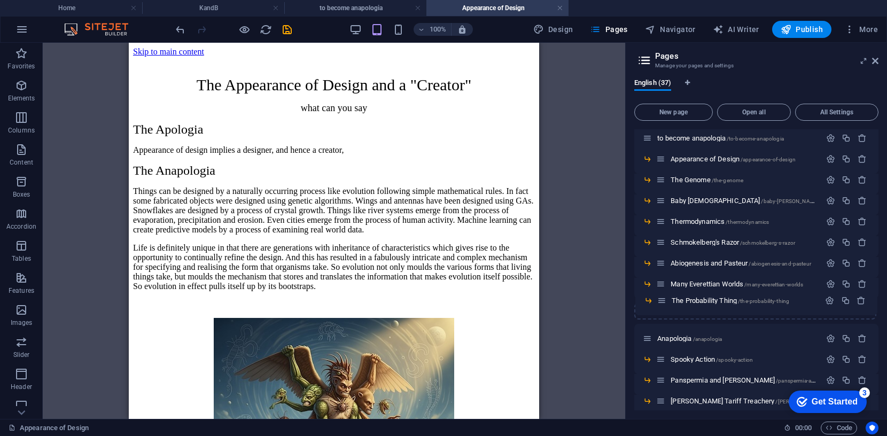
drag, startPoint x: 660, startPoint y: 346, endPoint x: 662, endPoint y: 302, distance: 44.5
click at [662, 302] on div "Home / KandB /kandb fmdsa /fmdsa LizOfOz /lizofoz to become anapologia /to-beco…" at bounding box center [757, 400] width 244 height 823
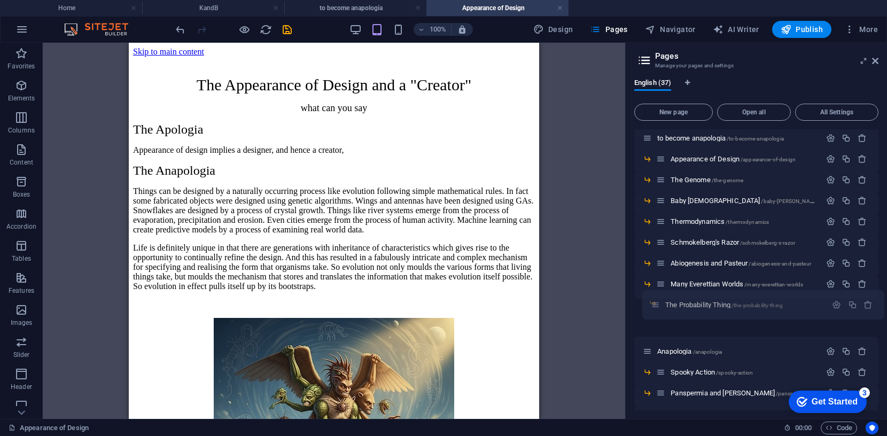
drag, startPoint x: 652, startPoint y: 317, endPoint x: 660, endPoint y: 304, distance: 15.1
click at [660, 304] on div "Home / KandB /kandb fmdsa /fmdsa LizOfOz /lizofoz to become anapologia /to-beco…" at bounding box center [757, 400] width 244 height 823
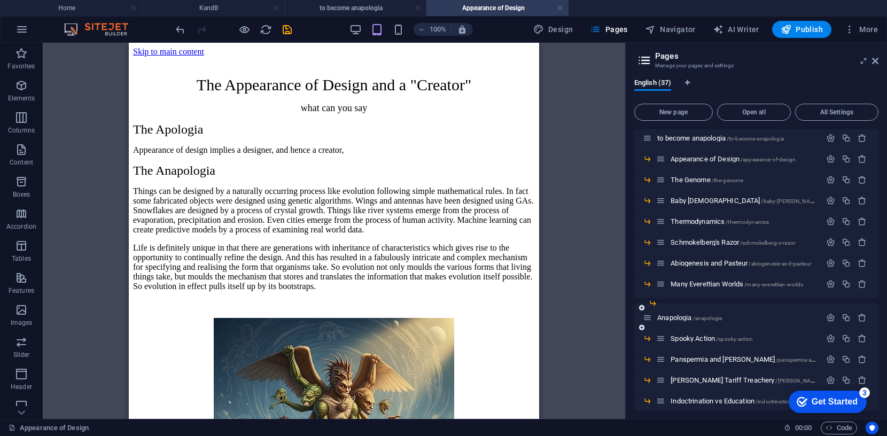
scroll to position [142, 0]
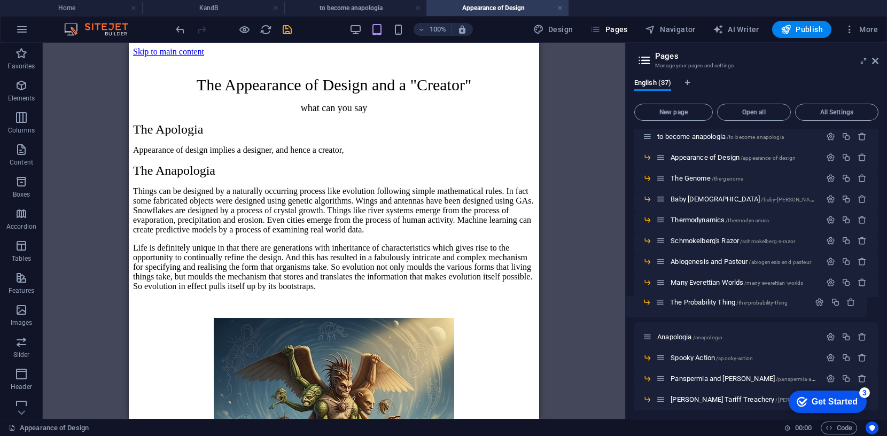
drag, startPoint x: 668, startPoint y: 303, endPoint x: 656, endPoint y: 303, distance: 12.3
click at [656, 303] on div "Home / KandB /kandb fmdsa /fmdsa LizOfOz /lizofoz to become anapologia /to-beco…" at bounding box center [757, 398] width 244 height 823
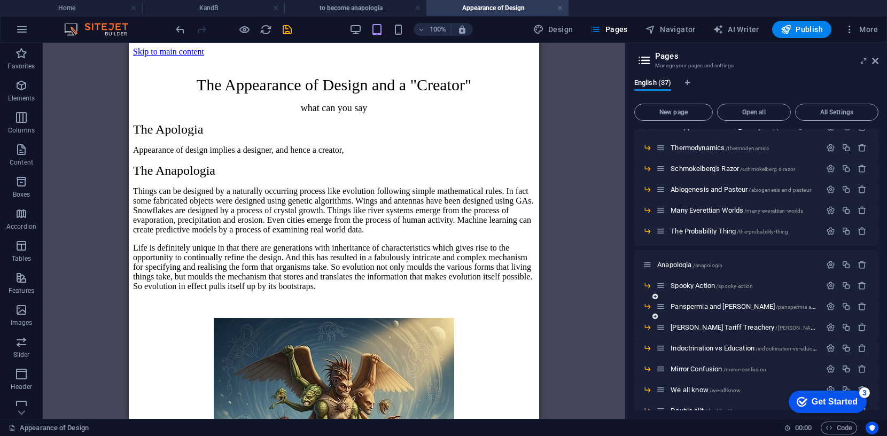
scroll to position [215, 0]
drag, startPoint x: 662, startPoint y: 287, endPoint x: 664, endPoint y: 259, distance: 27.8
click at [664, 259] on div "Home / KandB /kandb fmdsa /fmdsa LizOfOz /lizofoz to become anapologia /to-beco…" at bounding box center [757, 325] width 244 height 823
drag, startPoint x: 661, startPoint y: 284, endPoint x: 660, endPoint y: 244, distance: 40.1
click at [660, 243] on div "Home / KandB /kandb fmdsa /fmdsa LizOfOz /lizofoz to become anapologia /to-beco…" at bounding box center [757, 325] width 244 height 823
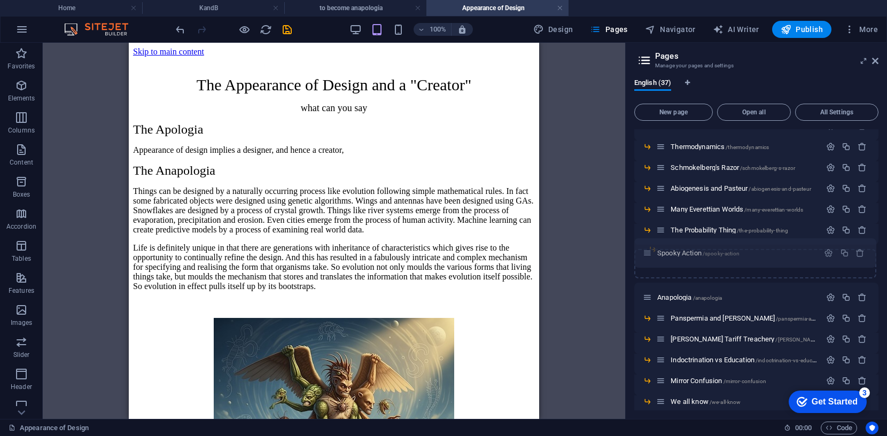
drag, startPoint x: 648, startPoint y: 264, endPoint x: 651, endPoint y: 251, distance: 13.6
click at [650, 250] on div "Home / KandB /kandb fmdsa /fmdsa LizOfOz /lizofoz to become anapologia /to-beco…" at bounding box center [757, 342] width 244 height 857
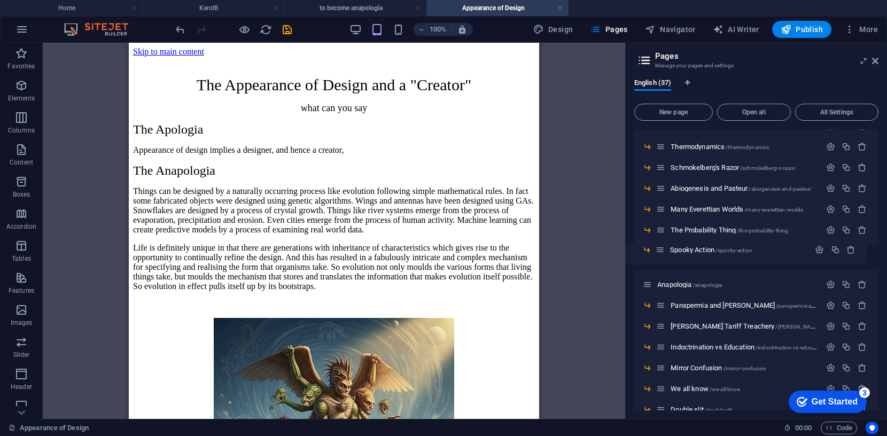
drag, startPoint x: 670, startPoint y: 250, endPoint x: 663, endPoint y: 251, distance: 7.0
click at [659, 250] on div "Home / KandB /kandb fmdsa /fmdsa LizOfOz /lizofoz to become anapologia /to-beco…" at bounding box center [757, 325] width 244 height 823
drag, startPoint x: 663, startPoint y: 305, endPoint x: 661, endPoint y: 269, distance: 35.3
click at [661, 269] on div "Home / KandB /kandb fmdsa /fmdsa LizOfOz /lizofoz to become anapologia /to-beco…" at bounding box center [757, 325] width 244 height 823
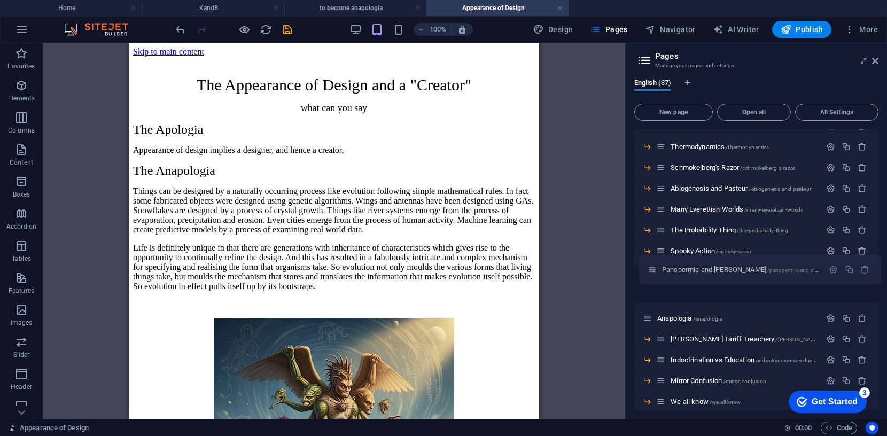
drag, startPoint x: 652, startPoint y: 279, endPoint x: 655, endPoint y: 267, distance: 12.3
click at [655, 267] on div "Home / KandB /kandb fmdsa /fmdsa LizOfOz /lizofoz to become anapologia /to-beco…" at bounding box center [757, 325] width 244 height 823
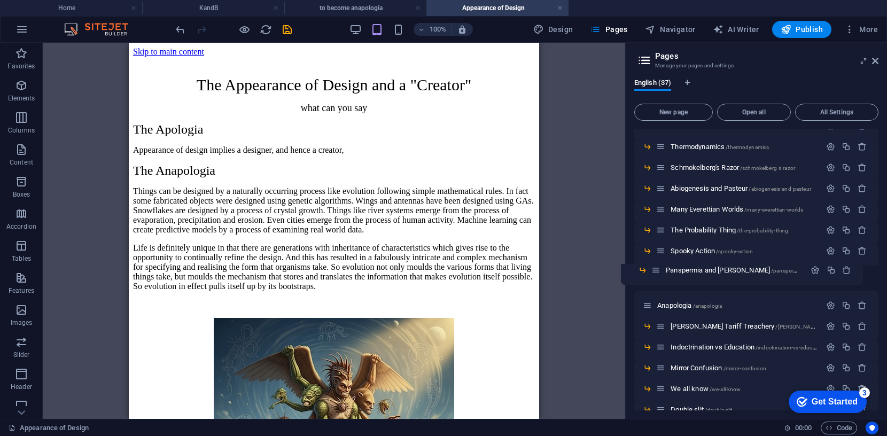
drag, startPoint x: 670, startPoint y: 271, endPoint x: 648, endPoint y: 268, distance: 22.6
click at [648, 268] on div "Home / KandB /kandb fmdsa /fmdsa LizOfOz /lizofoz to become anapologia /to-beco…" at bounding box center [757, 325] width 244 height 823
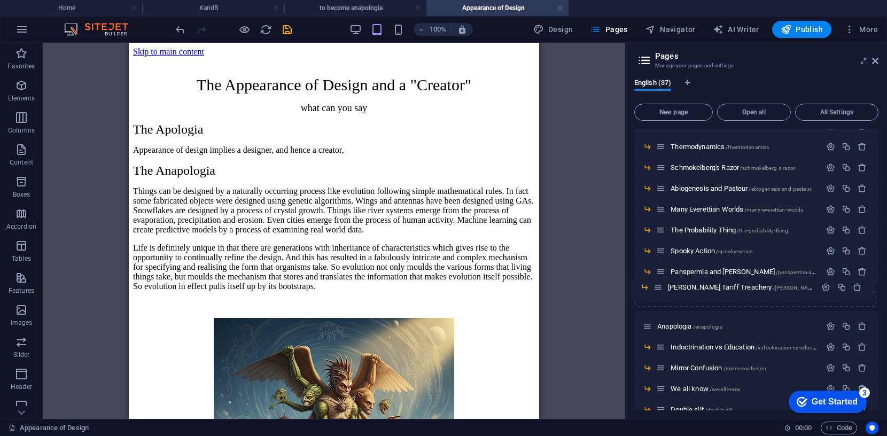
drag, startPoint x: 659, startPoint y: 328, endPoint x: 657, endPoint y: 286, distance: 42.3
click at [657, 286] on div "Home / KandB /kandb fmdsa /fmdsa LizOfOz /lizofoz to become anapologia /to-beco…" at bounding box center [757, 325] width 244 height 823
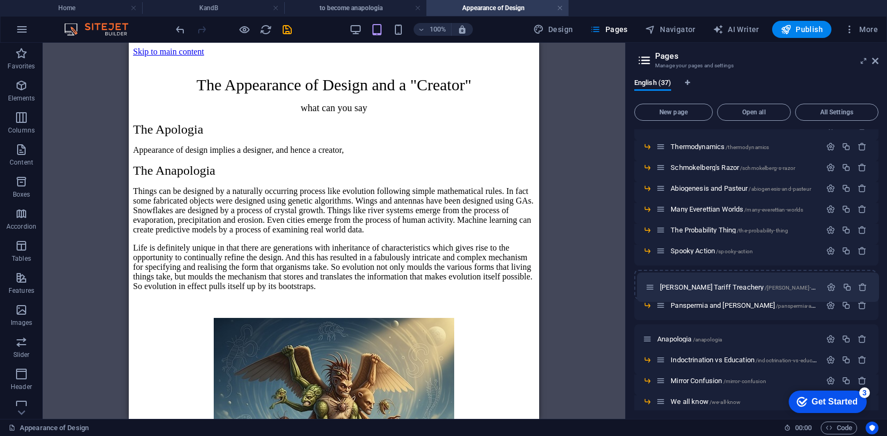
drag, startPoint x: 648, startPoint y: 305, endPoint x: 651, endPoint y: 286, distance: 19.5
click at [651, 286] on div "Home / KandB /kandb fmdsa /fmdsa LizOfOz /lizofoz to become anapologia /to-beco…" at bounding box center [757, 342] width 244 height 857
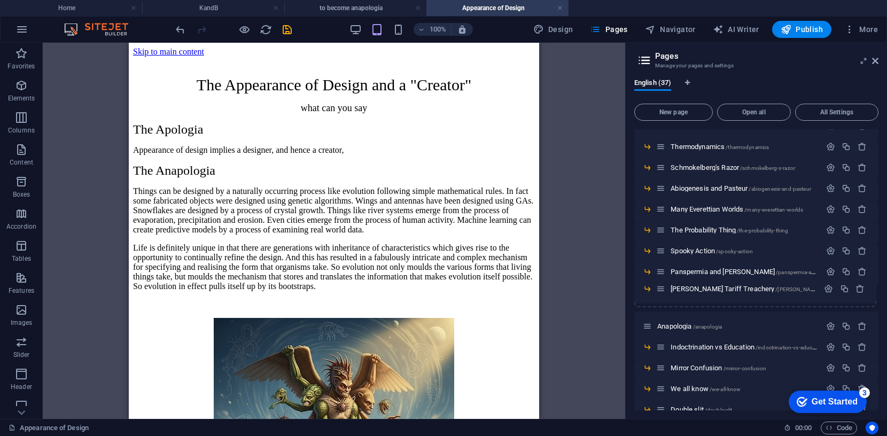
drag, startPoint x: 665, startPoint y: 272, endPoint x: 665, endPoint y: 290, distance: 18.7
click at [665, 290] on div "Home / KandB /kandb fmdsa /fmdsa LizOfOz /lizofoz to become anapologia /to-beco…" at bounding box center [757, 336] width 244 height 844
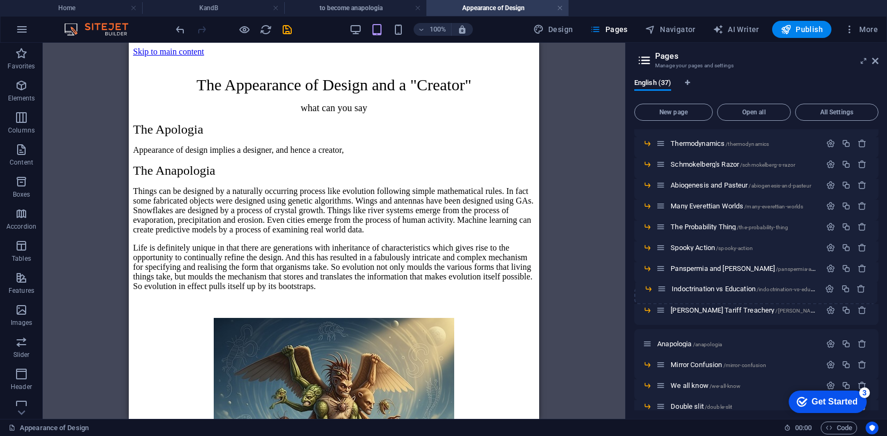
drag, startPoint x: 662, startPoint y: 350, endPoint x: 665, endPoint y: 288, distance: 62.1
click at [665, 288] on div "Home / KandB /kandb fmdsa /fmdsa LizOfOz /lizofoz to become anapologia /to-beco…" at bounding box center [757, 333] width 244 height 844
drag, startPoint x: 663, startPoint y: 288, endPoint x: 663, endPoint y: 309, distance: 20.9
click at [663, 309] on div "Home / KandB /kandb fmdsa /fmdsa LizOfOz /lizofoz to become anapologia /to-beco…" at bounding box center [757, 333] width 244 height 844
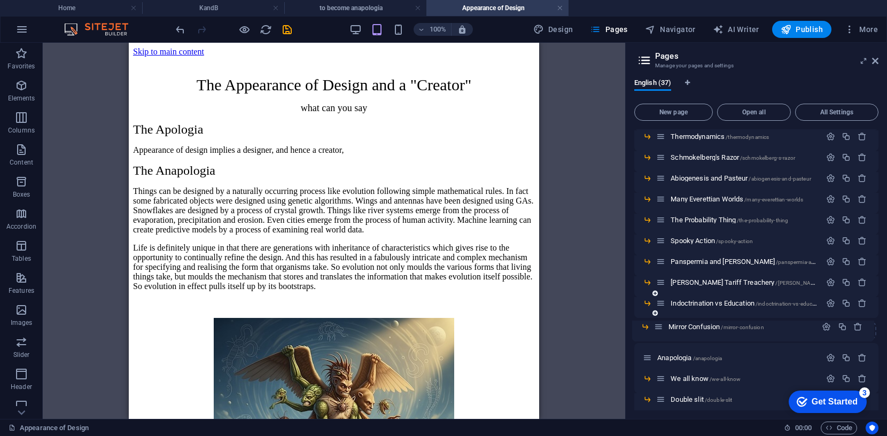
scroll to position [228, 0]
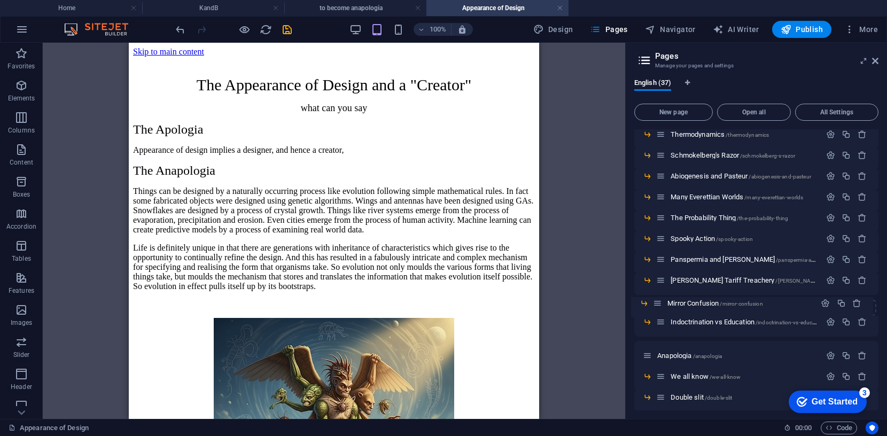
drag, startPoint x: 663, startPoint y: 365, endPoint x: 662, endPoint y: 301, distance: 64.2
click at [662, 301] on div "Home / KandB /kandb fmdsa /fmdsa LizOfOz /lizofoz to become anapologia /to-beco…" at bounding box center [757, 324] width 244 height 844
drag, startPoint x: 662, startPoint y: 298, endPoint x: 666, endPoint y: 322, distance: 24.9
click at [665, 322] on div "Home / KandB /kandb fmdsa /fmdsa LizOfOz /lizofoz to become anapologia /to-beco…" at bounding box center [757, 324] width 244 height 844
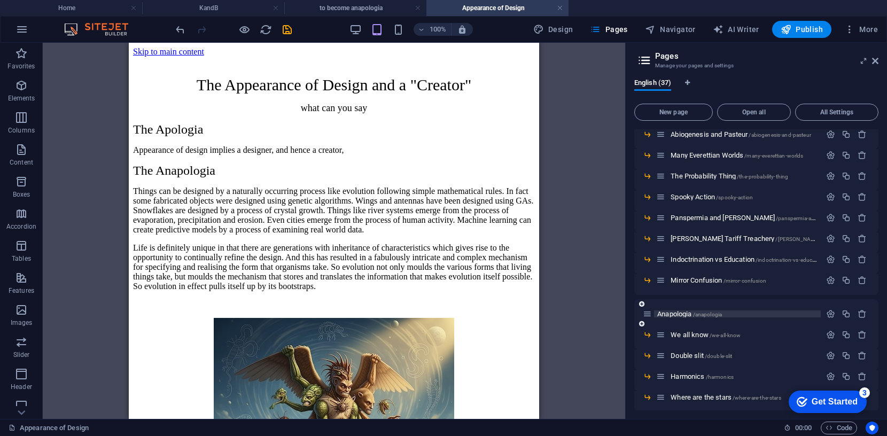
scroll to position [285, 0]
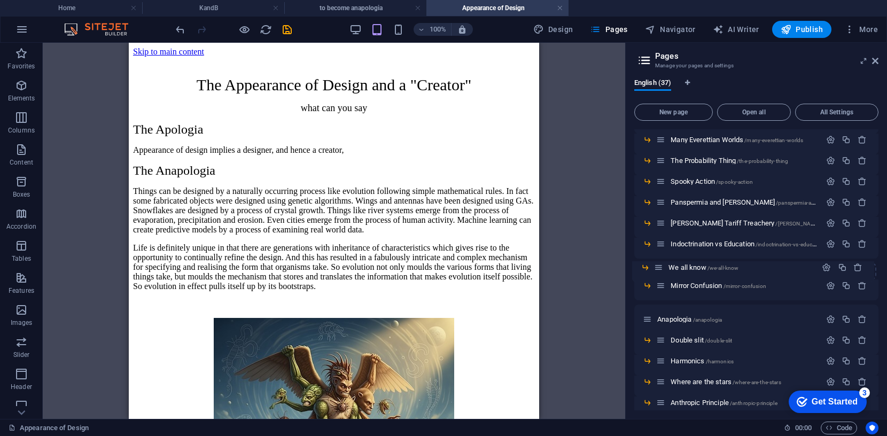
drag, startPoint x: 659, startPoint y: 319, endPoint x: 657, endPoint y: 264, distance: 55.1
click at [657, 264] on div "Home / KandB /kandb fmdsa /fmdsa LizOfOz /lizofoz to become anapologia /to-beco…" at bounding box center [757, 266] width 244 height 844
drag, startPoint x: 660, startPoint y: 264, endPoint x: 659, endPoint y: 287, distance: 23.5
click at [659, 287] on div "Home / KandB /kandb fmdsa /fmdsa LizOfOz /lizofoz to become anapologia /to-beco…" at bounding box center [757, 266] width 244 height 844
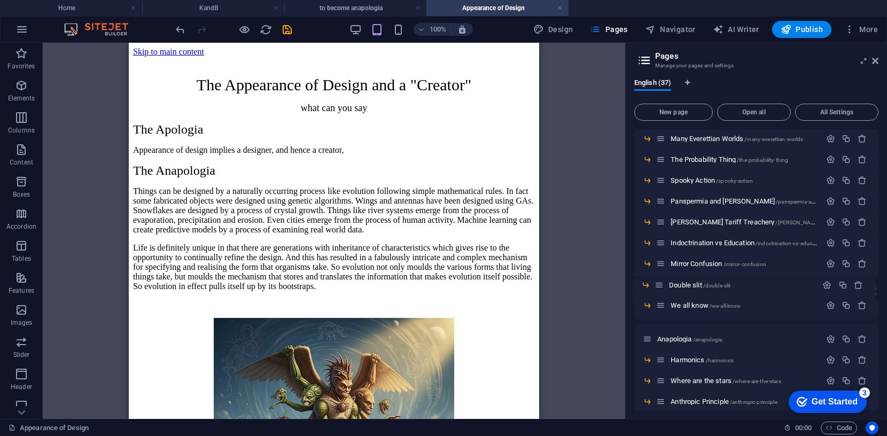
drag, startPoint x: 663, startPoint y: 341, endPoint x: 662, endPoint y: 283, distance: 57.8
click at [662, 283] on div "Home / KandB /kandb fmdsa /fmdsa LizOfOz /lizofoz to become anapologia /to-beco…" at bounding box center [757, 265] width 244 height 844
drag, startPoint x: 662, startPoint y: 283, endPoint x: 662, endPoint y: 306, distance: 22.5
click at [661, 306] on div "Home / KandB /kandb fmdsa /fmdsa LizOfOz /lizofoz to become anapologia /to-beco…" at bounding box center [757, 265] width 244 height 844
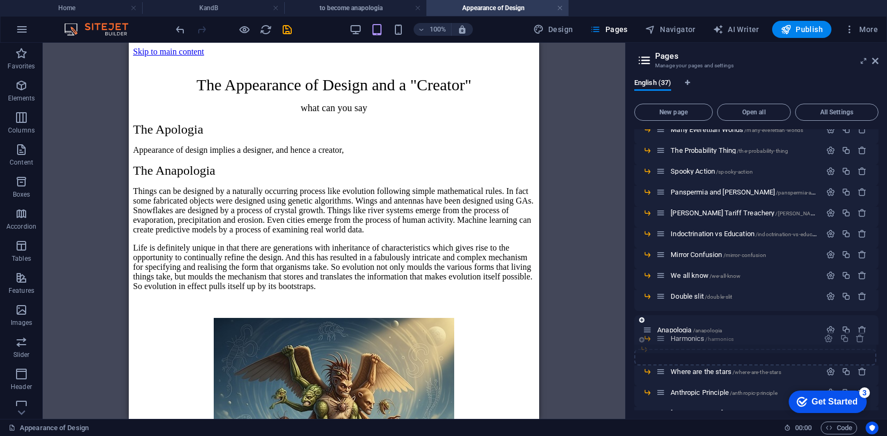
scroll to position [297, 0]
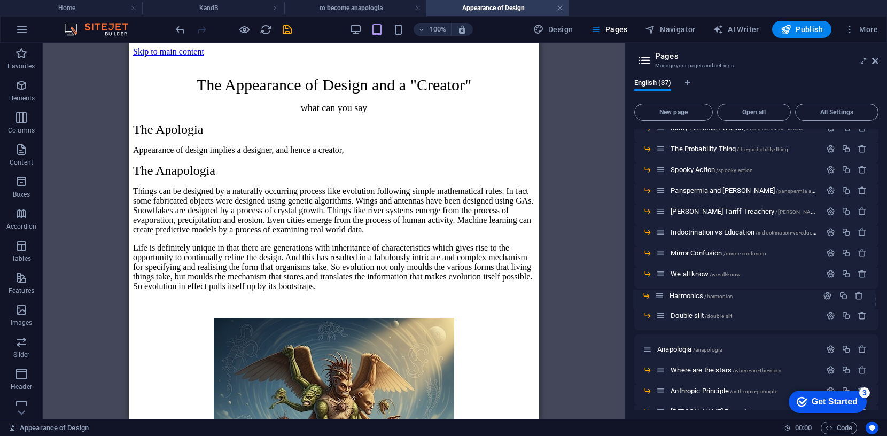
drag, startPoint x: 664, startPoint y: 359, endPoint x: 664, endPoint y: 292, distance: 67.4
click at [664, 292] on div "Home / KandB /kandb fmdsa /fmdsa LizOfOz /lizofoz to become anapologia /to-beco…" at bounding box center [757, 255] width 244 height 844
drag, startPoint x: 661, startPoint y: 294, endPoint x: 662, endPoint y: 315, distance: 21.9
click at [662, 315] on div "Home / KandB /kandb fmdsa /fmdsa LizOfOz /lizofoz to become anapologia /to-beco…" at bounding box center [757, 255] width 244 height 844
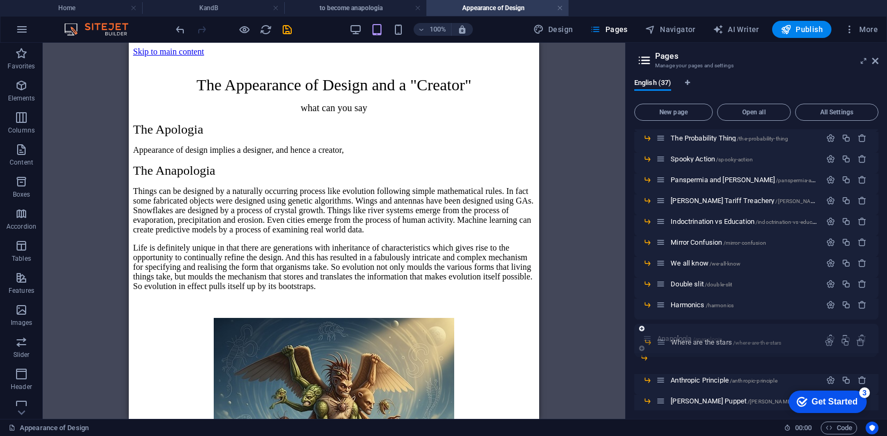
scroll to position [310, 0]
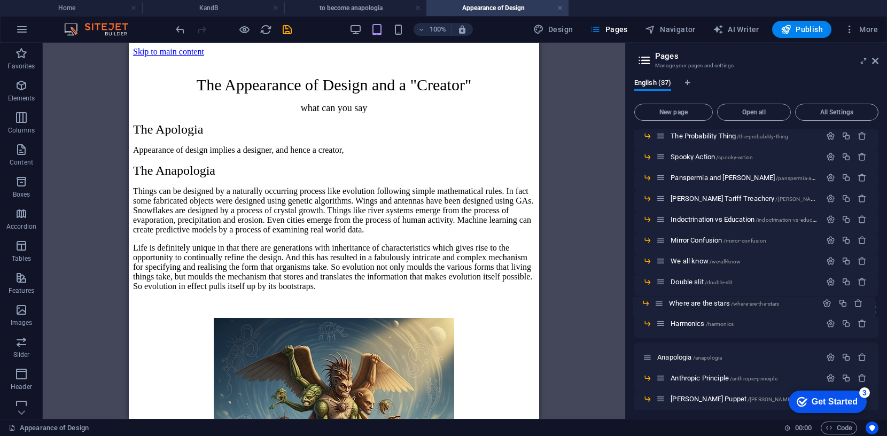
drag, startPoint x: 663, startPoint y: 371, endPoint x: 662, endPoint y: 302, distance: 69.0
click at [662, 302] on div "Home / KandB /kandb fmdsa /fmdsa LizOfOz /lizofoz to become anapologia /to-beco…" at bounding box center [757, 242] width 244 height 844
drag, startPoint x: 662, startPoint y: 302, endPoint x: 662, endPoint y: 322, distance: 20.3
click at [662, 322] on div "Home / KandB /kandb fmdsa /fmdsa LizOfOz /lizofoz to become anapologia /to-beco…" at bounding box center [757, 242] width 244 height 844
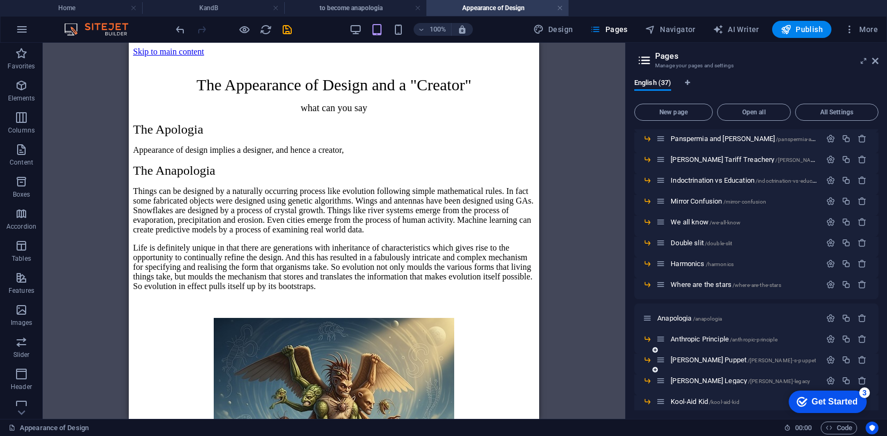
scroll to position [354, 0]
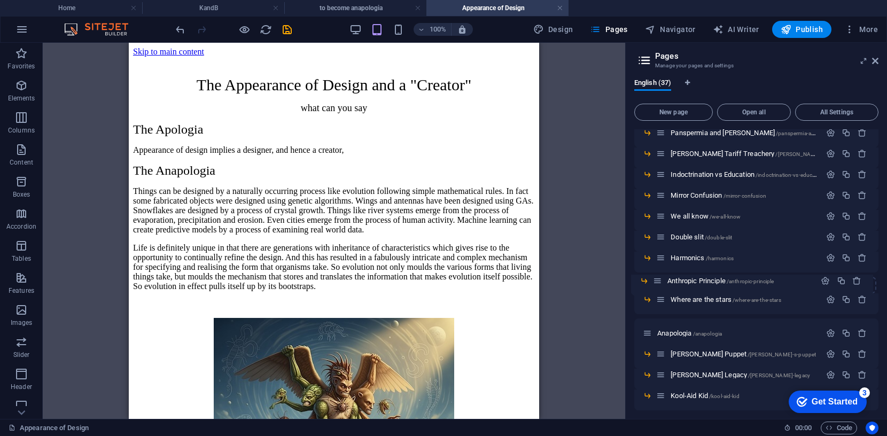
drag, startPoint x: 661, startPoint y: 334, endPoint x: 658, endPoint y: 277, distance: 56.8
click at [658, 277] on div "Home / KandB /kandb fmdsa /fmdsa LizOfOz /lizofoz to become anapologia /to-beco…" at bounding box center [757, 197] width 244 height 844
drag, startPoint x: 659, startPoint y: 277, endPoint x: 659, endPoint y: 300, distance: 22.5
click at [659, 300] on div "Home / KandB /kandb fmdsa /fmdsa LizOfOz /lizofoz to become anapologia /to-beco…" at bounding box center [757, 197] width 244 height 844
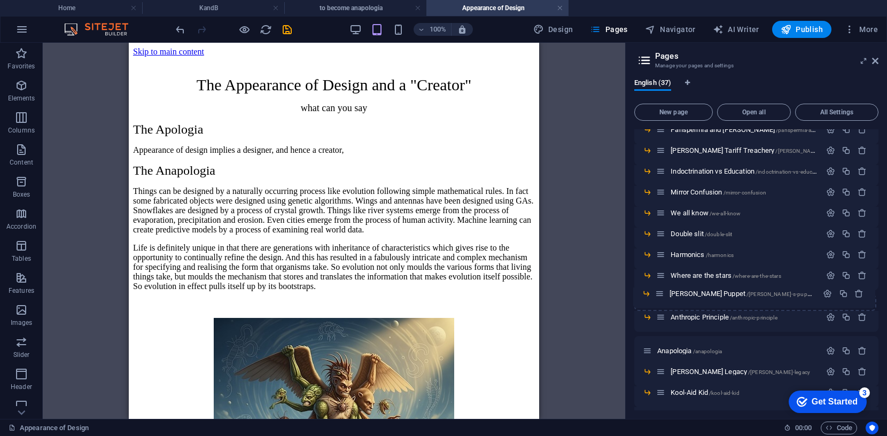
drag, startPoint x: 660, startPoint y: 358, endPoint x: 659, endPoint y: 295, distance: 63.1
click at [659, 295] on div "Home / KandB /kandb fmdsa /fmdsa LizOfOz /lizofoz to become anapologia /to-beco…" at bounding box center [757, 194] width 244 height 844
drag, startPoint x: 661, startPoint y: 295, endPoint x: 660, endPoint y: 315, distance: 20.9
click at [660, 315] on div "Home / KandB /kandb fmdsa /fmdsa LizOfOz /lizofoz to become anapologia /to-beco…" at bounding box center [757, 194] width 244 height 844
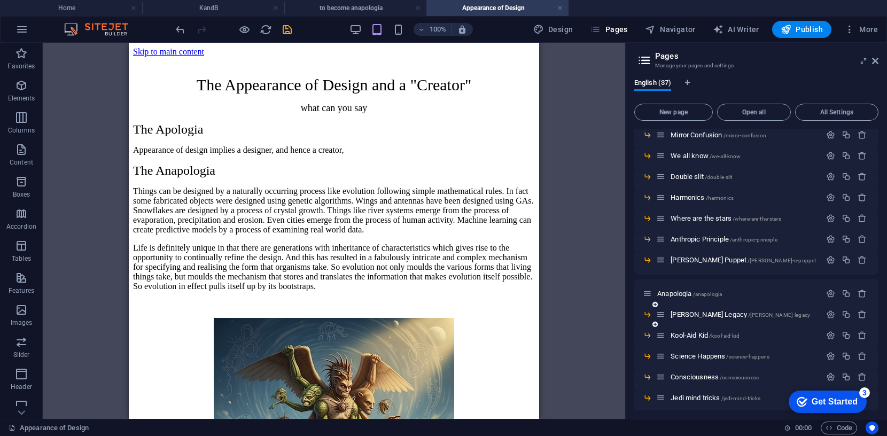
scroll to position [419, 0]
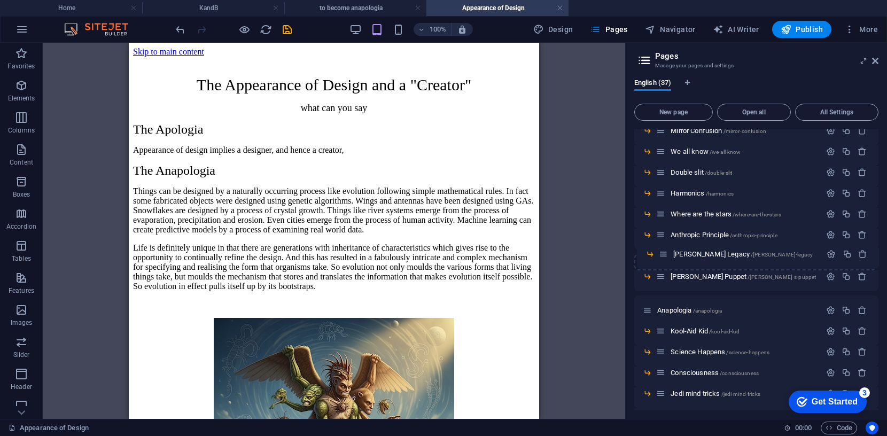
drag, startPoint x: 661, startPoint y: 313, endPoint x: 663, endPoint y: 254, distance: 58.9
click at [663, 254] on div "Home / KandB /kandb fmdsa /fmdsa LizOfOz /lizofoz to become anapologia /to-beco…" at bounding box center [757, 132] width 244 height 844
drag, startPoint x: 661, startPoint y: 256, endPoint x: 662, endPoint y: 280, distance: 23.5
click at [662, 280] on div "Home / KandB /kandb fmdsa /fmdsa LizOfOz /lizofoz to become anapologia /to-beco…" at bounding box center [757, 133] width 244 height 844
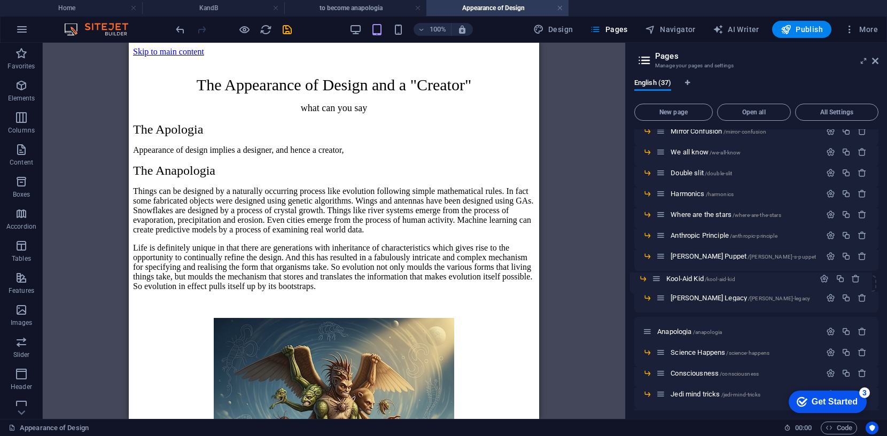
drag, startPoint x: 660, startPoint y: 331, endPoint x: 657, endPoint y: 271, distance: 60.0
click at [657, 271] on div "Home / KandB /kandb fmdsa /fmdsa LizOfOz /lizofoz to become anapologia /to-beco…" at bounding box center [757, 122] width 244 height 823
drag, startPoint x: 661, startPoint y: 276, endPoint x: 658, endPoint y: 297, distance: 21.6
click at [658, 297] on div "Home / KandB /kandb fmdsa /fmdsa LizOfOz /lizofoz to become anapologia /to-beco…" at bounding box center [757, 133] width 244 height 844
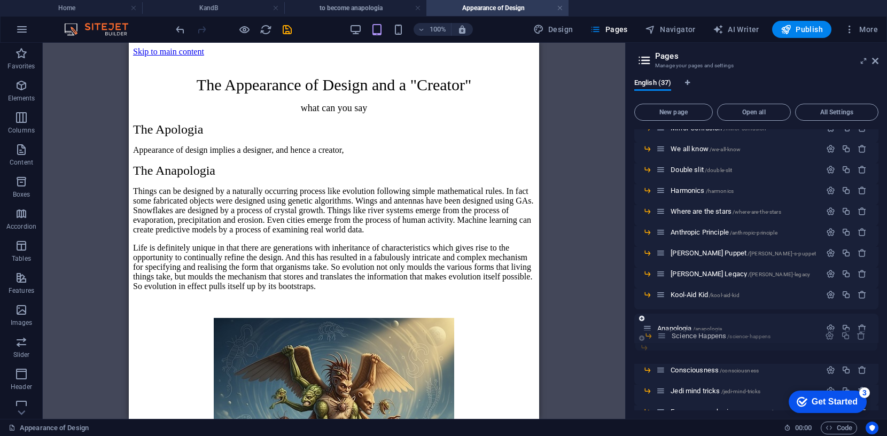
scroll to position [423, 0]
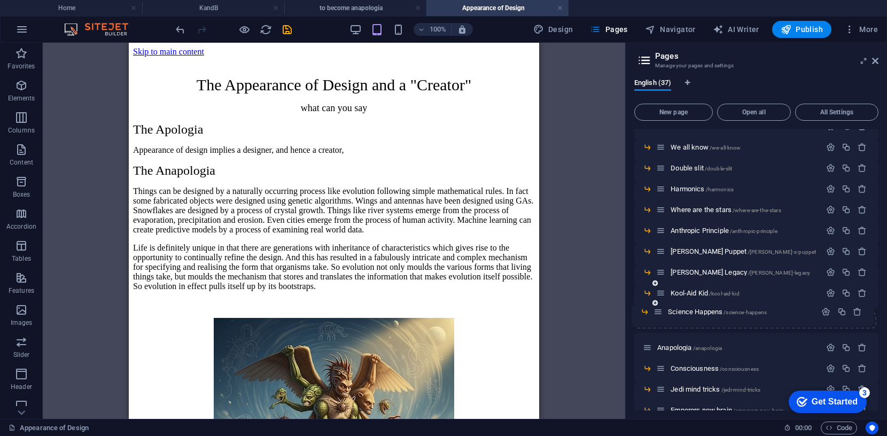
drag, startPoint x: 663, startPoint y: 351, endPoint x: 662, endPoint y: 307, distance: 44.4
click at [662, 307] on div "Home / KandB /kandb fmdsa /fmdsa LizOfOz /lizofoz to become anapologia /to-beco…" at bounding box center [757, 117] width 244 height 823
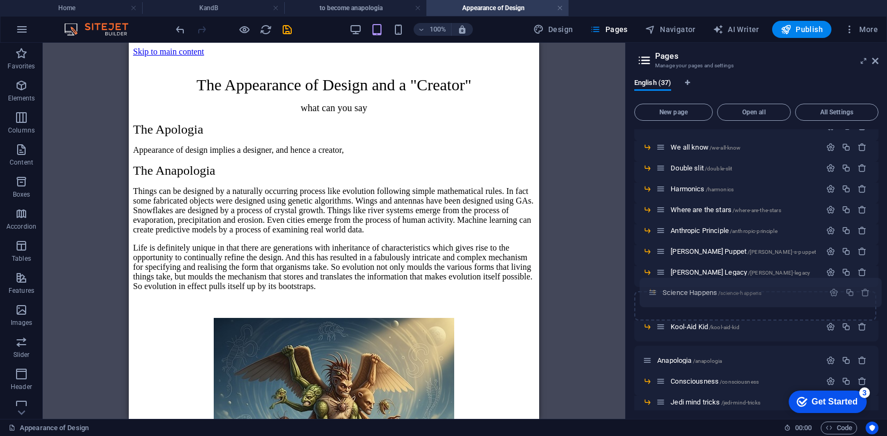
drag, startPoint x: 651, startPoint y: 329, endPoint x: 658, endPoint y: 292, distance: 37.1
click at [657, 292] on div "Home / KandB /kandb fmdsa /fmdsa LizOfOz /lizofoz to become anapologia /to-beco…" at bounding box center [757, 134] width 244 height 857
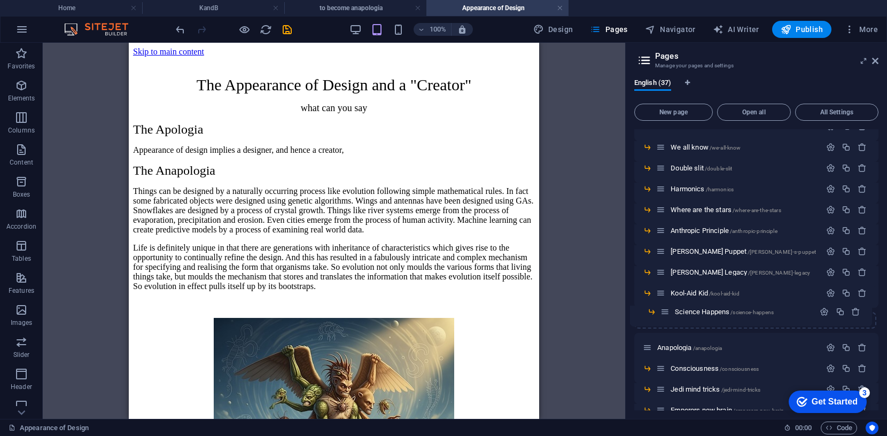
drag, startPoint x: 667, startPoint y: 292, endPoint x: 661, endPoint y: 314, distance: 22.0
click at [661, 314] on div "Home / KandB /kandb fmdsa /fmdsa LizOfOz /lizofoz to become anapologia /to-beco…" at bounding box center [757, 128] width 244 height 844
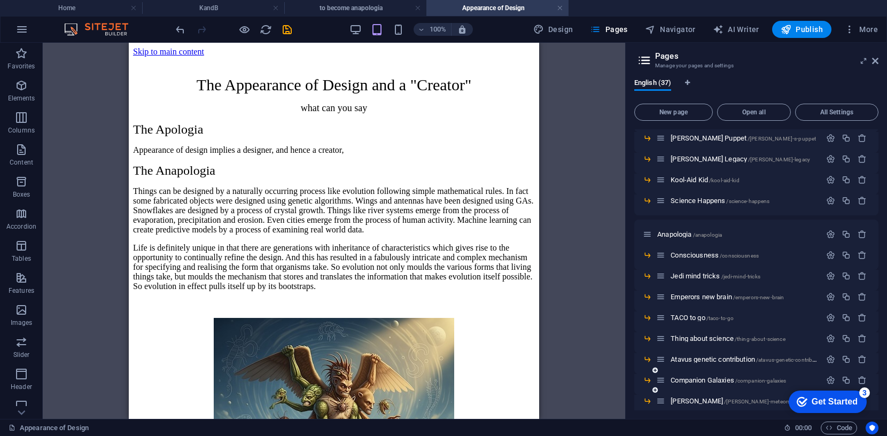
scroll to position [532, 0]
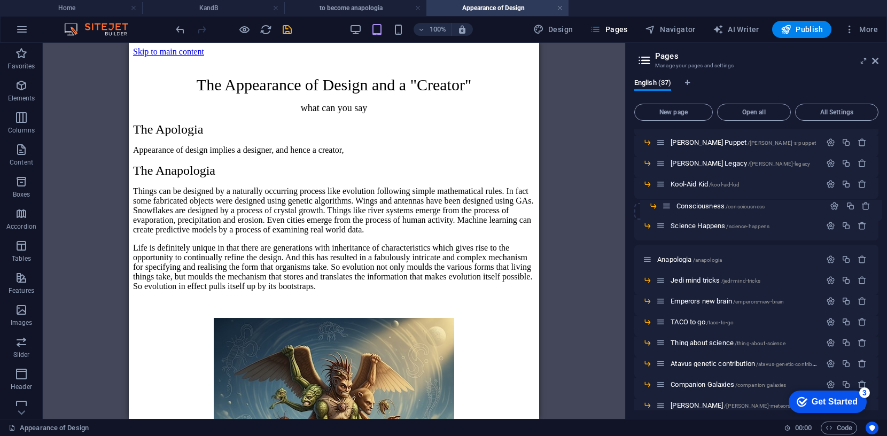
drag, startPoint x: 660, startPoint y: 259, endPoint x: 667, endPoint y: 203, distance: 56.0
click at [667, 203] on div "Home / KandB /kandb fmdsa /fmdsa LizOfOz /lizofoz to become anapologia /to-beco…" at bounding box center [757, 19] width 244 height 844
drag, startPoint x: 662, startPoint y: 204, endPoint x: 661, endPoint y: 226, distance: 22.5
click at [661, 226] on div "Home / KandB /kandb fmdsa /fmdsa LizOfOz /lizofoz to become anapologia /to-beco…" at bounding box center [757, 19] width 244 height 844
drag, startPoint x: 662, startPoint y: 282, endPoint x: 660, endPoint y: 223, distance: 58.3
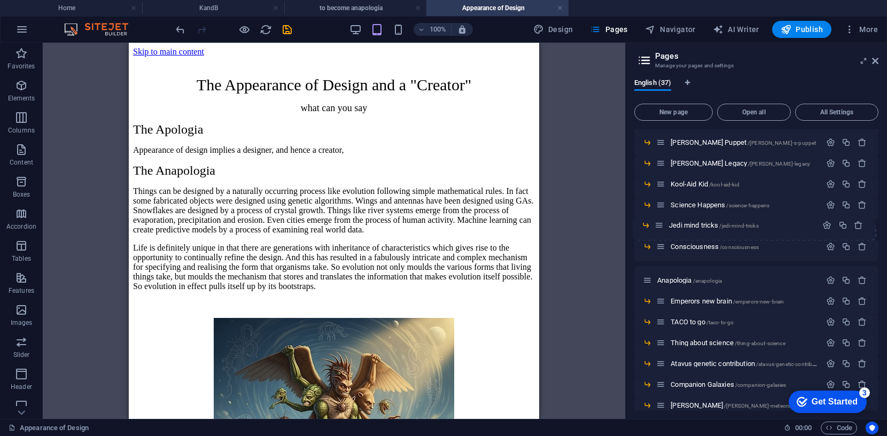
click at [660, 223] on div "Home / KandB /kandb fmdsa /fmdsa LizOfOz /lizofoz to become anapologia /to-beco…" at bounding box center [757, 19] width 244 height 844
drag, startPoint x: 660, startPoint y: 223, endPoint x: 661, endPoint y: 246, distance: 22.5
click at [660, 246] on div "Home / KandB /kandb fmdsa /fmdsa LizOfOz /lizofoz to become anapologia /to-beco…" at bounding box center [757, 19] width 244 height 844
drag, startPoint x: 659, startPoint y: 299, endPoint x: 663, endPoint y: 243, distance: 55.7
click at [663, 243] on div "Home / KandB /kandb fmdsa /fmdsa LizOfOz /lizofoz to become anapologia /to-beco…" at bounding box center [757, 8] width 244 height 823
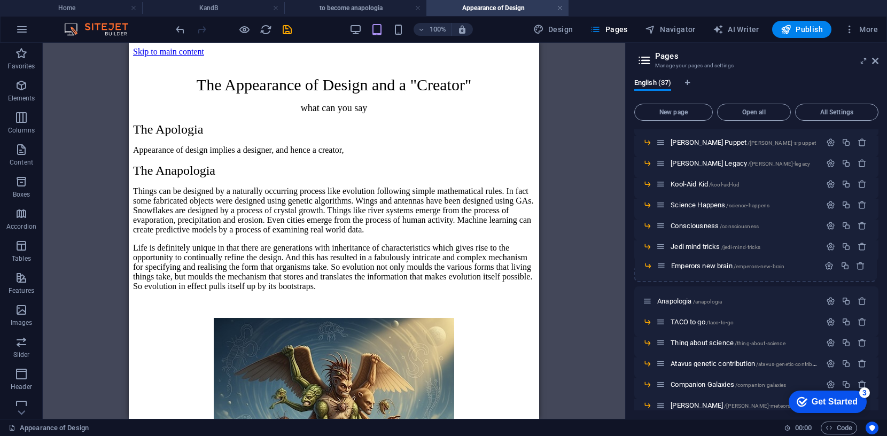
drag, startPoint x: 662, startPoint y: 247, endPoint x: 663, endPoint y: 269, distance: 21.9
click at [663, 269] on div "Home / KandB /kandb fmdsa /fmdsa LizOfOz /lizofoz to become anapologia /to-beco…" at bounding box center [757, 19] width 244 height 844
drag, startPoint x: 659, startPoint y: 321, endPoint x: 660, endPoint y: 264, distance: 56.7
click at [660, 264] on div "Home / KandB /kandb fmdsa /fmdsa LizOfOz /lizofoz to become anapologia /to-beco…" at bounding box center [757, 8] width 244 height 823
drag, startPoint x: 662, startPoint y: 266, endPoint x: 663, endPoint y: 288, distance: 21.9
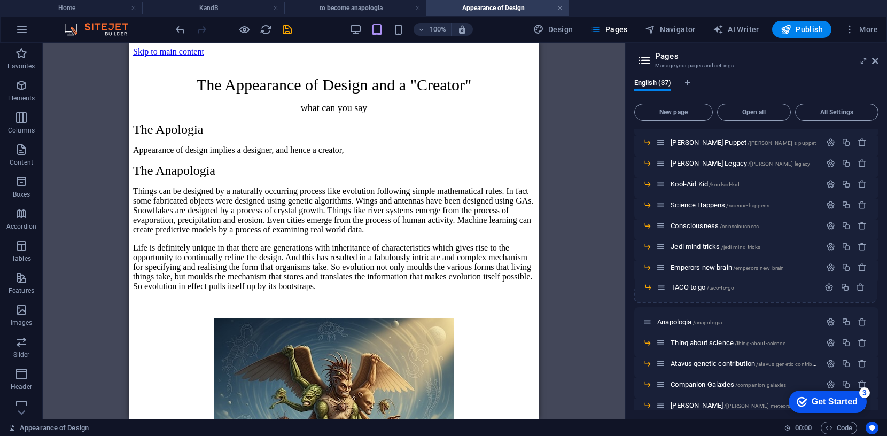
click at [663, 288] on div "Home / KandB /kandb fmdsa /fmdsa LizOfOz /lizofoz to become anapologia /to-beco…" at bounding box center [757, 19] width 244 height 844
drag, startPoint x: 664, startPoint y: 344, endPoint x: 665, endPoint y: 287, distance: 56.7
click at [665, 287] on div "Home / KandB /kandb fmdsa /fmdsa LizOfOz /lizofoz to become anapologia /to-beco…" at bounding box center [757, 17] width 244 height 844
drag, startPoint x: 663, startPoint y: 287, endPoint x: 665, endPoint y: 308, distance: 21.4
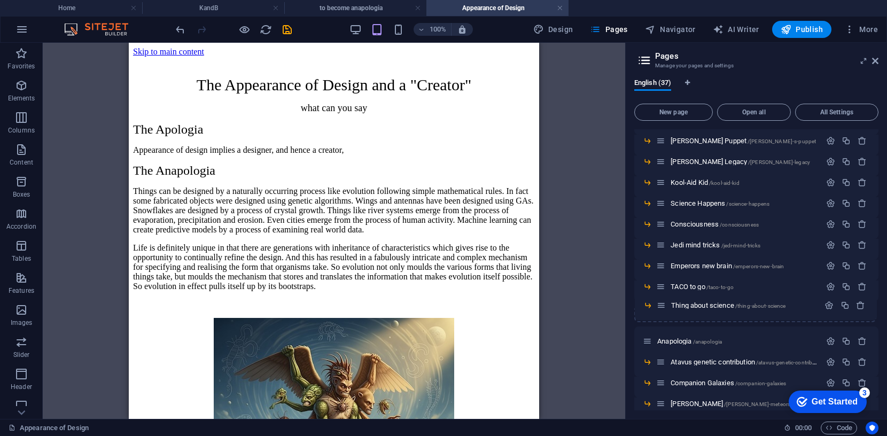
click at [664, 308] on div "Home / KandB /kandb fmdsa /fmdsa LizOfOz /lizofoz to become anapologia /to-beco…" at bounding box center [757, 17] width 244 height 844
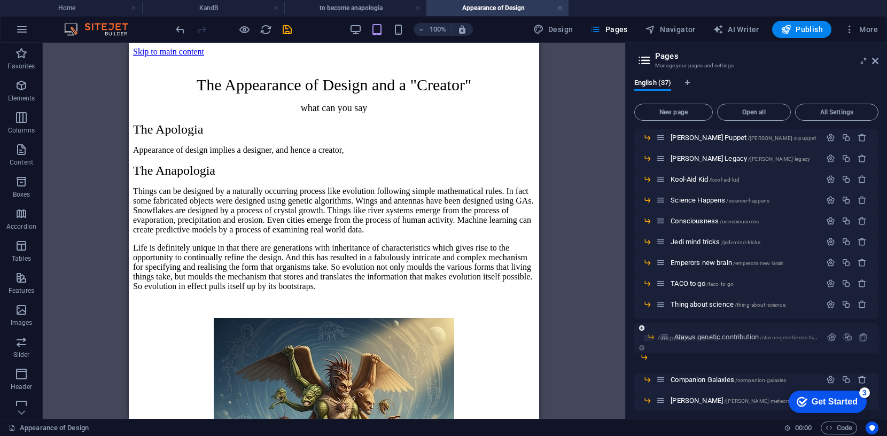
scroll to position [539, 0]
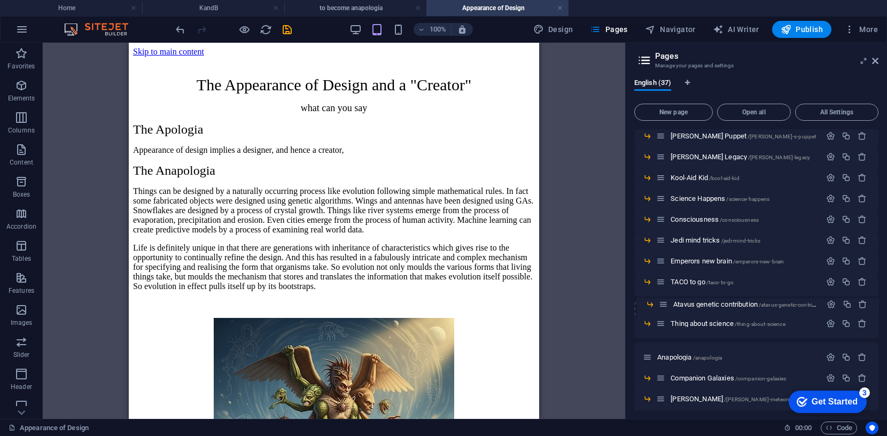
drag, startPoint x: 660, startPoint y: 360, endPoint x: 664, endPoint y: 300, distance: 60.5
click at [664, 300] on div "Home / KandB /kandb fmdsa /fmdsa LizOfOz /lizofoz to become anapologia /to-beco…" at bounding box center [757, 1] width 244 height 823
drag, startPoint x: 663, startPoint y: 302, endPoint x: 663, endPoint y: 323, distance: 21.9
click at [663, 323] on div "Home / KandB /kandb fmdsa /fmdsa LizOfOz /lizofoz to become anapologia /to-beco…" at bounding box center [757, 12] width 244 height 844
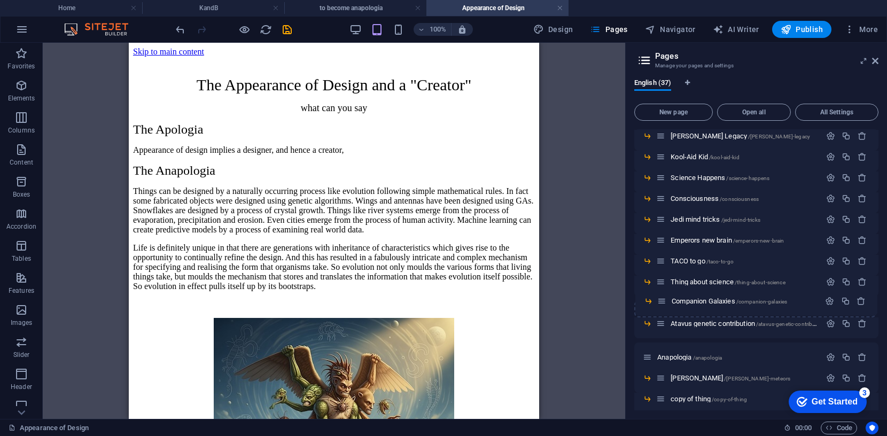
drag, startPoint x: 659, startPoint y: 376, endPoint x: 660, endPoint y: 297, distance: 78.6
drag, startPoint x: 663, startPoint y: 302, endPoint x: 664, endPoint y: 322, distance: 20.3
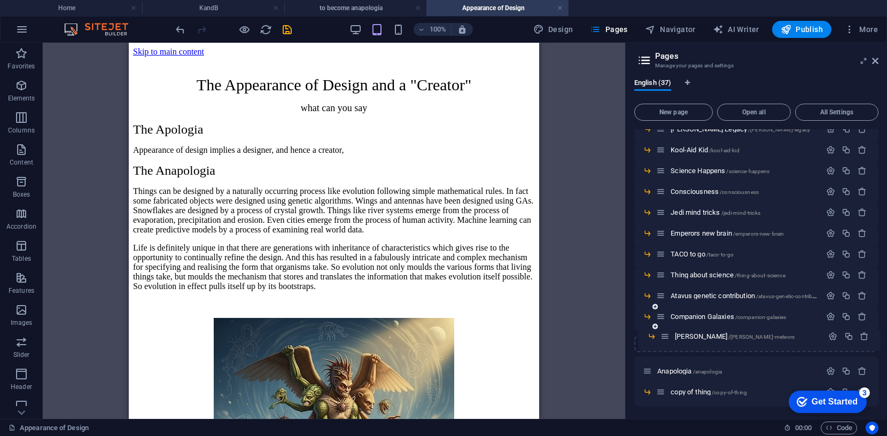
scroll to position [567, 0]
drag, startPoint x: 661, startPoint y: 376, endPoint x: 662, endPoint y: 312, distance: 64.2
drag, startPoint x: 663, startPoint y: 316, endPoint x: 664, endPoint y: 338, distance: 21.4
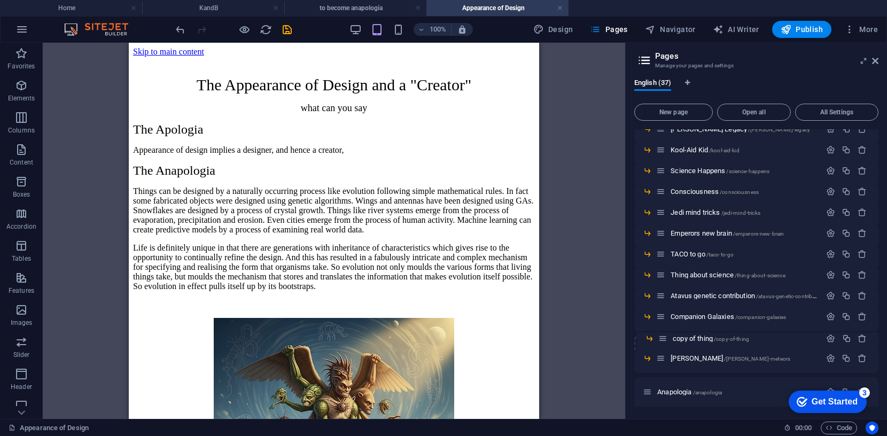
drag, startPoint x: 659, startPoint y: 393, endPoint x: 662, endPoint y: 337, distance: 56.2
drag, startPoint x: 662, startPoint y: 338, endPoint x: 663, endPoint y: 359, distance: 20.9
click at [671, 391] on span "Anapologia /anapologia" at bounding box center [690, 392] width 65 height 8
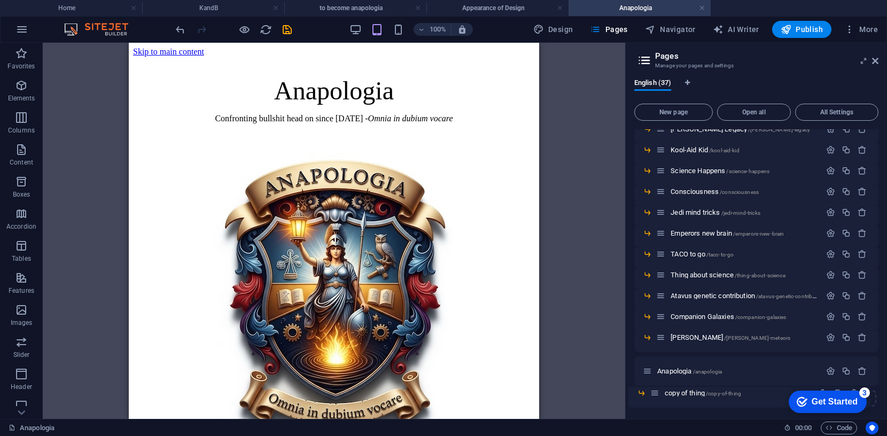
drag, startPoint x: 661, startPoint y: 357, endPoint x: 655, endPoint y: 396, distance: 38.9
click at [797, 371] on icon "button" at bounding box center [862, 371] width 9 height 9
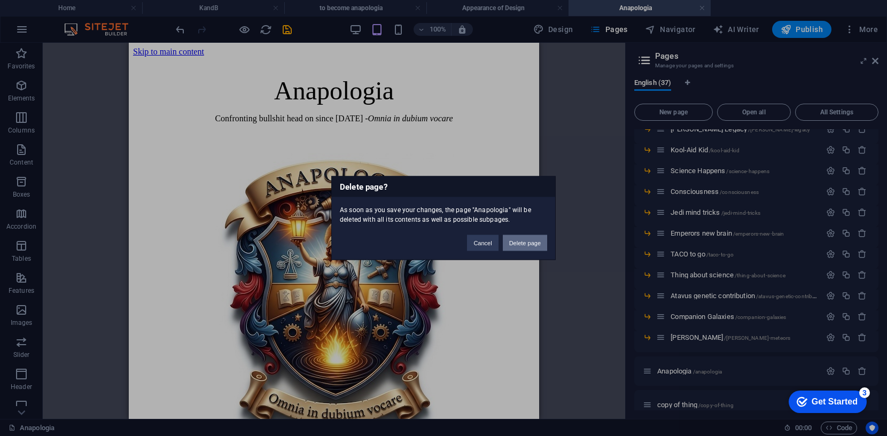
click at [533, 244] on button "Delete page" at bounding box center [525, 243] width 44 height 16
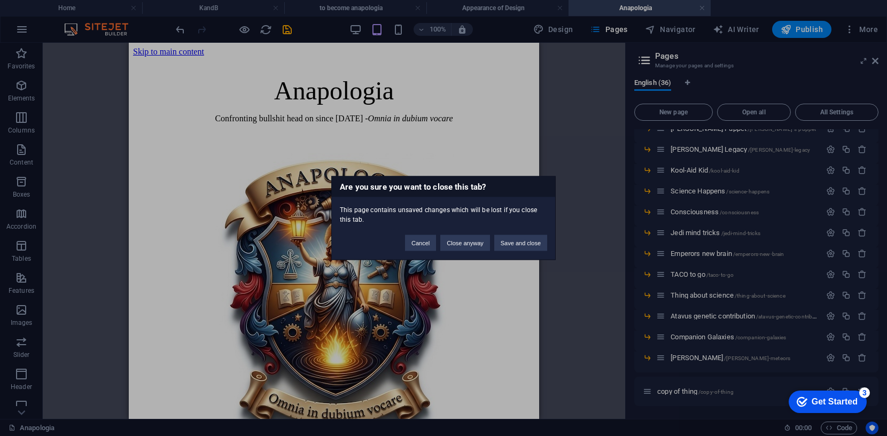
scroll to position [546, 0]
click at [524, 244] on button "Save and close" at bounding box center [521, 243] width 53 height 16
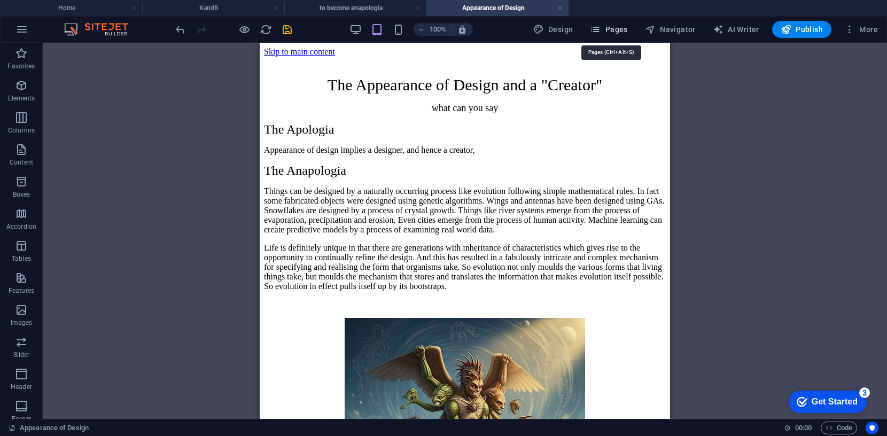
click at [614, 29] on span "Pages" at bounding box center [608, 29] width 37 height 11
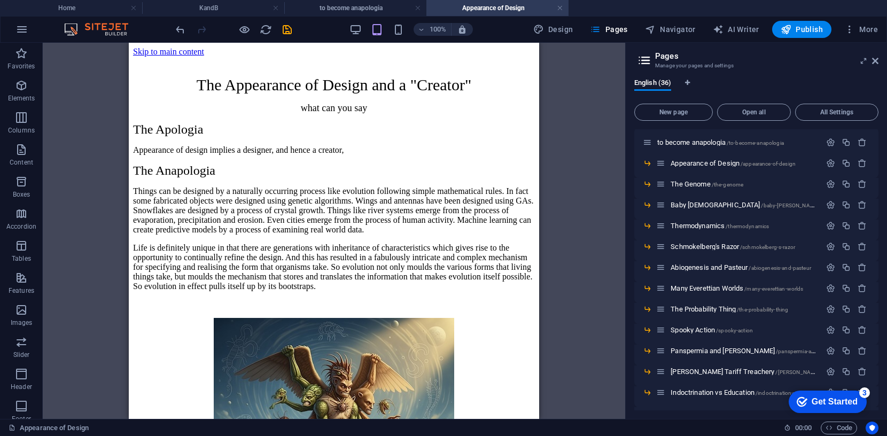
scroll to position [94, 0]
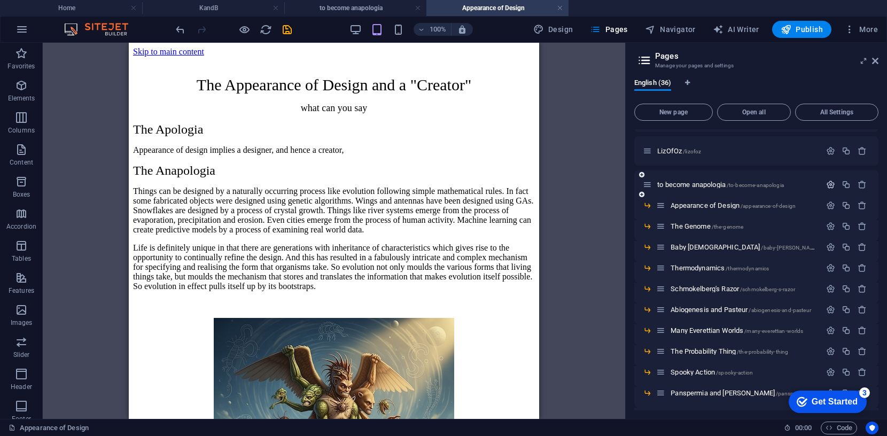
click at [797, 185] on icon "button" at bounding box center [831, 184] width 9 height 9
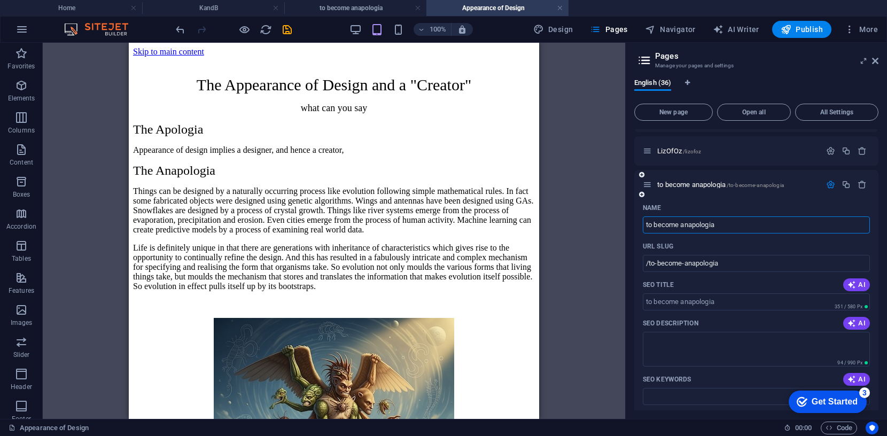
drag, startPoint x: 686, startPoint y: 227, endPoint x: 647, endPoint y: 227, distance: 39.0
click at [647, 227] on input "to become anapologia" at bounding box center [756, 225] width 227 height 17
type input "Anapologia"
type input "/anapologia"
click at [730, 228] on input "Anapologia" at bounding box center [756, 225] width 227 height 17
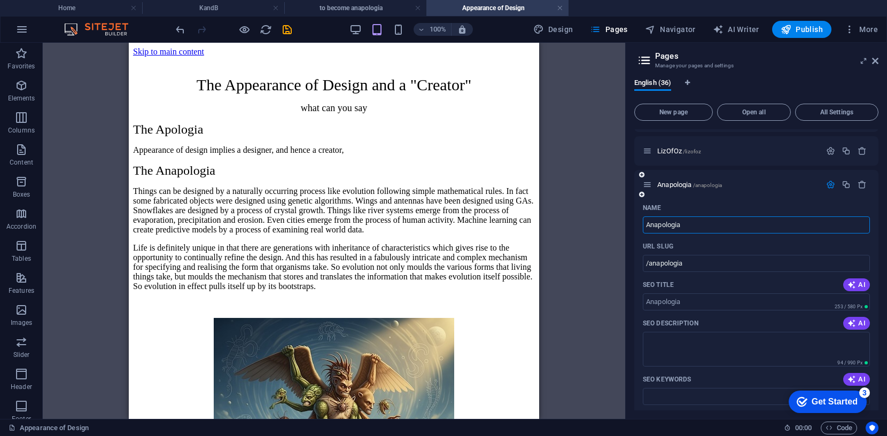
type input "Anapologia"
click at [797, 187] on icon "button" at bounding box center [831, 184] width 9 height 9
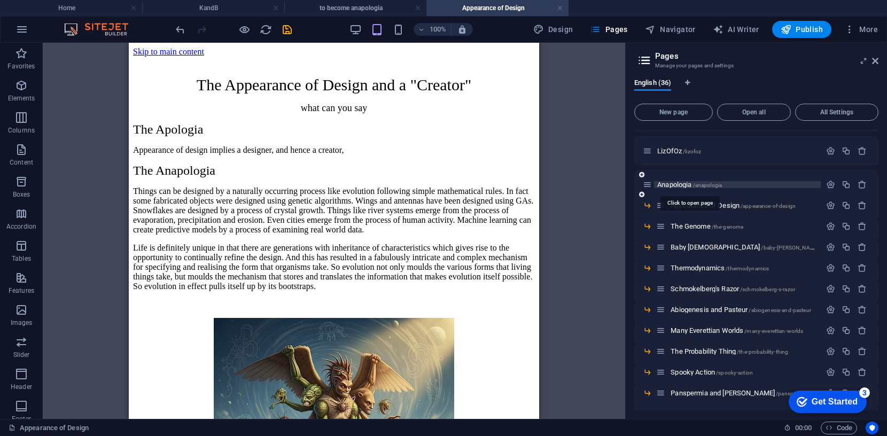
click at [679, 186] on span "Anapologia /anapologia" at bounding box center [690, 185] width 65 height 8
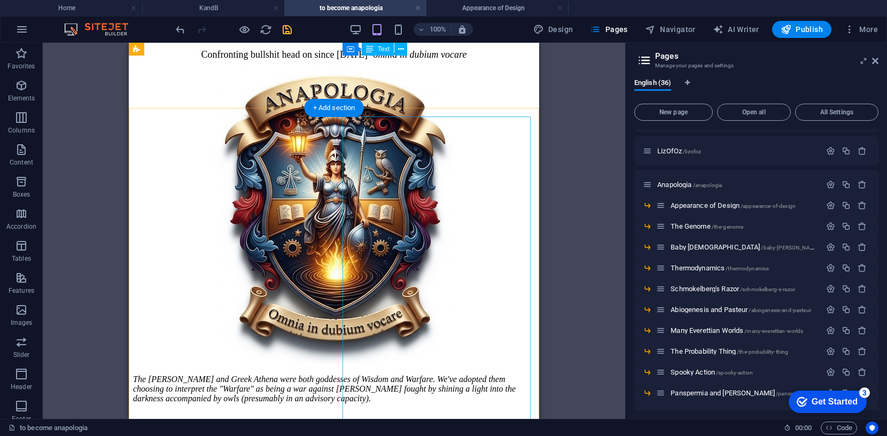
scroll to position [0, 0]
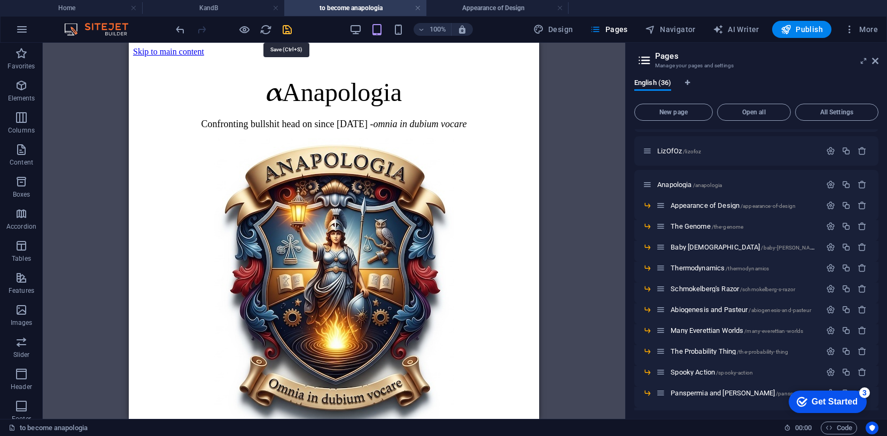
click at [287, 29] on icon "save" at bounding box center [287, 30] width 12 height 12
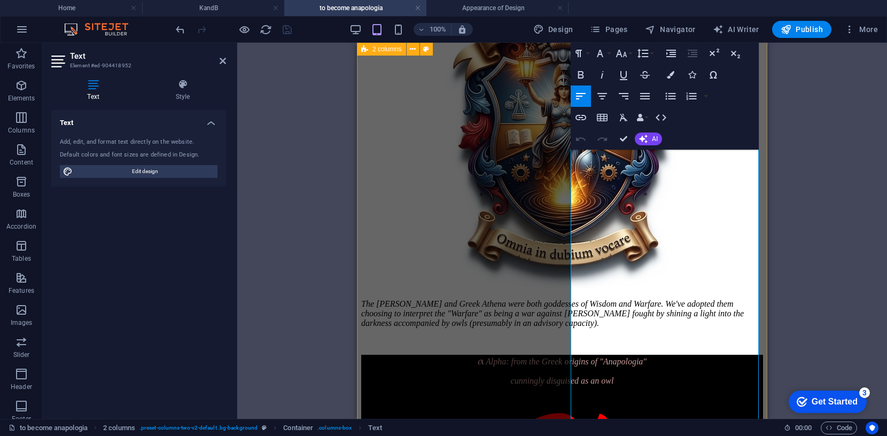
scroll to position [135, 0]
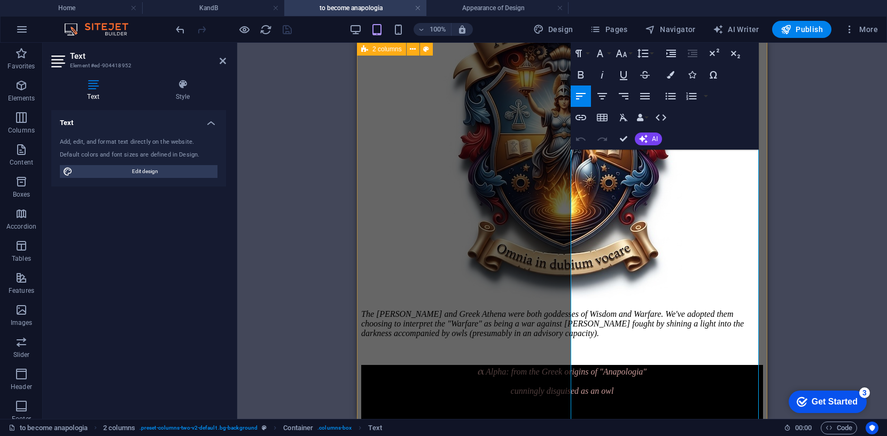
drag, startPoint x: 577, startPoint y: 219, endPoint x: 722, endPoint y: 220, distance: 144.9
click at [582, 118] on icon "button" at bounding box center [581, 117] width 13 height 13
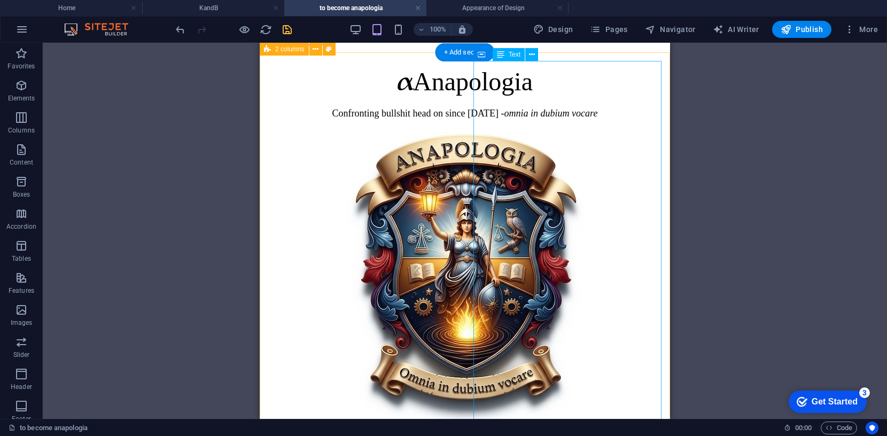
scroll to position [0, 0]
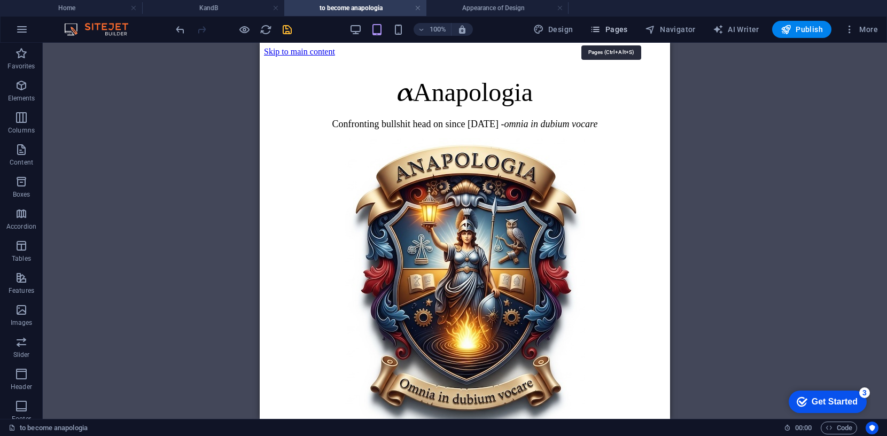
click at [616, 26] on span "Pages" at bounding box center [608, 29] width 37 height 11
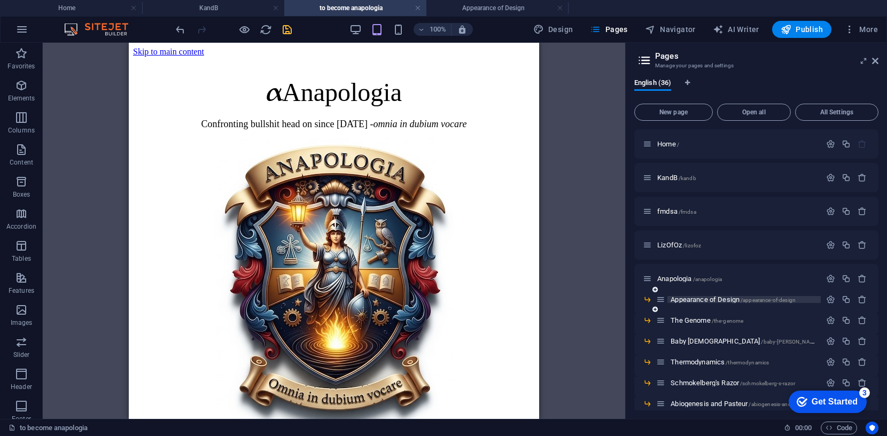
click at [708, 300] on span "Appearance of Design /appearance-of-design" at bounding box center [733, 300] width 125 height 8
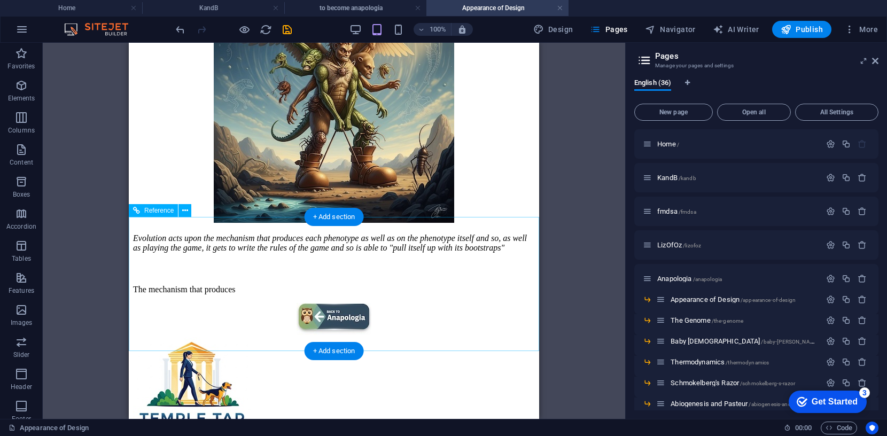
scroll to position [346, 0]
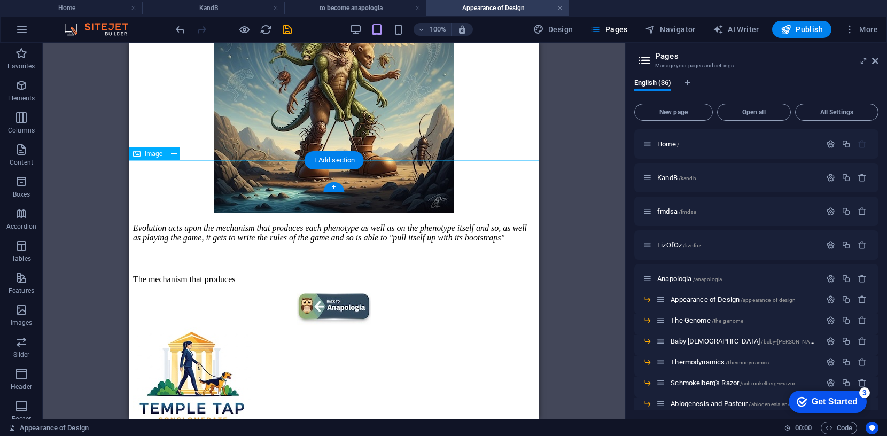
click at [339, 293] on figure at bounding box center [334, 310] width 402 height 34
select select "px"
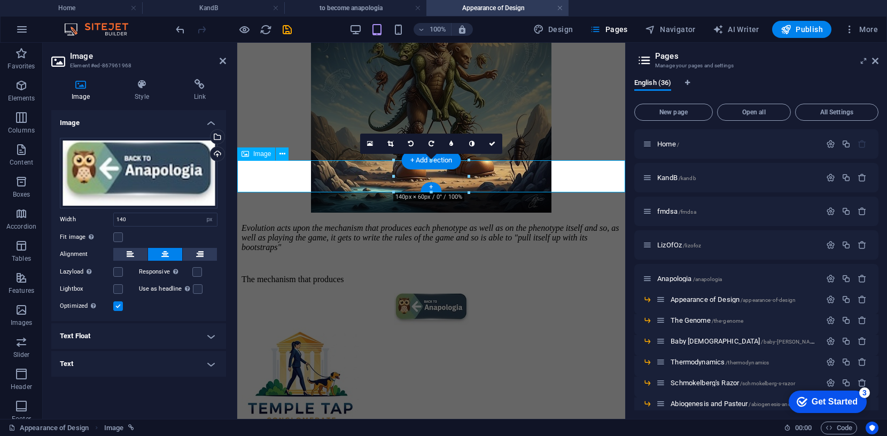
scroll to position [359, 0]
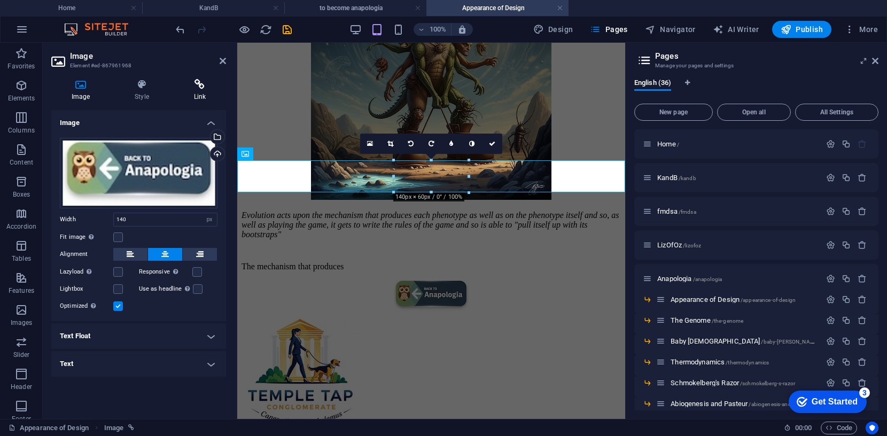
click at [202, 84] on icon at bounding box center [200, 84] width 52 height 11
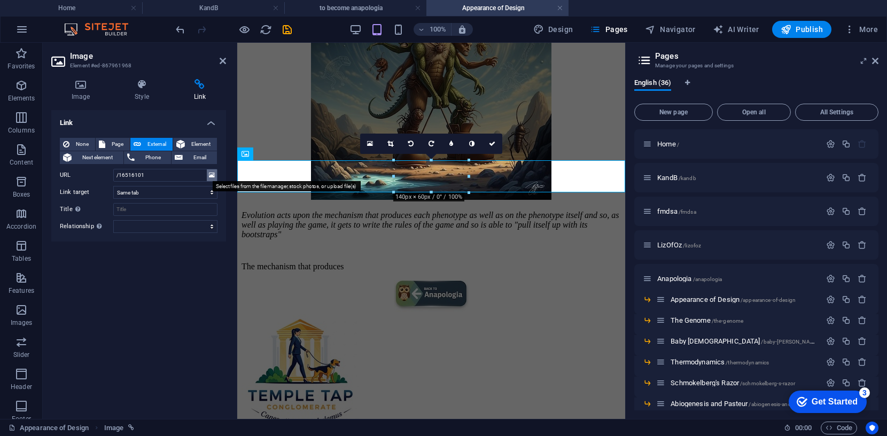
click at [215, 176] on icon at bounding box center [212, 175] width 6 height 12
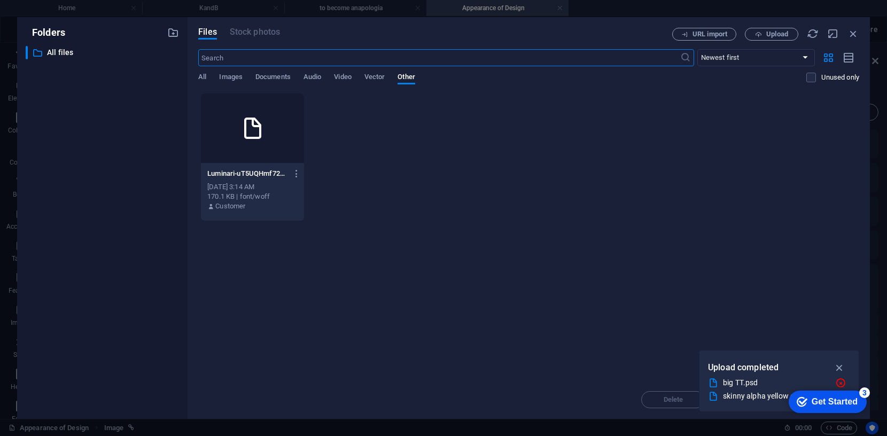
scroll to position [959, 0]
click at [797, 34] on icon "button" at bounding box center [854, 34] width 12 height 12
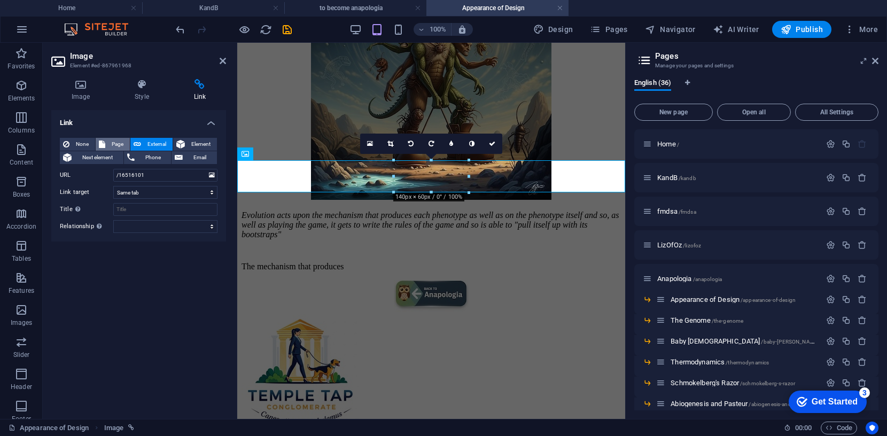
click at [118, 144] on span "Page" at bounding box center [118, 144] width 18 height 13
click at [213, 175] on select "Home KandB fmdsa LizOfOz Anapologia -- Appearance of Design -- The Genome -- Ba…" at bounding box center [165, 175] width 104 height 13
select select "4"
click at [145, 209] on input "Title Additional link description, should not be the same as the link text. The…" at bounding box center [165, 209] width 104 height 13
type input "back to Anapologia"
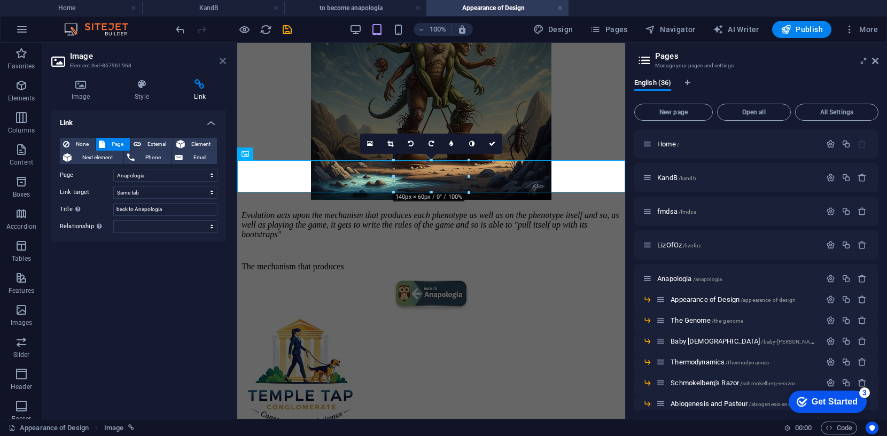
click at [222, 60] on icon at bounding box center [223, 61] width 6 height 9
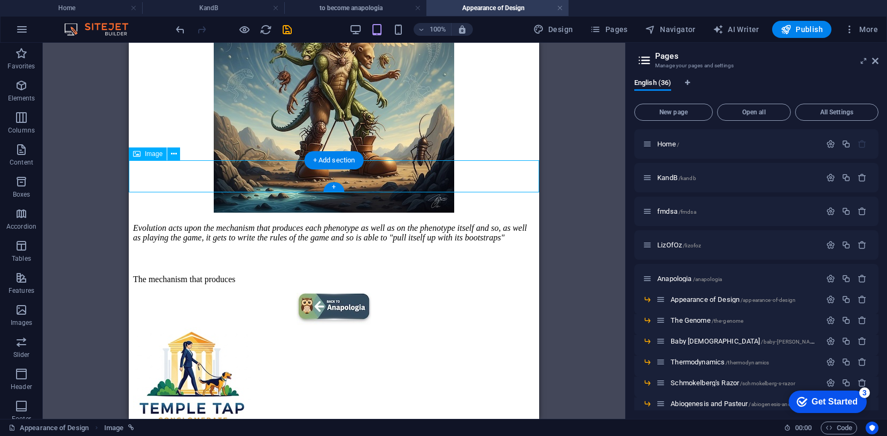
click at [330, 293] on figure at bounding box center [334, 310] width 402 height 34
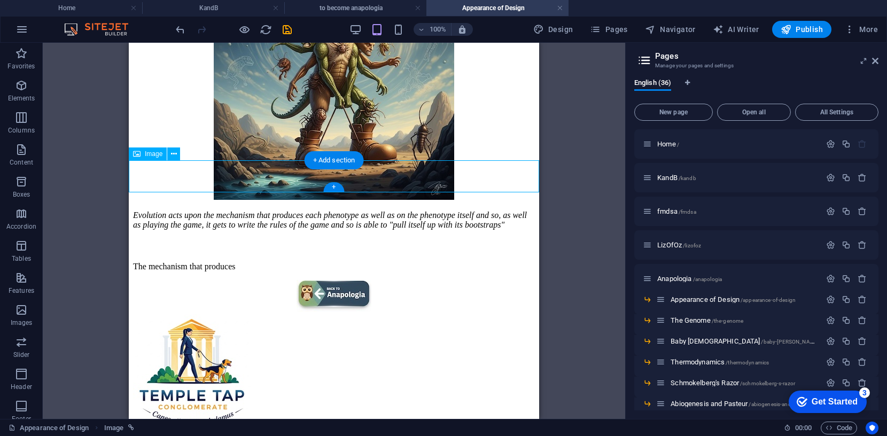
select select "4"
select select
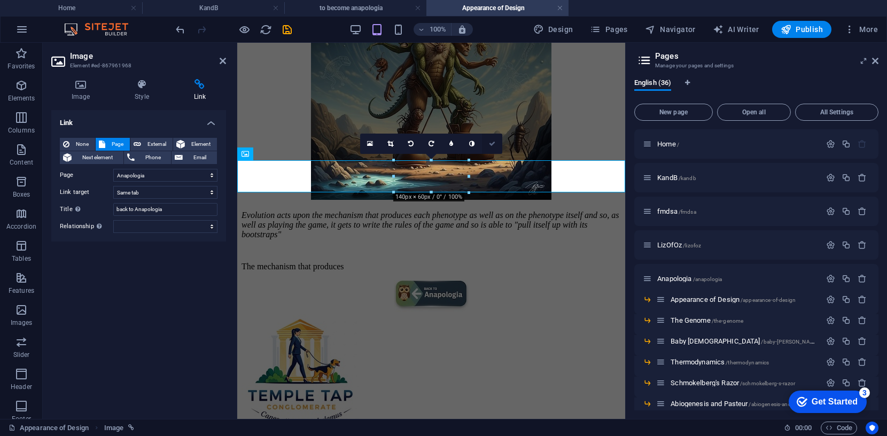
click at [492, 142] on icon at bounding box center [492, 144] width 6 height 6
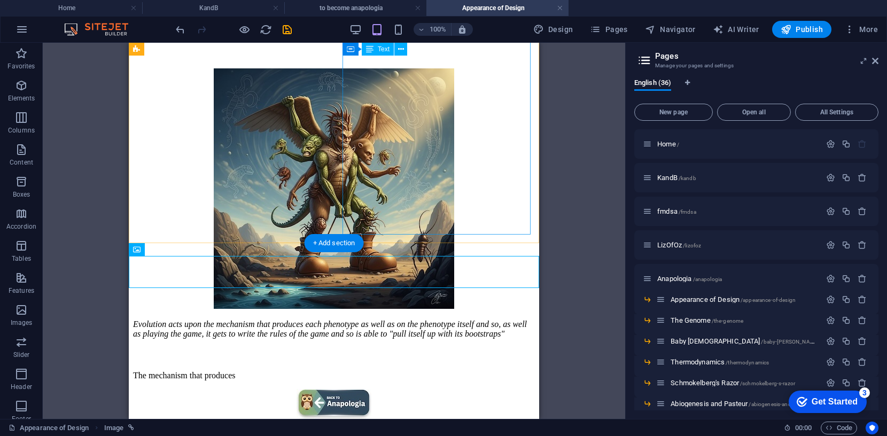
scroll to position [250, 0]
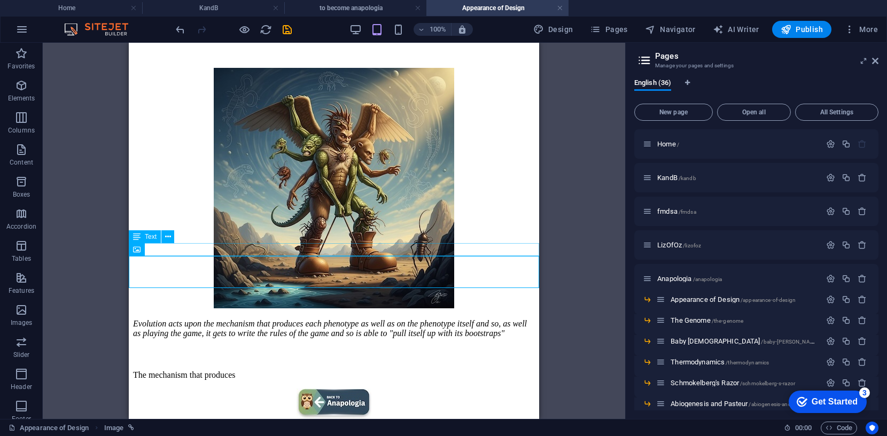
click at [250, 370] on div "The mechanism that produces" at bounding box center [334, 375] width 402 height 10
click at [705, 321] on span "The Genome /the-genome" at bounding box center [707, 320] width 73 height 8
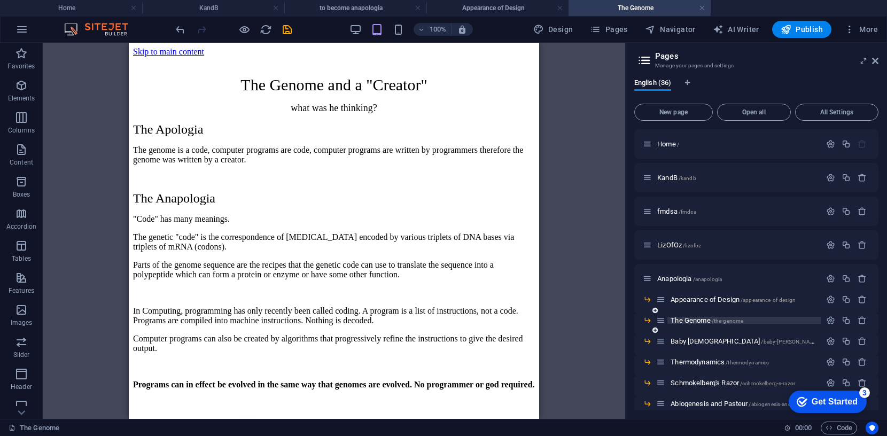
scroll to position [0, 0]
click at [691, 340] on span "Baby [DEMOGRAPHIC_DATA] /baby-[PERSON_NAME]" at bounding box center [745, 341] width 149 height 8
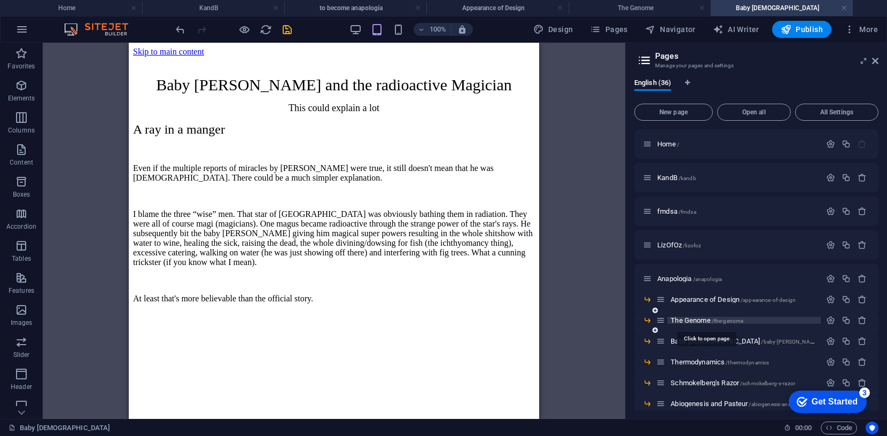
click at [689, 322] on span "The Genome /the-genome" at bounding box center [707, 320] width 73 height 8
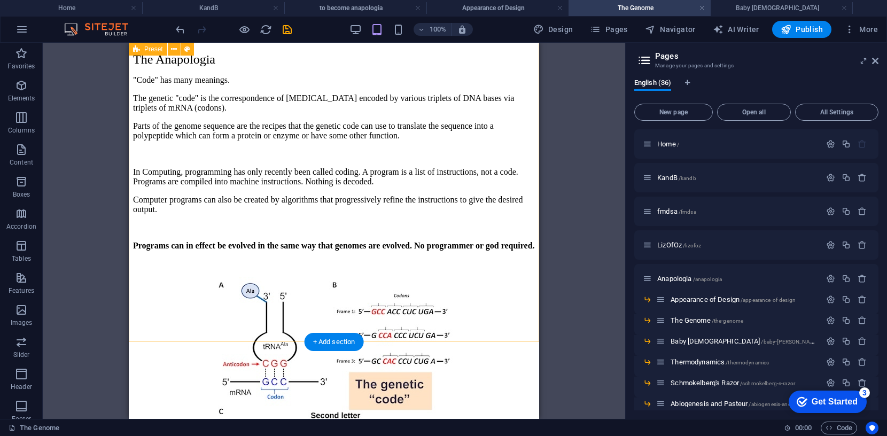
scroll to position [138, 0]
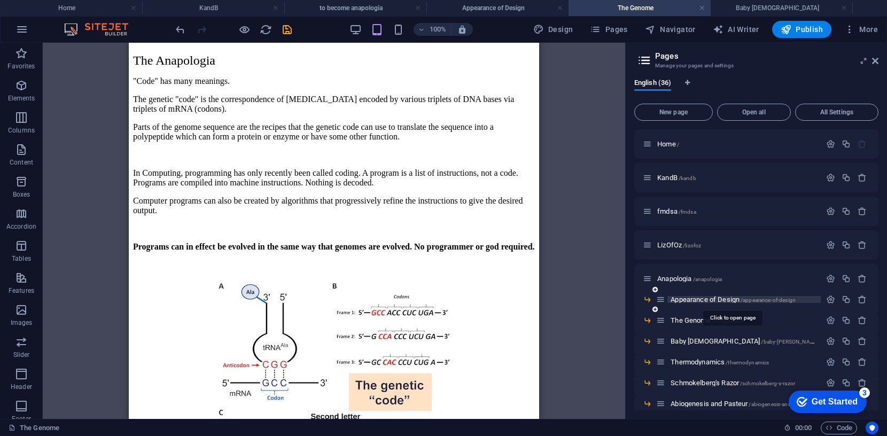
click at [712, 302] on span "Appearance of Design /appearance-of-design" at bounding box center [733, 300] width 125 height 8
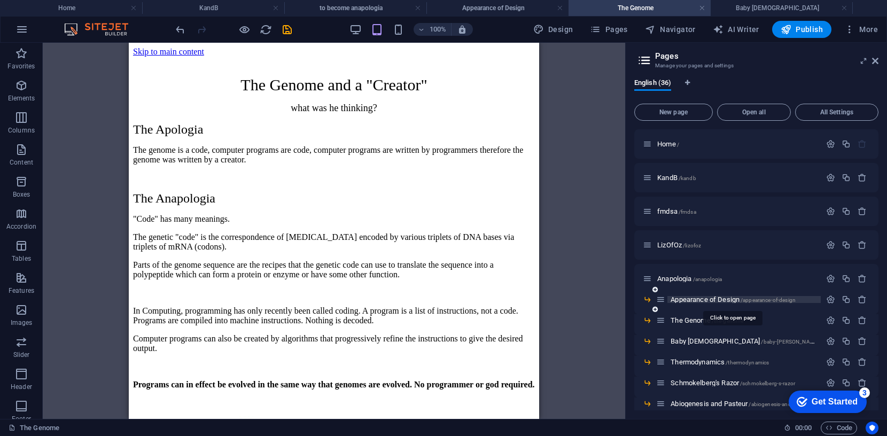
scroll to position [250, 0]
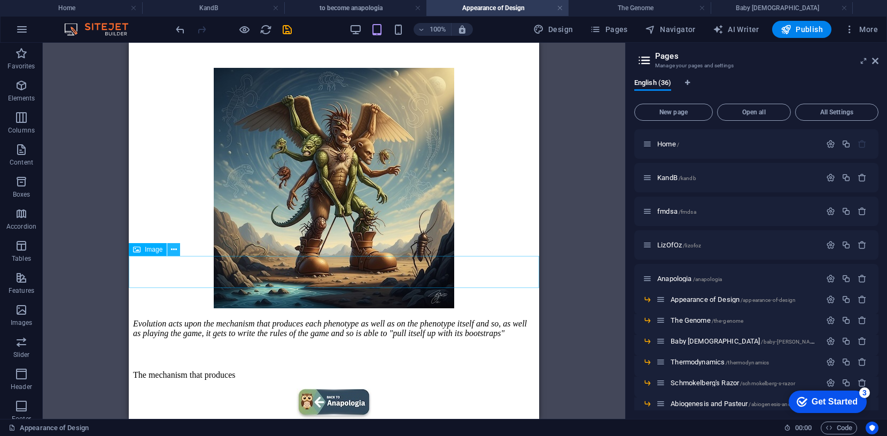
click at [174, 249] on icon at bounding box center [174, 249] width 6 height 11
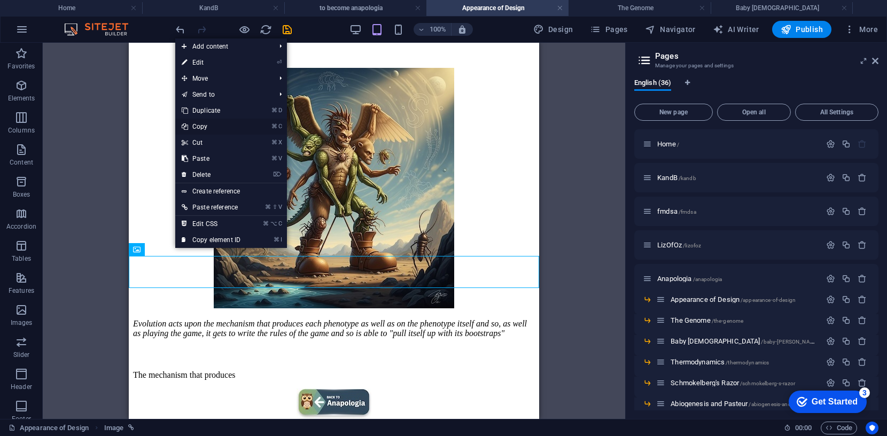
click at [203, 126] on link "⌘ C Copy" at bounding box center [211, 127] width 72 height 16
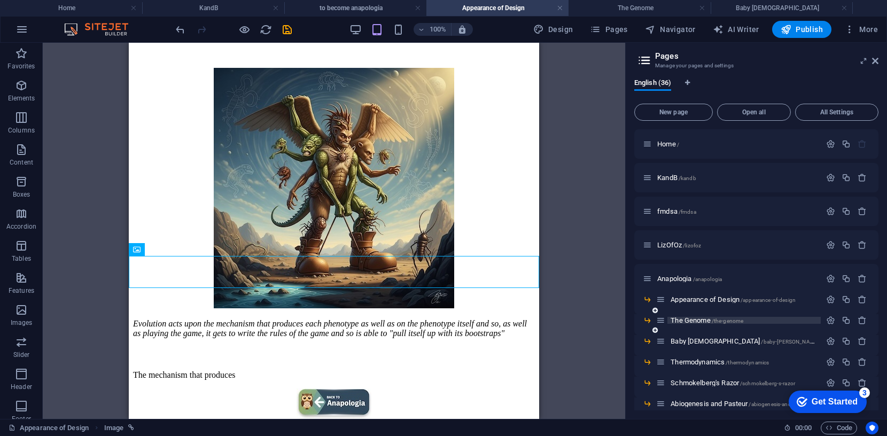
click at [697, 320] on span "The Genome /the-genome" at bounding box center [707, 320] width 73 height 8
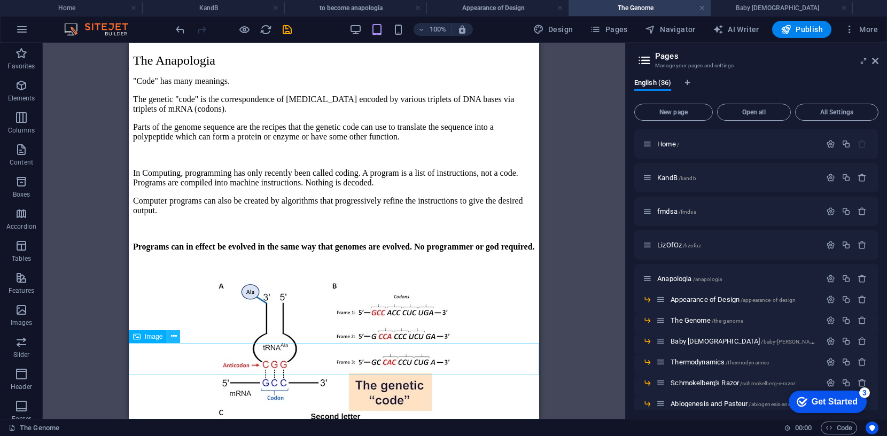
click at [177, 336] on button at bounding box center [173, 336] width 13 height 13
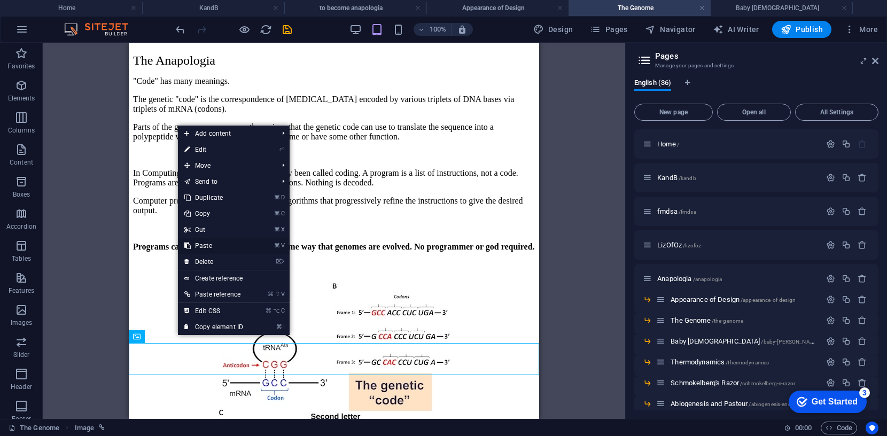
click at [212, 245] on link "⌘ V Paste" at bounding box center [214, 246] width 72 height 16
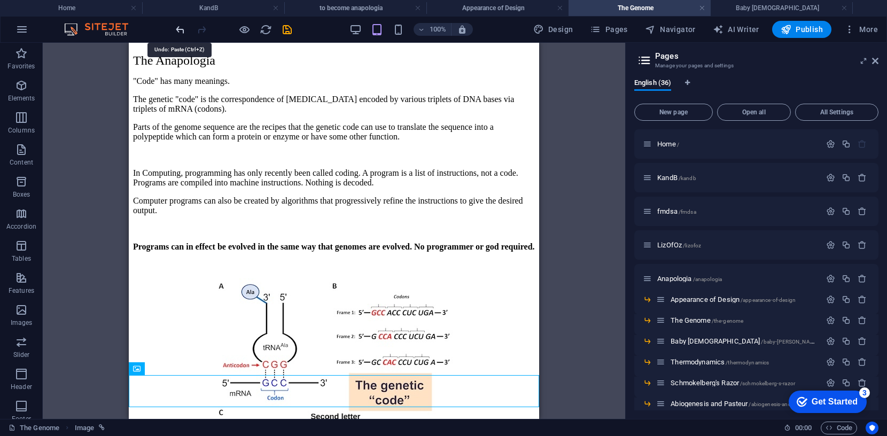
click at [179, 27] on icon "undo" at bounding box center [180, 30] width 12 height 12
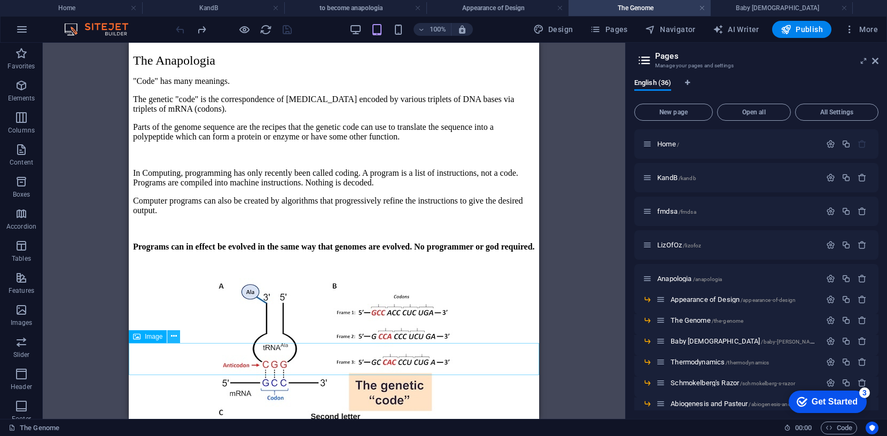
click at [174, 335] on icon at bounding box center [174, 336] width 6 height 11
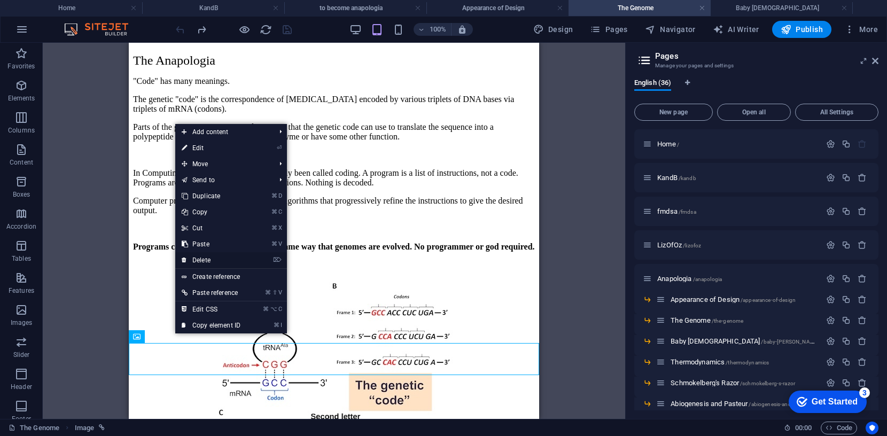
click at [209, 259] on link "⌦ Delete" at bounding box center [211, 260] width 72 height 16
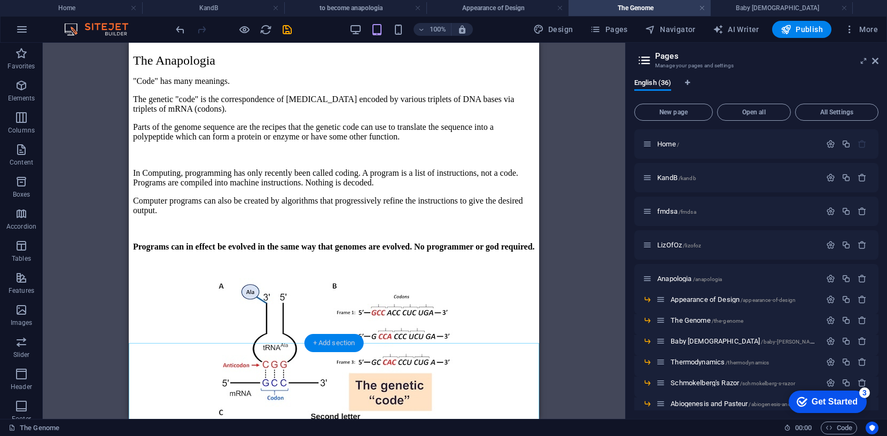
click at [325, 343] on div "+ Add section" at bounding box center [334, 343] width 59 height 18
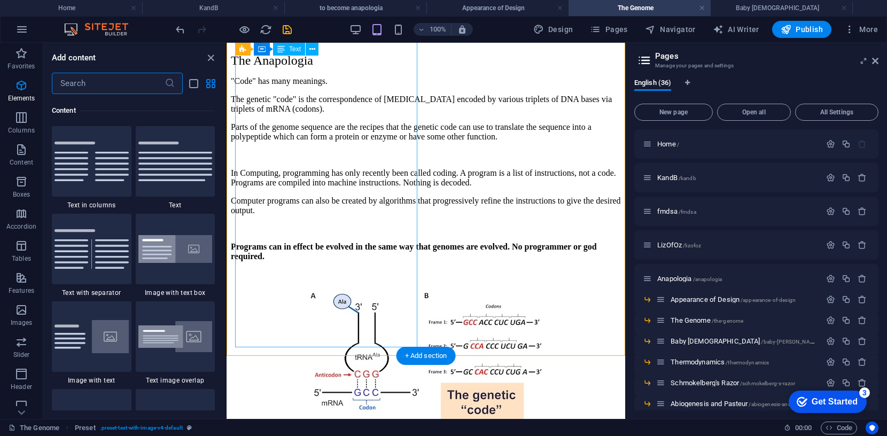
scroll to position [1871, 0]
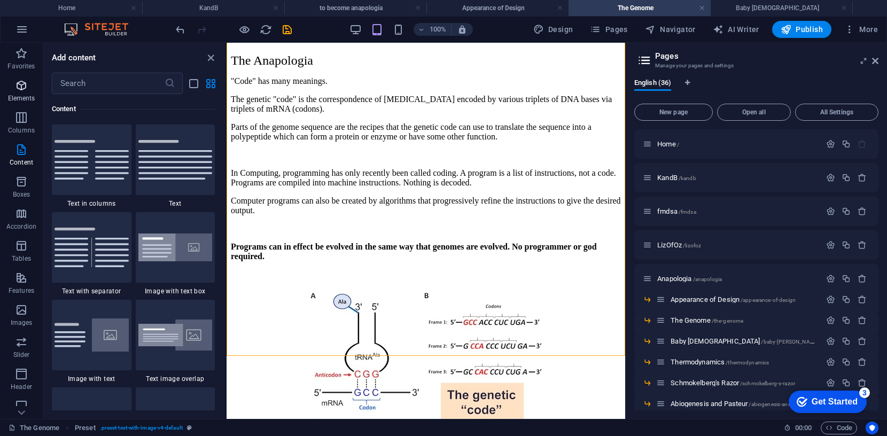
click at [18, 83] on icon "button" at bounding box center [21, 85] width 13 height 13
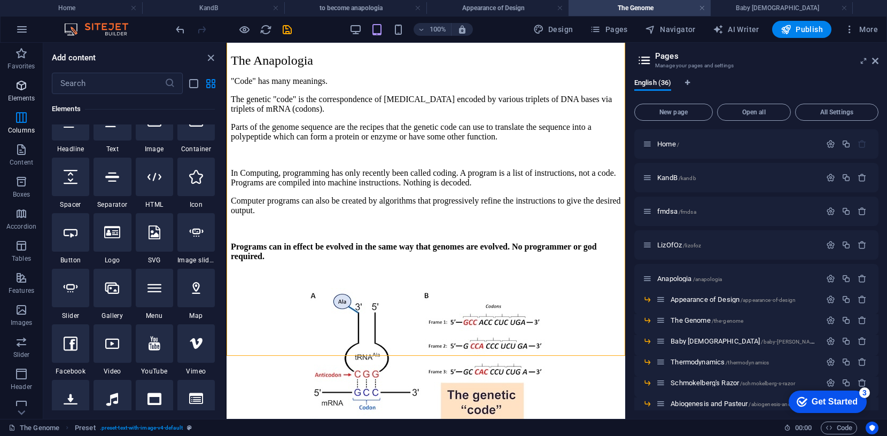
scroll to position [114, 0]
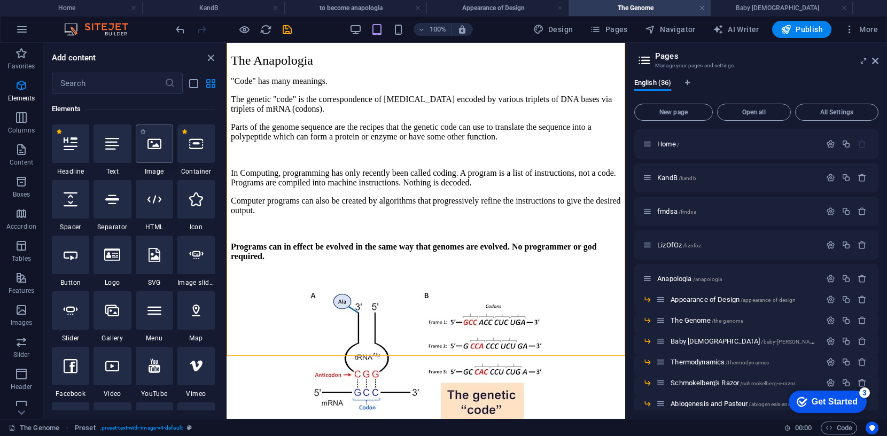
click at [150, 145] on icon at bounding box center [155, 144] width 14 height 14
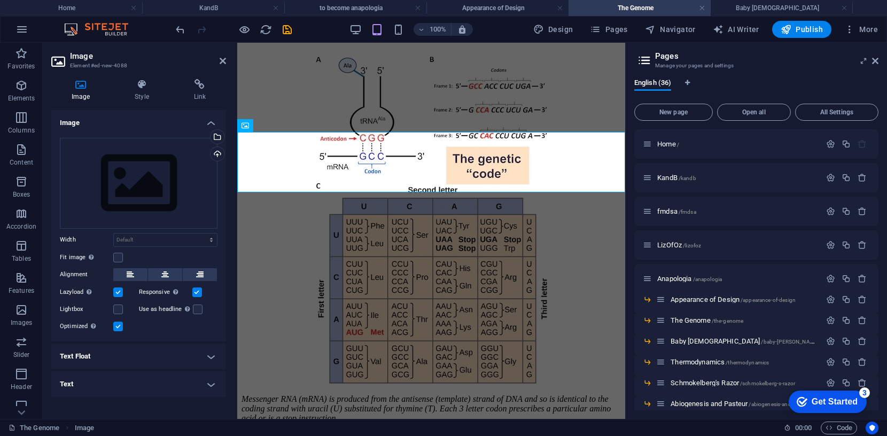
scroll to position [306, 0]
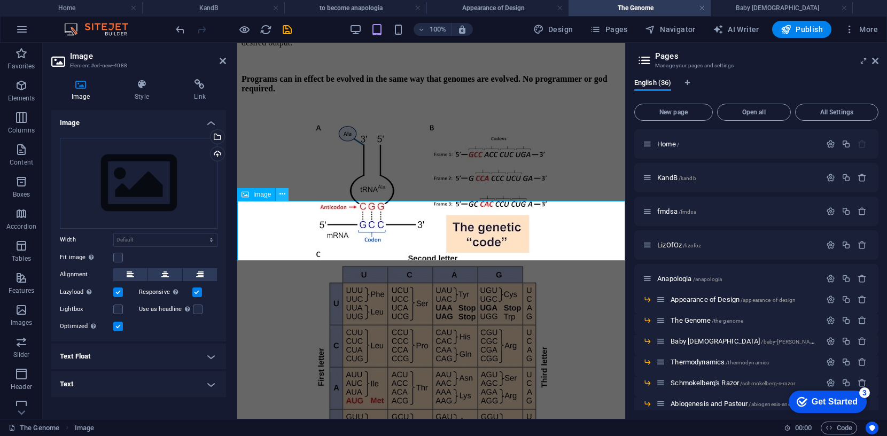
click at [281, 193] on icon at bounding box center [283, 194] width 6 height 11
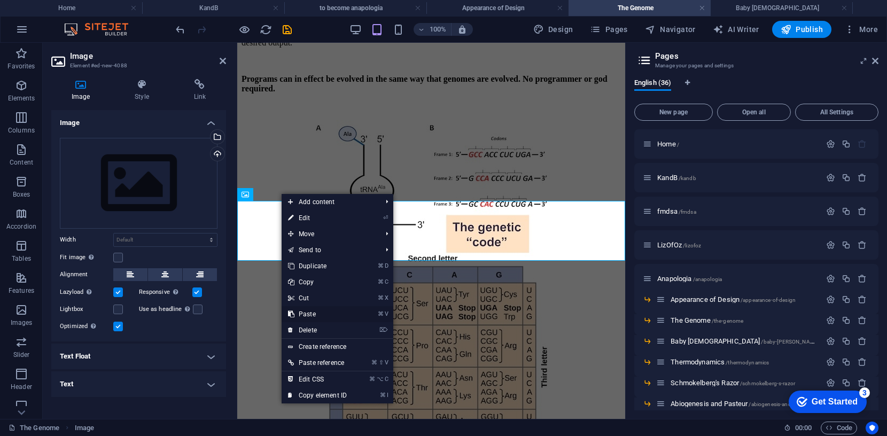
click at [311, 313] on link "⌘ V Paste" at bounding box center [318, 314] width 72 height 16
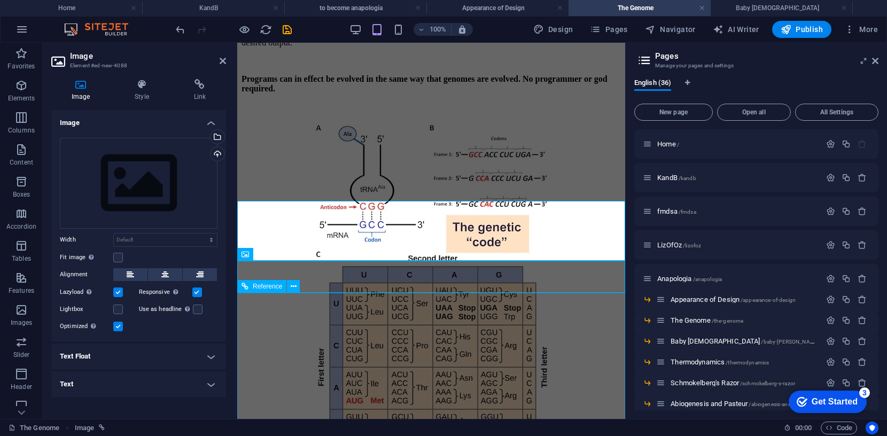
scroll to position [293, 0]
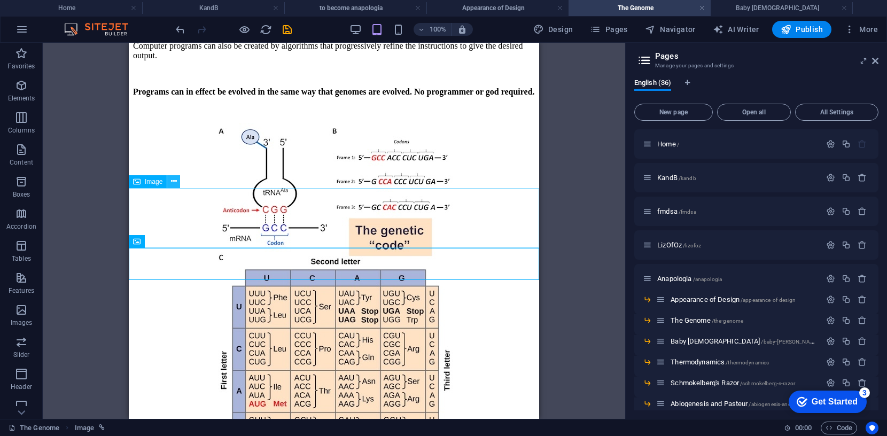
click at [173, 179] on icon at bounding box center [174, 181] width 6 height 11
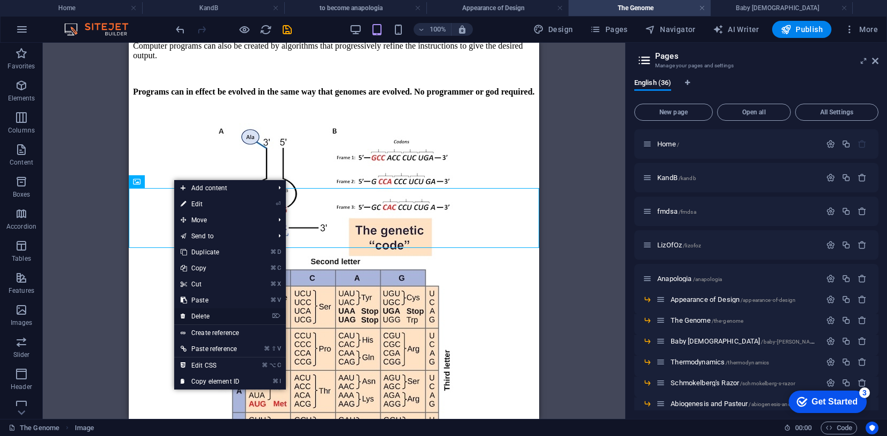
click at [210, 316] on link "⌦ Delete" at bounding box center [210, 316] width 72 height 16
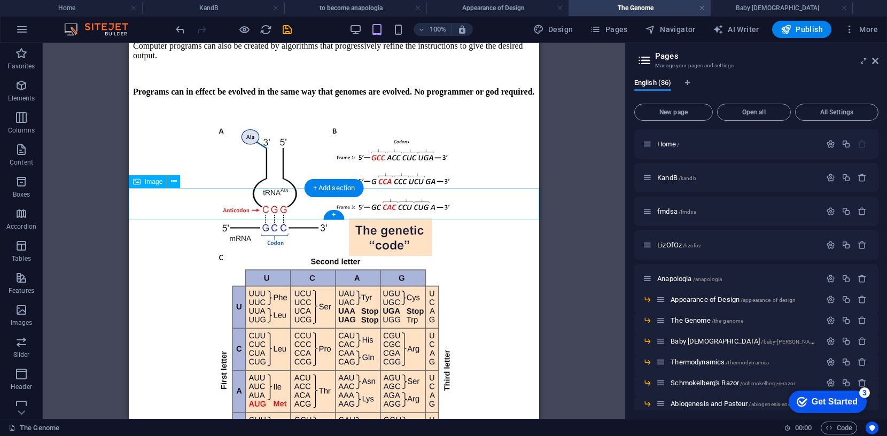
select select "px"
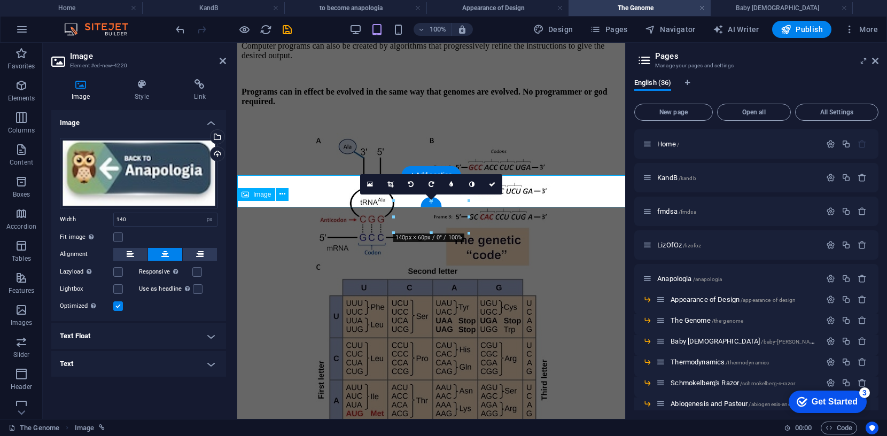
scroll to position [306, 0]
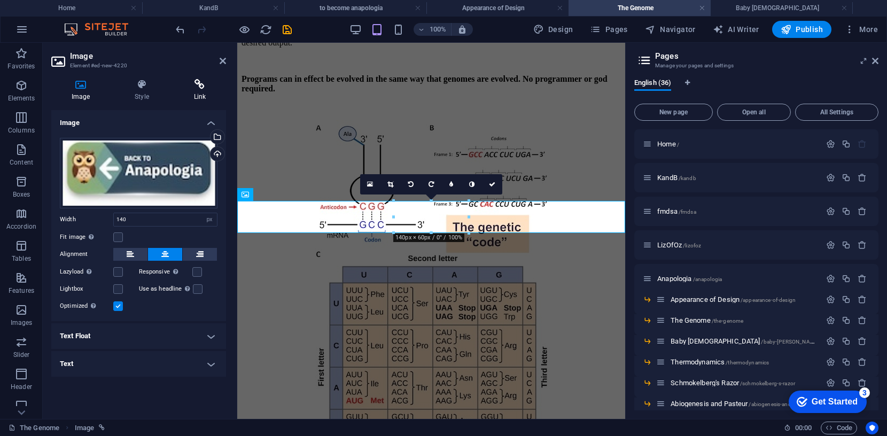
click at [203, 86] on icon at bounding box center [200, 84] width 52 height 11
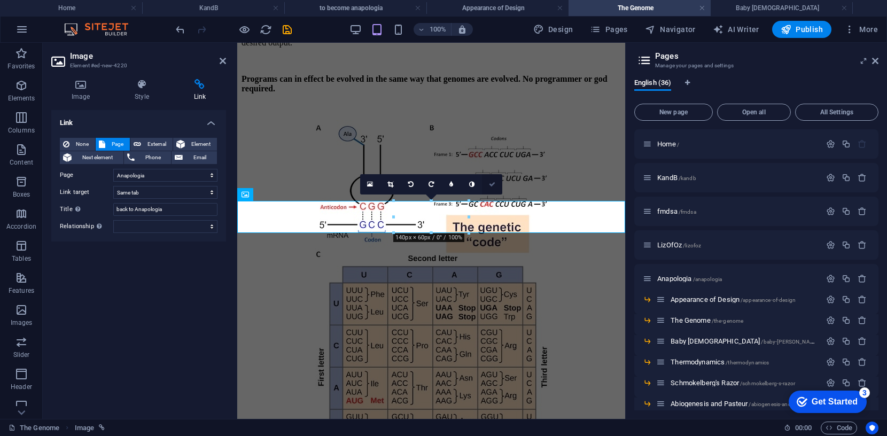
click at [493, 183] on icon at bounding box center [492, 184] width 6 height 6
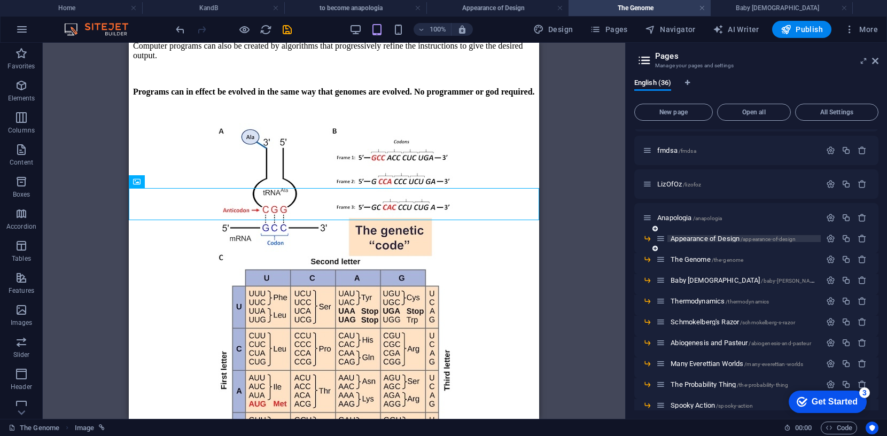
scroll to position [63, 0]
click at [701, 277] on span "Baby [DEMOGRAPHIC_DATA] /baby-[PERSON_NAME]" at bounding box center [745, 278] width 149 height 8
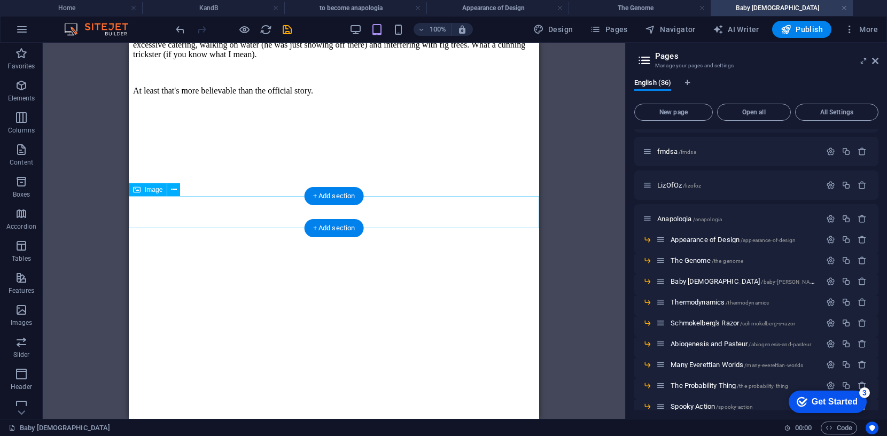
scroll to position [224, 0]
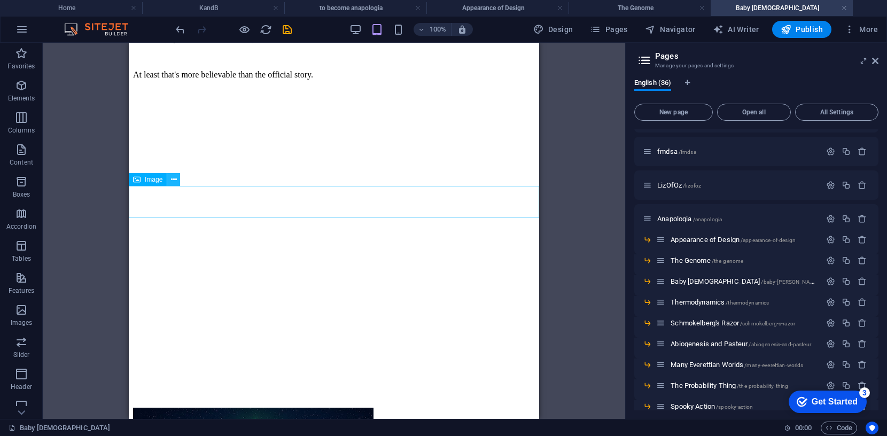
click at [174, 180] on icon at bounding box center [174, 179] width 6 height 11
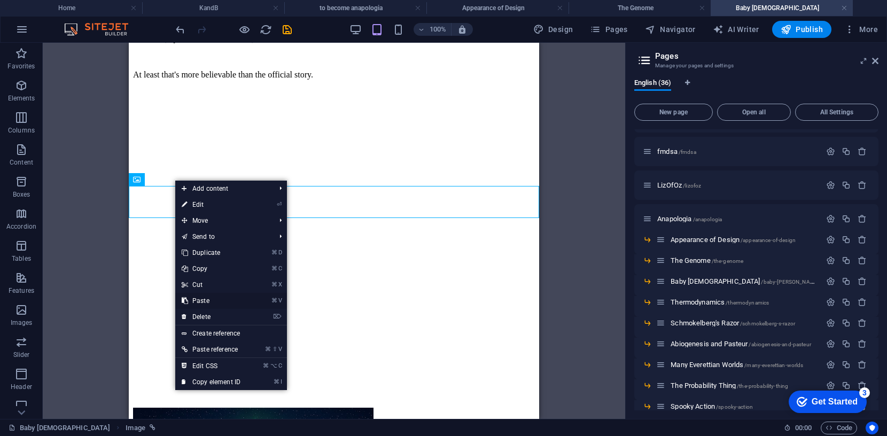
drag, startPoint x: 205, startPoint y: 302, endPoint x: 76, endPoint y: 259, distance: 135.8
click at [205, 302] on link "⌘ V Paste" at bounding box center [211, 301] width 72 height 16
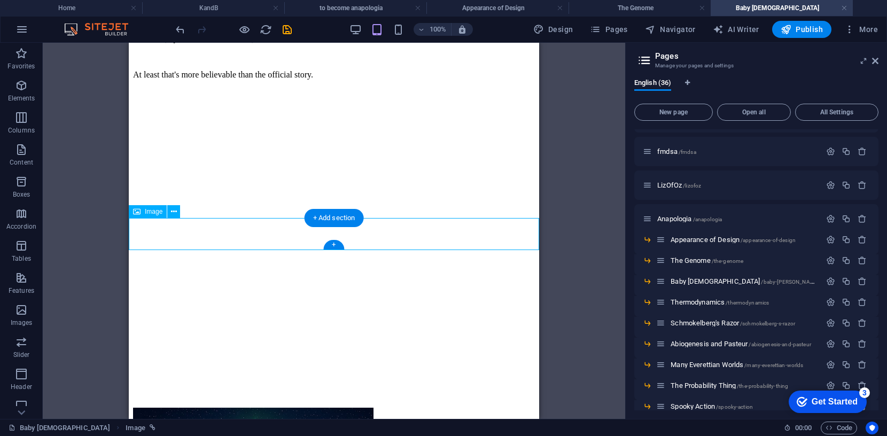
select select "px"
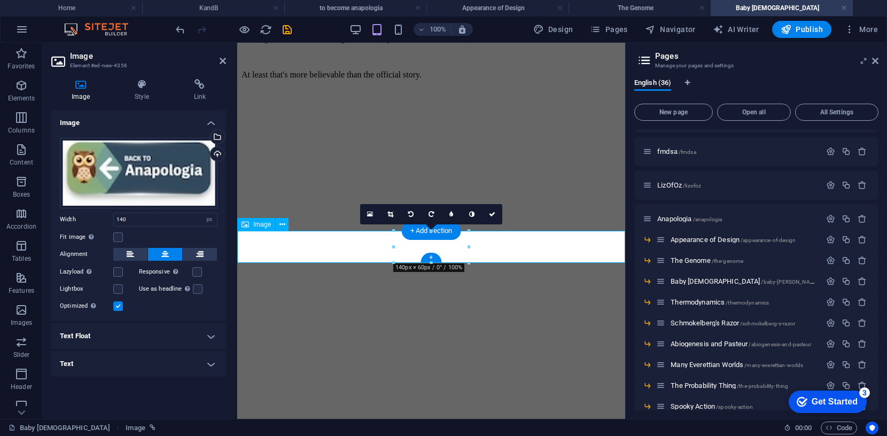
scroll to position [237, 0]
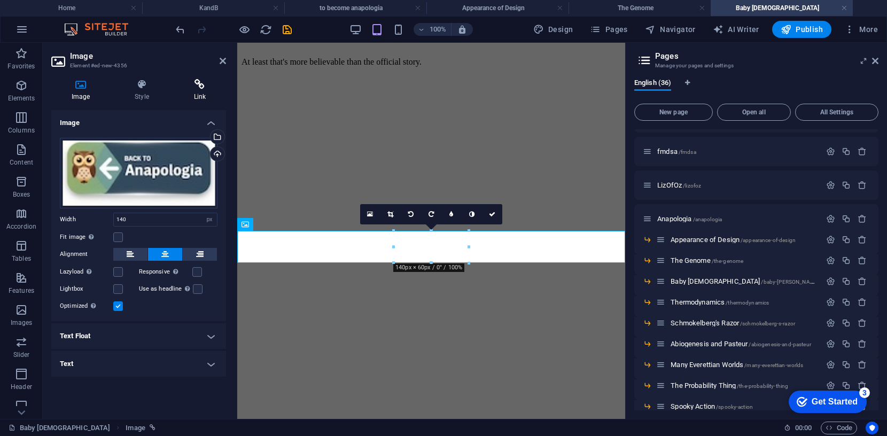
click at [203, 88] on icon at bounding box center [200, 84] width 52 height 11
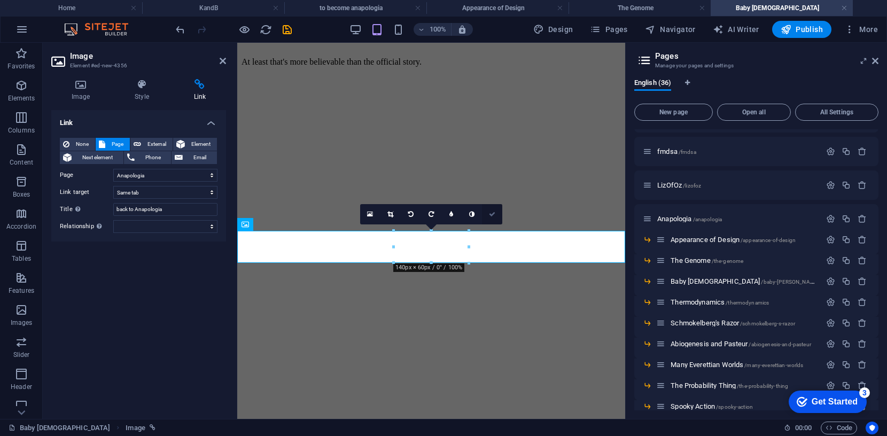
click at [492, 213] on icon at bounding box center [492, 214] width 6 height 6
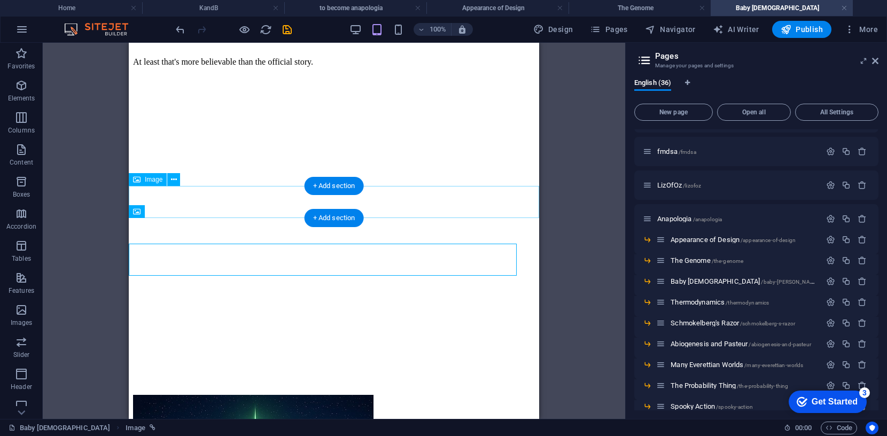
scroll to position [224, 0]
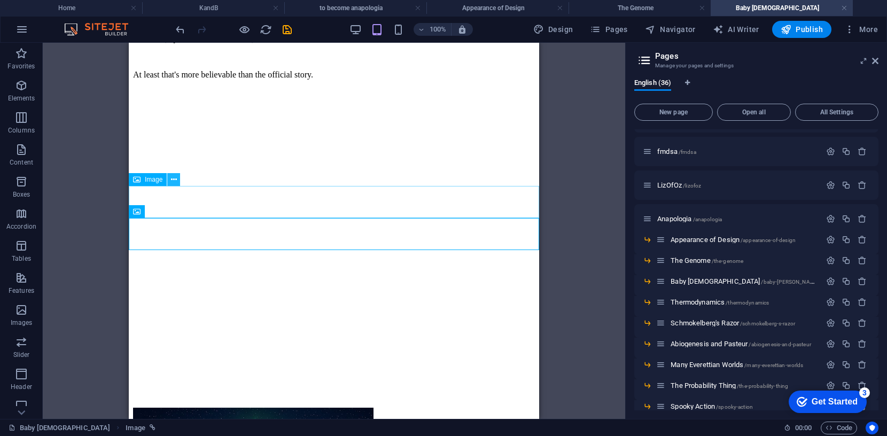
click at [173, 177] on icon at bounding box center [174, 179] width 6 height 11
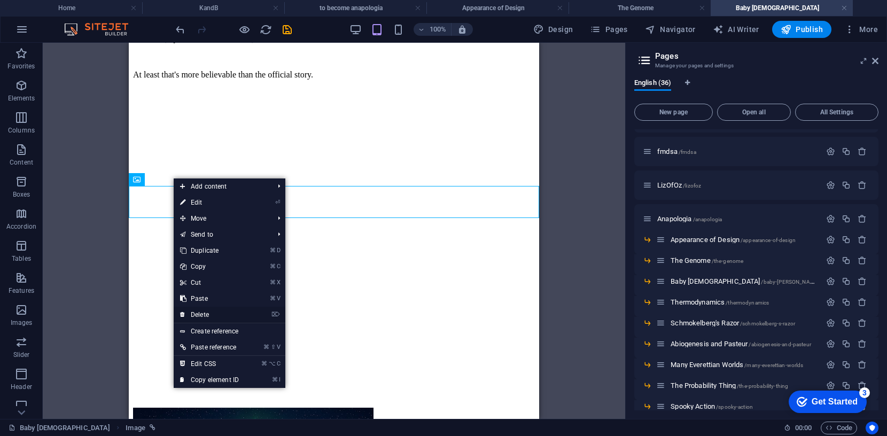
click at [206, 314] on link "⌦ Delete" at bounding box center [210, 315] width 72 height 16
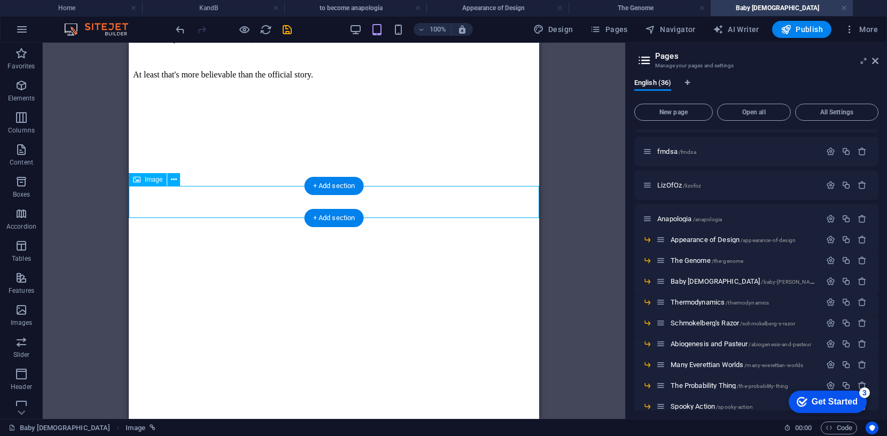
scroll to position [237, 0]
select select "4"
select select
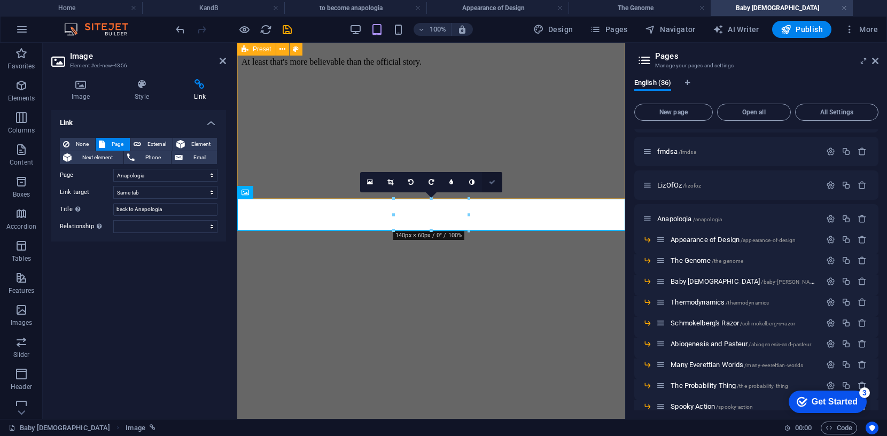
click at [493, 182] on icon at bounding box center [492, 182] width 6 height 6
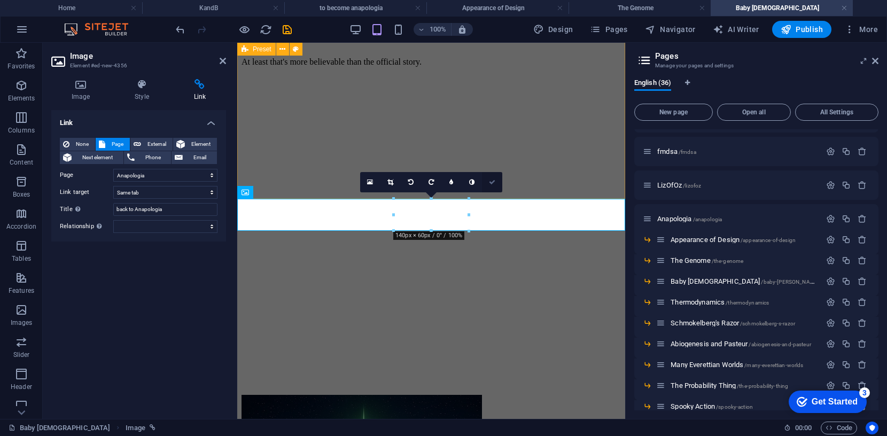
scroll to position [224, 0]
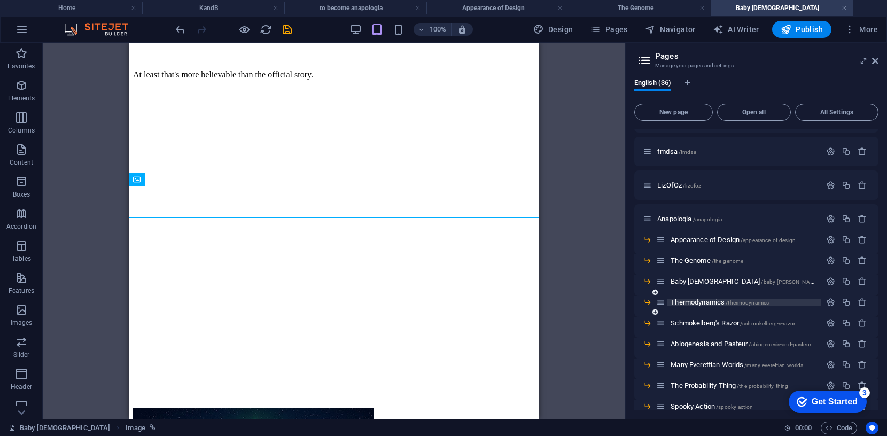
click at [700, 302] on span "Thermodynamics /thermodynamics" at bounding box center [720, 302] width 98 height 8
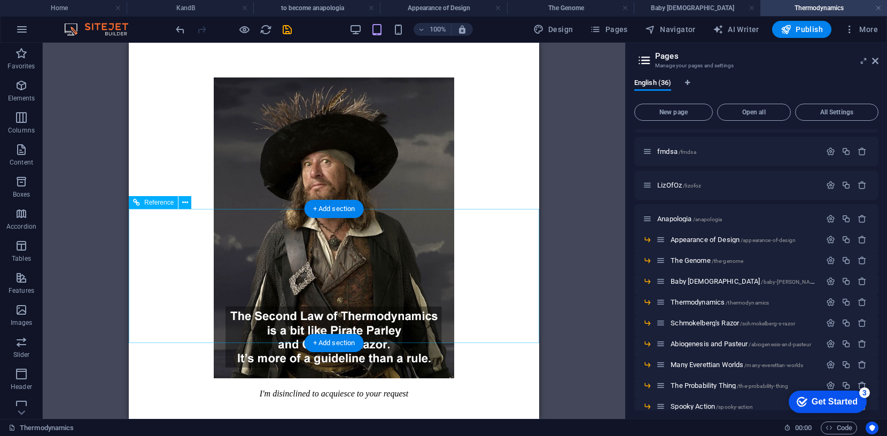
scroll to position [393, 0]
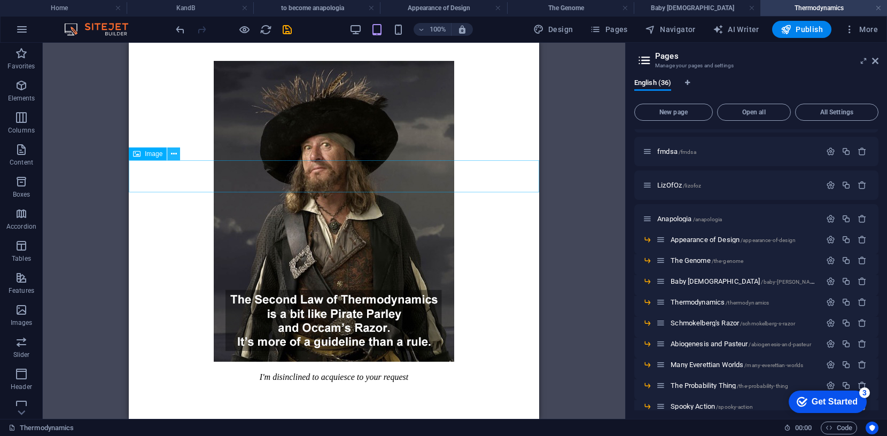
click at [177, 155] on button at bounding box center [173, 154] width 13 height 13
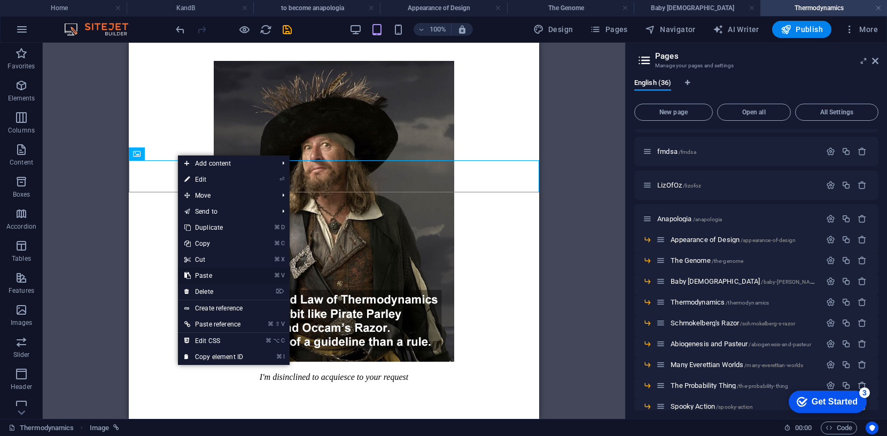
click at [214, 276] on link "⌘ V Paste" at bounding box center [214, 276] width 72 height 16
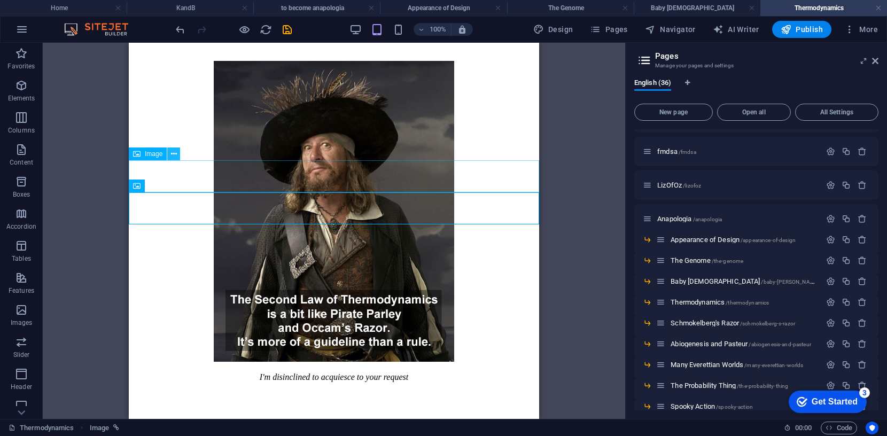
click at [176, 152] on icon at bounding box center [174, 154] width 6 height 11
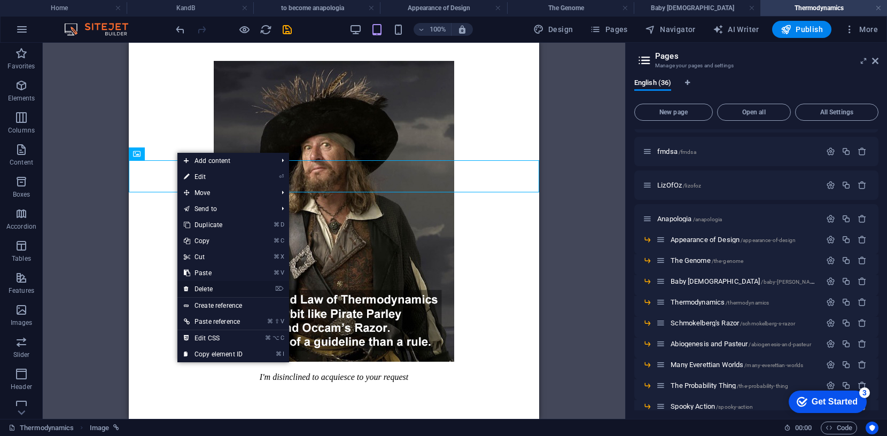
click at [209, 290] on link "⌦ Delete" at bounding box center [213, 289] width 72 height 16
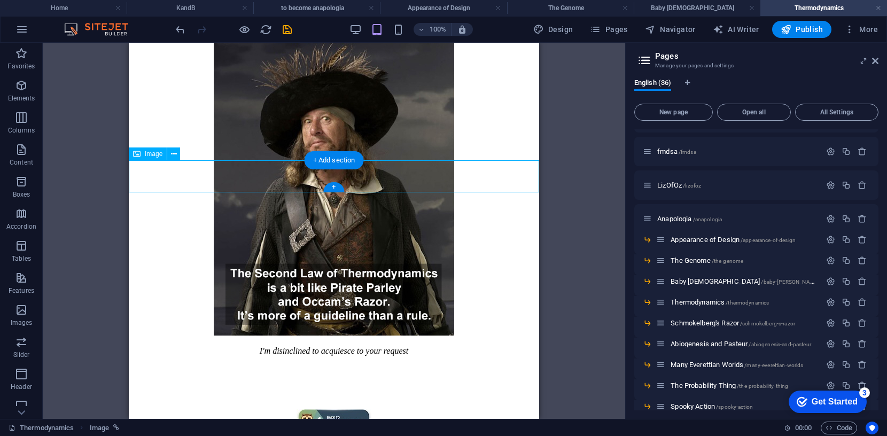
select select "px"
select select "4"
select select
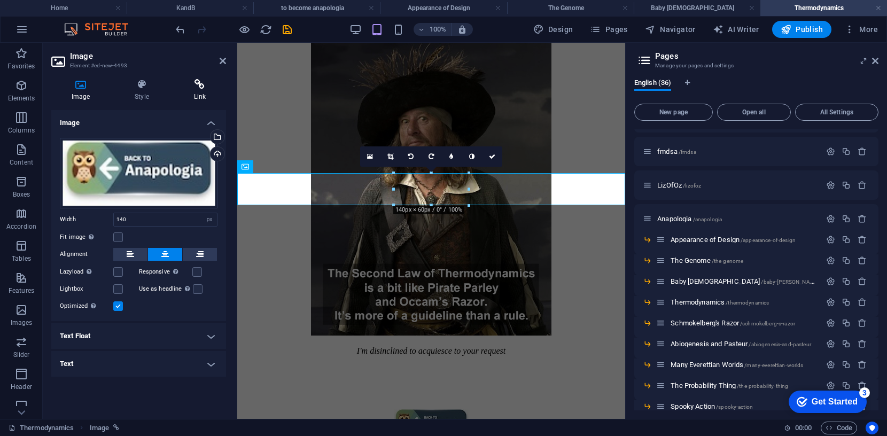
click at [201, 87] on icon at bounding box center [200, 84] width 52 height 11
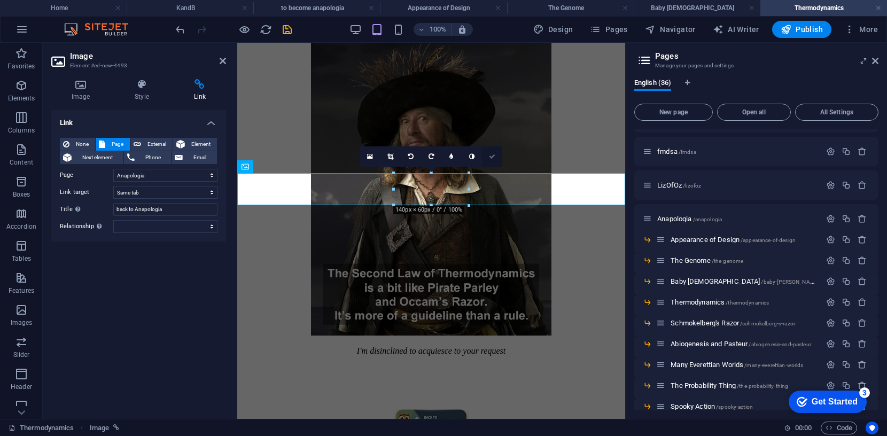
click at [491, 154] on icon at bounding box center [492, 156] width 6 height 6
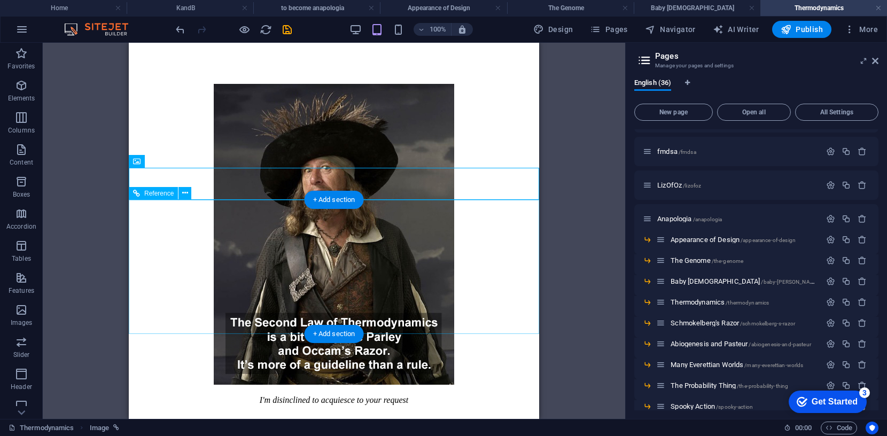
scroll to position [393, 0]
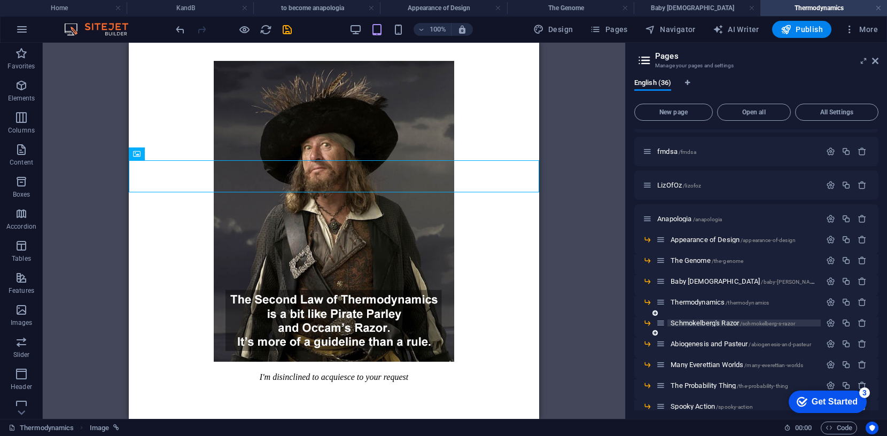
click at [690, 322] on span "Schmokelberg's Razor /schmokelberg-s-razor" at bounding box center [733, 323] width 125 height 8
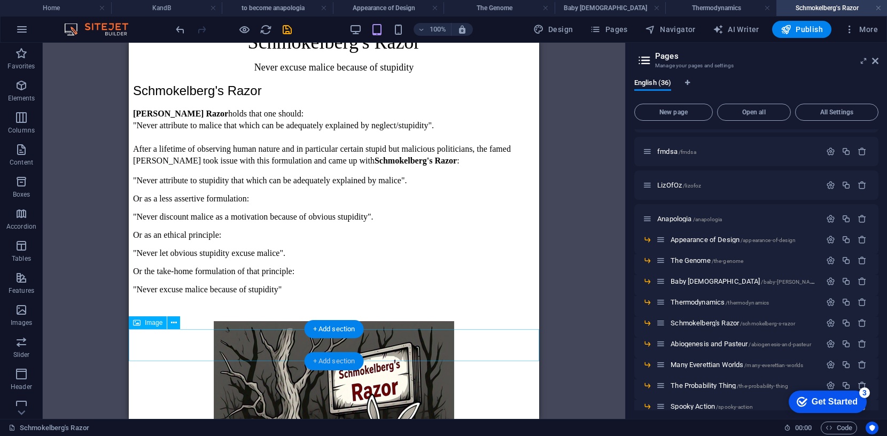
scroll to position [45, 0]
click at [173, 322] on icon at bounding box center [174, 322] width 6 height 11
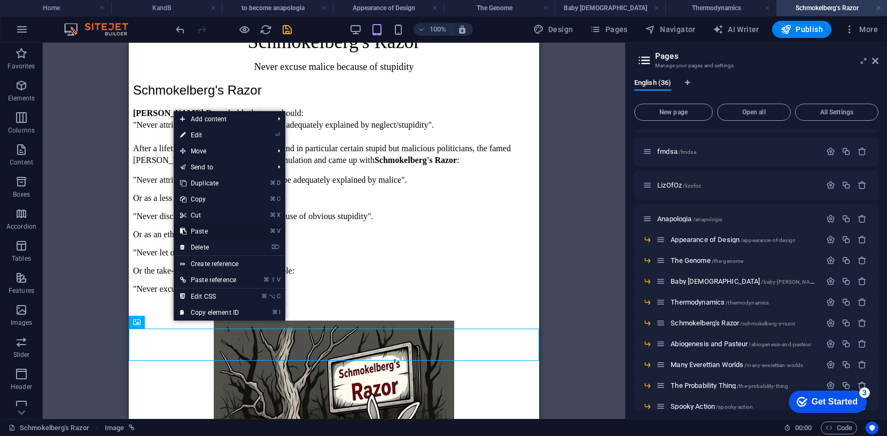
click at [199, 229] on link "⌘ V Paste" at bounding box center [210, 231] width 72 height 16
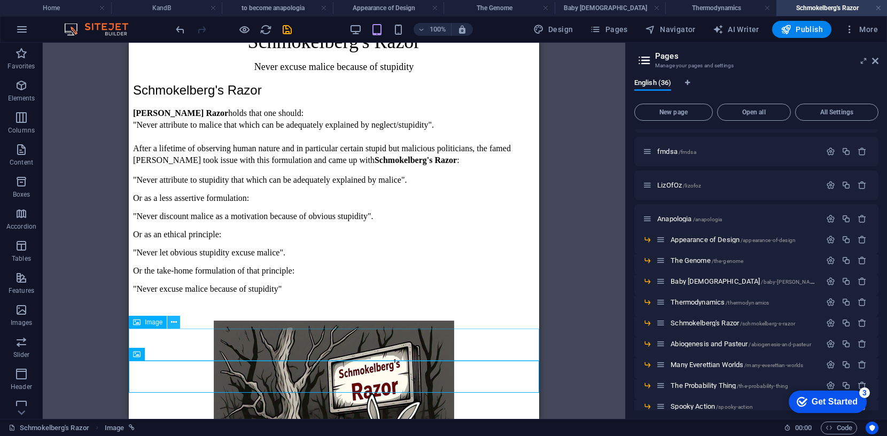
click at [174, 322] on icon at bounding box center [174, 322] width 6 height 11
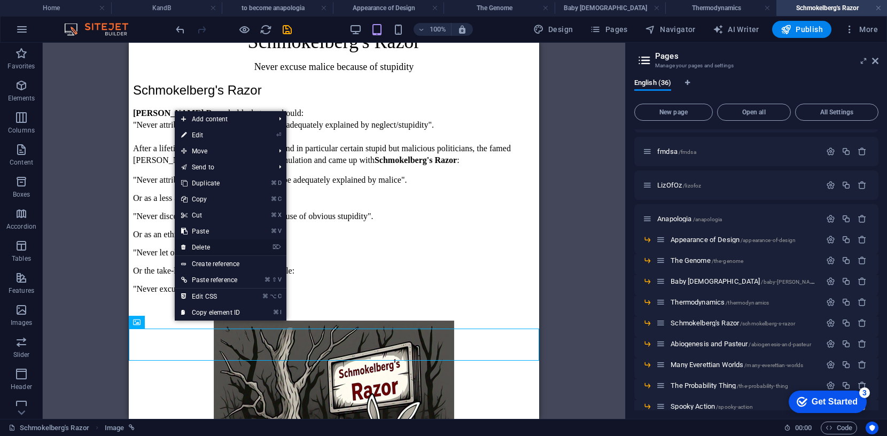
click at [198, 246] on link "⌦ Delete" at bounding box center [211, 248] width 72 height 16
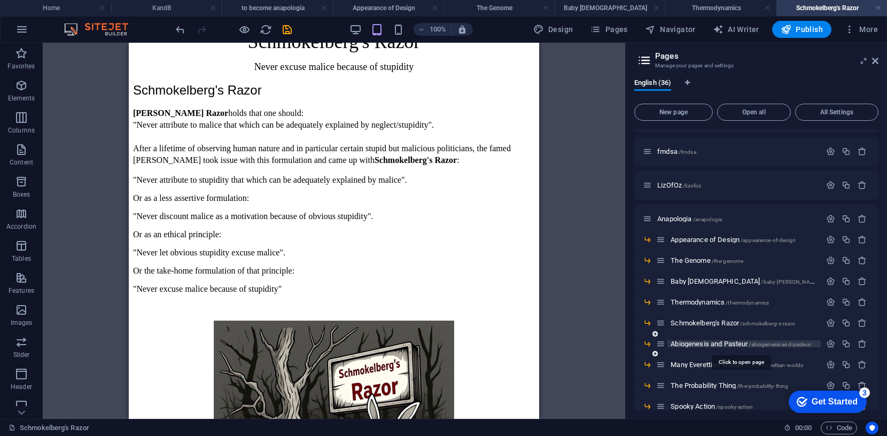
click at [710, 345] on span "Abiogenesis and Pasteur /abiogenesis-and-pasteur" at bounding box center [741, 344] width 141 height 8
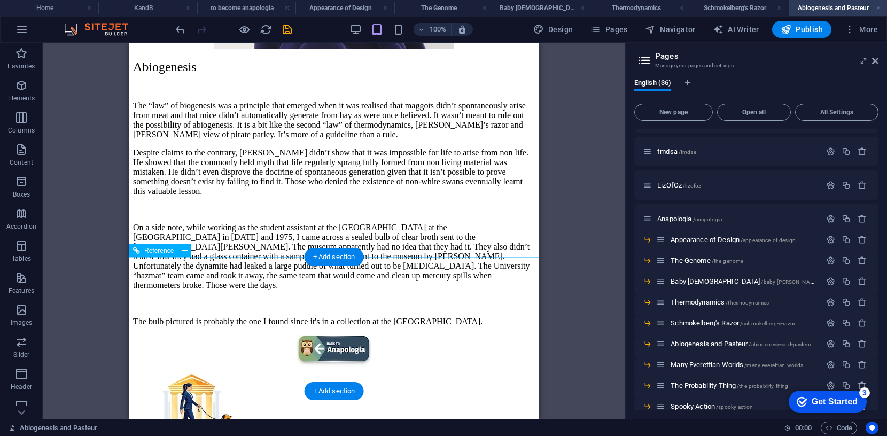
scroll to position [215, 0]
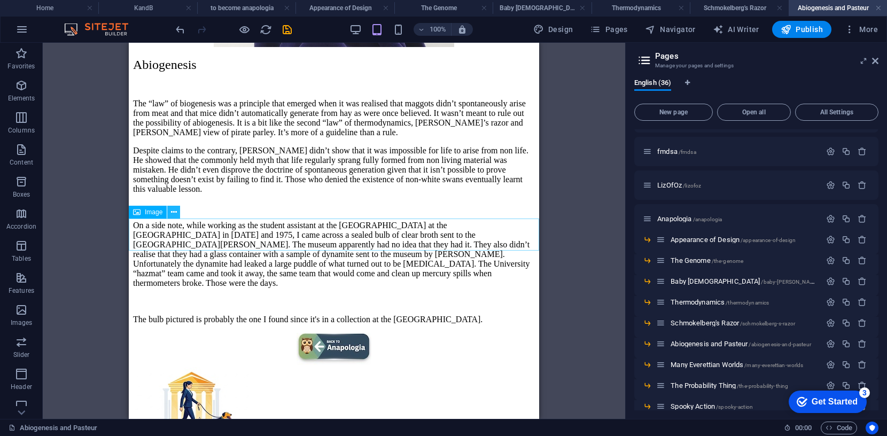
click at [174, 211] on icon at bounding box center [174, 212] width 6 height 11
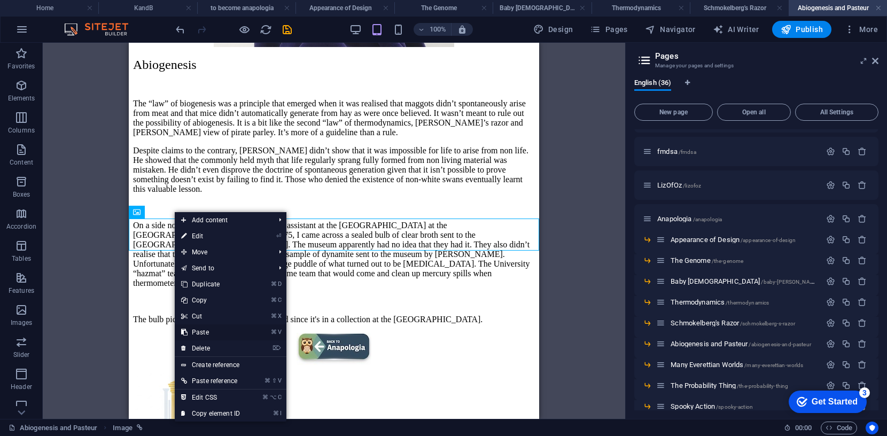
click at [200, 332] on link "⌘ V Paste" at bounding box center [211, 333] width 72 height 16
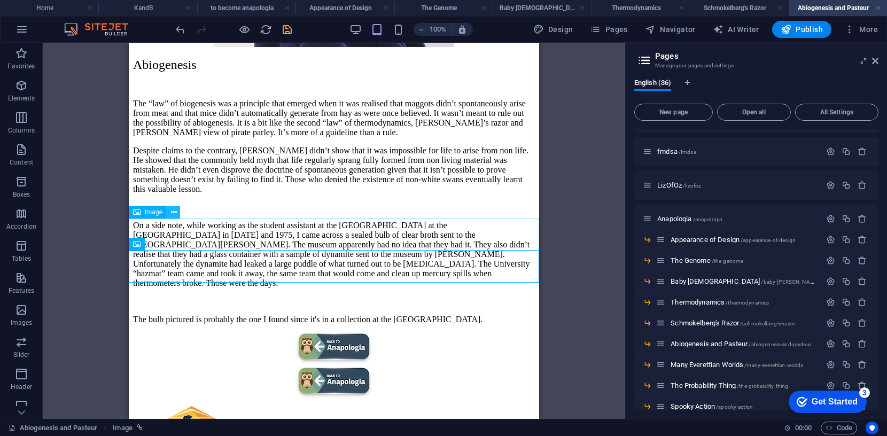
click at [177, 211] on button at bounding box center [173, 212] width 13 height 13
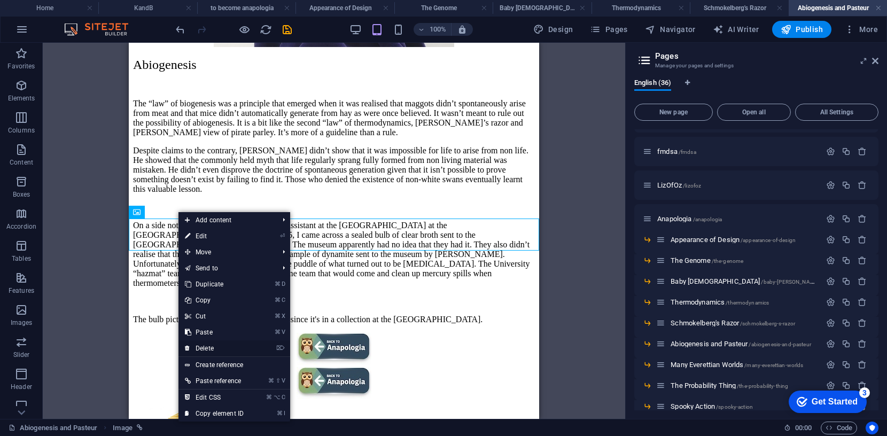
click at [213, 347] on link "⌦ Delete" at bounding box center [215, 349] width 72 height 16
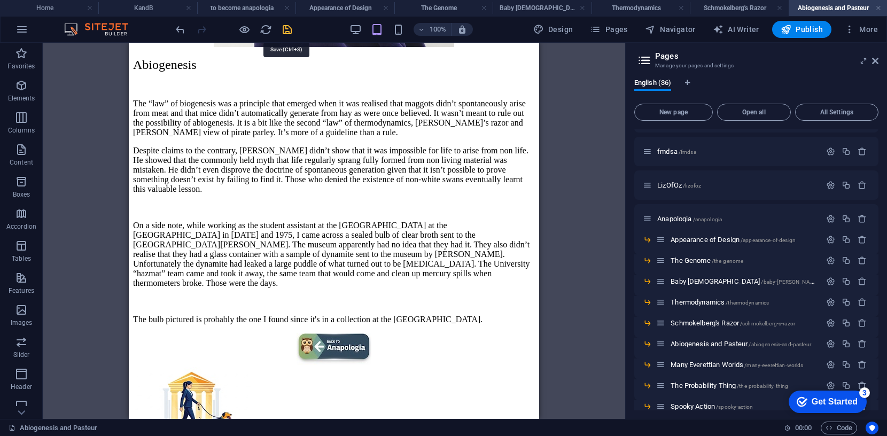
click at [288, 26] on icon "save" at bounding box center [287, 30] width 12 height 12
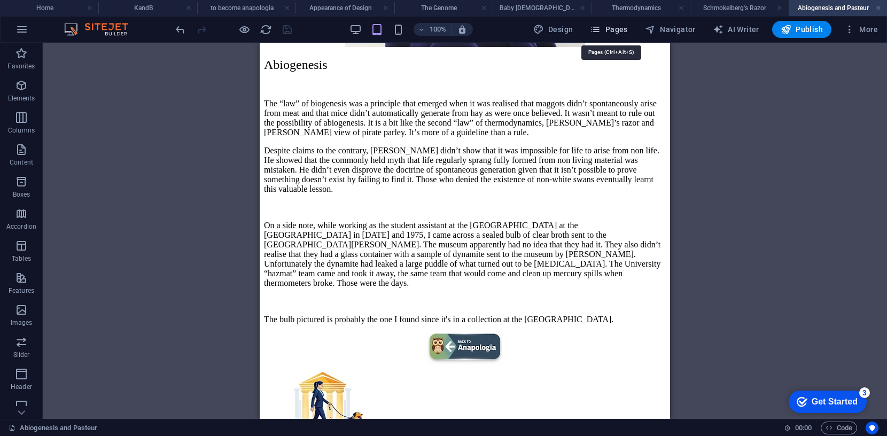
click at [618, 27] on span "Pages" at bounding box center [608, 29] width 37 height 11
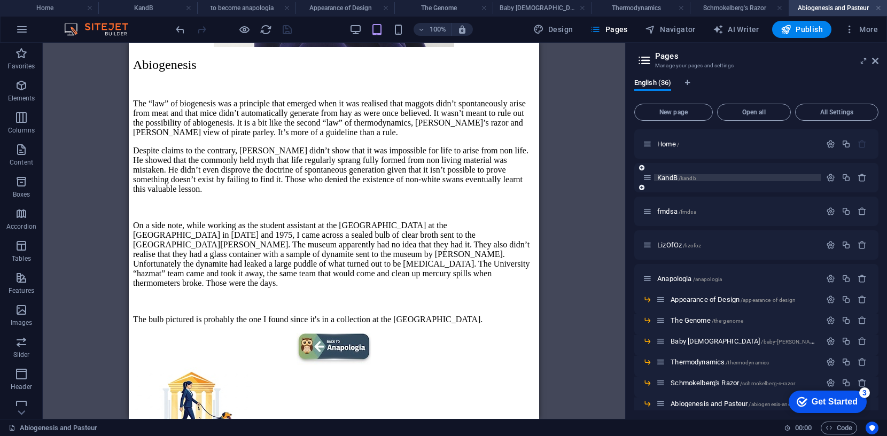
click at [668, 177] on span "KandB /kandb" at bounding box center [677, 178] width 39 height 8
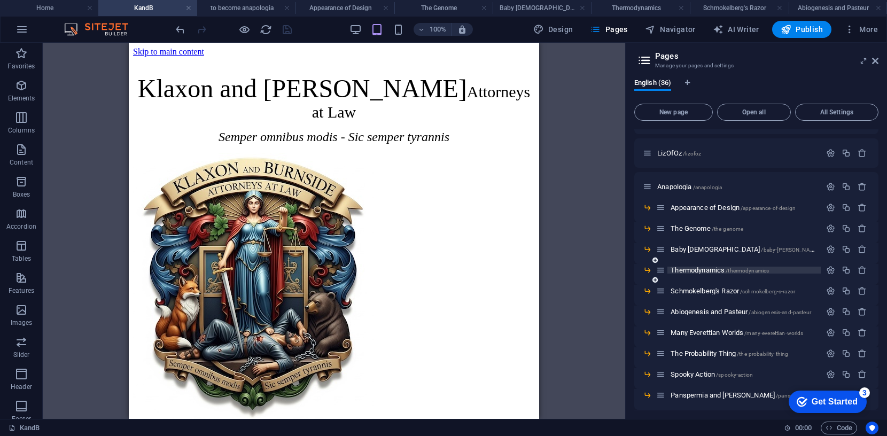
scroll to position [96, 0]
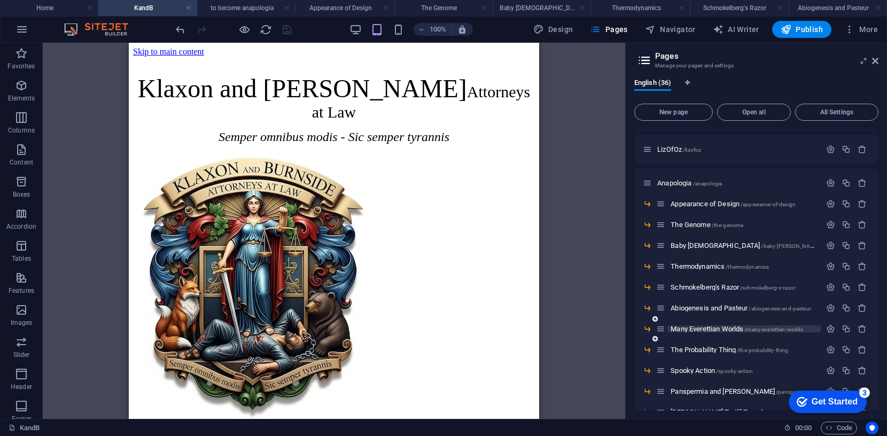
click at [688, 330] on span "Many Everettian Worlds /many-everettian-worlds" at bounding box center [737, 329] width 133 height 8
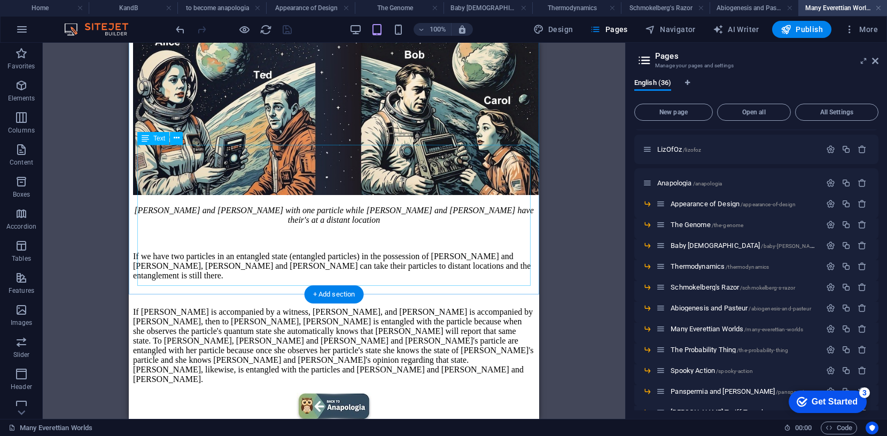
scroll to position [562, 0]
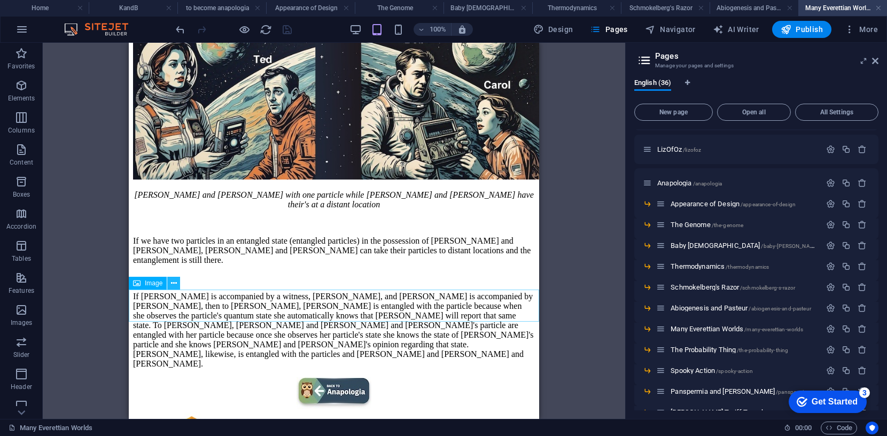
click at [175, 285] on icon at bounding box center [174, 283] width 6 height 11
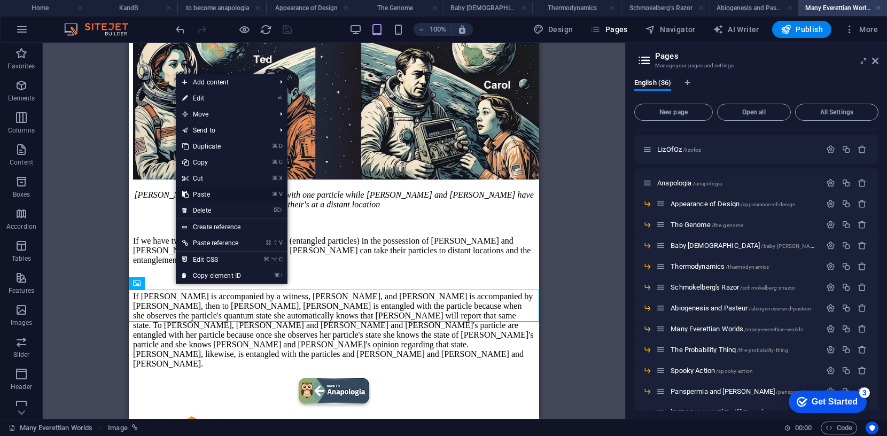
click at [206, 192] on link "⌘ V Paste" at bounding box center [212, 195] width 72 height 16
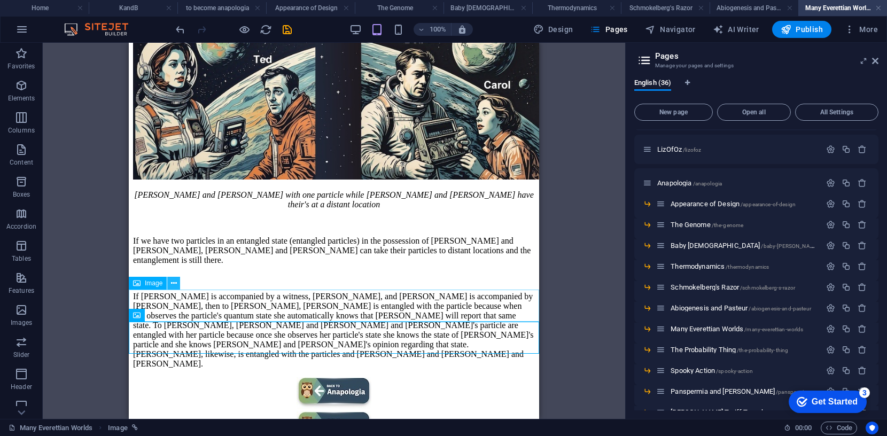
click at [175, 283] on icon at bounding box center [174, 283] width 6 height 11
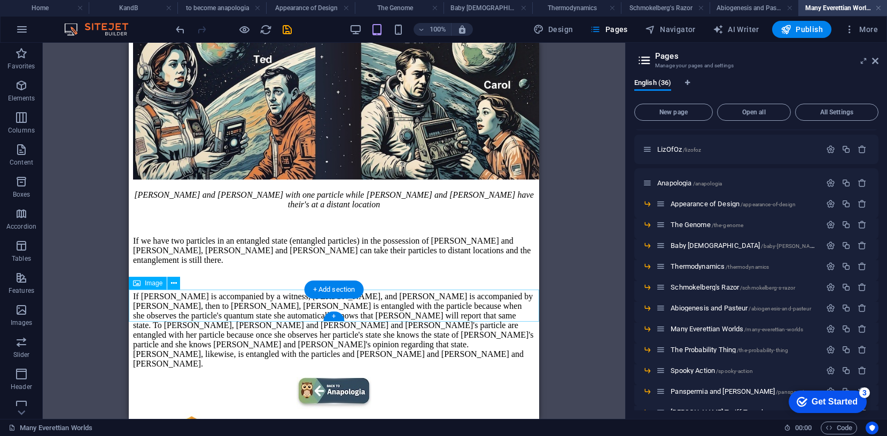
click at [353, 377] on figure at bounding box center [334, 394] width 402 height 34
select select "px"
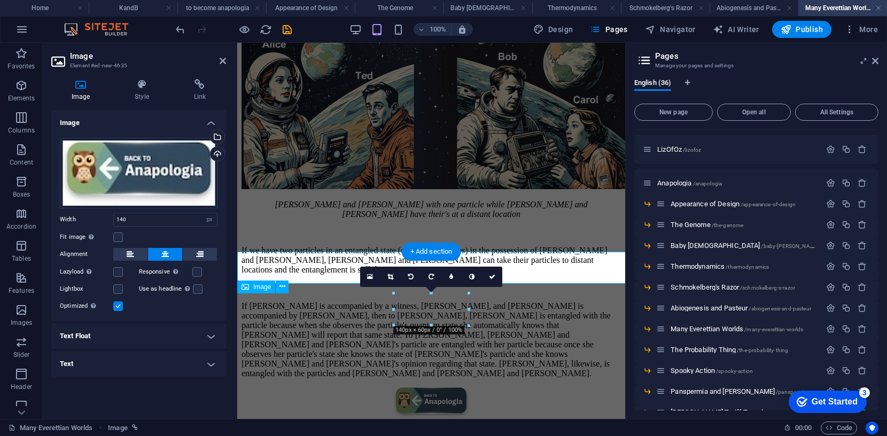
scroll to position [600, 0]
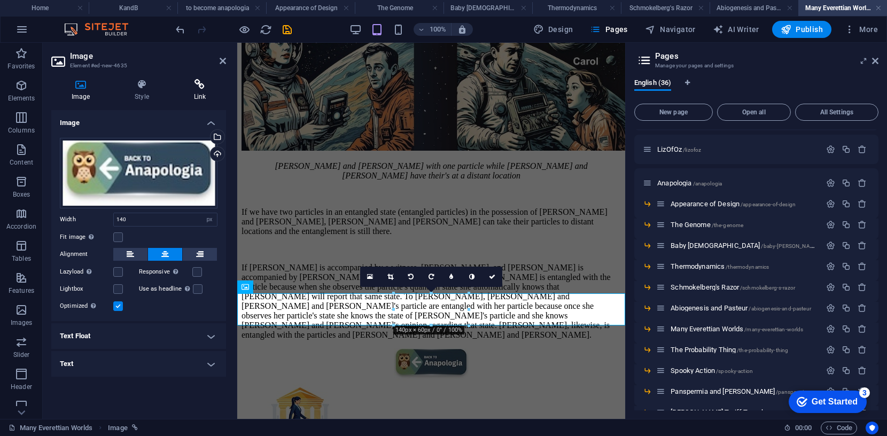
click at [200, 88] on icon at bounding box center [200, 84] width 52 height 11
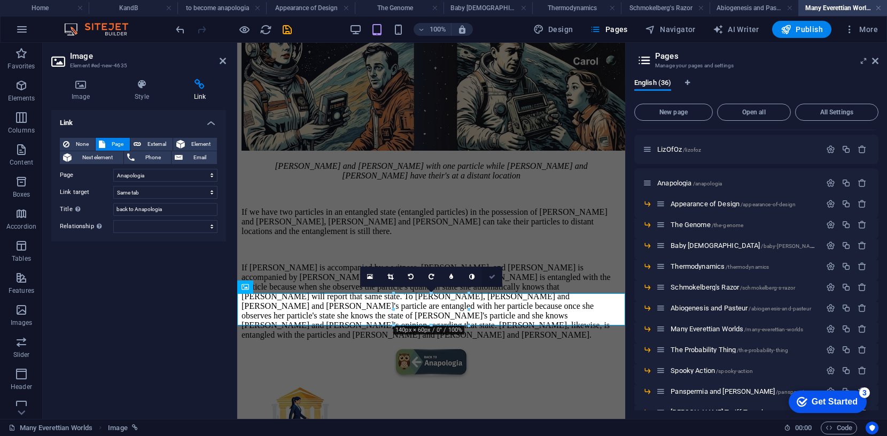
click at [492, 277] on icon at bounding box center [492, 277] width 6 height 6
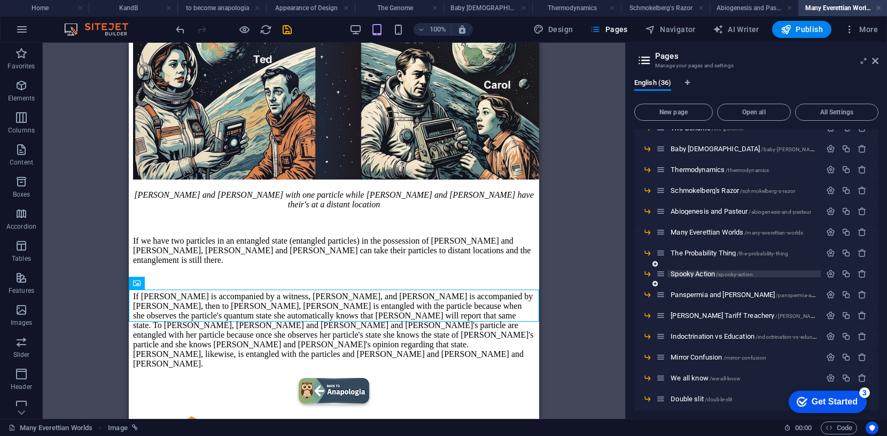
scroll to position [196, 0]
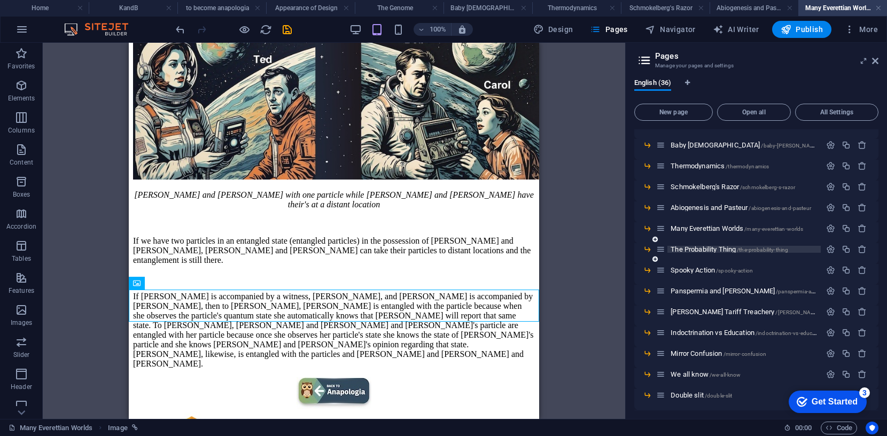
click at [707, 250] on span "The Probability Thing /the-probability-thing" at bounding box center [730, 249] width 118 height 8
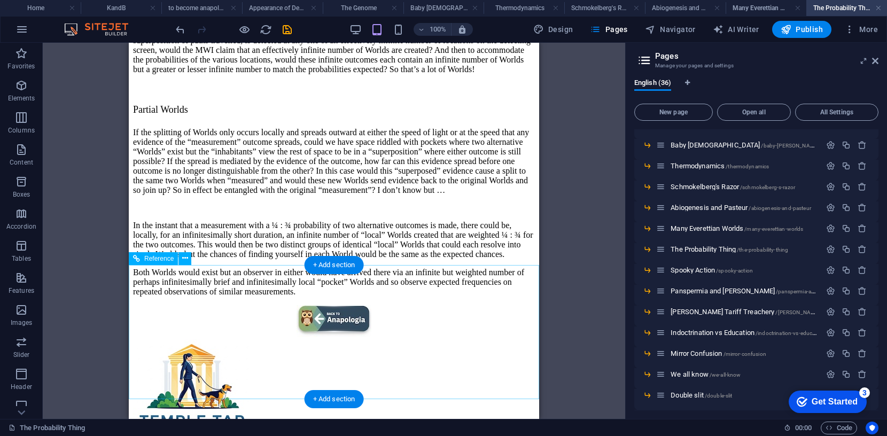
scroll to position [733, 0]
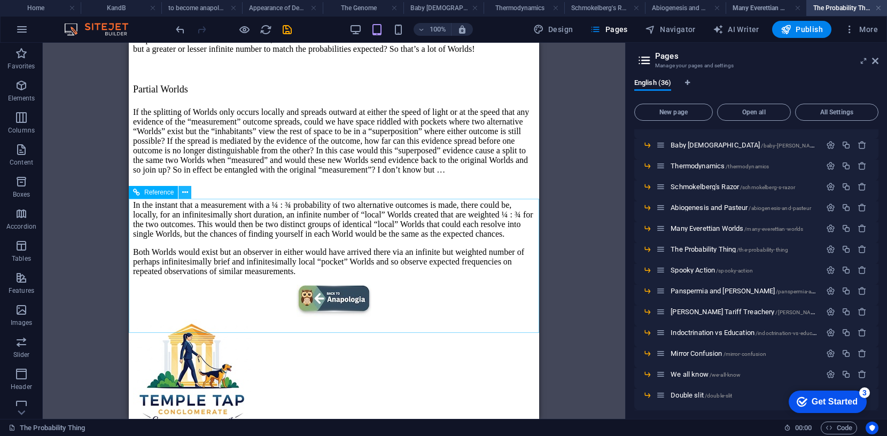
click at [186, 190] on icon at bounding box center [185, 192] width 6 height 11
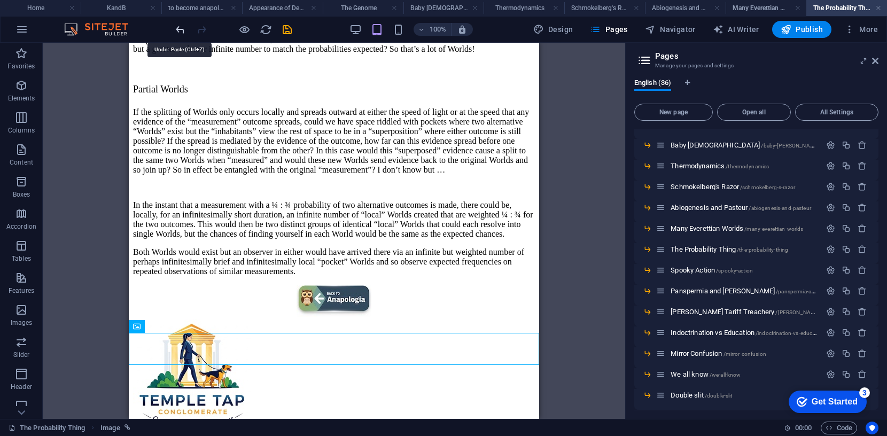
click at [182, 32] on icon "undo" at bounding box center [180, 30] width 12 height 12
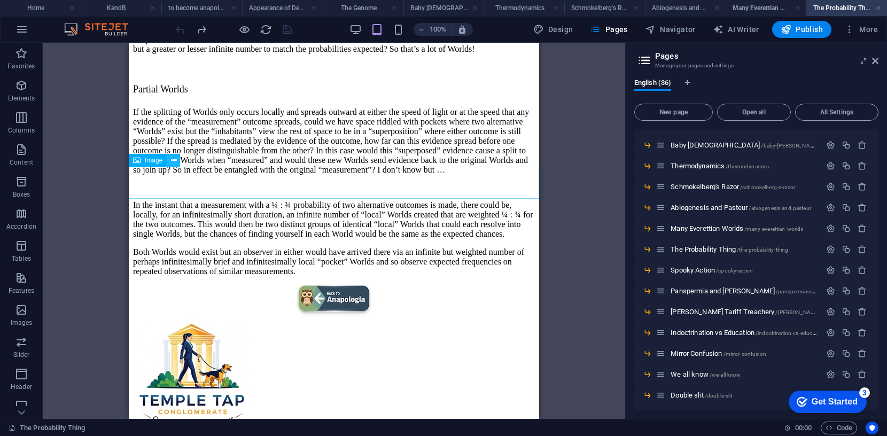
click at [176, 159] on icon at bounding box center [174, 160] width 6 height 11
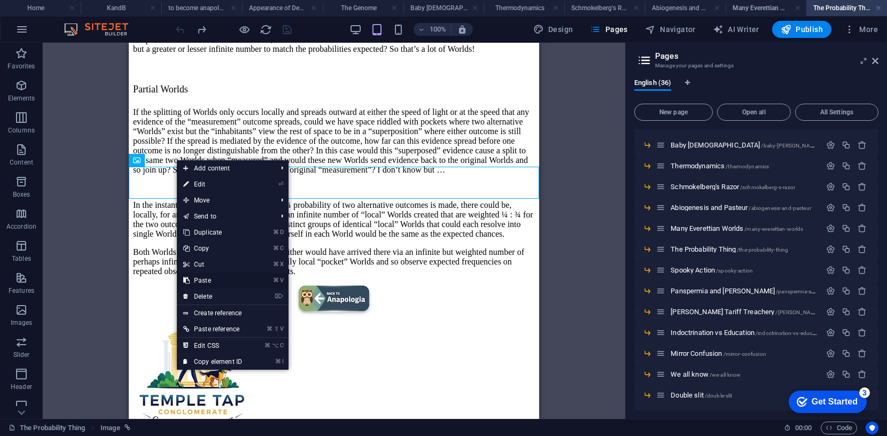
click at [214, 281] on link "⌘ V Paste" at bounding box center [213, 281] width 72 height 16
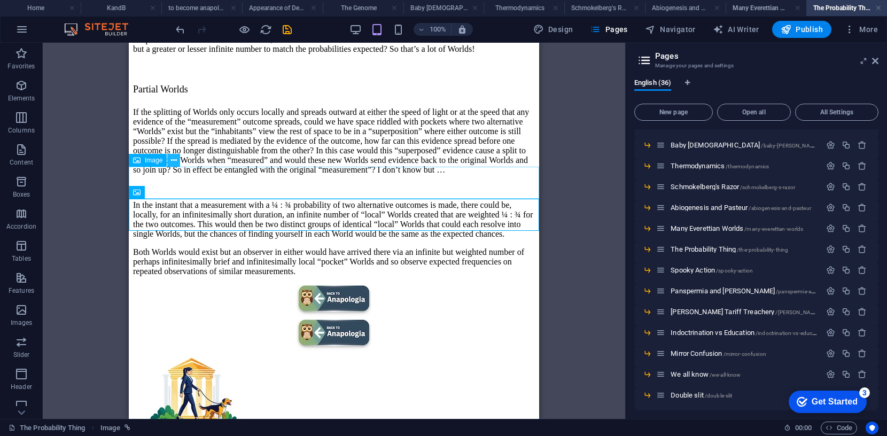
click at [173, 158] on icon at bounding box center [174, 160] width 6 height 11
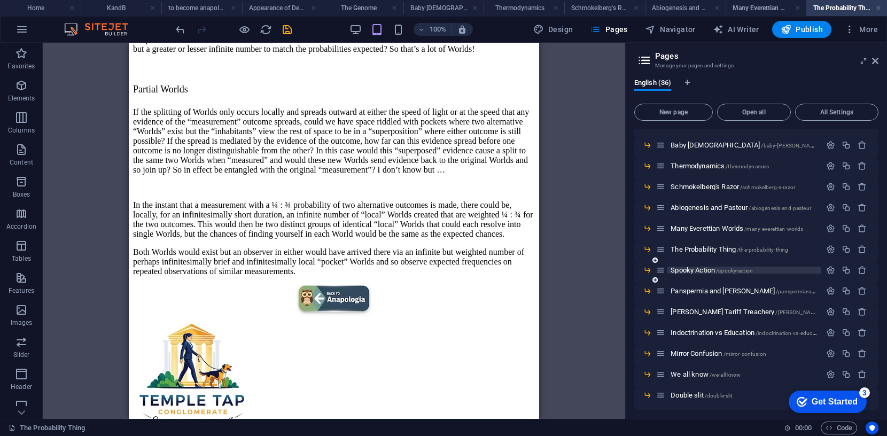
click at [690, 269] on span "Spooky Action /spooky-action" at bounding box center [712, 270] width 82 height 8
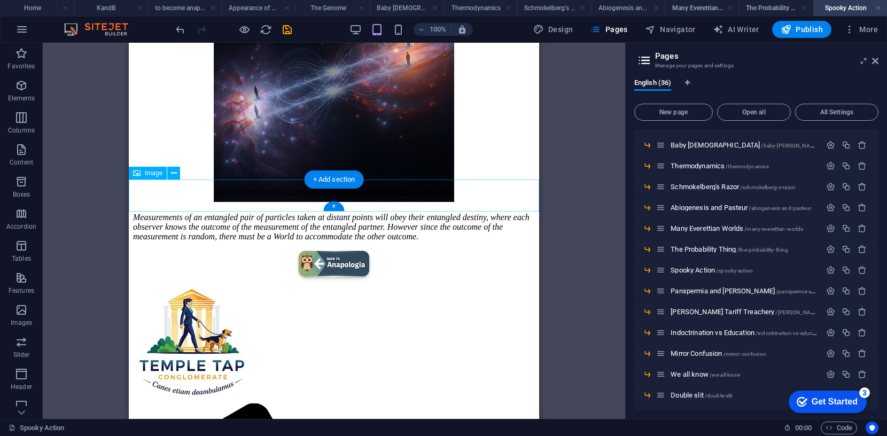
scroll to position [353, 0]
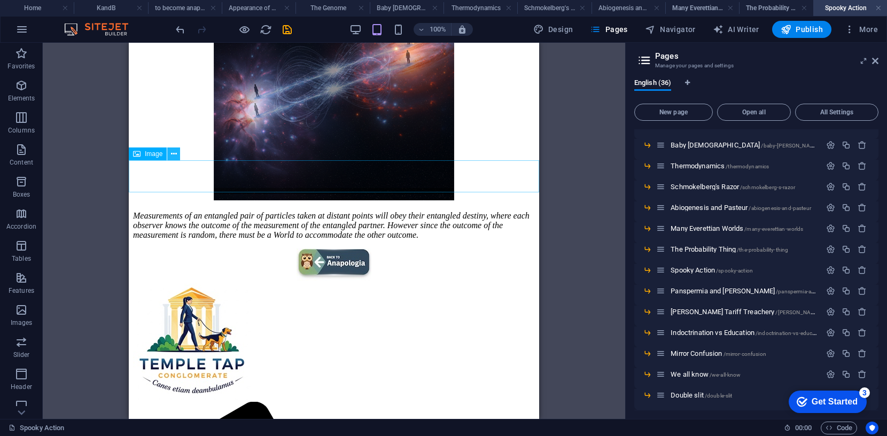
click at [177, 151] on button at bounding box center [173, 154] width 13 height 13
click at [160, 249] on figure at bounding box center [334, 266] width 402 height 34
click at [320, 249] on figure at bounding box center [334, 266] width 402 height 34
select select "px"
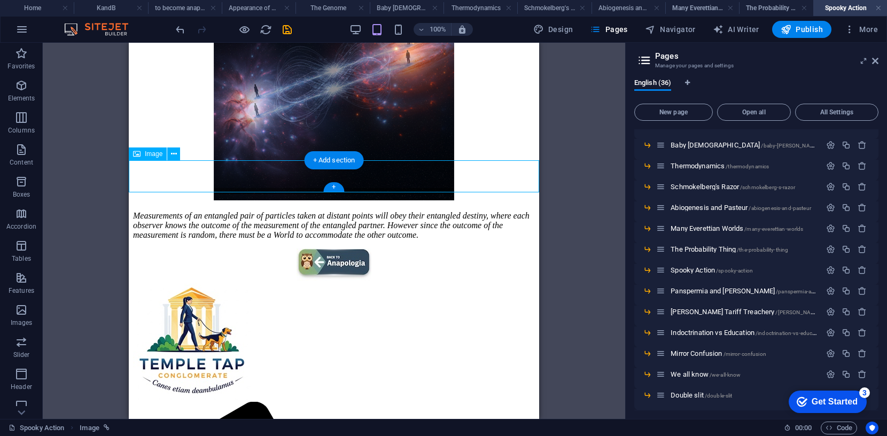
select select
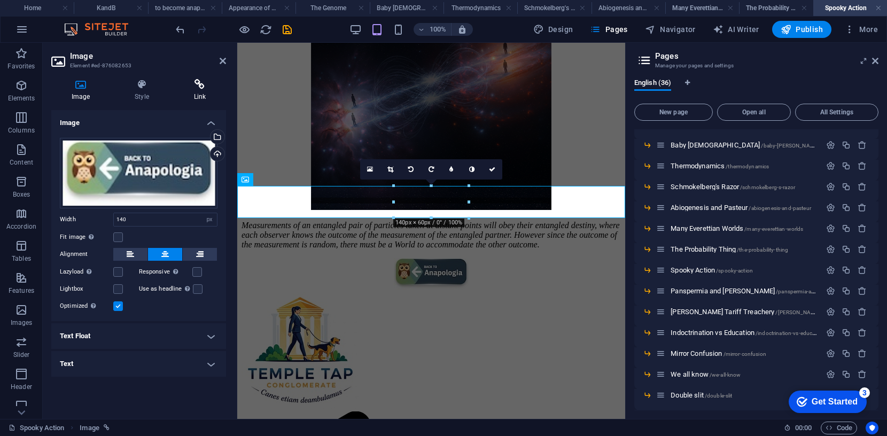
click at [203, 88] on icon at bounding box center [200, 84] width 52 height 11
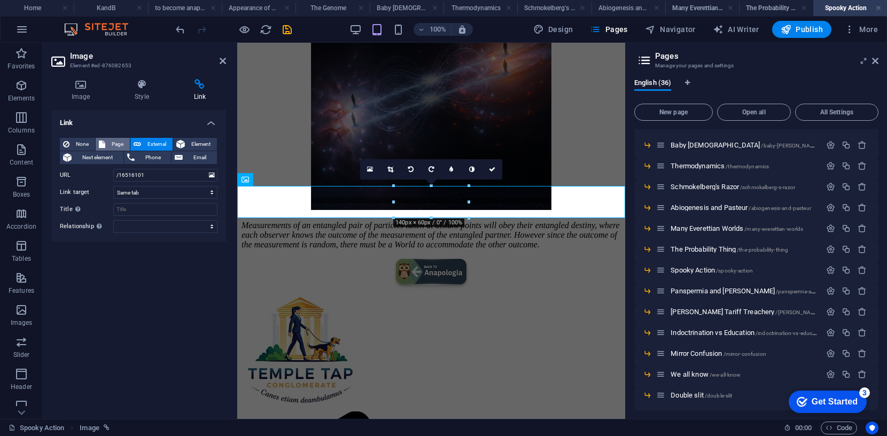
click at [119, 144] on span "Page" at bounding box center [118, 144] width 18 height 13
click at [212, 176] on select "Home KandB fmdsa LizOfOz Anapologia -- Appearance of Design -- The Genome -- Ba…" at bounding box center [165, 175] width 104 height 13
select select "4"
click at [148, 209] on input "Title Additional link description, should not be the same as the link text. The…" at bounding box center [165, 209] width 104 height 13
type input "back to Anapologia"
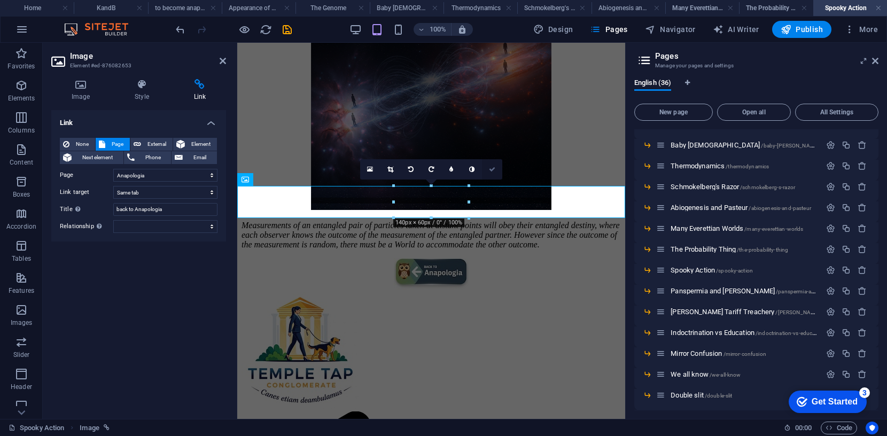
click at [495, 168] on icon at bounding box center [492, 169] width 6 height 6
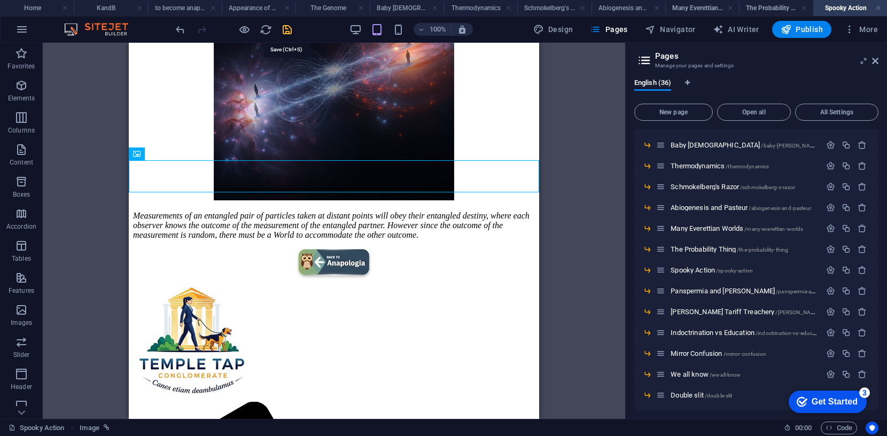
click at [286, 27] on icon "save" at bounding box center [287, 30] width 12 height 12
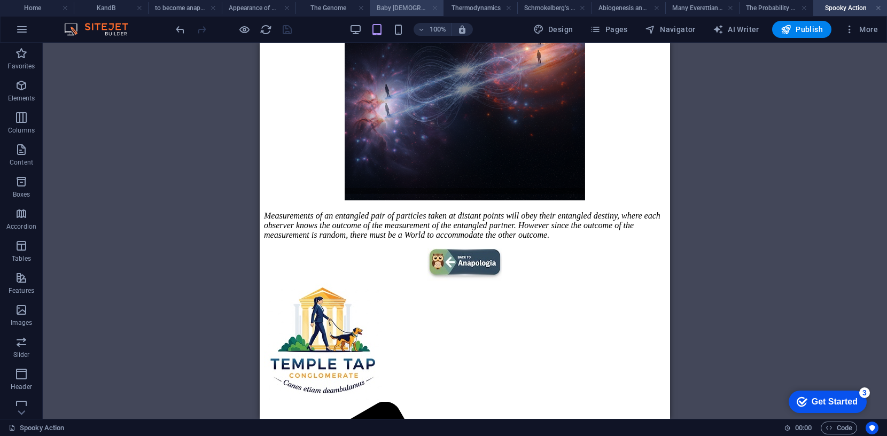
click at [437, 7] on link at bounding box center [435, 8] width 6 height 10
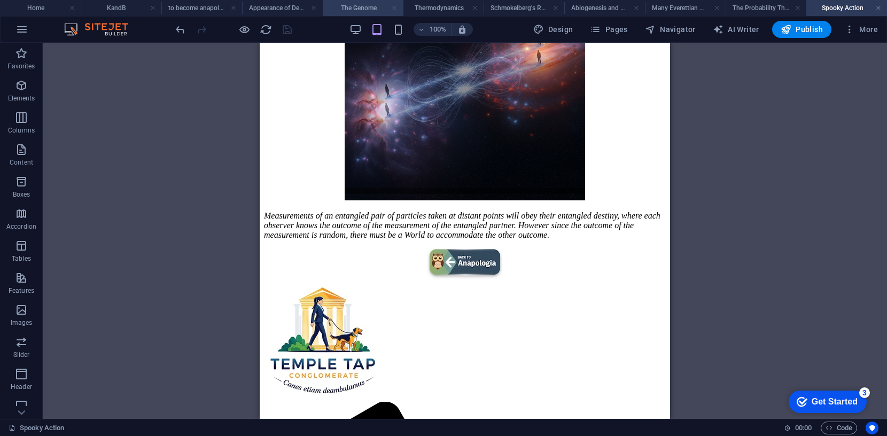
click at [393, 7] on link at bounding box center [394, 8] width 6 height 10
click at [435, 6] on link at bounding box center [435, 8] width 6 height 10
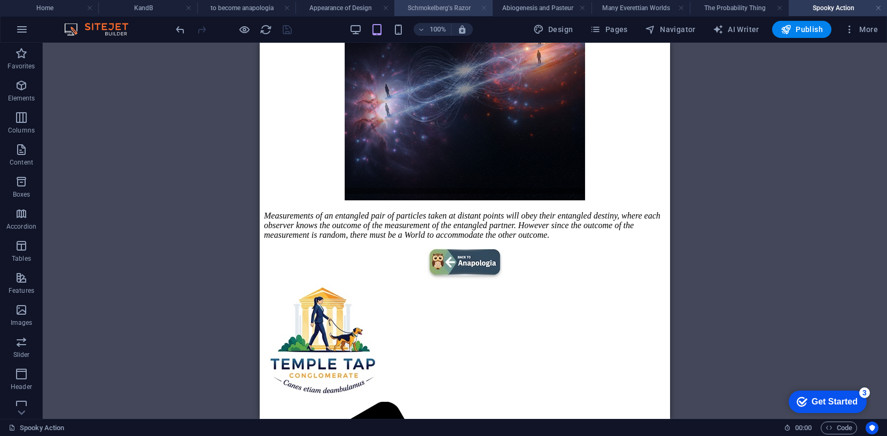
click at [482, 7] on link at bounding box center [484, 8] width 6 height 10
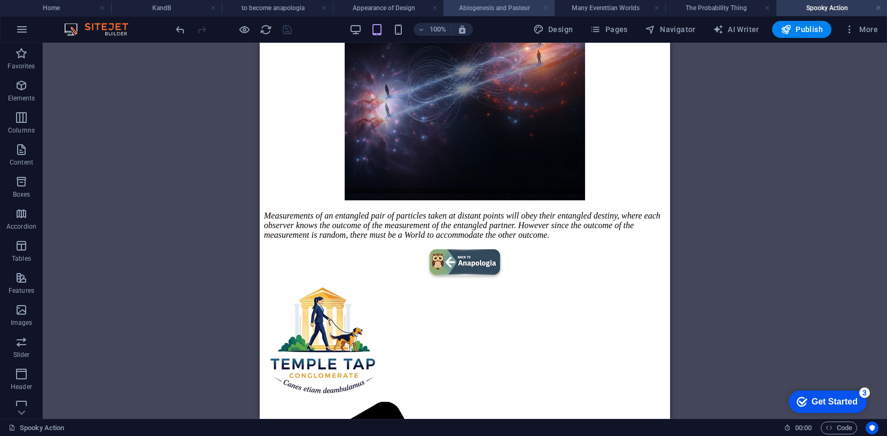
click at [546, 5] on link at bounding box center [546, 8] width 6 height 10
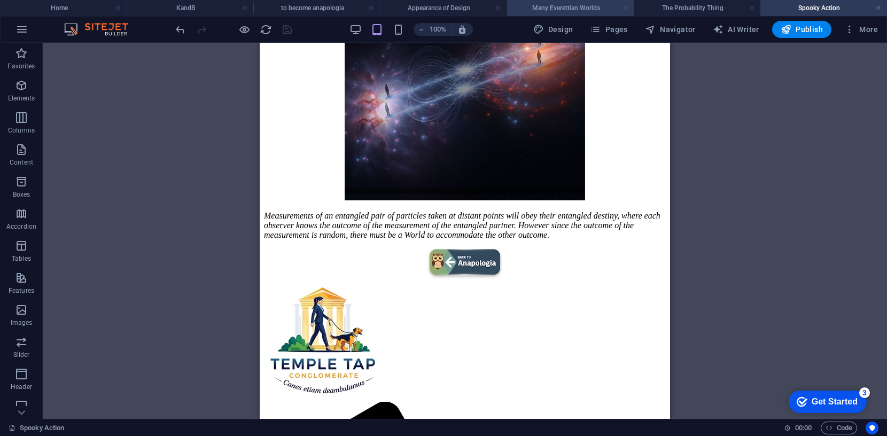
click at [622, 6] on link at bounding box center [625, 8] width 6 height 10
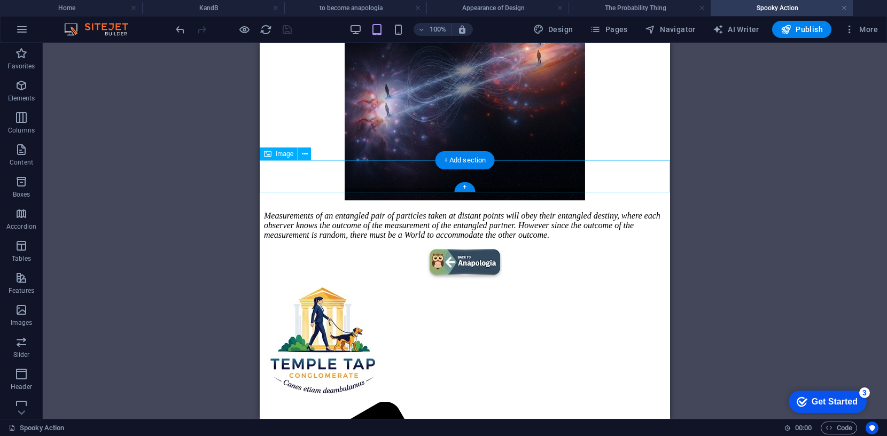
click at [473, 249] on figure at bounding box center [465, 266] width 402 height 34
click at [475, 249] on figure at bounding box center [465, 266] width 402 height 34
select select "4"
select select
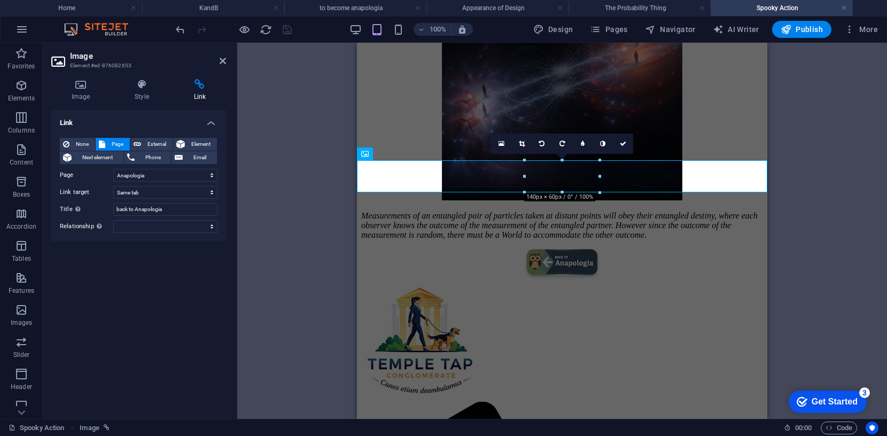
click at [200, 83] on icon at bounding box center [200, 84] width 52 height 11
click at [623, 144] on icon at bounding box center [623, 144] width 6 height 6
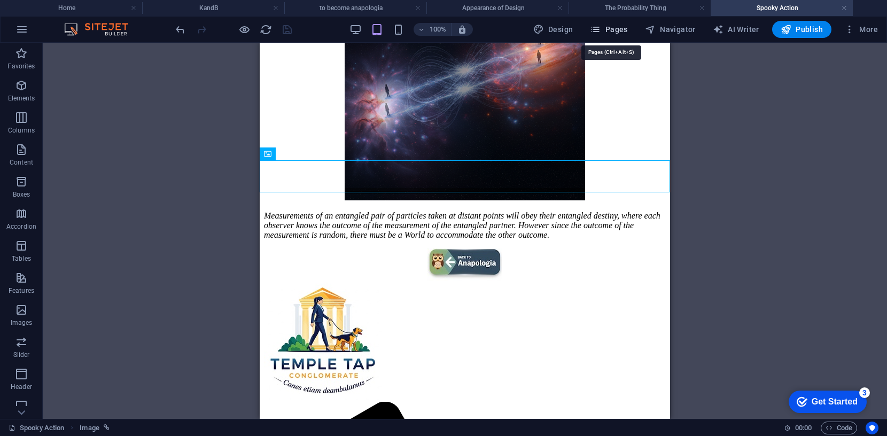
click at [614, 28] on span "Pages" at bounding box center [608, 29] width 37 height 11
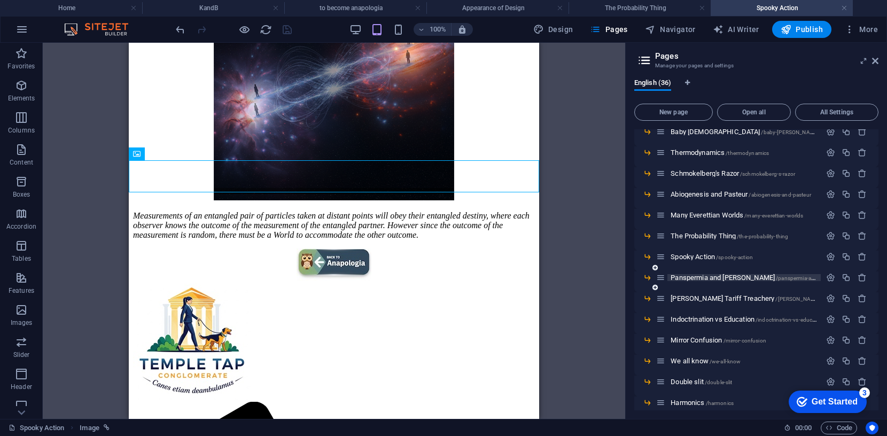
scroll to position [211, 0]
click at [713, 276] on span "Panspermia and Sir Fred /panspermia-and-sir-fred" at bounding box center [770, 277] width 199 height 8
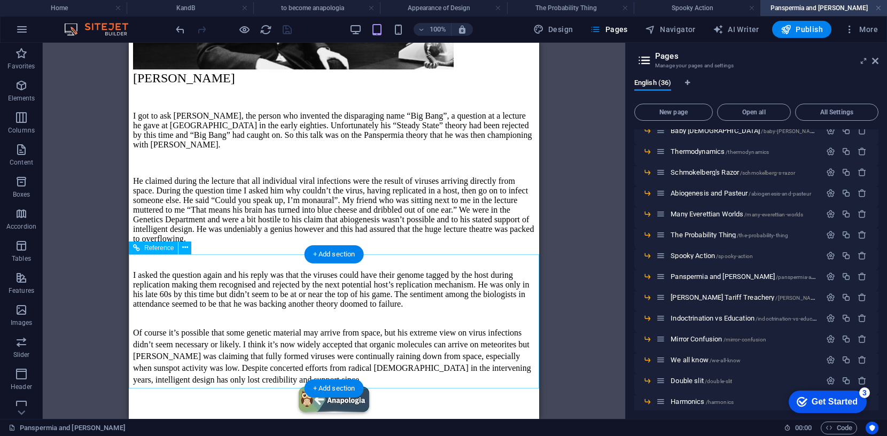
scroll to position [278, 0]
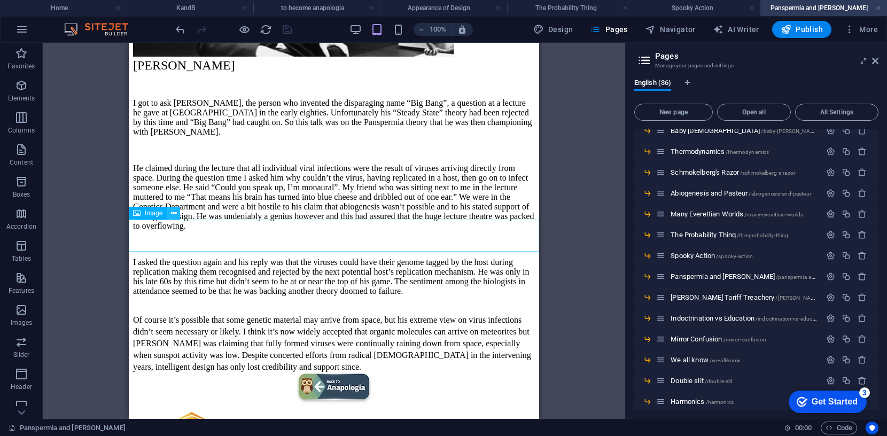
click at [173, 214] on icon at bounding box center [174, 213] width 6 height 11
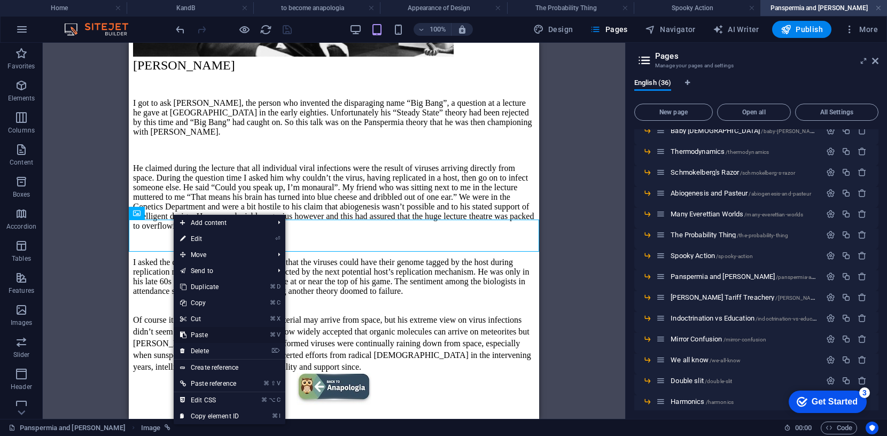
click at [204, 333] on link "⌘ V Paste" at bounding box center [210, 335] width 72 height 16
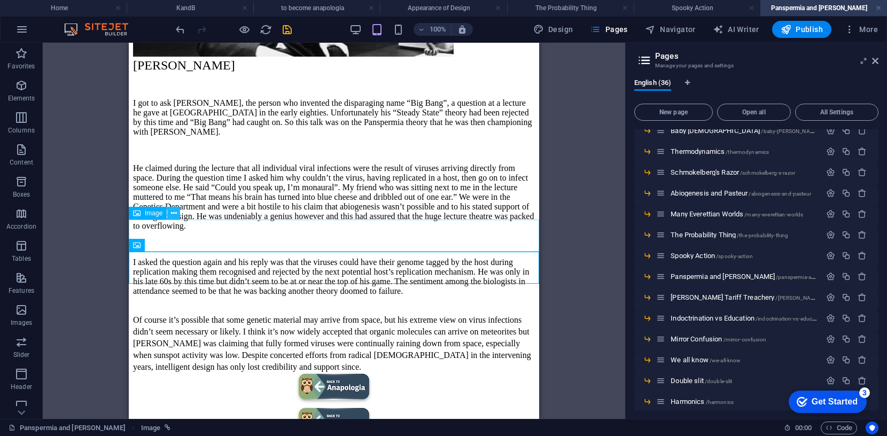
click at [172, 212] on icon at bounding box center [174, 213] width 6 height 11
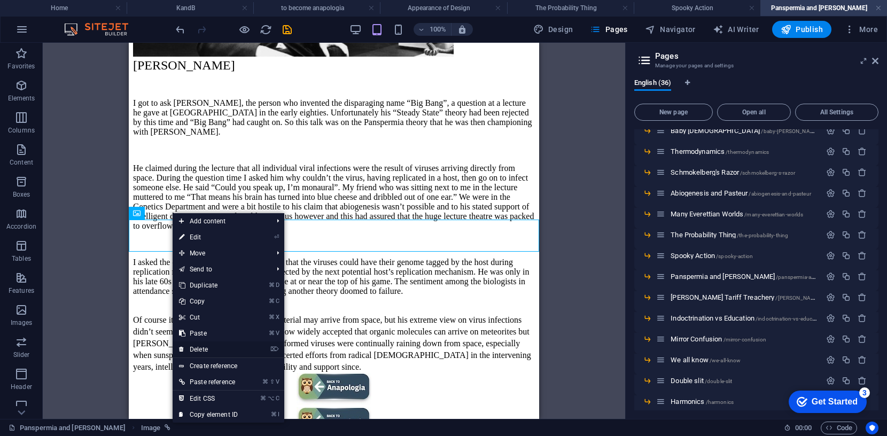
click at [200, 348] on link "⌦ Delete" at bounding box center [209, 350] width 72 height 16
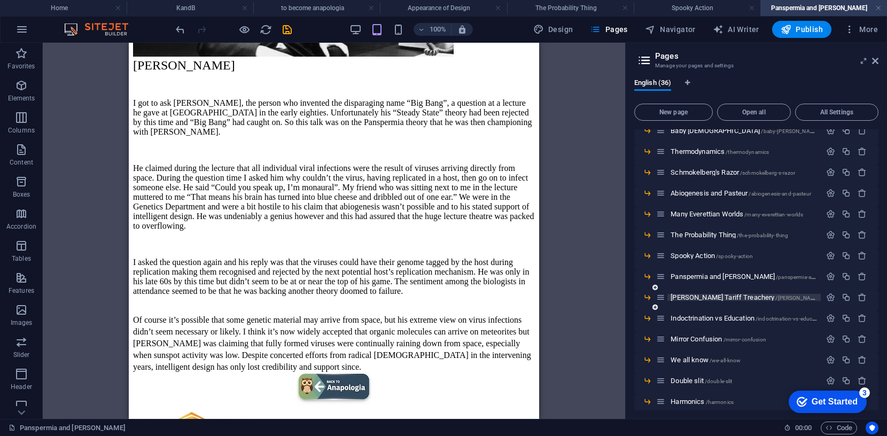
click at [726, 295] on span "Trump's Tariff Treachery /trump-s-tariff-treachery" at bounding box center [766, 298] width 190 height 8
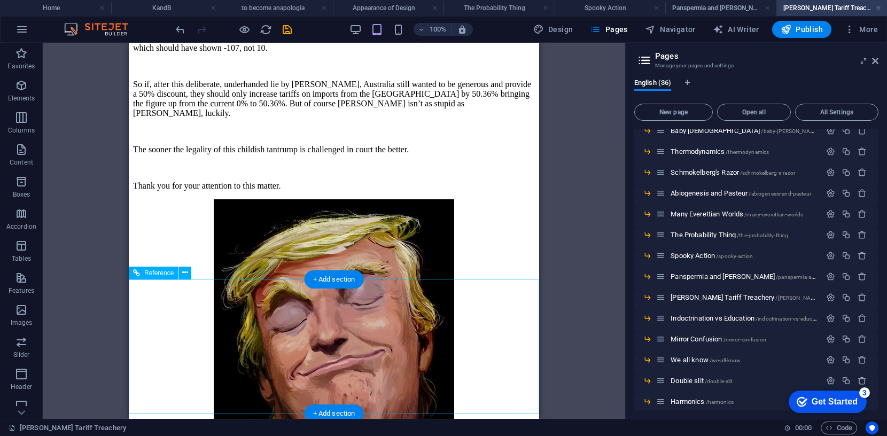
scroll to position [625, 0]
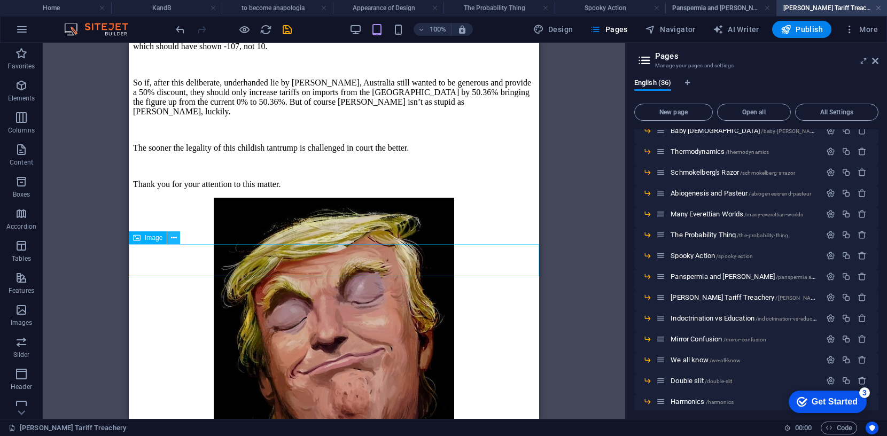
click at [171, 237] on icon at bounding box center [174, 238] width 6 height 11
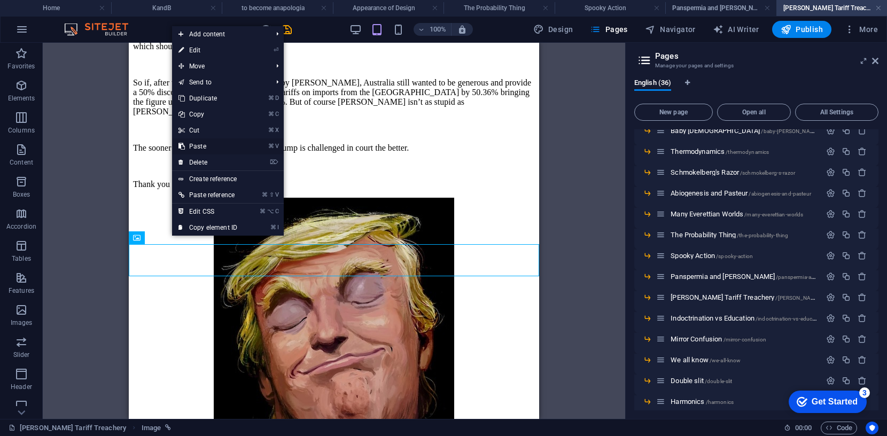
click at [200, 146] on link "⌘ V Paste" at bounding box center [208, 146] width 72 height 16
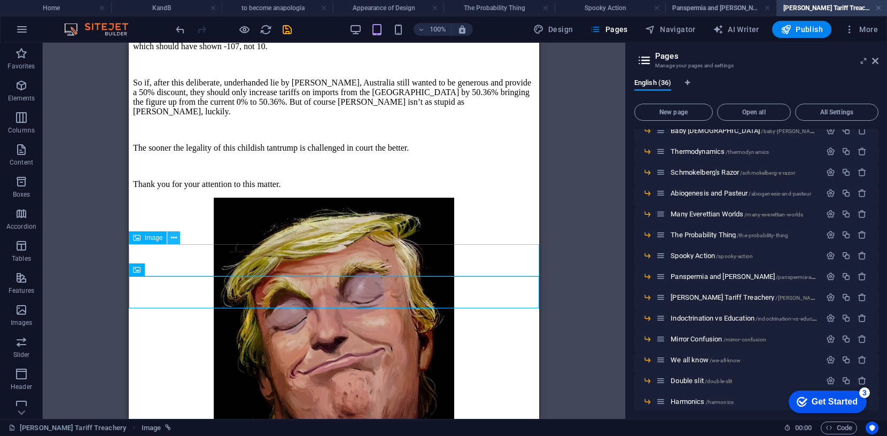
click at [175, 237] on icon at bounding box center [174, 238] width 6 height 11
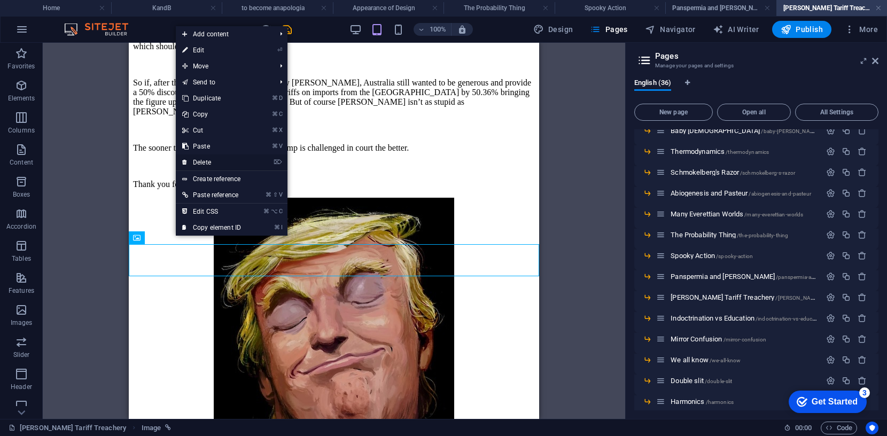
click at [204, 162] on link "⌦ Delete" at bounding box center [212, 163] width 72 height 16
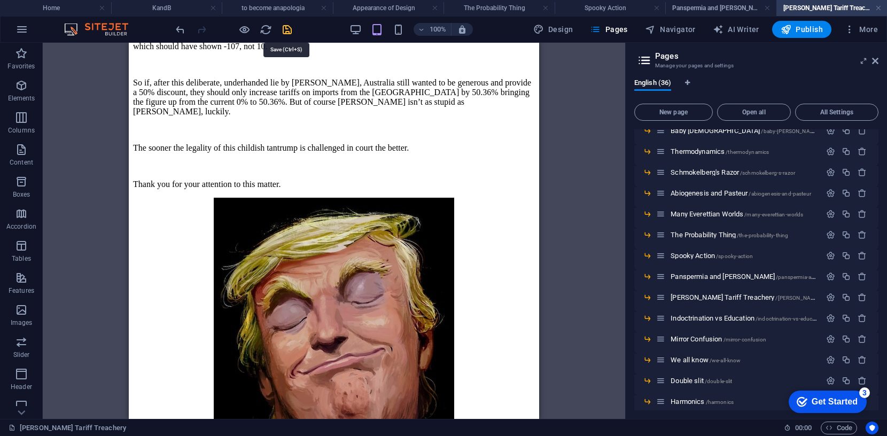
click at [288, 29] on icon "save" at bounding box center [287, 30] width 12 height 12
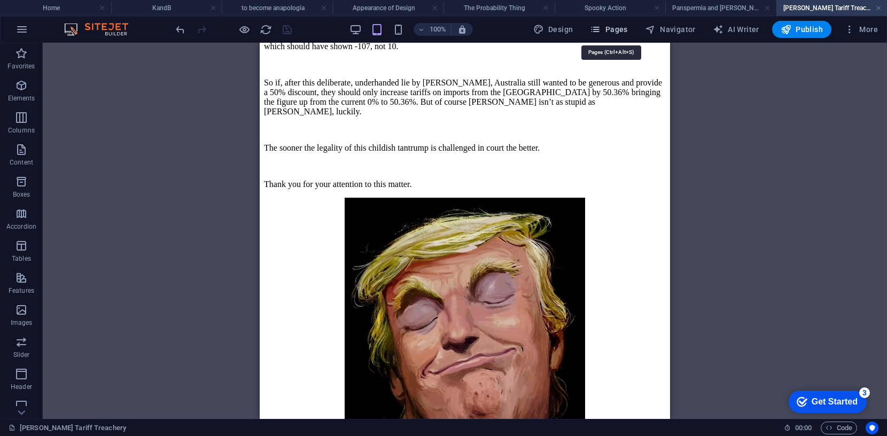
click at [619, 30] on span "Pages" at bounding box center [608, 29] width 37 height 11
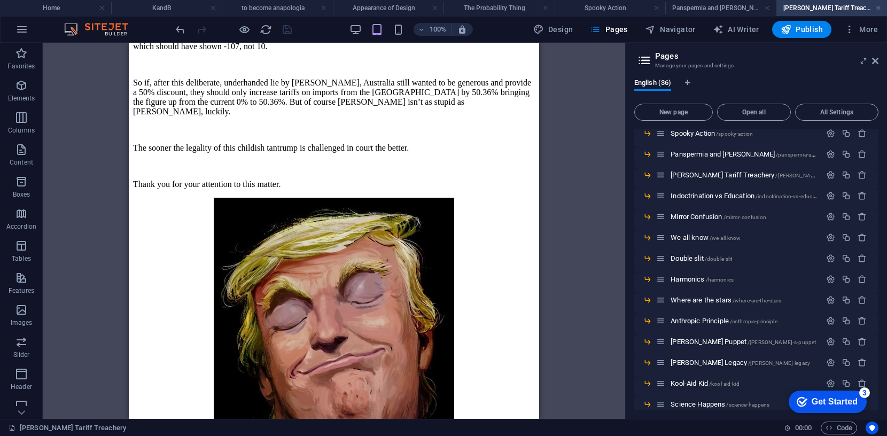
scroll to position [341, 0]
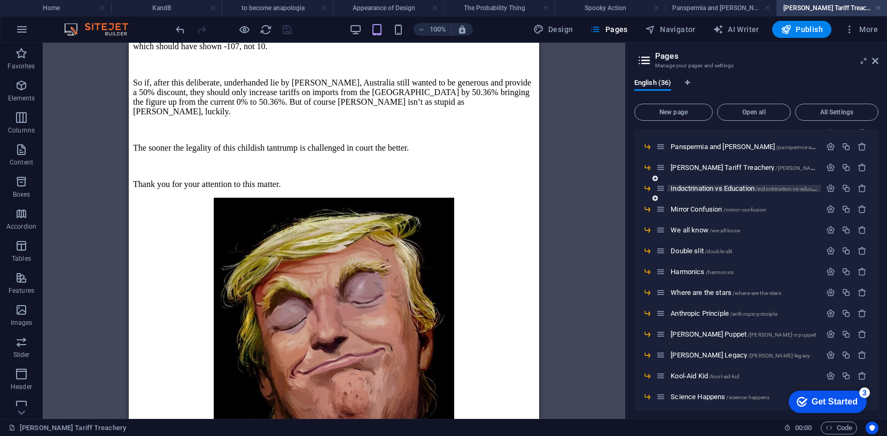
click at [701, 186] on span "Indoctrination vs Education /indoctrination-vs-education" at bounding box center [748, 188] width 154 height 8
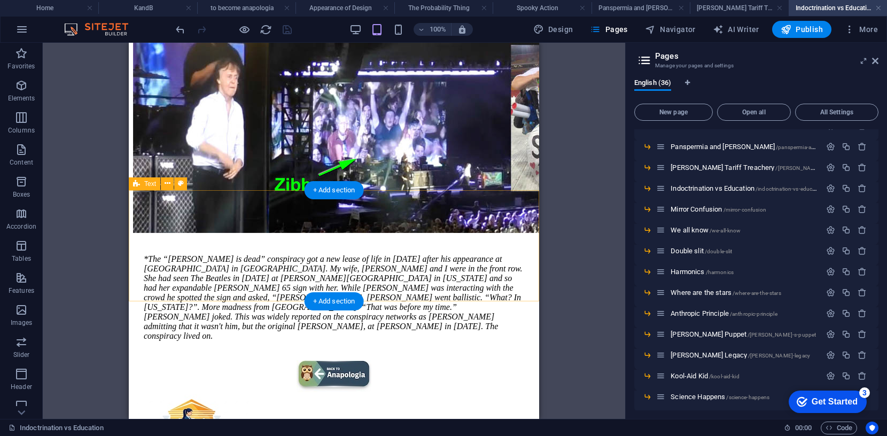
scroll to position [451, 0]
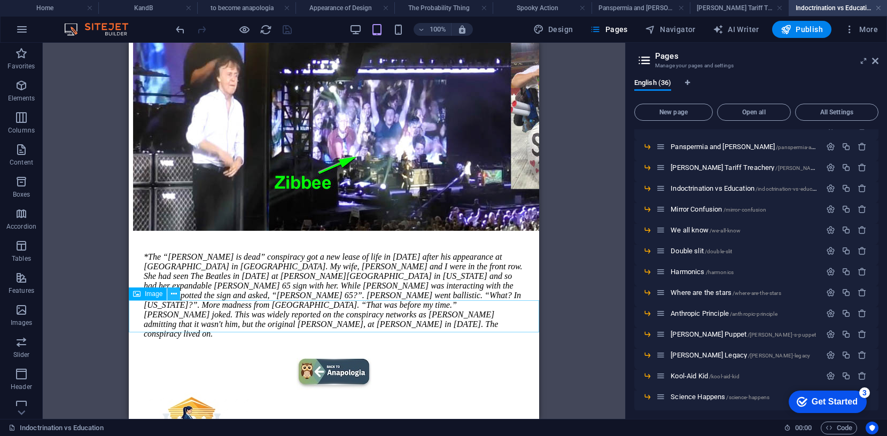
click at [174, 294] on icon at bounding box center [174, 294] width 6 height 11
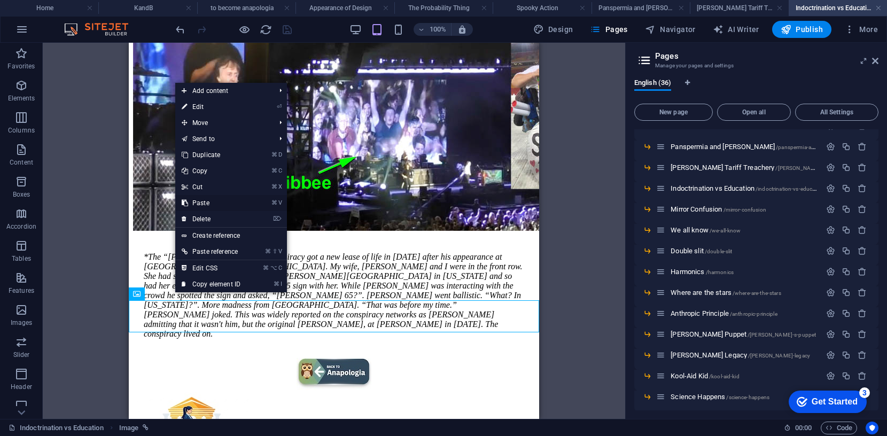
click at [216, 203] on link "⌘ V Paste" at bounding box center [211, 203] width 72 height 16
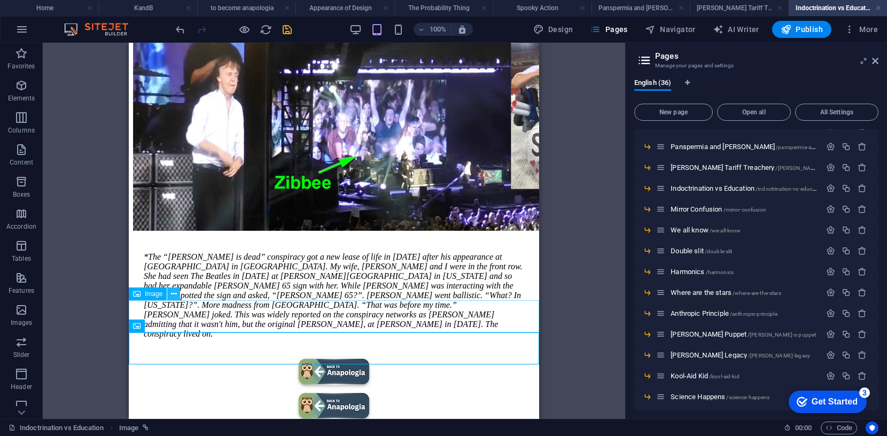
click at [176, 294] on icon at bounding box center [174, 294] width 6 height 11
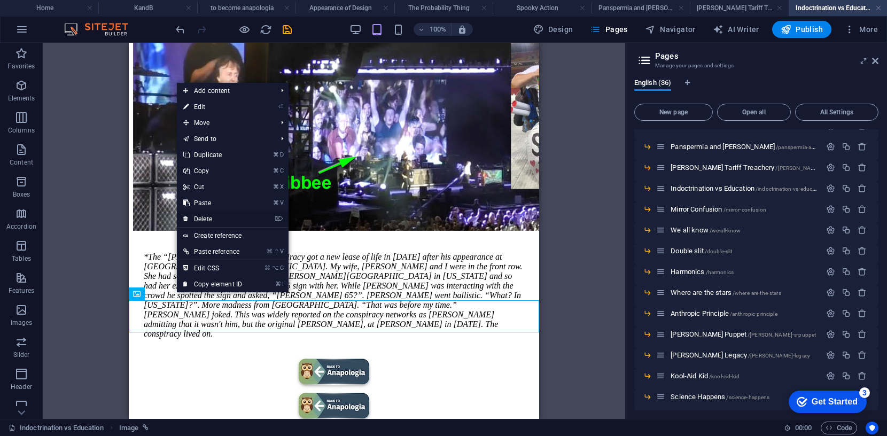
click at [214, 219] on link "⌦ Delete" at bounding box center [213, 219] width 72 height 16
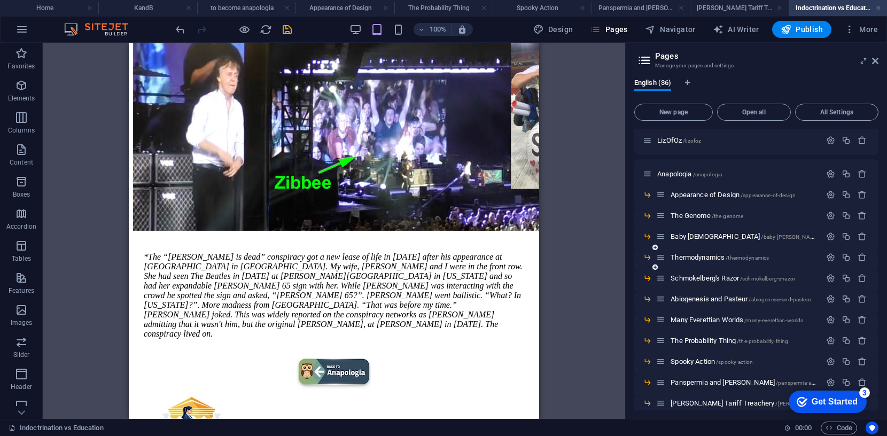
scroll to position [103, 0]
click at [707, 196] on span "Appearance of Design /appearance-of-design" at bounding box center [733, 196] width 125 height 8
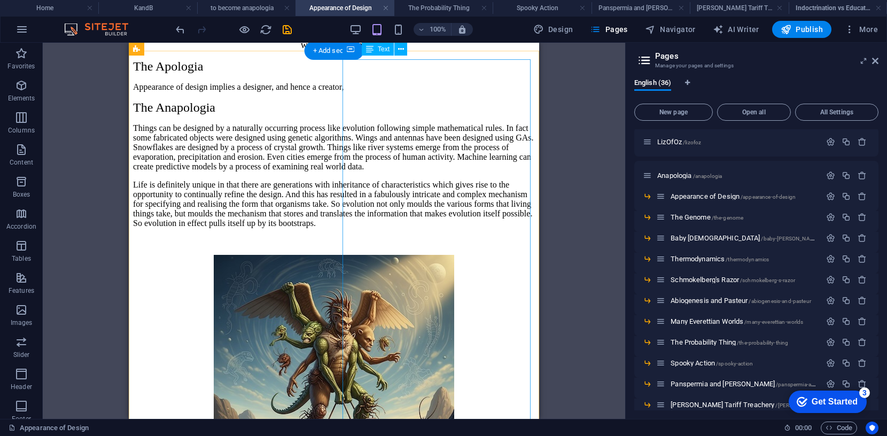
scroll to position [0, 0]
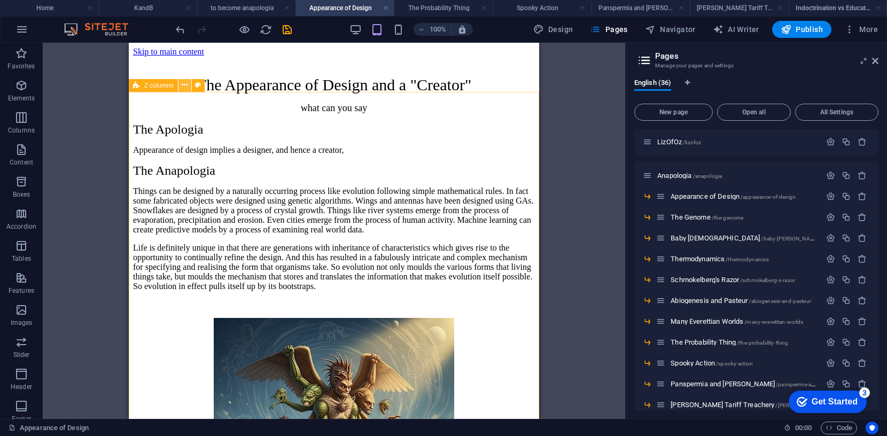
click at [187, 84] on icon at bounding box center [185, 85] width 6 height 11
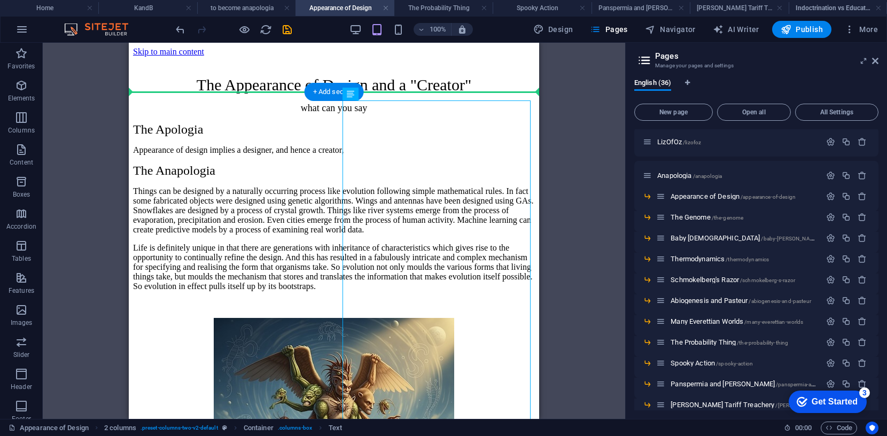
drag, startPoint x: 515, startPoint y: 134, endPoint x: 227, endPoint y: 96, distance: 291.2
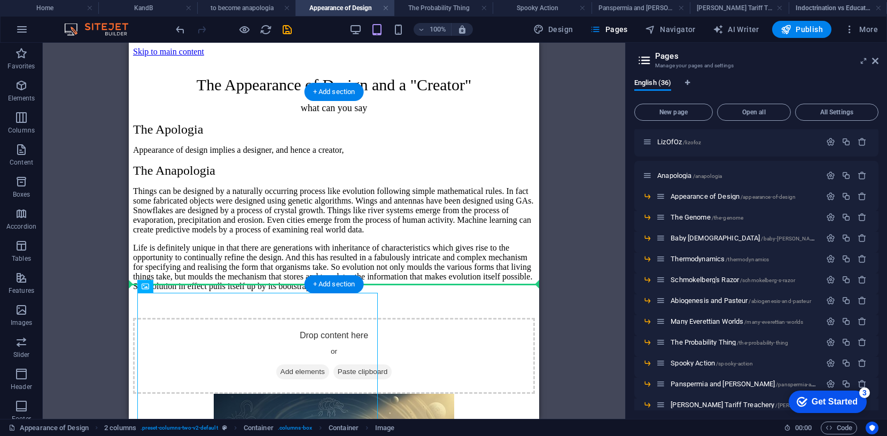
drag, startPoint x: 347, startPoint y: 331, endPoint x: 422, endPoint y: 198, distance: 152.7
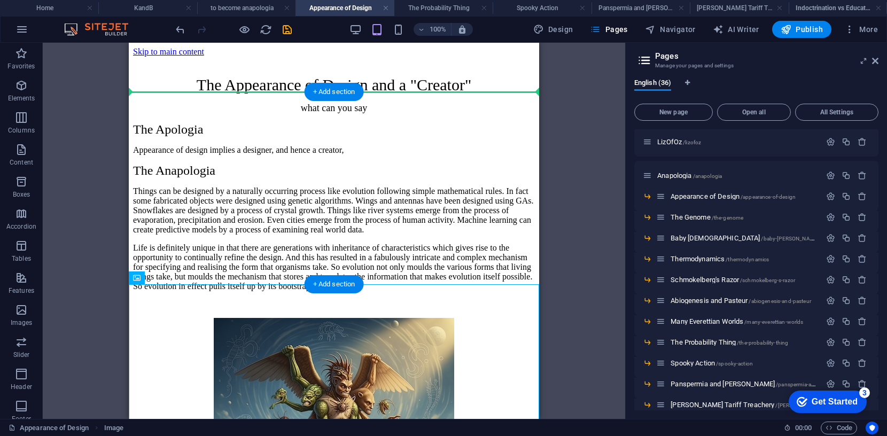
drag, startPoint x: 276, startPoint y: 321, endPoint x: 415, endPoint y: 114, distance: 249.7
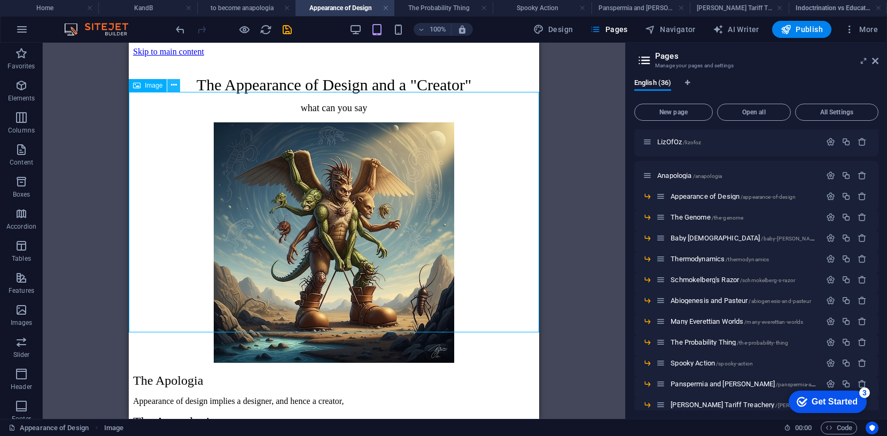
click at [176, 87] on icon at bounding box center [174, 85] width 6 height 11
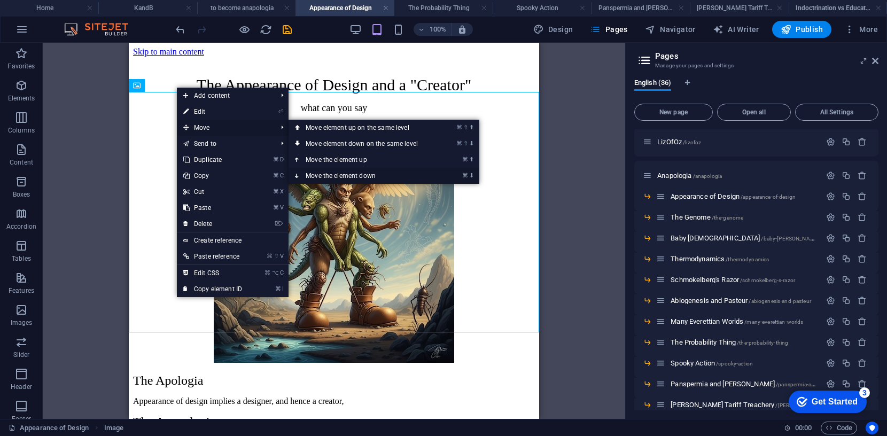
click at [357, 175] on link "⌘ ⬇ Move the element down" at bounding box center [364, 176] width 151 height 16
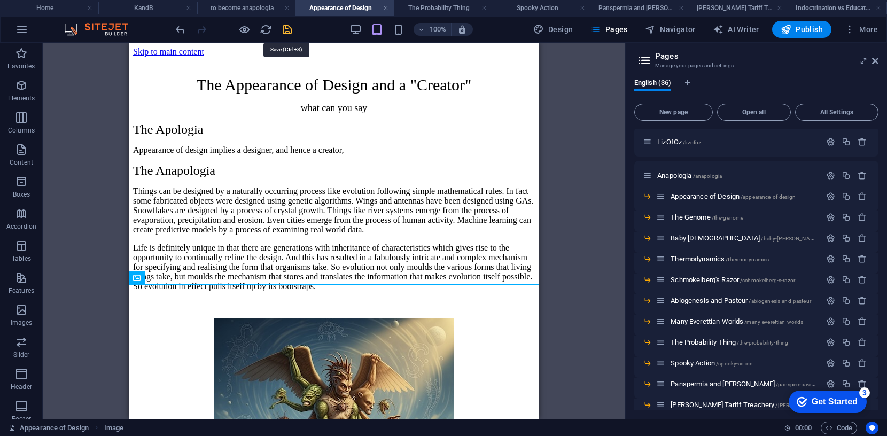
click at [285, 27] on icon "save" at bounding box center [287, 30] width 12 height 12
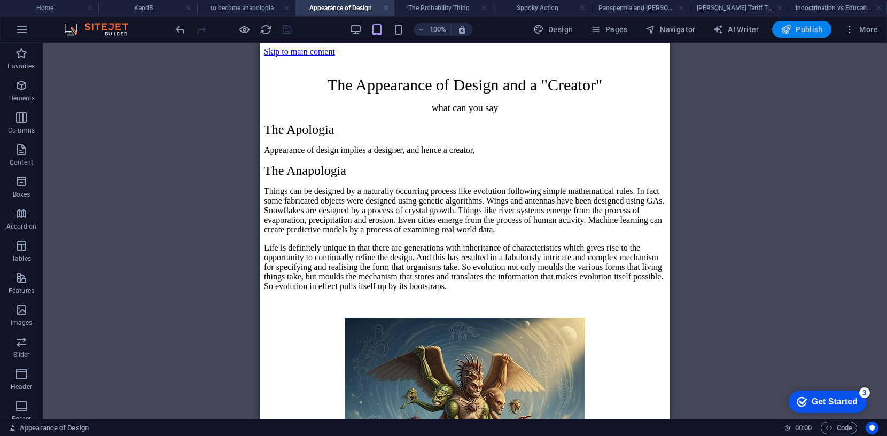
click at [813, 25] on span "Publish" at bounding box center [802, 29] width 42 height 11
